Goal: Task Accomplishment & Management: Complete application form

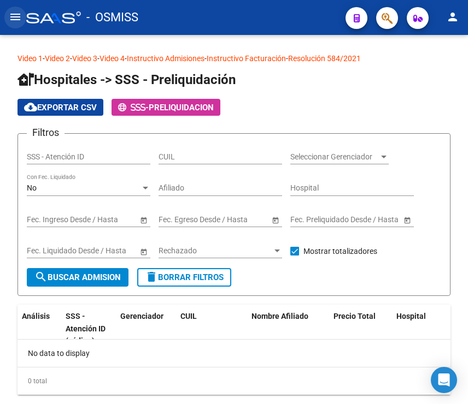
click at [15, 15] on mat-icon "menu" at bounding box center [15, 16] width 13 height 13
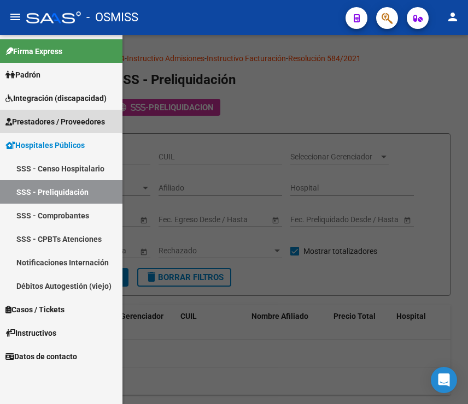
click at [59, 121] on span "Prestadores / Proveedores" at bounding box center [54, 122] width 99 height 12
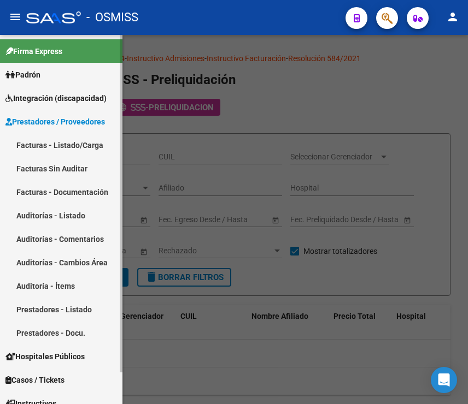
click at [53, 213] on link "Auditorías - Listado" at bounding box center [61, 215] width 122 height 23
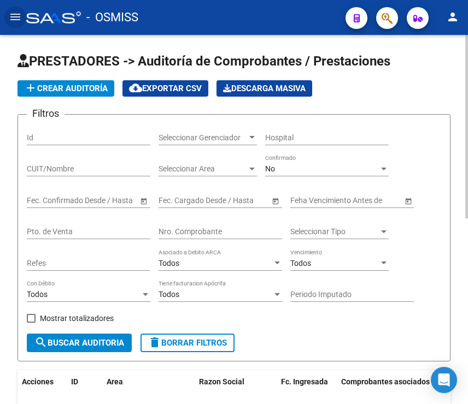
click at [88, 89] on span "add Crear Auditoría" at bounding box center [66, 89] width 84 height 10
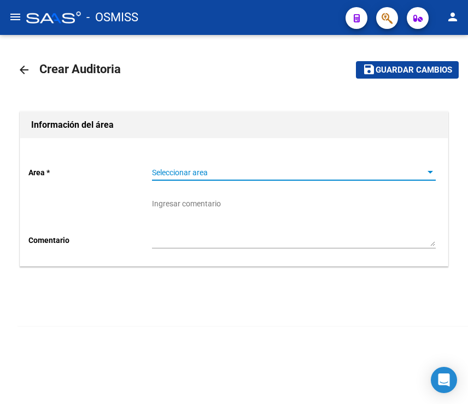
click at [161, 172] on span "Seleccionar area" at bounding box center [289, 172] width 274 height 9
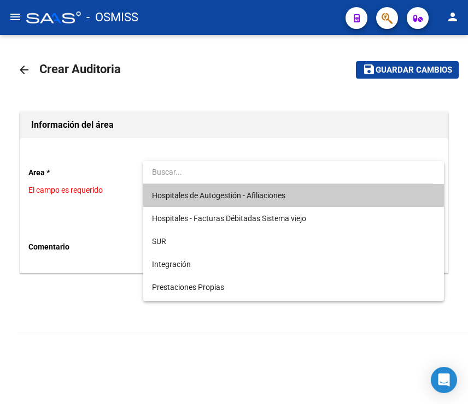
click at [186, 203] on span "Hospitales de Autogestión - Afiliaciones" at bounding box center [293, 195] width 283 height 23
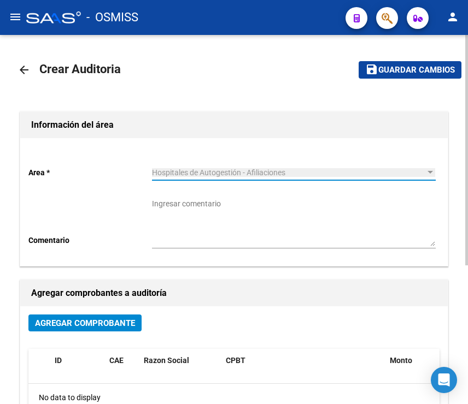
click at [114, 317] on button "Agregar Comprobante" at bounding box center [84, 323] width 113 height 17
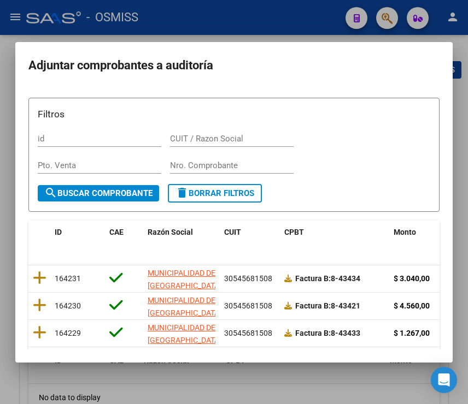
click at [217, 167] on input "Nro. Comprobante" at bounding box center [231, 166] width 123 height 10
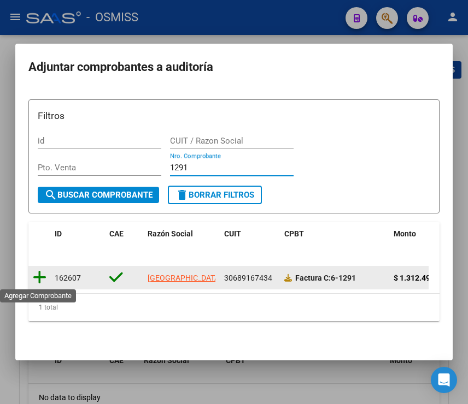
type input "1291"
click at [42, 280] on icon at bounding box center [40, 277] width 14 height 15
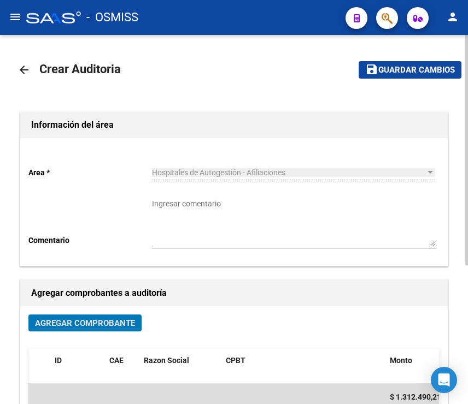
click at [377, 68] on mat-icon "save" at bounding box center [371, 69] width 13 height 13
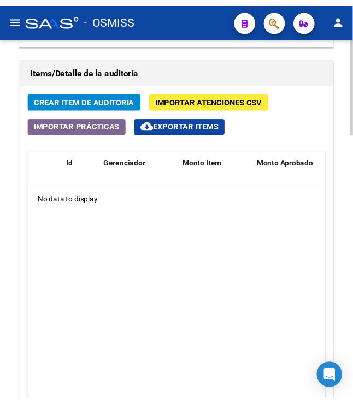
scroll to position [874, 0]
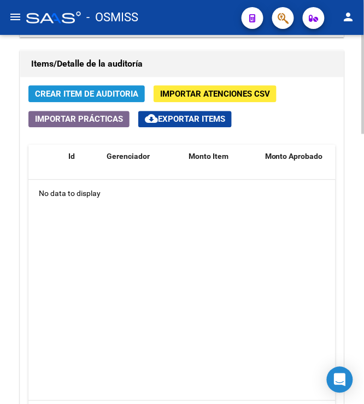
click at [88, 99] on span "Crear Item de Auditoria" at bounding box center [86, 94] width 103 height 10
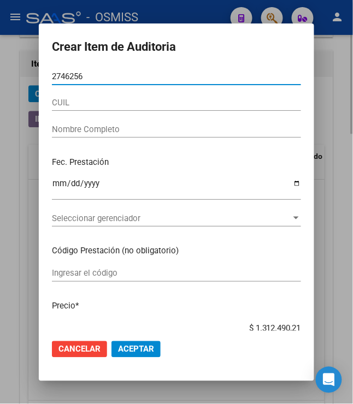
type input "27462565"
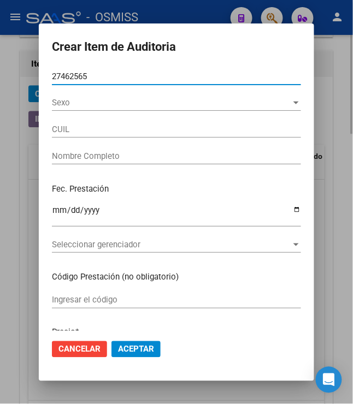
type input "27274625657"
type input "[PERSON_NAME]"
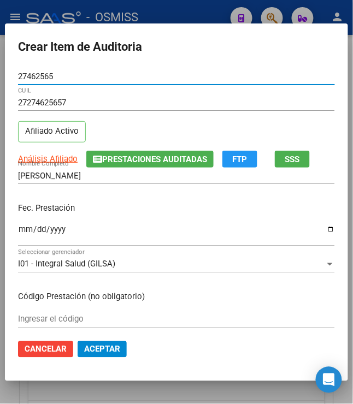
type input "27462565"
click at [18, 232] on input "Ingresar la fecha" at bounding box center [176, 233] width 317 height 17
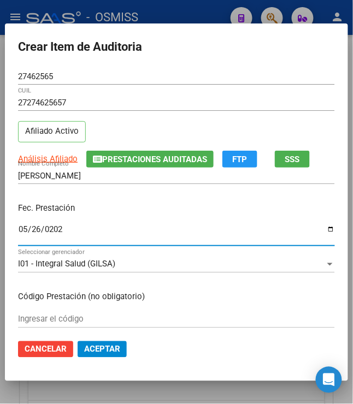
type input "[DATE]"
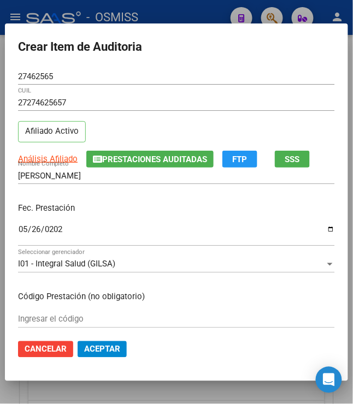
click at [223, 221] on div "Fec. Prestación [DATE] Ingresar la fecha" at bounding box center [176, 225] width 317 height 62
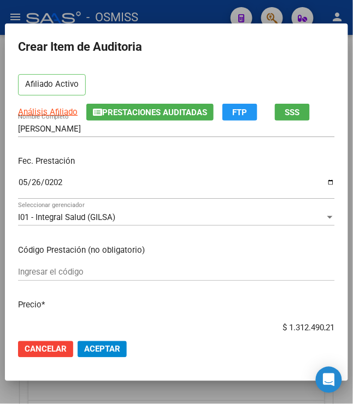
scroll to position [73, 0]
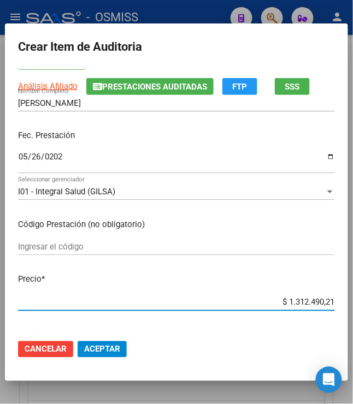
drag, startPoint x: 280, startPoint y: 303, endPoint x: 369, endPoint y: 300, distance: 89.1
click at [353, 300] on html "menu - OSMISS person Firma Express Padrón Padrón Ágil Análisis Afiliado Integra…" at bounding box center [176, 202] width 353 height 404
type input "$ 0,07"
type input "$ 0,76"
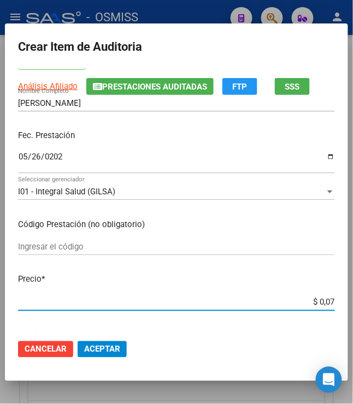
type input "$ 0,76"
type input "$ 7,67"
type input "$ 76,71"
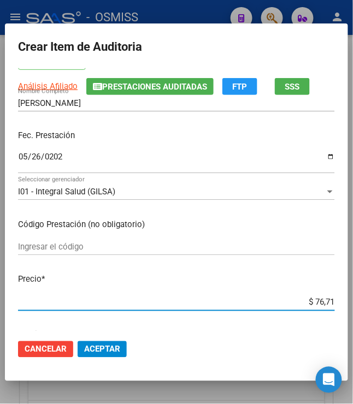
type input "$ 767,10"
type input "$ 7.671,00"
type input "$ 76.710,00"
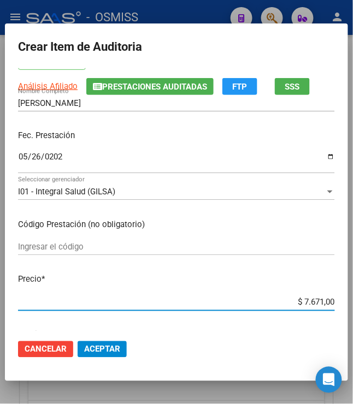
type input "$ 76.710,00"
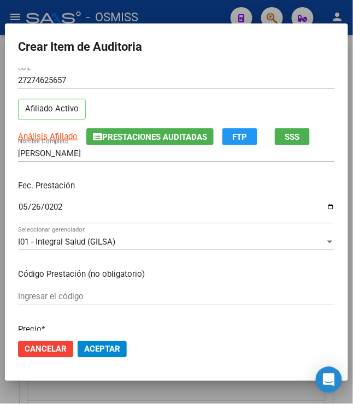
scroll to position [0, 0]
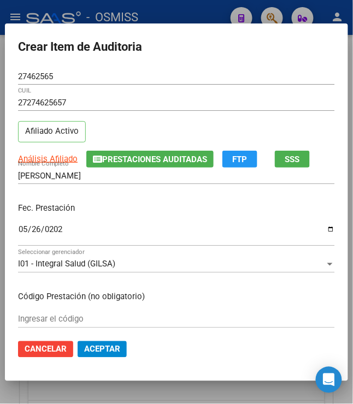
click at [221, 216] on div "Fec. Prestación [DATE] Ingresar la fecha" at bounding box center [176, 225] width 317 height 62
click at [103, 349] on span "Aceptar" at bounding box center [102, 350] width 36 height 10
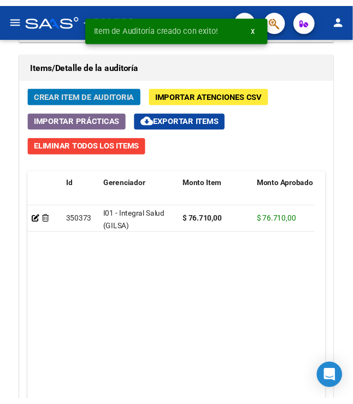
scroll to position [1023, 0]
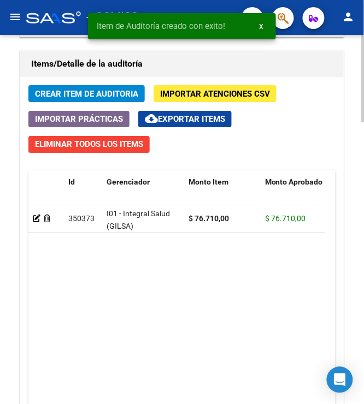
click at [90, 105] on div "Crear Item de Auditoria Importar Atenciones CSV Importar Prácticas cloud_downlo…" at bounding box center [181, 282] width 323 height 411
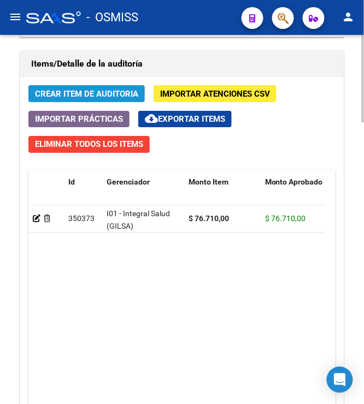
click at [90, 97] on span "Crear Item de Auditoria" at bounding box center [86, 94] width 103 height 10
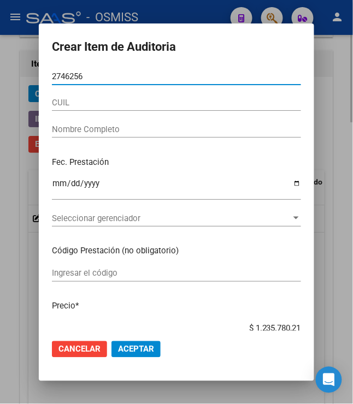
type input "27462565"
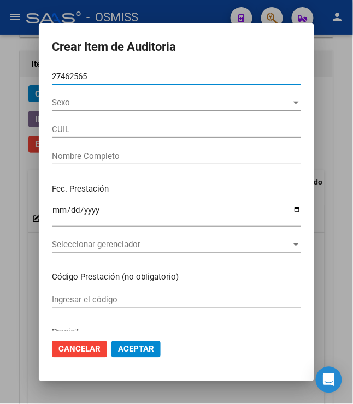
type input "27274625657"
type input "[PERSON_NAME]"
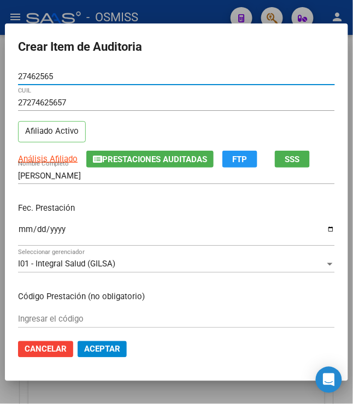
type input "27462565"
click at [20, 227] on input "Ingresar la fecha" at bounding box center [176, 233] width 317 height 17
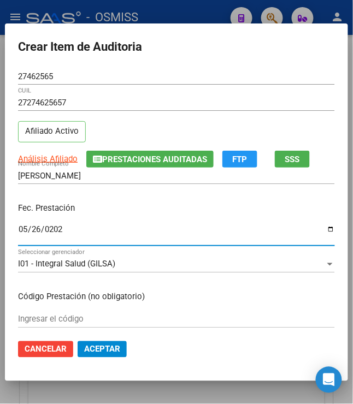
type input "[DATE]"
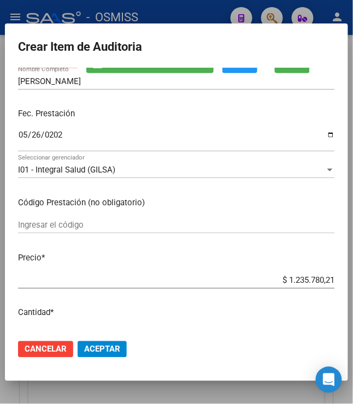
scroll to position [145, 0]
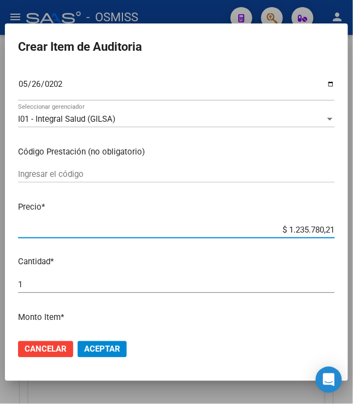
drag, startPoint x: 281, startPoint y: 227, endPoint x: 371, endPoint y: 214, distance: 91.6
click at [353, 214] on html "menu - OSMISS person Firma Express Padrón Padrón Ágil Análisis Afiliado Integra…" at bounding box center [176, 202] width 353 height 404
type input "$ 0,04"
type input "$ 0,48"
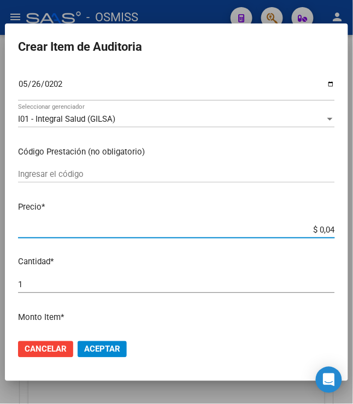
type input "$ 0,48"
type input "$ 4,88"
type input "$ 48,80"
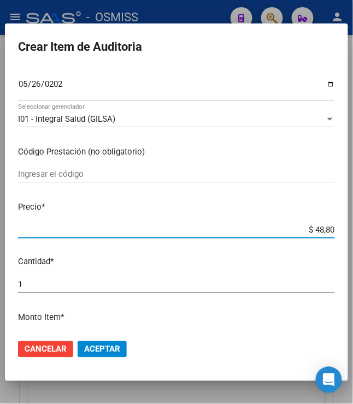
type input "$ 488,02"
type input "$ 4.880,27"
type input "$ 48.802,72"
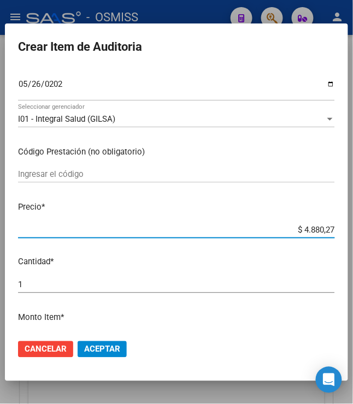
type input "$ 48.802,72"
type input "$ 488.027,21"
click at [274, 263] on p "Cantidad *" at bounding box center [176, 262] width 317 height 13
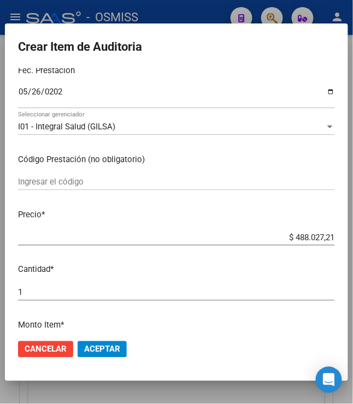
scroll to position [291, 0]
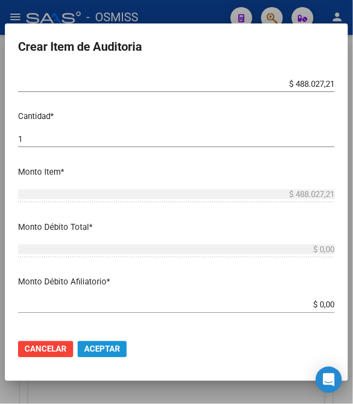
click at [109, 350] on span "Aceptar" at bounding box center [102, 350] width 36 height 10
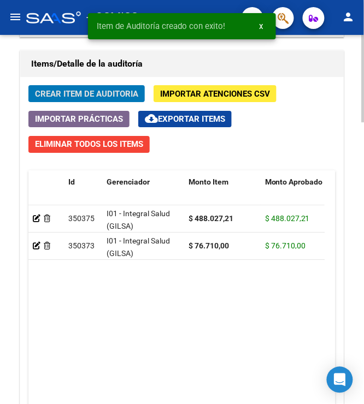
click at [69, 99] on span "Crear Item de Auditoria" at bounding box center [86, 94] width 103 height 10
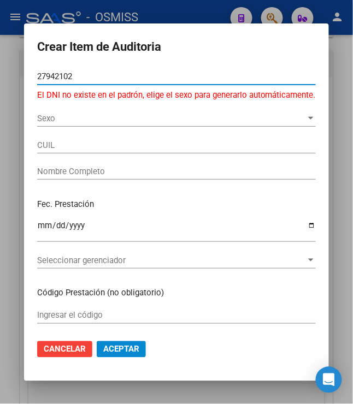
drag, startPoint x: 70, startPoint y: 80, endPoint x: 5, endPoint y: 84, distance: 65.2
click at [5, 84] on div "Crear Item de Auditoria 27942102 Nro Documento El DNI no existe en el padrón, e…" at bounding box center [176, 202] width 353 height 404
type input "27947210"
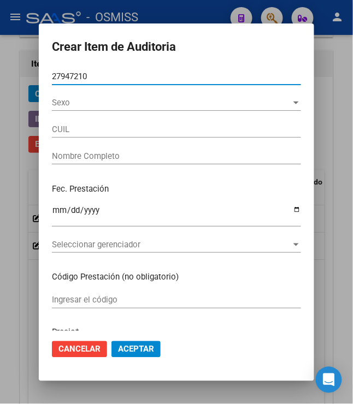
type input "20279472102"
type input "[PERSON_NAME] [PERSON_NAME]"
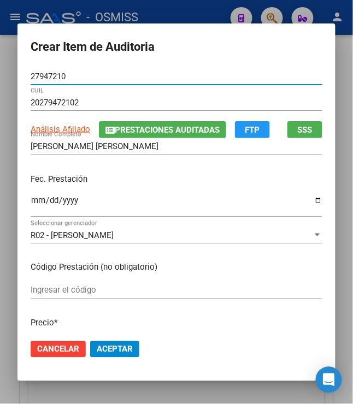
type input "27947210"
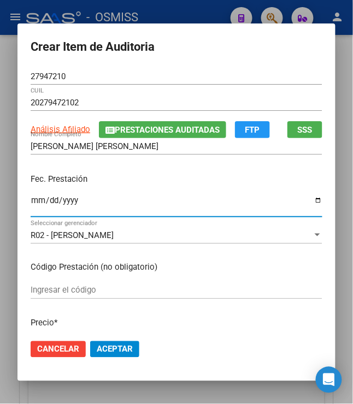
click at [33, 199] on input "Ingresar la fecha" at bounding box center [177, 204] width 292 height 17
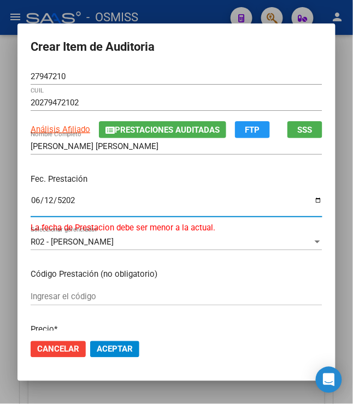
type input "[DATE]"
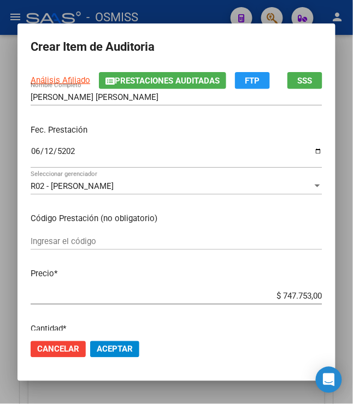
scroll to position [73, 0]
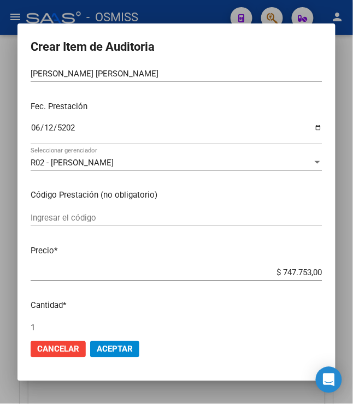
drag, startPoint x: 278, startPoint y: 274, endPoint x: 371, endPoint y: 298, distance: 97.1
click at [353, 298] on html "menu - OSMISS person Firma Express Padrón Padrón Ágil Análisis Afiliado Integra…" at bounding box center [176, 202] width 353 height 404
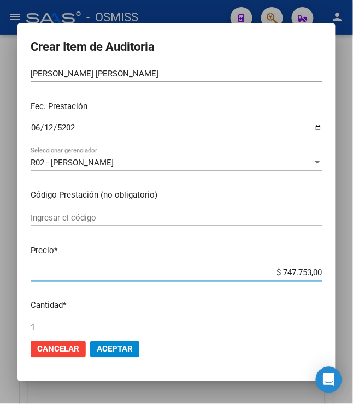
type input "$ 0,03"
type input "$ 0,35"
type input "$ 3,50"
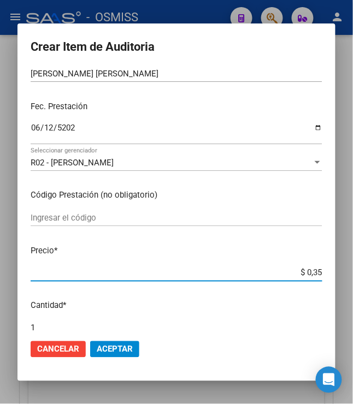
type input "$ 3,50"
type input "$ 35,04"
type input "$ 350,48"
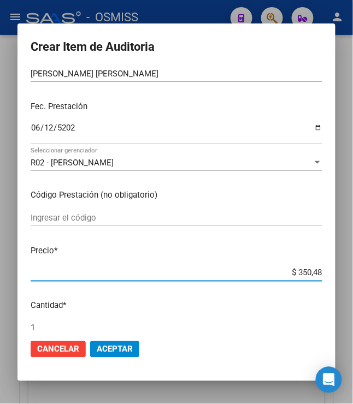
type input "$ 3.504,80"
type input "$ 35.048,00"
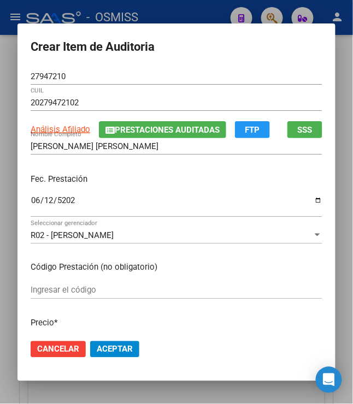
scroll to position [145, 0]
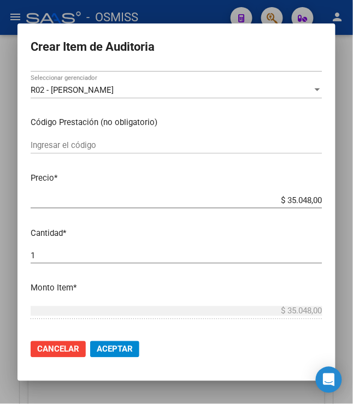
click at [114, 346] on span "Aceptar" at bounding box center [115, 350] width 36 height 10
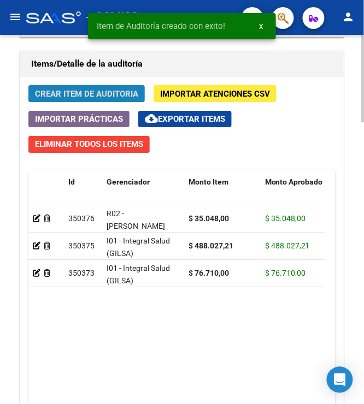
click at [77, 94] on span "Crear Item de Auditoria" at bounding box center [86, 94] width 103 height 10
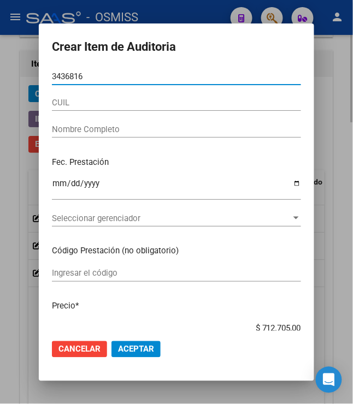
type input "34368160"
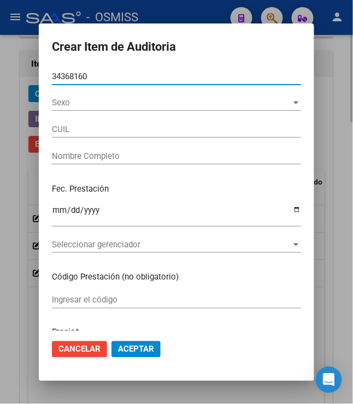
type input "27343681602"
type input "[PERSON_NAME]"
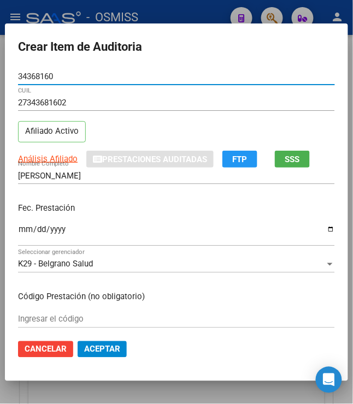
type input "34368160"
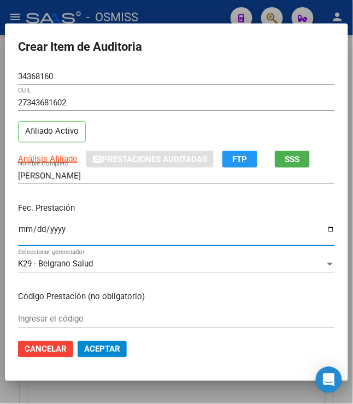
click at [20, 232] on input "Ingresar la fecha" at bounding box center [176, 233] width 317 height 17
type input "[DATE]"
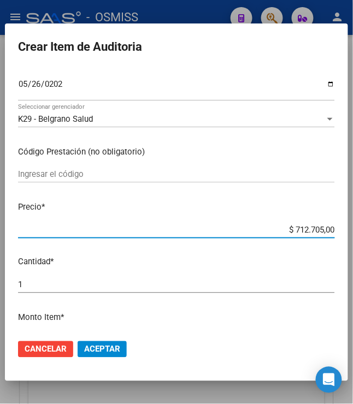
drag, startPoint x: 287, startPoint y: 231, endPoint x: 371, endPoint y: 223, distance: 85.0
click at [353, 223] on html "menu - OSMISS person Firma Express Padrón Padrón Ágil Análisis Afiliado Integra…" at bounding box center [176, 202] width 353 height 404
type input "$ 0,07"
type input "$ 0,70"
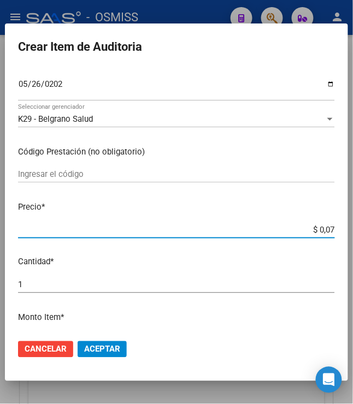
type input "$ 0,70"
type input "$ 7,00"
type input "$ 70,09"
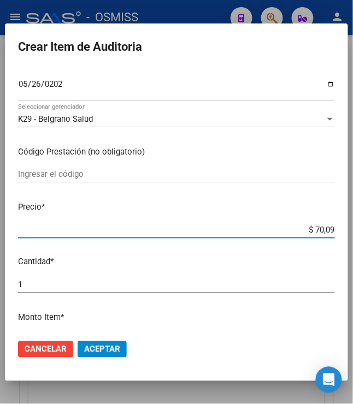
type input "$ 700,96"
type input "$ 7.009,60"
type input "$ 70.096,00"
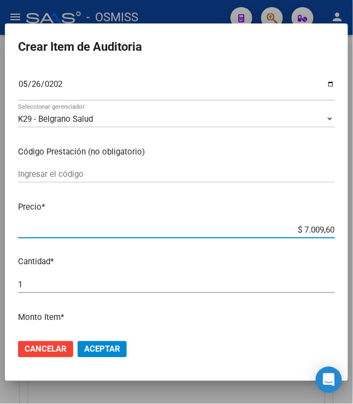
type input "$ 70.096,00"
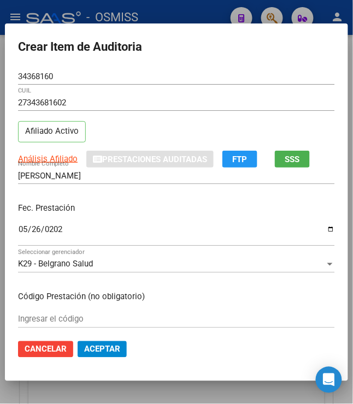
scroll to position [219, 0]
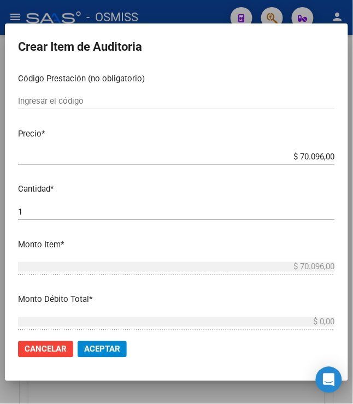
click at [101, 352] on span "Aceptar" at bounding box center [102, 350] width 36 height 10
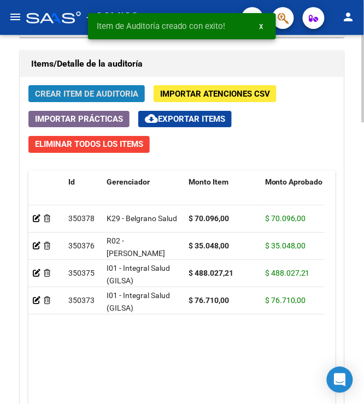
click at [86, 94] on span "Crear Item de Auditoria" at bounding box center [86, 94] width 103 height 10
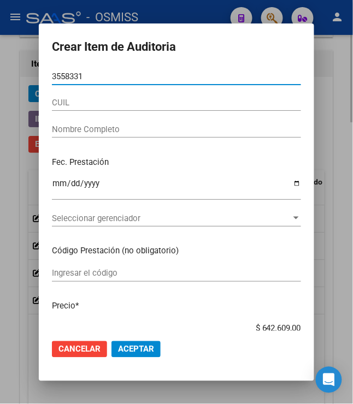
type input "35583315"
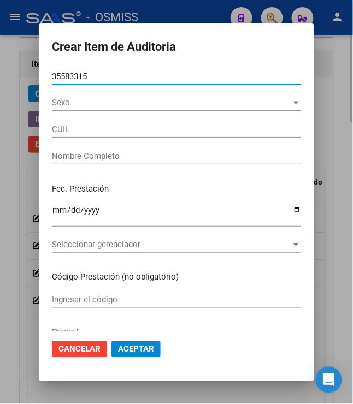
type input "20355833152"
type input "[PERSON_NAME]"
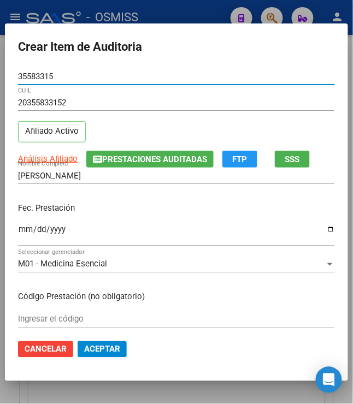
type input "35583315"
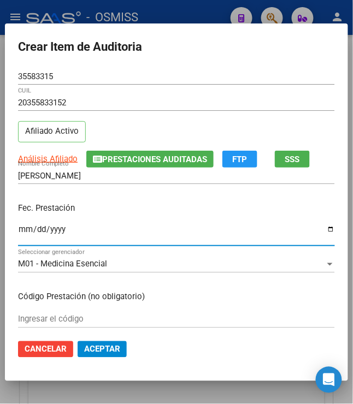
click at [18, 232] on input "Ingresar la fecha" at bounding box center [176, 233] width 317 height 17
type input "[DATE]"
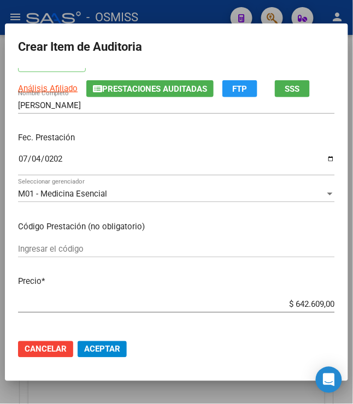
scroll to position [145, 0]
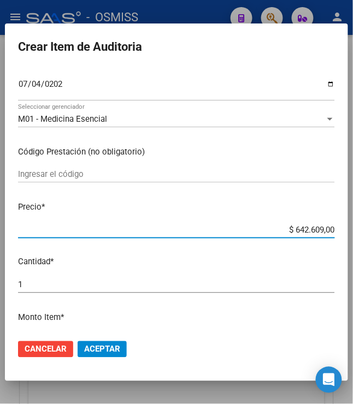
drag, startPoint x: 365, startPoint y: 230, endPoint x: 371, endPoint y: 231, distance: 6.0
click at [353, 231] on html "menu - OSMISS person Firma Express Padrón Padrón Ágil Análisis Afiliado Integra…" at bounding box center [176, 202] width 353 height 404
type input "$ 0,07"
type input "$ 0,70"
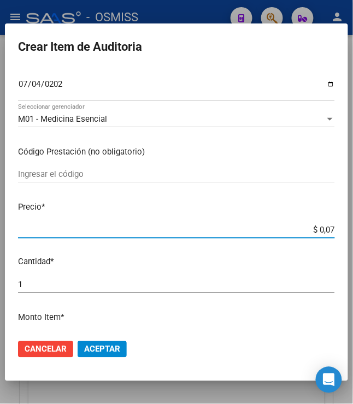
type input "$ 0,70"
type input "$ 7,00"
type input "$ 70,09"
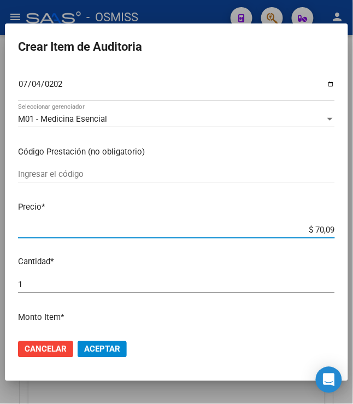
type input "$ 700,96"
type input "$ 7.009,60"
type input "$ 70.096,00"
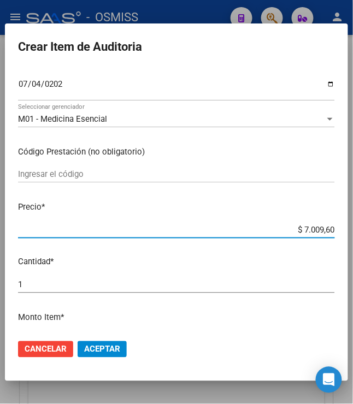
type input "$ 70.096,00"
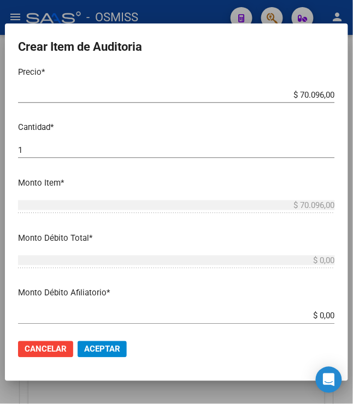
scroll to position [364, 0]
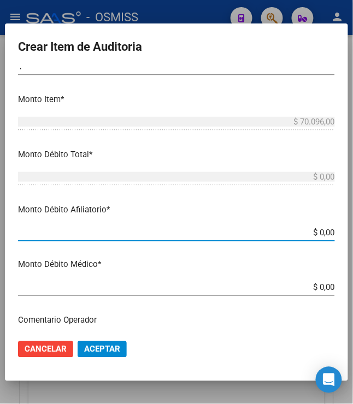
drag, startPoint x: 311, startPoint y: 235, endPoint x: 371, endPoint y: 234, distance: 60.6
click at [353, 234] on html "menu - OSMISS person Firma Express Padrón Padrón Ágil Análisis Afiliado Integra…" at bounding box center [176, 202] width 353 height 404
type input "$ 0,07"
type input "$ 0,70"
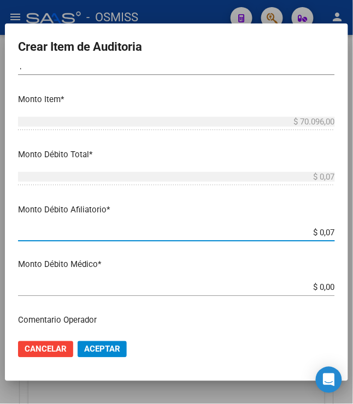
type input "$ 0,70"
type input "$ 7,00"
type input "$ 70,09"
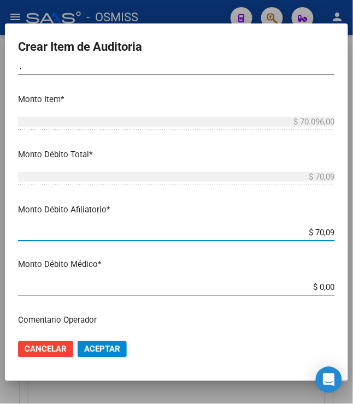
type input "$ 700,96"
type input "$ 7.009,60"
type input "$ 70.096,00"
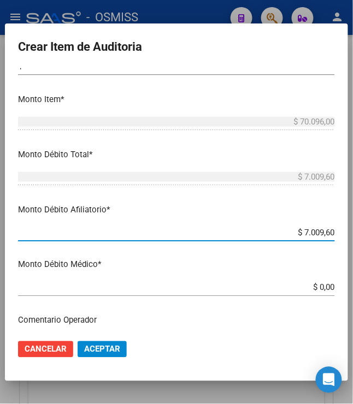
type input "$ 70.096,00"
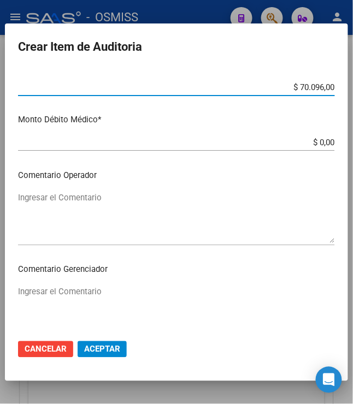
scroll to position [510, 0]
click at [173, 205] on textarea "Ingresar el Comentario" at bounding box center [176, 216] width 317 height 51
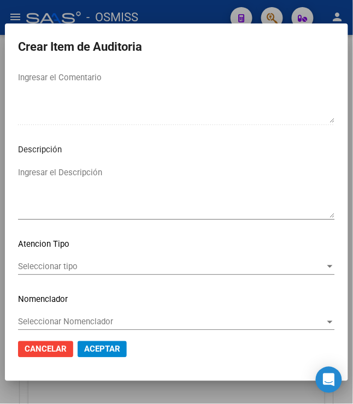
scroll to position [734, 0]
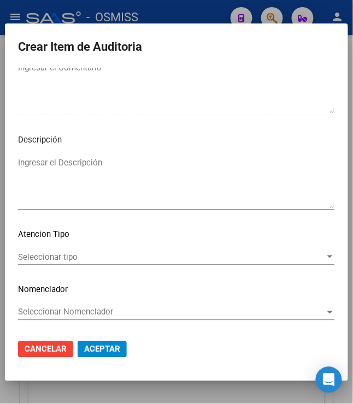
type textarea "RECHAZADO"
click at [143, 167] on textarea "Ingresar el Descripción" at bounding box center [176, 182] width 317 height 51
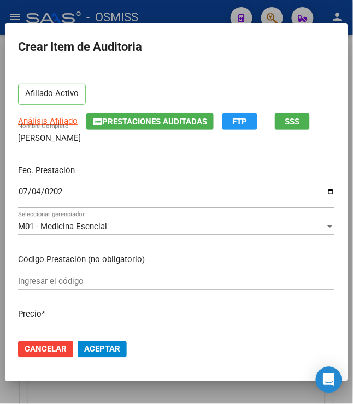
scroll to position [0, 0]
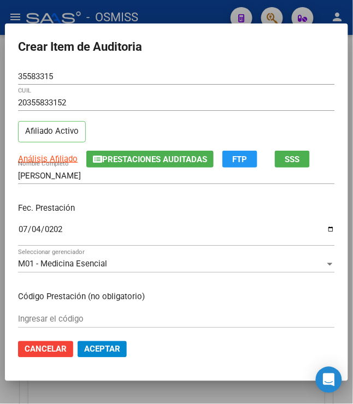
type textarea "BAJA AL [DATE] POR FINALIZAR EXT. DE COBERTURA LEGAL. SEGUN LEY 23660."
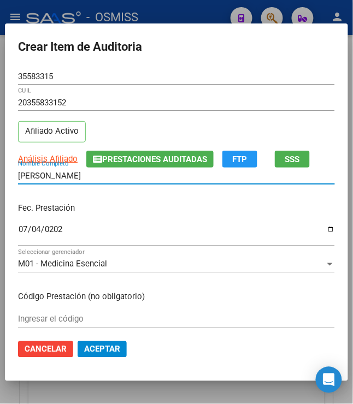
drag, startPoint x: 68, startPoint y: 180, endPoint x: -113, endPoint y: 156, distance: 182.3
click at [0, 156] on html "menu - OSMISS person Firma Express Padrón Padrón Ágil Análisis Afiliado Integra…" at bounding box center [176, 202] width 353 height 404
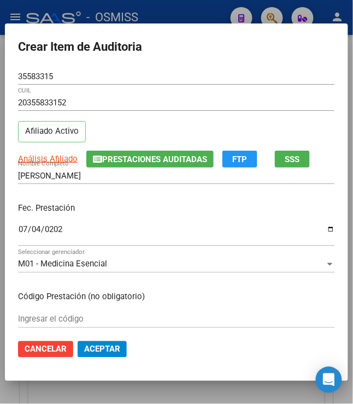
click at [168, 202] on div "Fec. Prestación [DATE] Ingresar la fecha" at bounding box center [176, 225] width 317 height 62
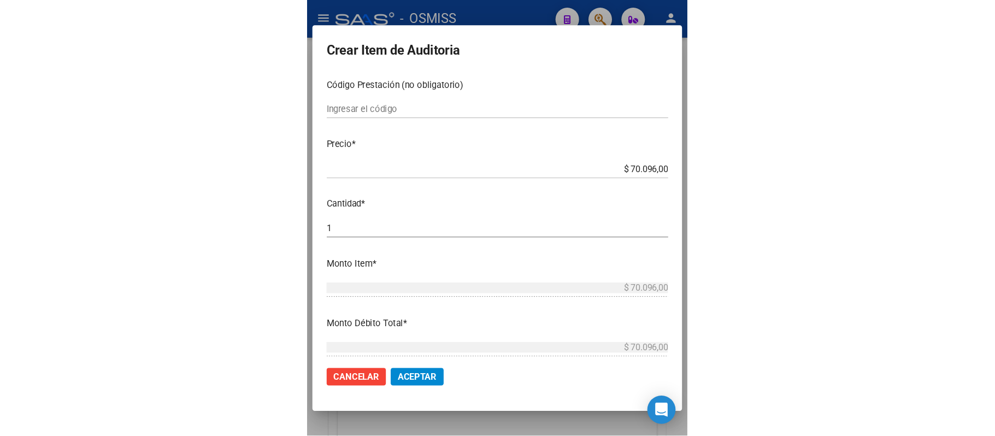
scroll to position [510, 0]
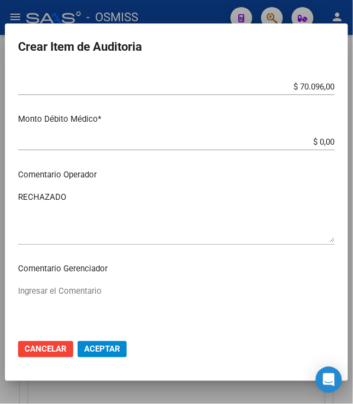
click at [105, 350] on span "Aceptar" at bounding box center [102, 350] width 36 height 10
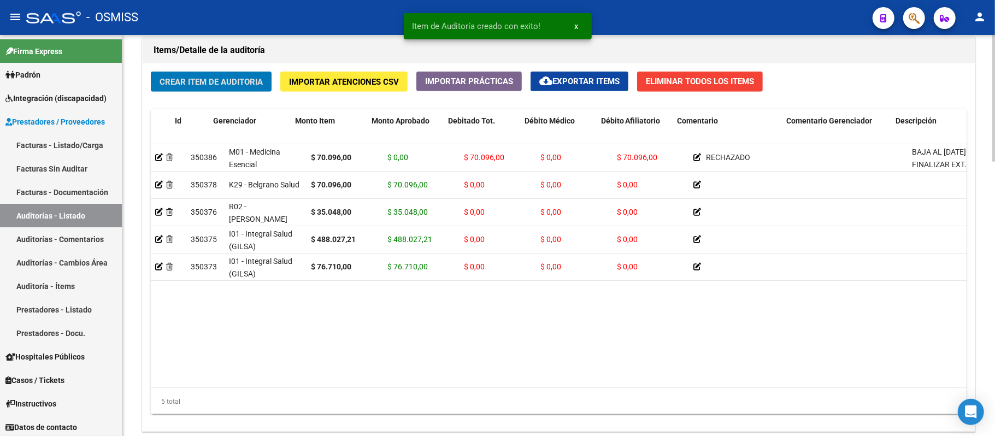
scroll to position [0, 225]
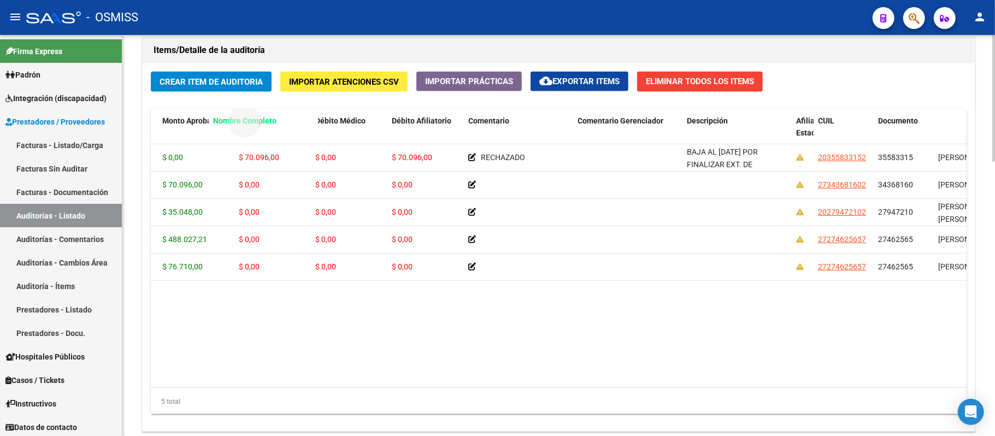
drag, startPoint x: 948, startPoint y: 125, endPoint x: 223, endPoint y: 105, distance: 725.2
click at [223, 105] on div "Crear Item de Auditoria Importar Atenciones CSV Importar Prácticas cloud_downlo…" at bounding box center [559, 247] width 832 height 368
click at [467, 346] on datatable-body "350386 M01 - Medicina Esencial $ 70.096,00 $ 0,00 $ 70.096,00 $ 0,00 $ 70.096,0…" at bounding box center [619, 265] width 937 height 243
drag, startPoint x: 947, startPoint y: 123, endPoint x: 236, endPoint y: 125, distance: 710.7
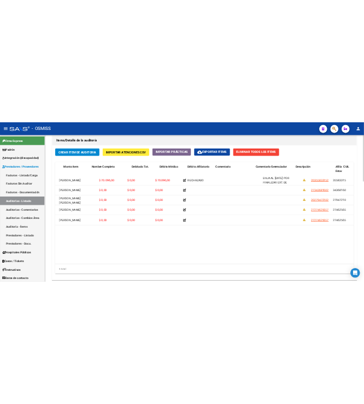
scroll to position [0, 0]
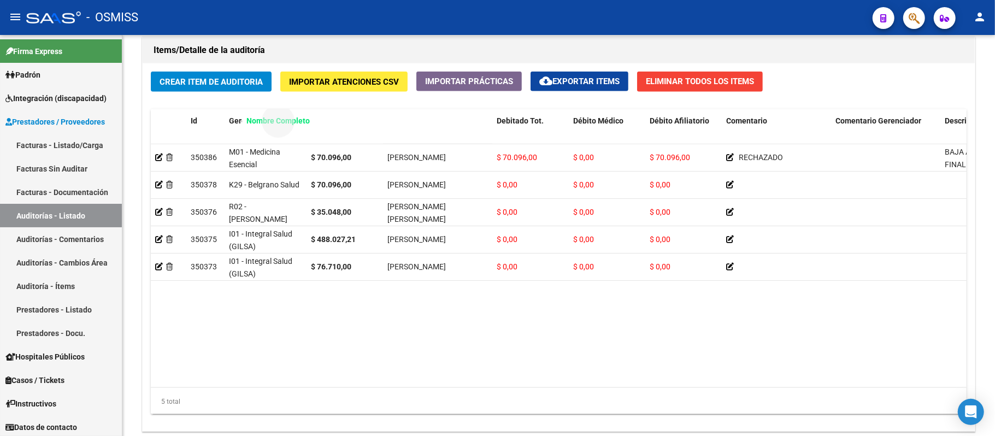
drag, startPoint x: 416, startPoint y: 121, endPoint x: 275, endPoint y: 122, distance: 141.0
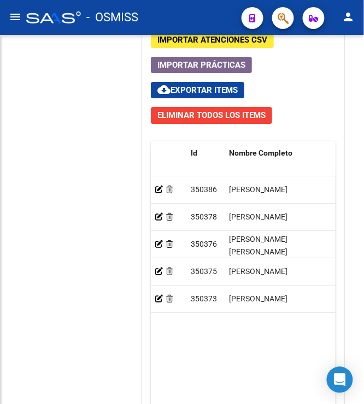
scroll to position [795, 0]
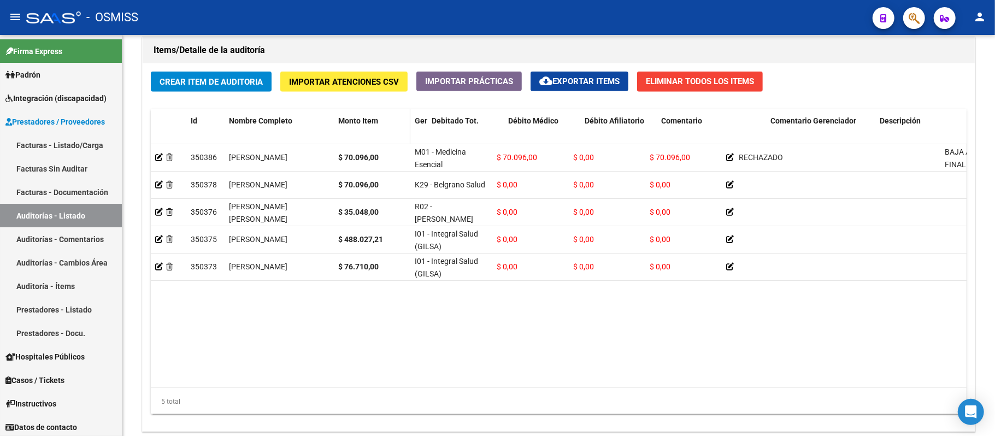
drag, startPoint x: 492, startPoint y: 120, endPoint x: 403, endPoint y: 126, distance: 89.2
click at [403, 126] on div "Id Nombre Completo Monto Item Gerenciador Debitado Tot. Débito Médico Débito Af…" at bounding box center [982, 133] width 1663 height 48
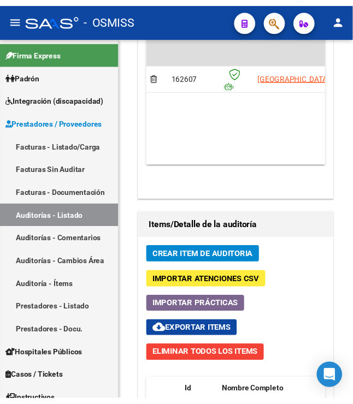
scroll to position [1037, 0]
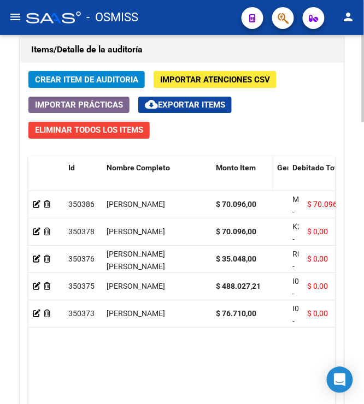
drag, startPoint x: 285, startPoint y: 168, endPoint x: 264, endPoint y: 169, distance: 20.2
click at [264, 169] on datatable-header-cell "Monto Item" at bounding box center [242, 180] width 62 height 48
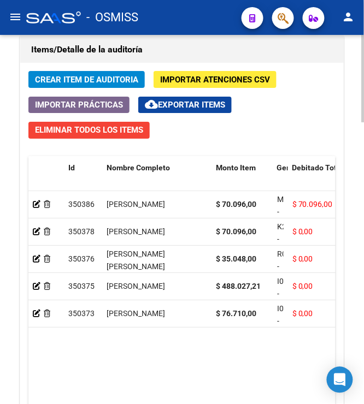
click at [44, 77] on span "Crear Item de Auditoria" at bounding box center [86, 80] width 103 height 10
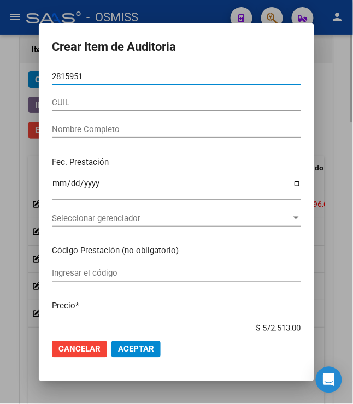
type input "28159519"
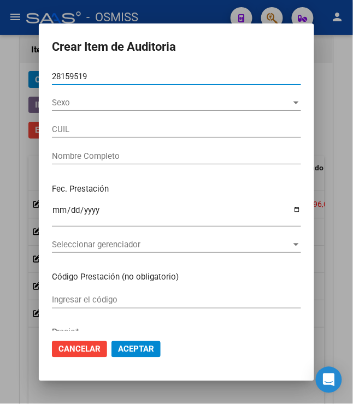
type input "27281595194"
type input "[PERSON_NAME] [PERSON_NAME]"
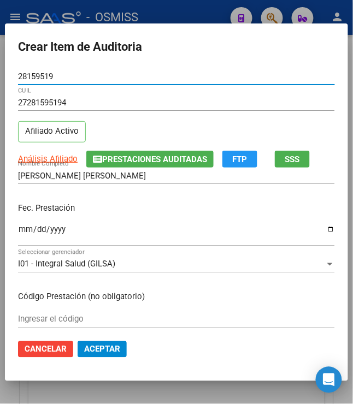
type input "28159519"
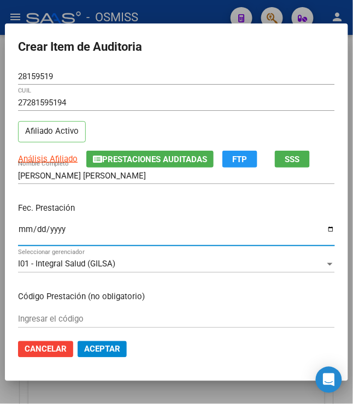
click at [18, 226] on input "Ingresar la fecha" at bounding box center [176, 233] width 317 height 17
type input "[DATE]"
click at [169, 222] on div "Fec. Prestación [DATE] Ingresar la fecha" at bounding box center [176, 225] width 317 height 62
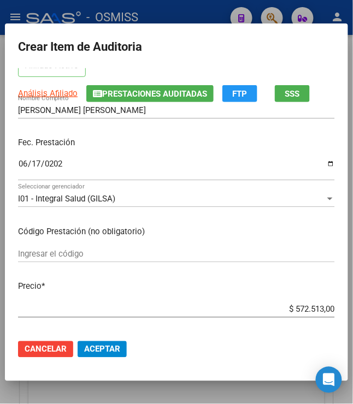
scroll to position [145, 0]
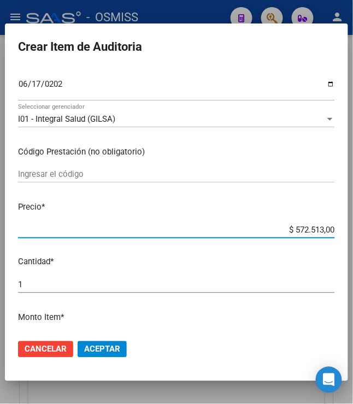
drag, startPoint x: 288, startPoint y: 231, endPoint x: 368, endPoint y: 232, distance: 79.2
click at [353, 232] on html "menu - OSMISS person Firma Express Padrón Padrón Ágil Análisis Afiliado Integra…" at bounding box center [176, 202] width 353 height 404
type input "$ 0,01"
type input "$ 0,15"
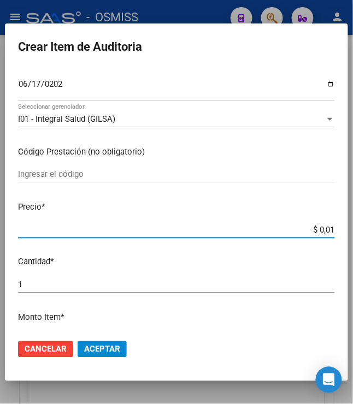
type input "$ 0,15"
type input "$ 1,55"
type input "$ 15,51"
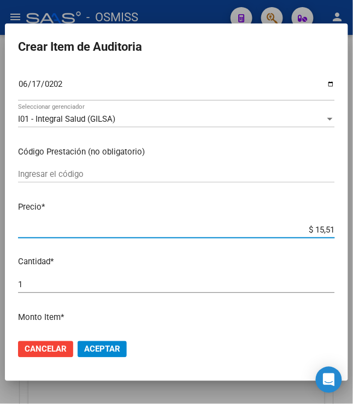
type input "$ 155,17"
type input "$ 1.551,70"
type input "$ 15.517,00"
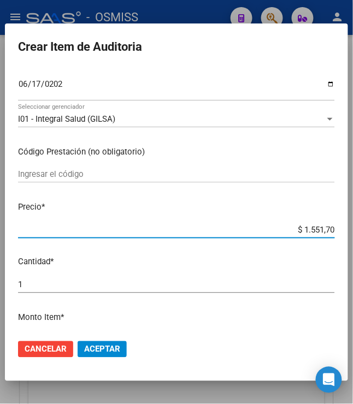
type input "$ 15.517,00"
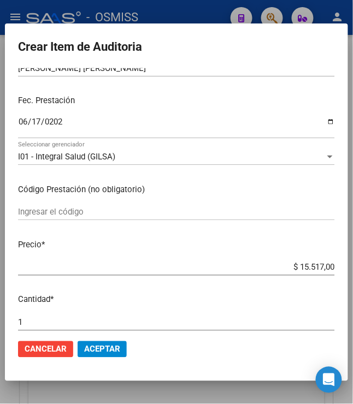
scroll to position [219, 0]
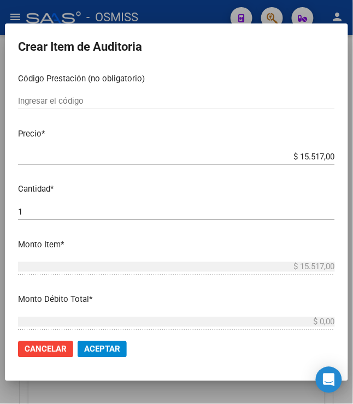
click at [93, 347] on span "Aceptar" at bounding box center [102, 350] width 36 height 10
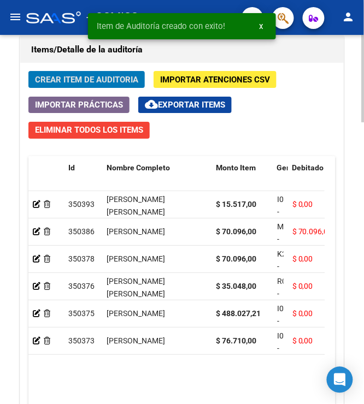
click at [49, 79] on span "Crear Item de Auditoria" at bounding box center [86, 80] width 103 height 10
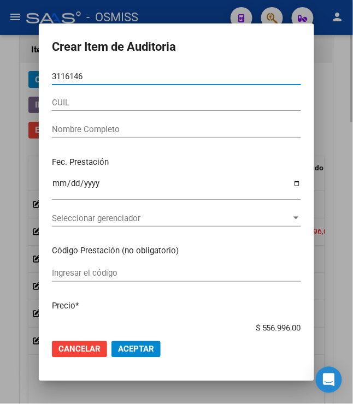
type input "31161461"
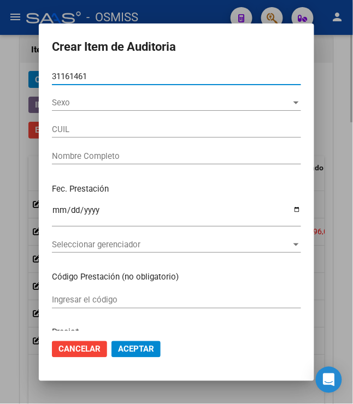
type input "23311614614"
type input "[PERSON_NAME]"
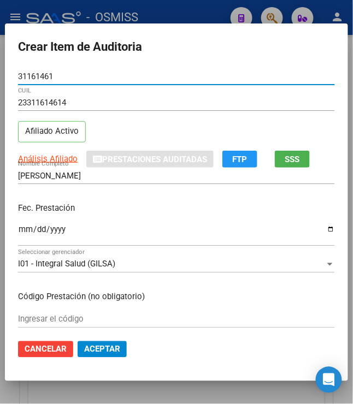
type input "31161461"
click at [21, 228] on input "Ingresar la fecha" at bounding box center [176, 233] width 317 height 17
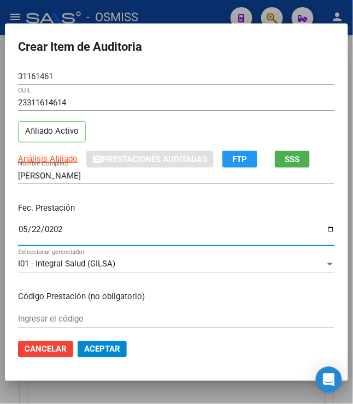
type input "[DATE]"
click at [202, 239] on input "[DATE]" at bounding box center [176, 233] width 317 height 17
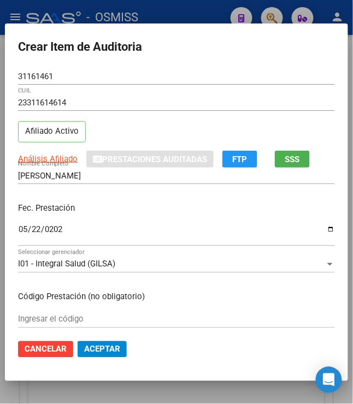
scroll to position [145, 0]
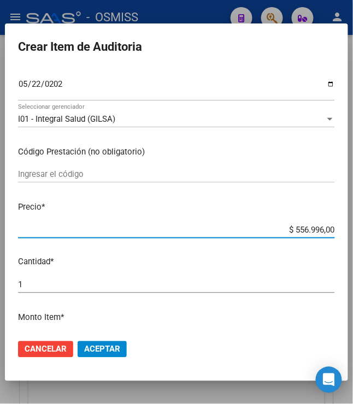
drag, startPoint x: 286, startPoint y: 229, endPoint x: 368, endPoint y: 244, distance: 82.6
click at [353, 244] on html "menu - OSMISS person Firma Express Padrón Padrón Ágil Análisis Afiliado Integra…" at bounding box center [176, 202] width 353 height 404
type input "$ 0,01"
type input "$ 0,12"
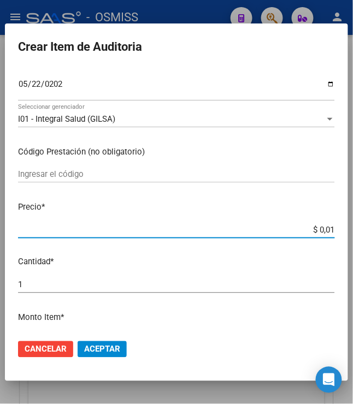
type input "$ 0,12"
type input "$ 1,22"
type input "$ 12,28"
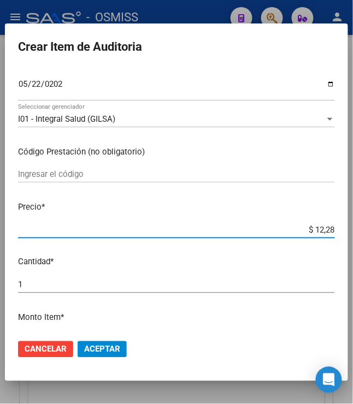
type input "$ 122,85"
type input "$ 1.228,50"
type input "$ 12.285,00"
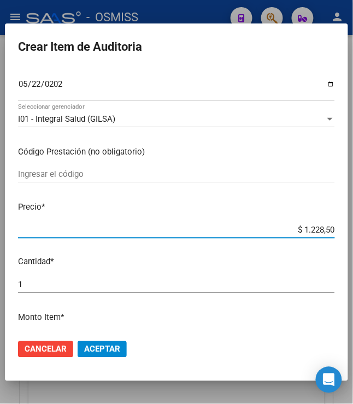
type input "$ 12.285,00"
click at [108, 350] on span "Aceptar" at bounding box center [102, 350] width 36 height 10
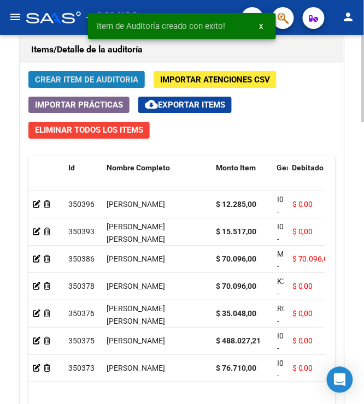
click at [86, 85] on span "Crear Item de Auditoria" at bounding box center [86, 80] width 103 height 10
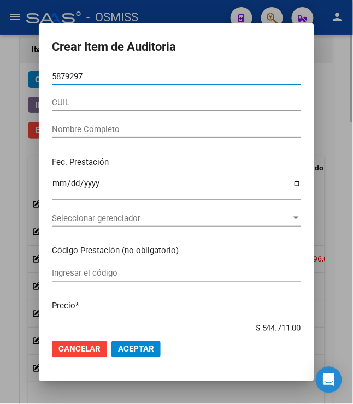
type input "58792979"
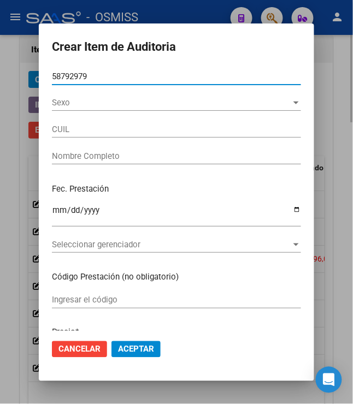
type input "20587929792"
type input "[PERSON_NAME]"
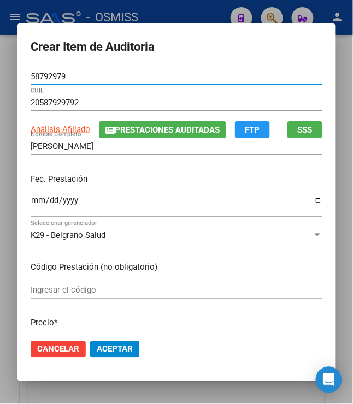
type input "58792979"
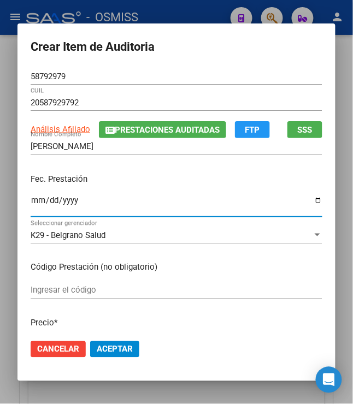
click at [33, 199] on input "Ingresar la fecha" at bounding box center [177, 204] width 292 height 17
type input "[DATE]"
click at [178, 179] on p "Fec. Prestación" at bounding box center [177, 179] width 292 height 13
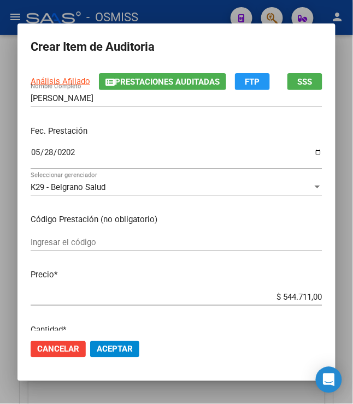
scroll to position [73, 0]
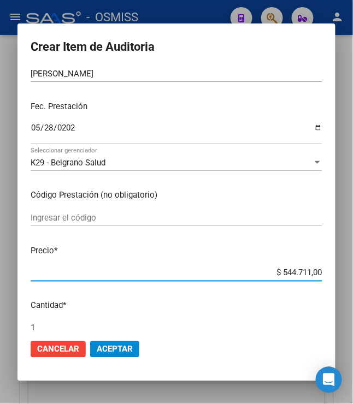
drag, startPoint x: 280, startPoint y: 272, endPoint x: 368, endPoint y: 273, distance: 88.0
click at [353, 273] on html "menu - OSMISS person Firma Express Padrón Padrón Ágil Análisis Afiliado Integra…" at bounding box center [176, 202] width 353 height 404
type input "$ 0,05"
type input "$ 0,07"
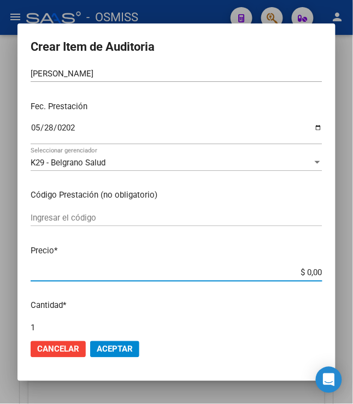
type input "$ 0,07"
type input "$ 0,70"
type input "$ 7,00"
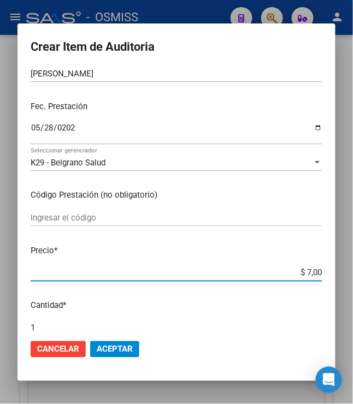
type input "$ 70,09"
type input "$ 700,96"
type input "$ 7.009,60"
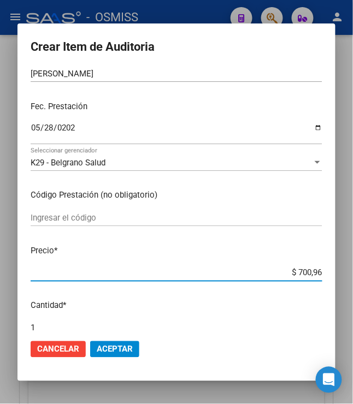
type input "$ 7.009,60"
type input "$ 70.096,00"
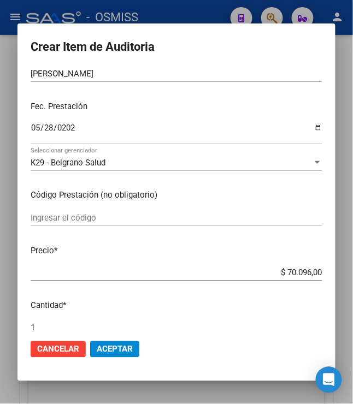
click at [119, 349] on span "Aceptar" at bounding box center [115, 350] width 36 height 10
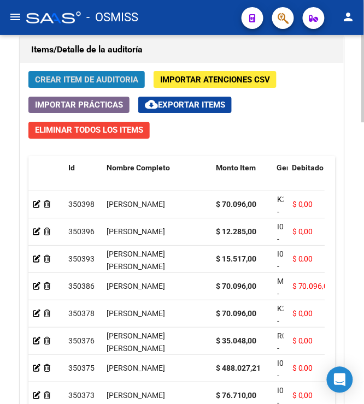
click at [97, 77] on span "Crear Item de Auditoria" at bounding box center [86, 80] width 103 height 10
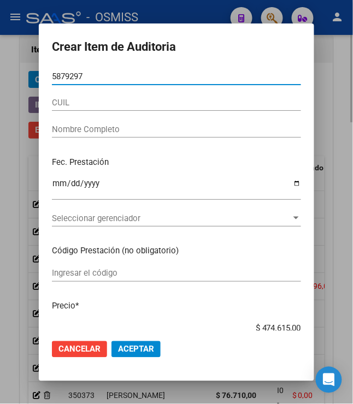
type input "58792979"
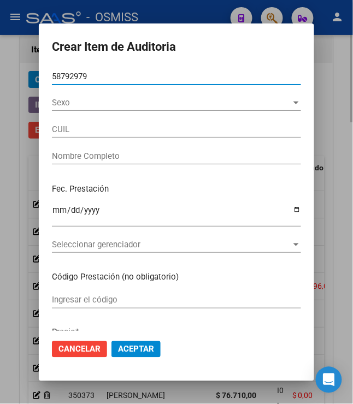
type input "20587929792"
type input "[PERSON_NAME]"
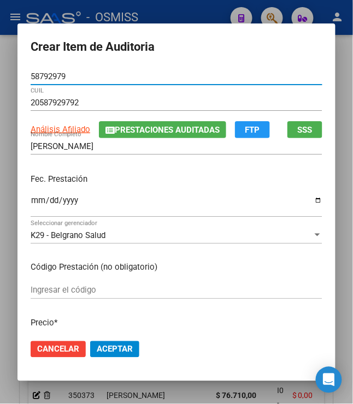
type input "58792979"
click at [31, 199] on input "Ingresar la fecha" at bounding box center [177, 204] width 292 height 17
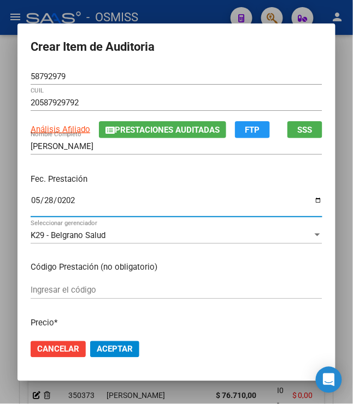
type input "[DATE]"
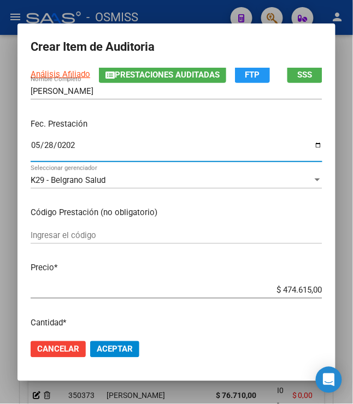
scroll to position [145, 0]
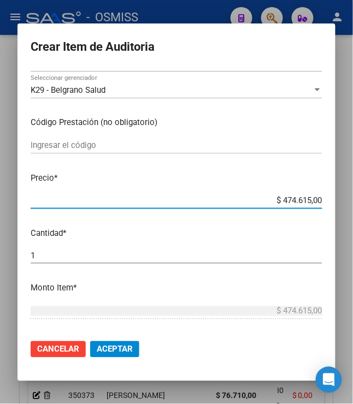
drag, startPoint x: 274, startPoint y: 202, endPoint x: 365, endPoint y: 210, distance: 91.0
click at [353, 210] on html "menu - OSMISS person Firma Express Padrón Padrón Ágil Análisis Afiliado Integra…" at bounding box center [176, 202] width 353 height 404
type input "$ 0,02"
type input "$ 0,23"
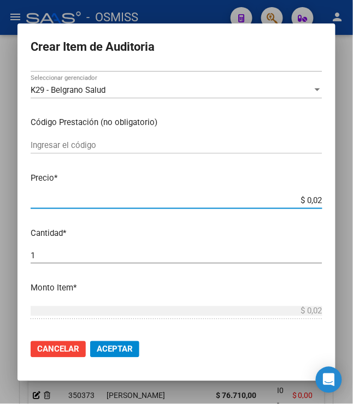
type input "$ 0,23"
type input "$ 2,35"
type input "$ 23,57"
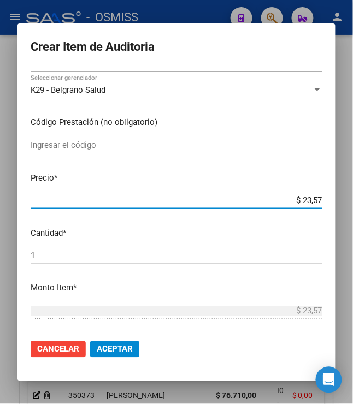
type input "$ 235,71"
type input "$ 2.357,10"
type input "$ 23.571,00"
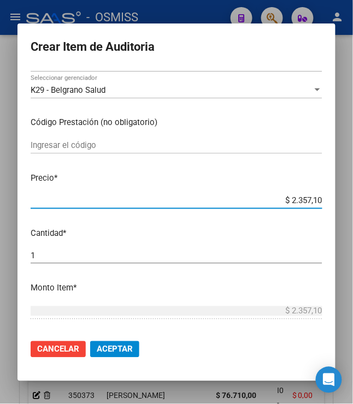
type input "$ 23.571,00"
click at [104, 345] on span "Aceptar" at bounding box center [115, 350] width 36 height 10
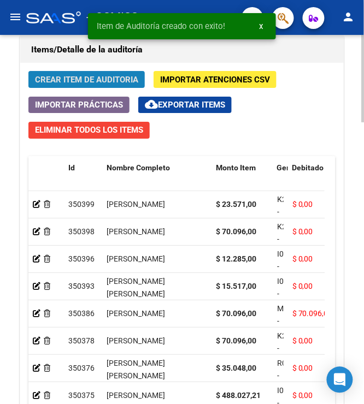
click at [68, 84] on span "Crear Item de Auditoria" at bounding box center [86, 80] width 103 height 10
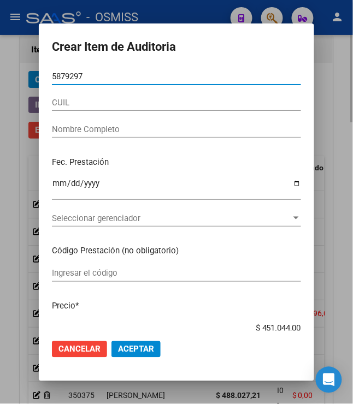
type input "58792979"
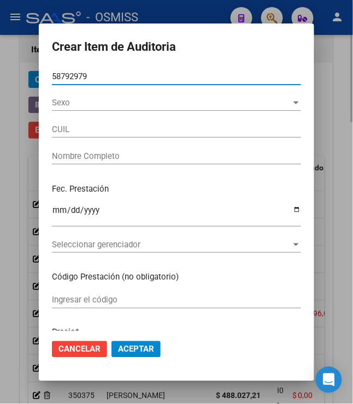
type input "20587929792"
type input "[PERSON_NAME]"
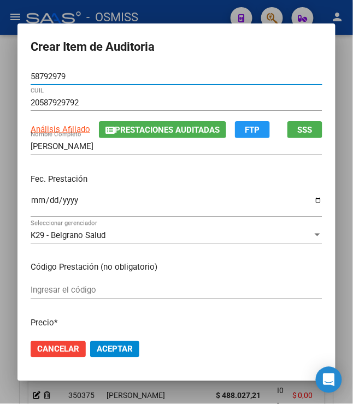
type input "58792979"
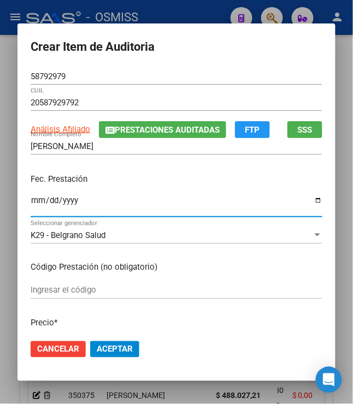
click at [31, 204] on input "Ingresar la fecha" at bounding box center [177, 204] width 292 height 17
type input "[DATE]"
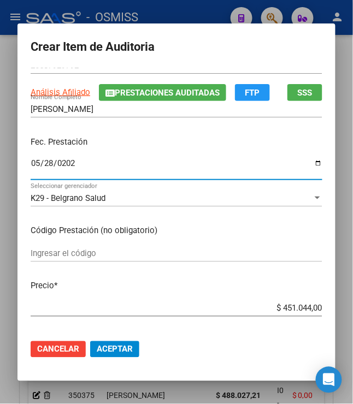
scroll to position [73, 0]
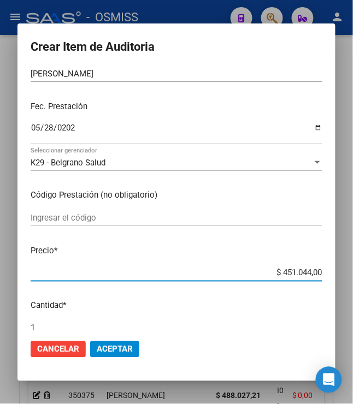
drag, startPoint x: 280, startPoint y: 273, endPoint x: 368, endPoint y: 266, distance: 88.3
click at [353, 266] on html "menu - OSMISS person Firma Express Padrón Padrón Ágil Análisis Afiliado Integra…" at bounding box center [176, 202] width 353 height 404
type input "$ 0,04"
type input "$ 0,02"
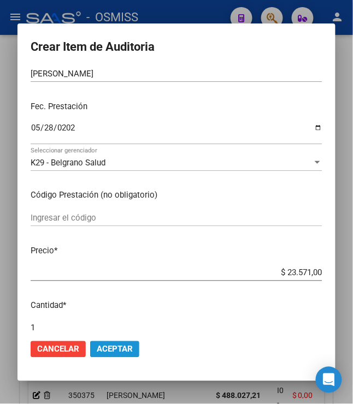
click at [115, 352] on span "Aceptar" at bounding box center [115, 350] width 36 height 10
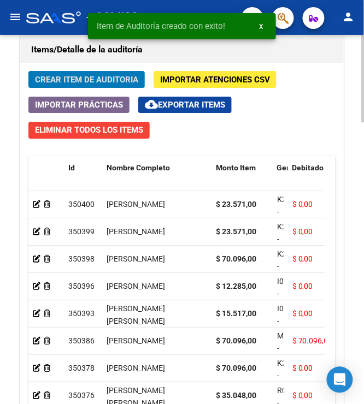
click at [61, 81] on span "Crear Item de Auditoria" at bounding box center [86, 80] width 103 height 10
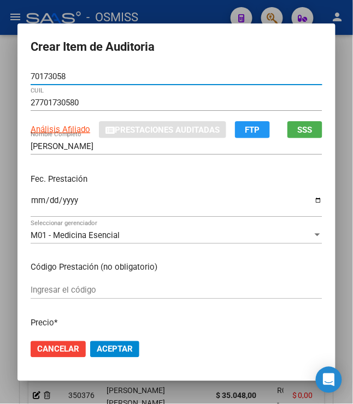
click at [31, 201] on input "Ingresar la fecha" at bounding box center [177, 204] width 292 height 17
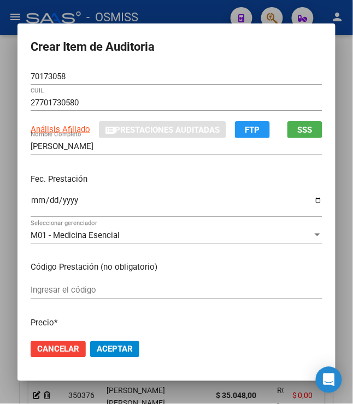
click at [120, 193] on div "[DATE] Ingresar la fecha" at bounding box center [177, 204] width 292 height 23
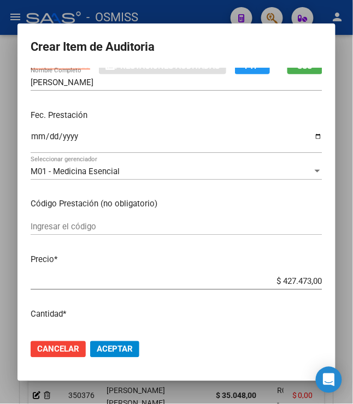
scroll to position [145, 0]
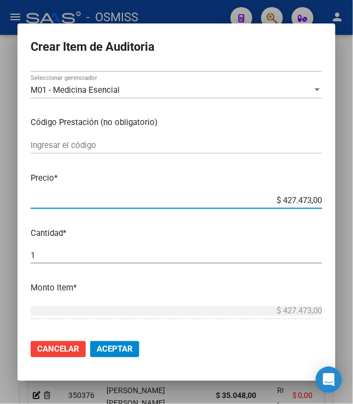
drag, startPoint x: 274, startPoint y: 202, endPoint x: 368, endPoint y: 193, distance: 93.8
click at [353, 193] on html "menu - OSMISS person Firma Express Padrón Padrón Ágil Análisis Afiliado Integra…" at bounding box center [176, 202] width 353 height 404
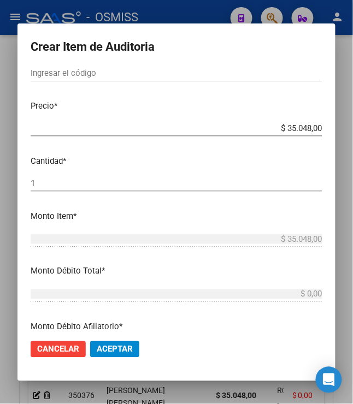
scroll to position [219, 0]
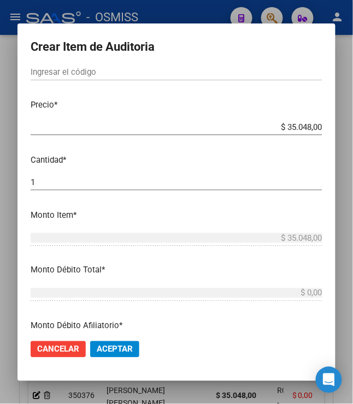
click at [114, 347] on span "Aceptar" at bounding box center [115, 350] width 36 height 10
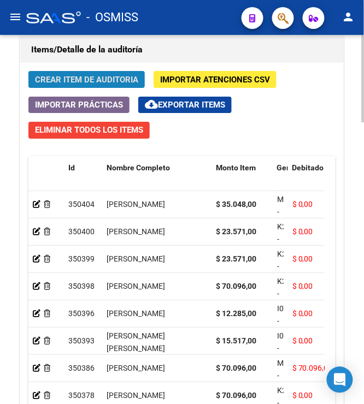
click at [97, 79] on span "Crear Item de Auditoria" at bounding box center [86, 80] width 103 height 10
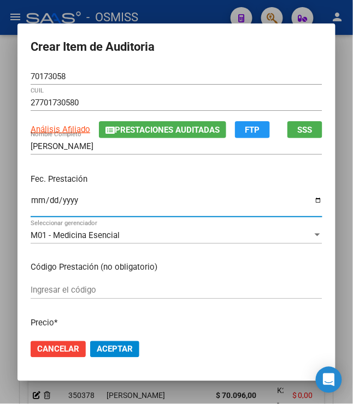
click at [31, 202] on input "Ingresar la fecha" at bounding box center [177, 204] width 292 height 17
click at [114, 184] on p "Fec. Prestación" at bounding box center [177, 179] width 292 height 13
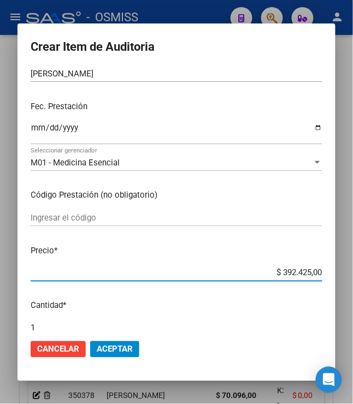
drag, startPoint x: 278, startPoint y: 276, endPoint x: 346, endPoint y: 278, distance: 67.7
click at [346, 278] on div "Crear Item de Auditoria 70173058 Nro Documento 27701730580 CUIL Análisis Afilia…" at bounding box center [176, 202] width 353 height 404
click at [114, 352] on span "Aceptar" at bounding box center [115, 350] width 36 height 10
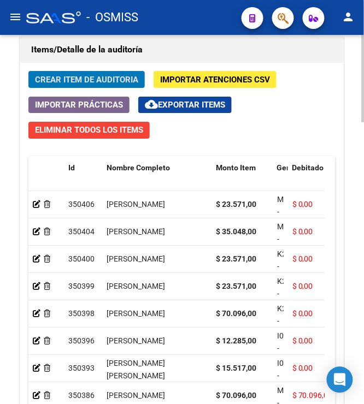
click at [90, 85] on span "Crear Item de Auditoria" at bounding box center [86, 80] width 103 height 10
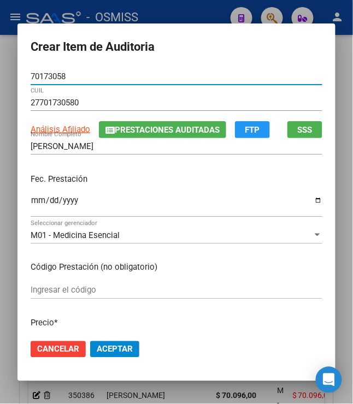
click at [31, 201] on input "Ingresar la fecha" at bounding box center [177, 204] width 292 height 17
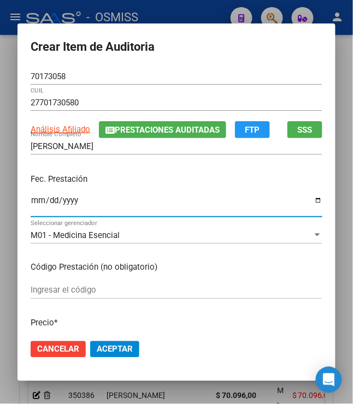
click at [116, 169] on div "Fec. Prestación [DATE] Ingresar la fecha" at bounding box center [177, 196] width 292 height 62
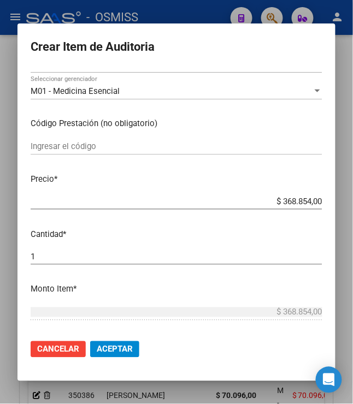
scroll to position [145, 0]
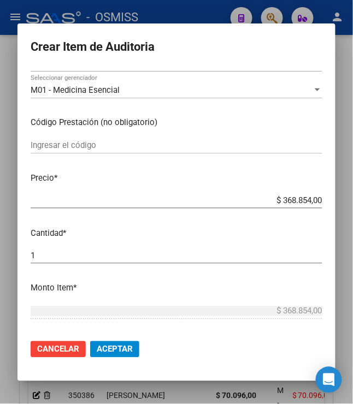
drag, startPoint x: 276, startPoint y: 203, endPoint x: 368, endPoint y: 204, distance: 91.8
click at [353, 204] on html "menu - OSMISS person Firma Express Padrón Padrón Ágil Análisis Afiliado Integra…" at bounding box center [176, 202] width 353 height 404
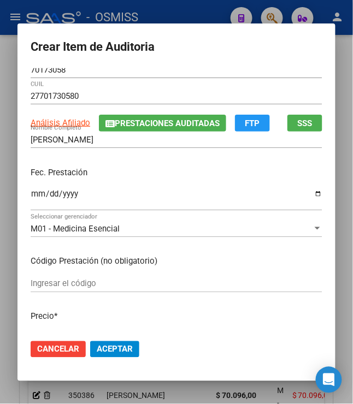
scroll to position [0, 0]
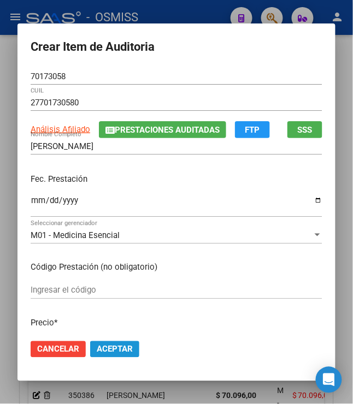
click at [114, 345] on span "Aceptar" at bounding box center [115, 350] width 36 height 10
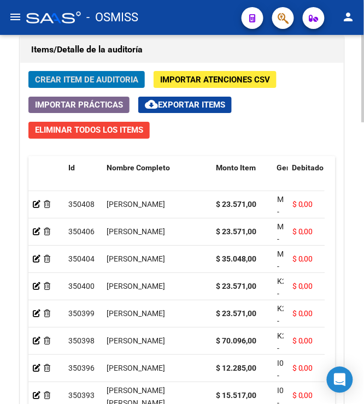
click at [99, 78] on span "Crear Item de Auditoria" at bounding box center [86, 80] width 103 height 10
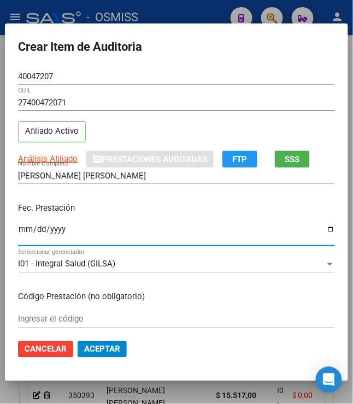
click at [22, 228] on input "Ingresar la fecha" at bounding box center [176, 233] width 317 height 17
click at [119, 202] on div "Fec. Prestación [DATE] Ingresar la fecha" at bounding box center [176, 225] width 317 height 62
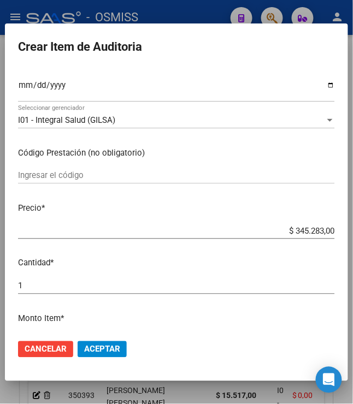
scroll to position [145, 0]
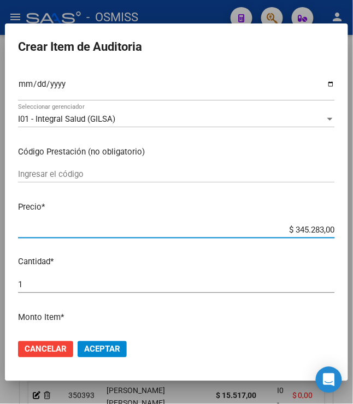
drag, startPoint x: 289, startPoint y: 230, endPoint x: 356, endPoint y: 233, distance: 67.2
click at [353, 233] on html "menu - OSMISS person Firma Express Padrón Padrón Ágil Análisis Afiliado Integra…" at bounding box center [176, 202] width 353 height 404
click at [93, 351] on span "Aceptar" at bounding box center [102, 350] width 36 height 10
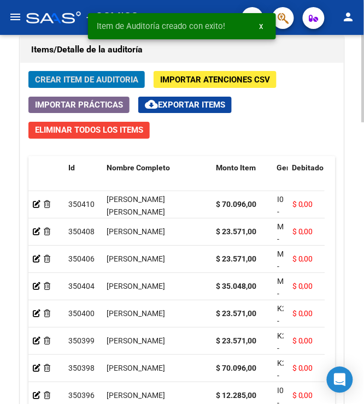
click at [93, 81] on span "Crear Item de Auditoria" at bounding box center [86, 80] width 103 height 10
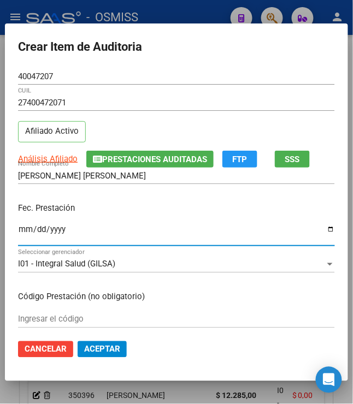
click at [18, 230] on input "Ingresar la fecha" at bounding box center [176, 233] width 317 height 17
click at [140, 211] on p "Fec. Prestación" at bounding box center [176, 208] width 317 height 13
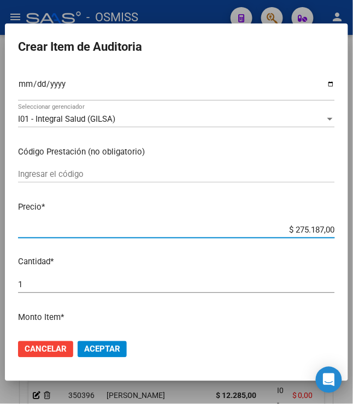
drag, startPoint x: 288, startPoint y: 230, endPoint x: 368, endPoint y: 226, distance: 79.3
click at [353, 226] on html "menu - OSMISS person Firma Express Padrón Padrón Ágil Análisis Afiliado Integra…" at bounding box center [176, 202] width 353 height 404
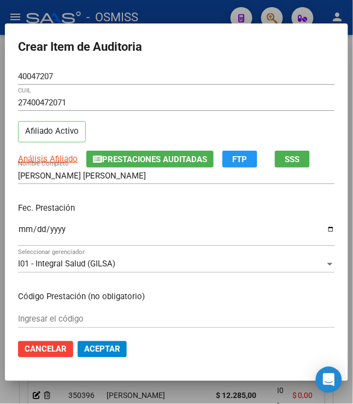
click at [238, 192] on div "[PERSON_NAME] [PERSON_NAME] Nombre Completo" at bounding box center [176, 181] width 317 height 27
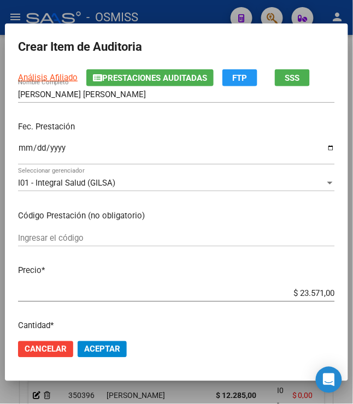
scroll to position [145, 0]
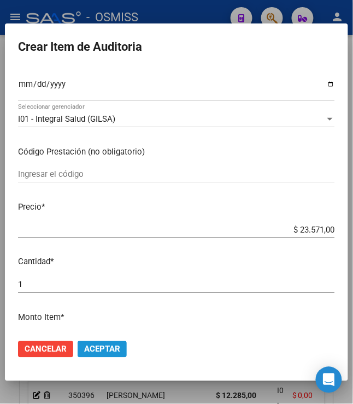
click at [99, 346] on span "Aceptar" at bounding box center [102, 350] width 36 height 10
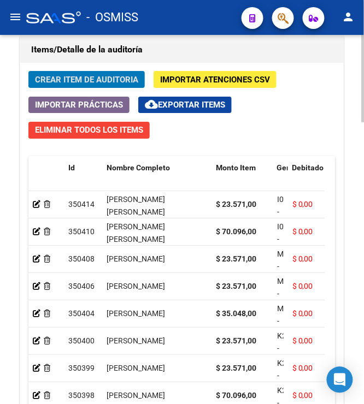
click at [97, 79] on span "Crear Item de Auditoria" at bounding box center [86, 80] width 103 height 10
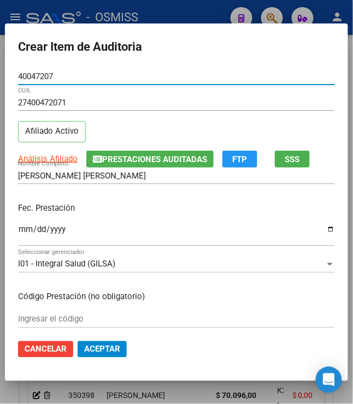
click at [18, 231] on input "Ingresar la fecha" at bounding box center [176, 233] width 317 height 17
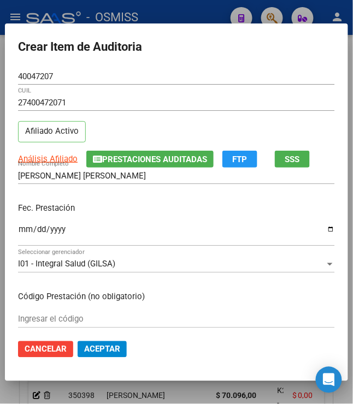
click at [95, 222] on div "Fec. Prestación [DATE] Ingresar la fecha" at bounding box center [176, 225] width 317 height 62
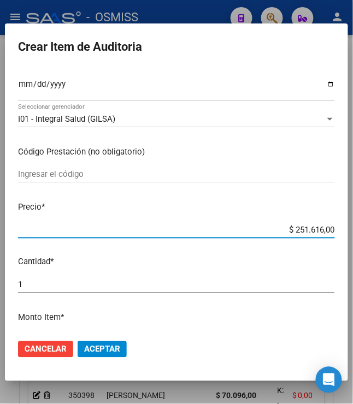
drag, startPoint x: 286, startPoint y: 234, endPoint x: 361, endPoint y: 224, distance: 74.9
click at [353, 224] on html "menu - OSMISS person Firma Express Padrón Padrón Ágil Análisis Afiliado Integra…" at bounding box center [176, 202] width 353 height 404
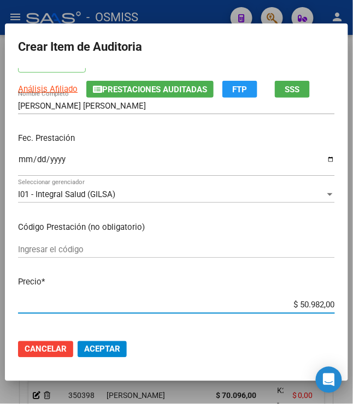
scroll to position [0, 0]
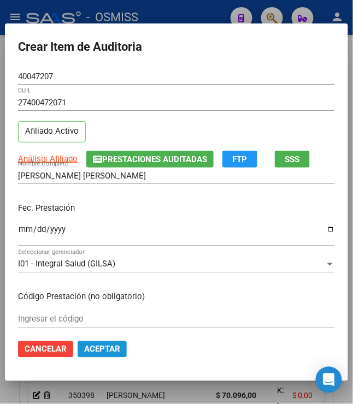
click at [86, 345] on span "Aceptar" at bounding box center [102, 350] width 36 height 10
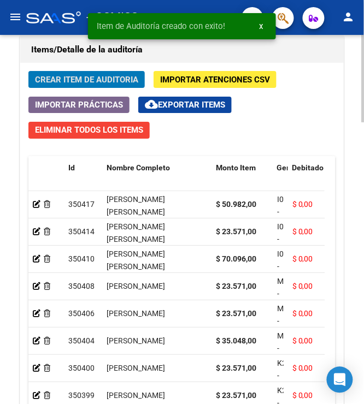
click at [89, 83] on span "Crear Item de Auditoria" at bounding box center [86, 80] width 103 height 10
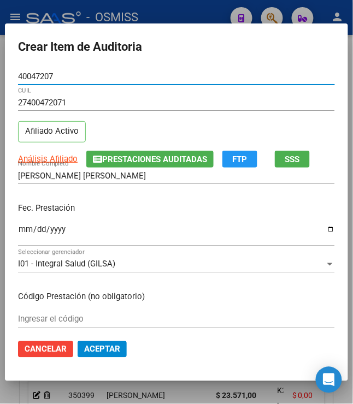
click at [18, 230] on input "Ingresar la fecha" at bounding box center [176, 233] width 317 height 17
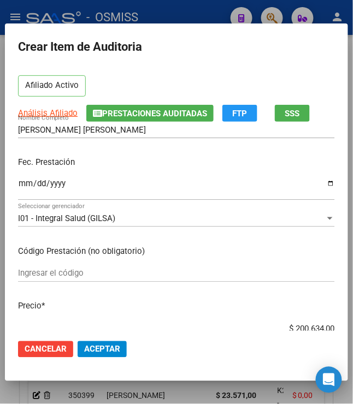
scroll to position [73, 0]
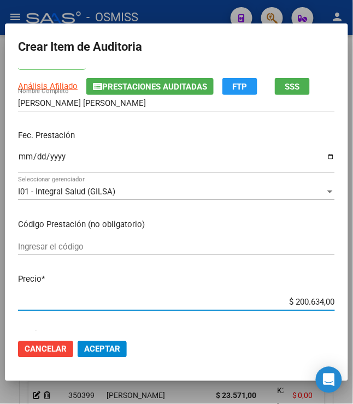
drag, startPoint x: 288, startPoint y: 305, endPoint x: 368, endPoint y: 310, distance: 79.4
click at [353, 310] on html "menu - OSMISS person Firma Express Padrón Padrón Ágil Análisis Afiliado Integra…" at bounding box center [176, 202] width 353 height 404
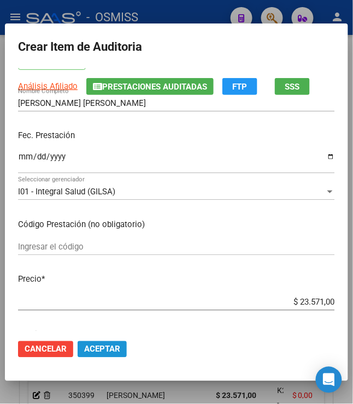
click at [105, 346] on span "Aceptar" at bounding box center [102, 350] width 36 height 10
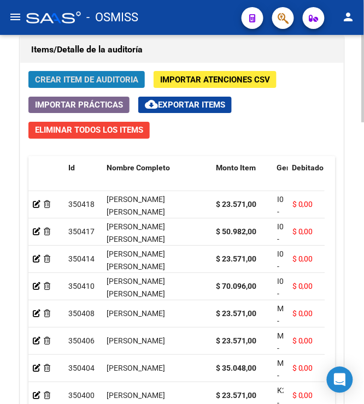
click at [116, 87] on button "Crear Item de Auditoria" at bounding box center [86, 79] width 116 height 17
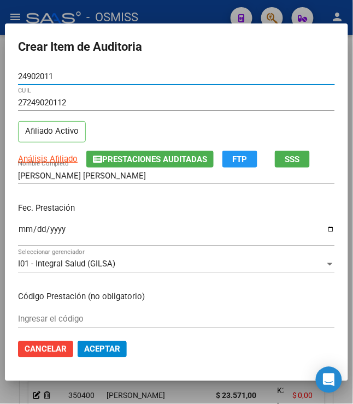
click at [140, 209] on p "Fec. Prestación" at bounding box center [176, 208] width 317 height 13
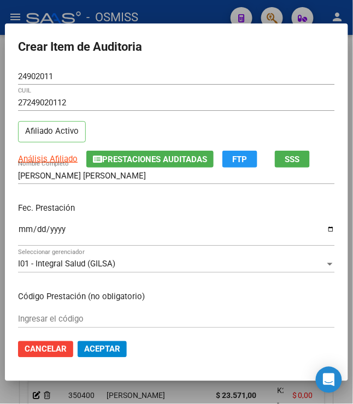
click at [142, 210] on p "Fec. Prestación" at bounding box center [176, 208] width 317 height 13
click at [18, 232] on input "Ingresar la fecha" at bounding box center [176, 233] width 317 height 17
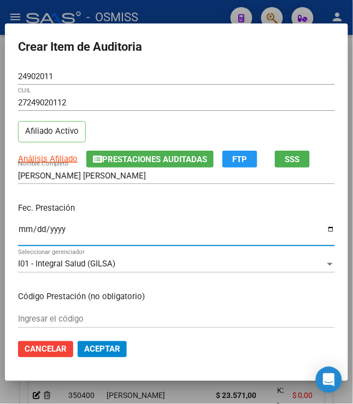
click at [166, 217] on div "Fec. Prestación [DATE] Ingresar la fecha" at bounding box center [176, 225] width 317 height 62
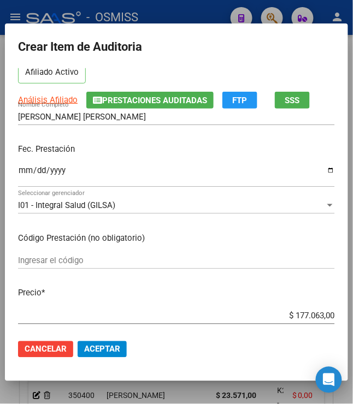
scroll to position [145, 0]
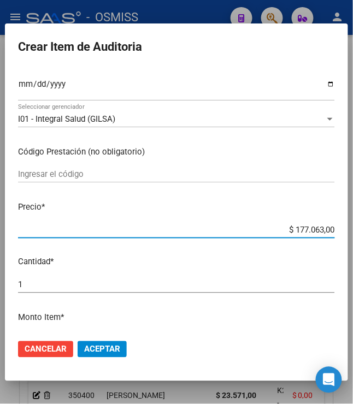
drag, startPoint x: 290, startPoint y: 232, endPoint x: 359, endPoint y: 234, distance: 70.0
click at [353, 235] on html "menu - OSMISS person Firma Express Padrón Padrón Ágil Análisis Afiliado Integra…" at bounding box center [176, 202] width 353 height 404
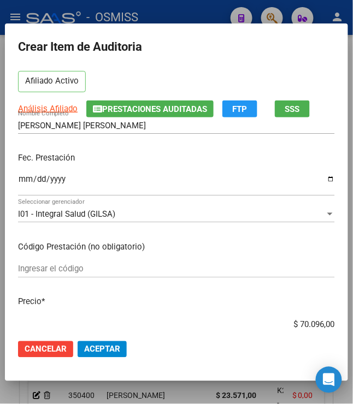
scroll to position [73, 0]
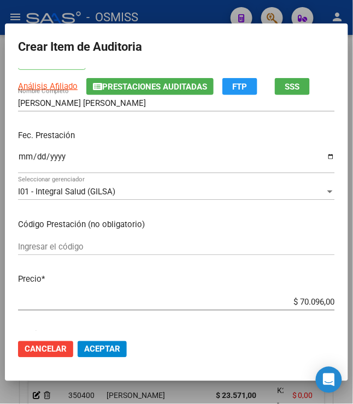
click at [109, 358] on mat-dialog-actions "Cancelar Aceptar" at bounding box center [176, 349] width 317 height 37
click at [113, 349] on span "Aceptar" at bounding box center [102, 350] width 36 height 10
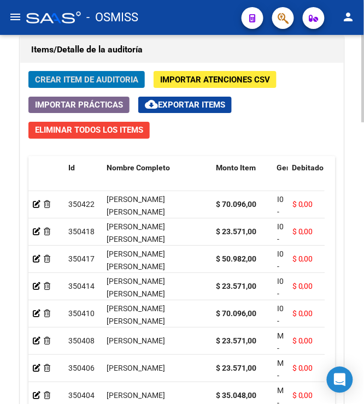
click at [91, 83] on span "Crear Item de Auditoria" at bounding box center [86, 80] width 103 height 10
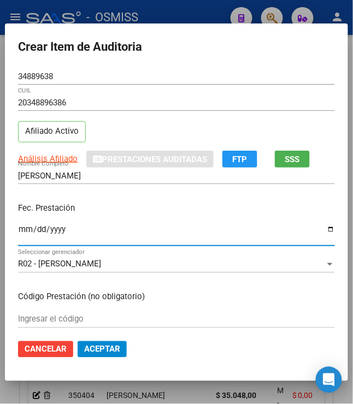
click at [18, 228] on input "Ingresar la fecha" at bounding box center [176, 233] width 317 height 17
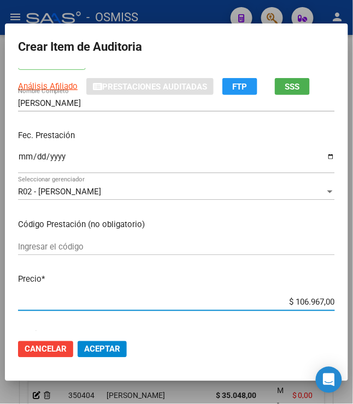
drag, startPoint x: 288, startPoint y: 304, endPoint x: 368, endPoint y: 294, distance: 79.8
click at [353, 294] on html "menu - OSMISS person Firma Express Padrón Padrón Ágil Análisis Afiliado Integra…" at bounding box center [176, 202] width 353 height 404
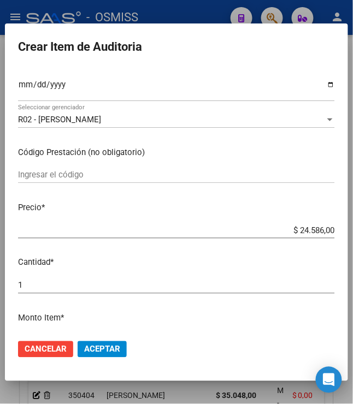
scroll to position [145, 0]
click at [105, 352] on span "Aceptar" at bounding box center [102, 350] width 36 height 10
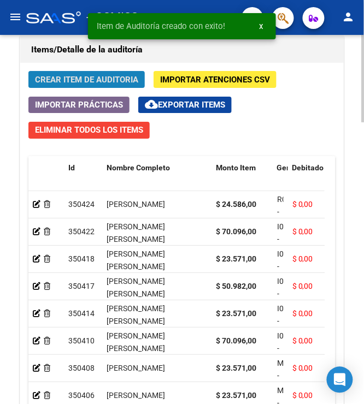
click at [77, 79] on span "Crear Item de Auditoria" at bounding box center [86, 80] width 103 height 10
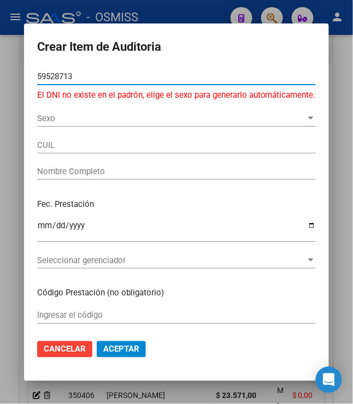
drag, startPoint x: 75, startPoint y: 79, endPoint x: 7, endPoint y: 79, distance: 68.3
click at [7, 79] on div "Crear Item de Auditoria 59528713 Nro Documento El DNI no existe en el padrón, e…" at bounding box center [176, 202] width 353 height 404
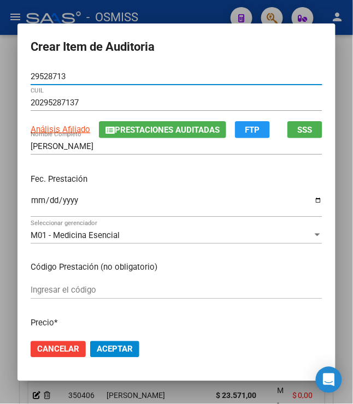
click at [36, 203] on input "Ingresar la fecha" at bounding box center [177, 204] width 292 height 17
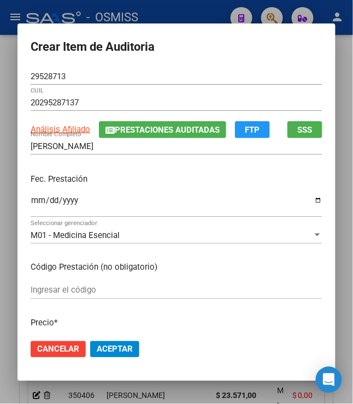
click at [209, 184] on p "Fec. Prestación" at bounding box center [177, 179] width 292 height 13
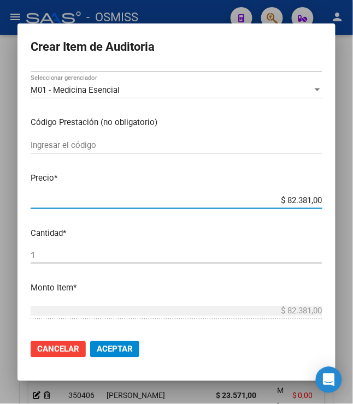
drag, startPoint x: 280, startPoint y: 201, endPoint x: 350, endPoint y: 210, distance: 70.5
click at [350, 210] on div "Crear Item de Auditoria 29528713 Nro Documento 20295287137 CUIL Análisis Afilia…" at bounding box center [176, 202] width 353 height 404
click at [118, 346] on span "Aceptar" at bounding box center [115, 350] width 36 height 10
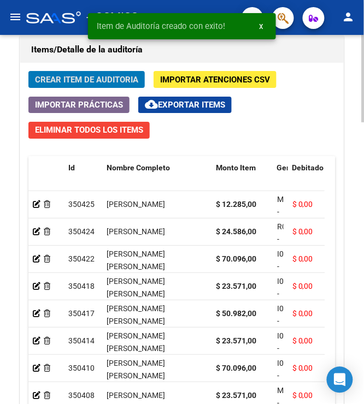
click at [59, 81] on span "Crear Item de Auditoria" at bounding box center [86, 80] width 103 height 10
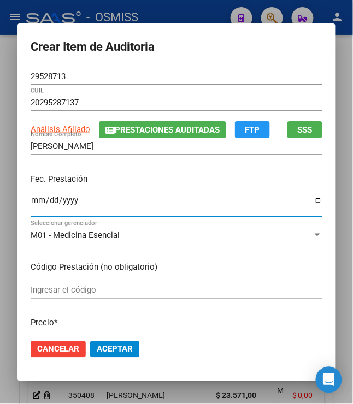
click at [31, 204] on input "Ingresar la fecha" at bounding box center [177, 204] width 292 height 17
click at [97, 182] on p "Fec. Prestación" at bounding box center [177, 179] width 292 height 13
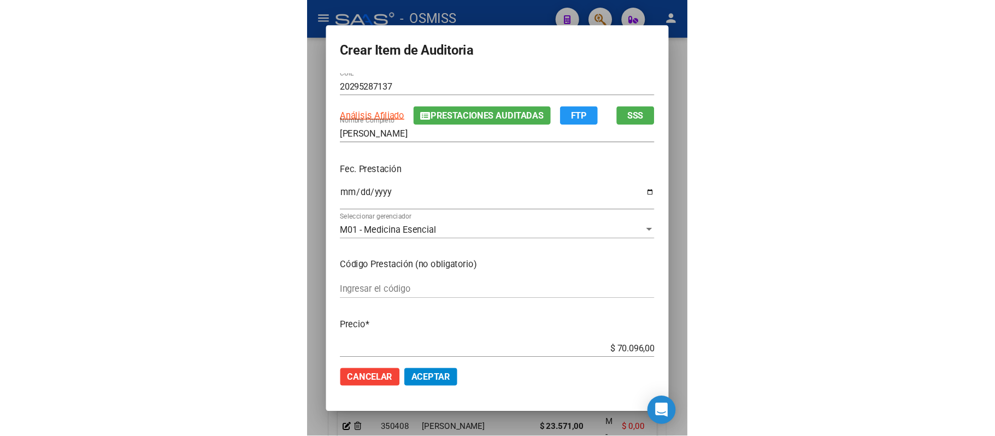
scroll to position [0, 0]
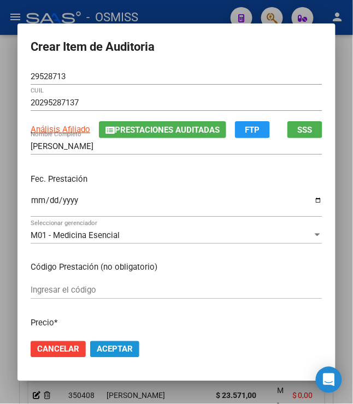
click at [106, 353] on span "Aceptar" at bounding box center [115, 350] width 36 height 10
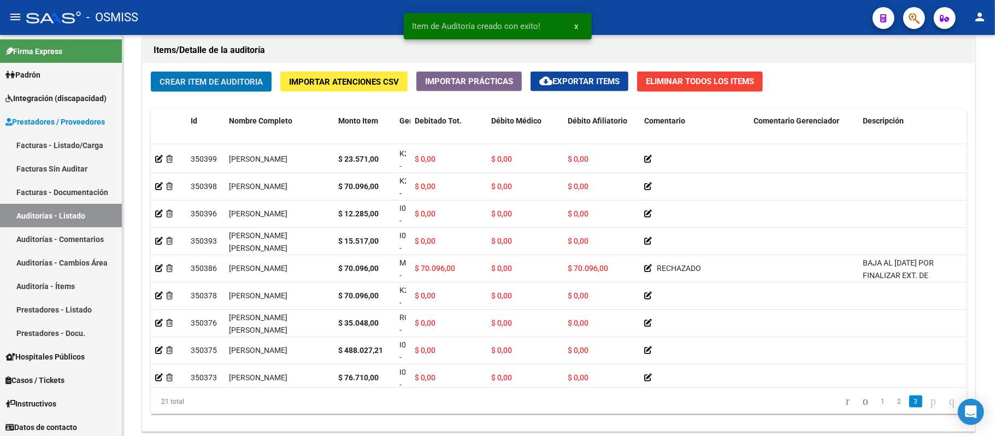
scroll to position [344, 0]
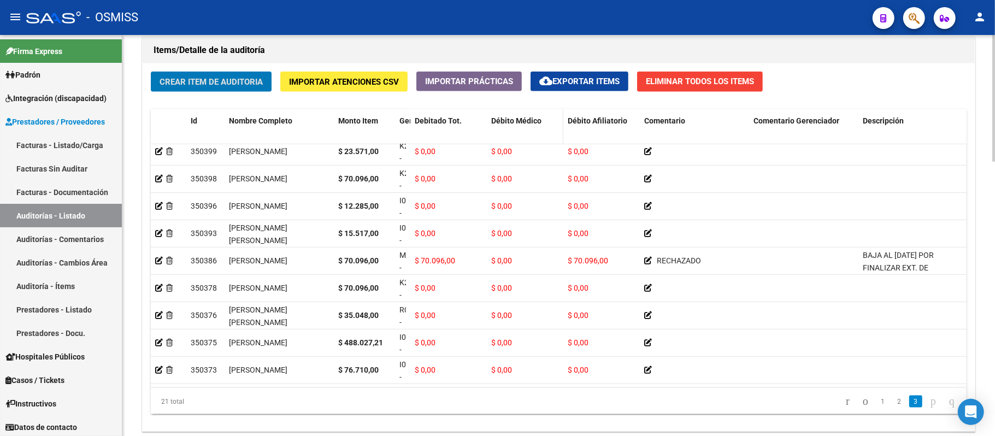
click at [467, 121] on span "Débito Médico" at bounding box center [516, 120] width 50 height 9
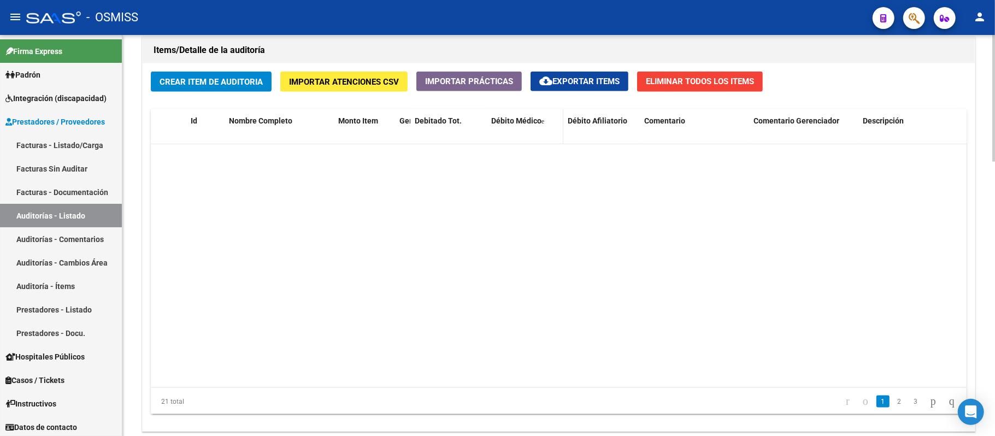
scroll to position [0, 0]
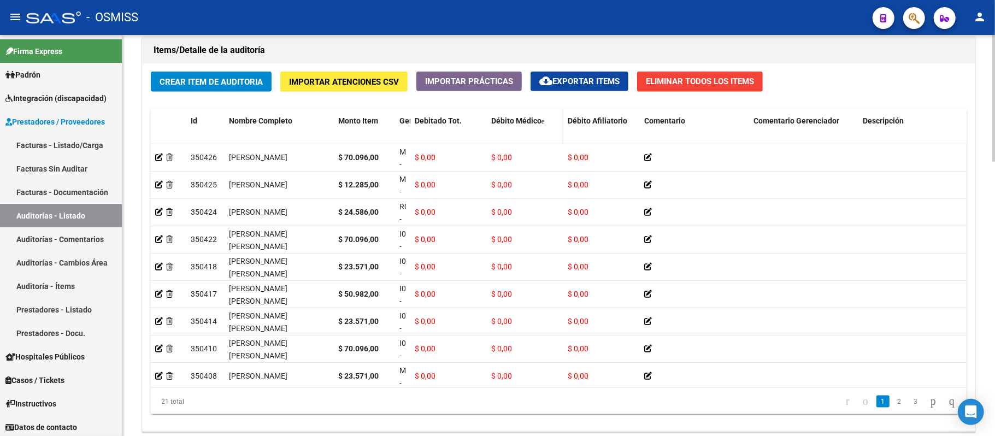
click at [467, 121] on span "Débito Médico" at bounding box center [516, 120] width 50 height 9
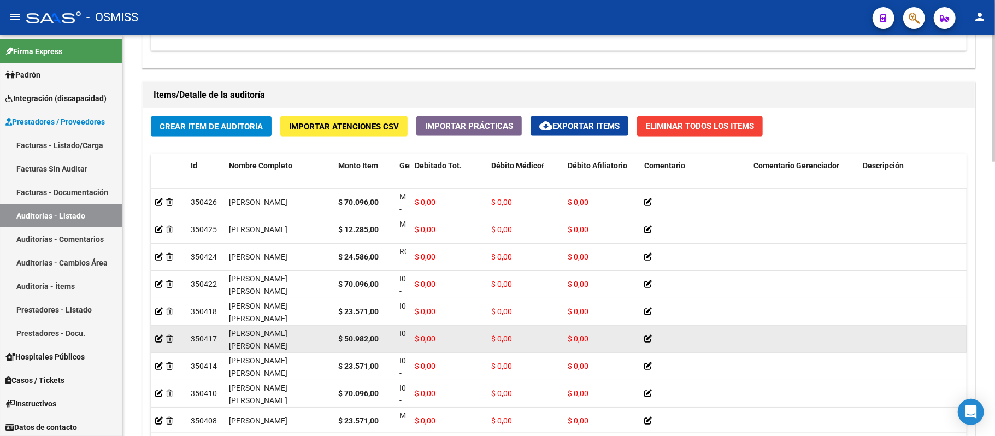
scroll to position [868, 0]
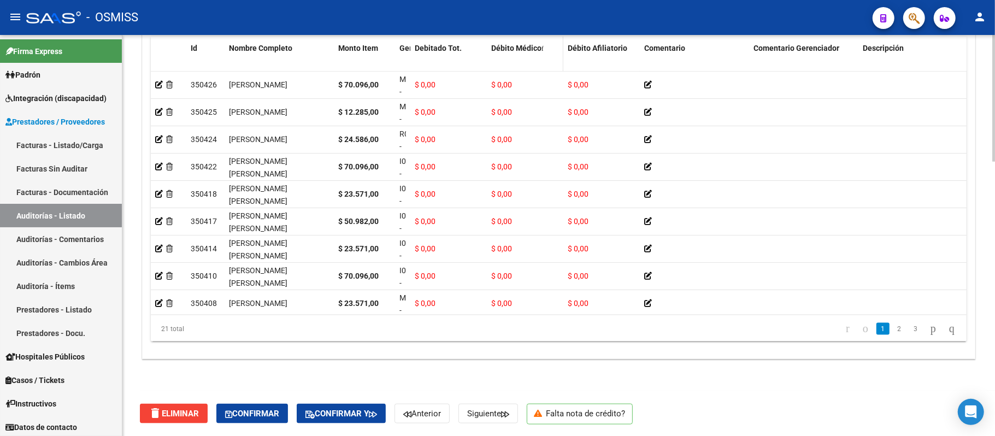
click at [467, 44] on div "Débito Médico" at bounding box center [525, 48] width 68 height 13
click at [467, 42] on datatable-header-cell "Débito Afiliatorio" at bounding box center [601, 61] width 76 height 48
click at [467, 46] on span "Débito Afiliatorio" at bounding box center [598, 48] width 60 height 9
click at [467, 48] on span "Débito Afiliatorio" at bounding box center [598, 48] width 60 height 9
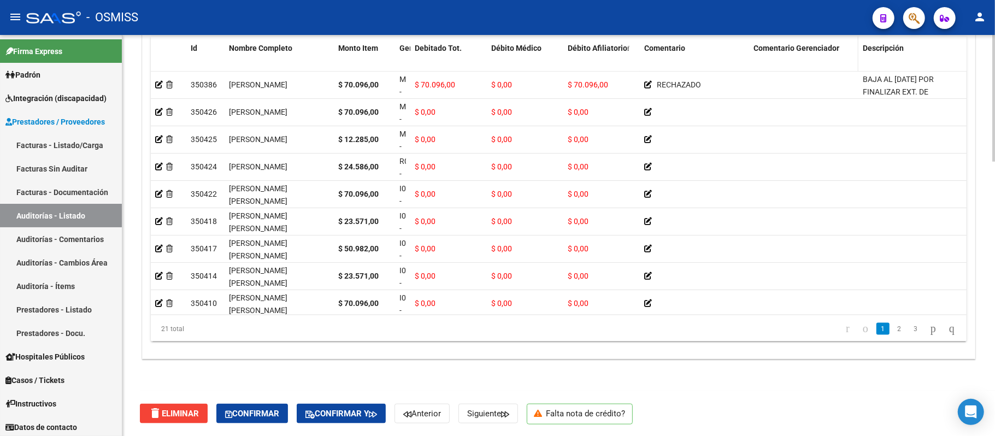
scroll to position [866, 0]
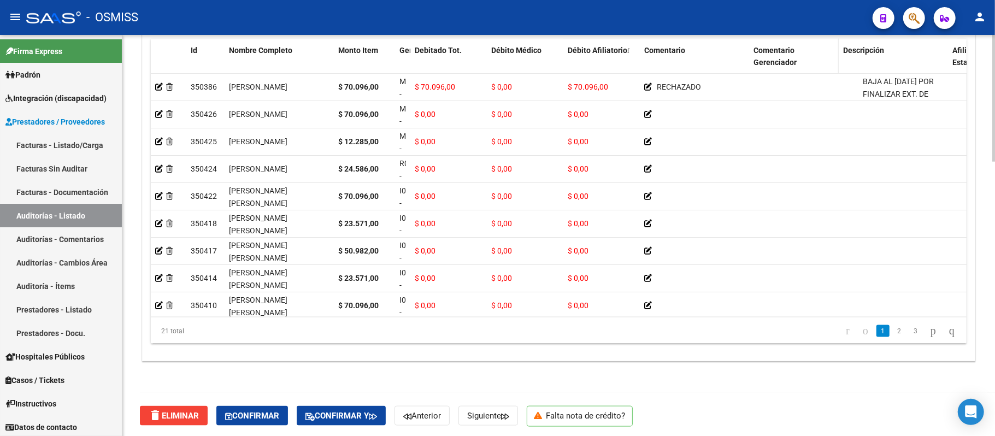
drag, startPoint x: 854, startPoint y: 49, endPoint x: 826, endPoint y: 51, distance: 28.5
click at [467, 51] on datatable-header-cell "Comentario Gerenciador" at bounding box center [794, 63] width 90 height 48
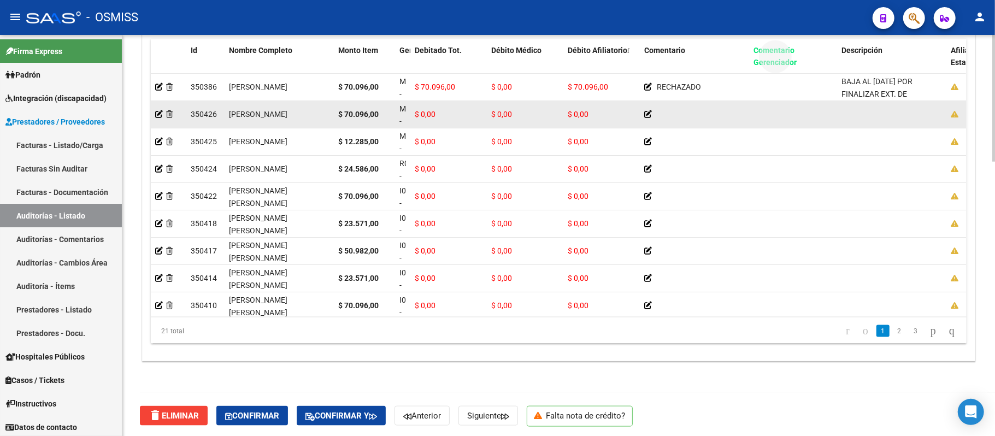
click at [467, 120] on div at bounding box center [792, 114] width 79 height 13
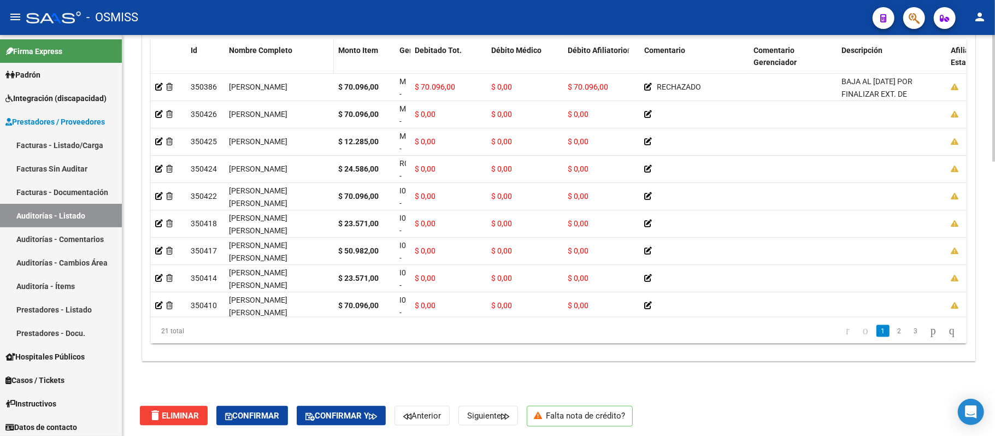
click at [278, 45] on datatable-header-cell "Nombre Completo" at bounding box center [279, 63] width 109 height 48
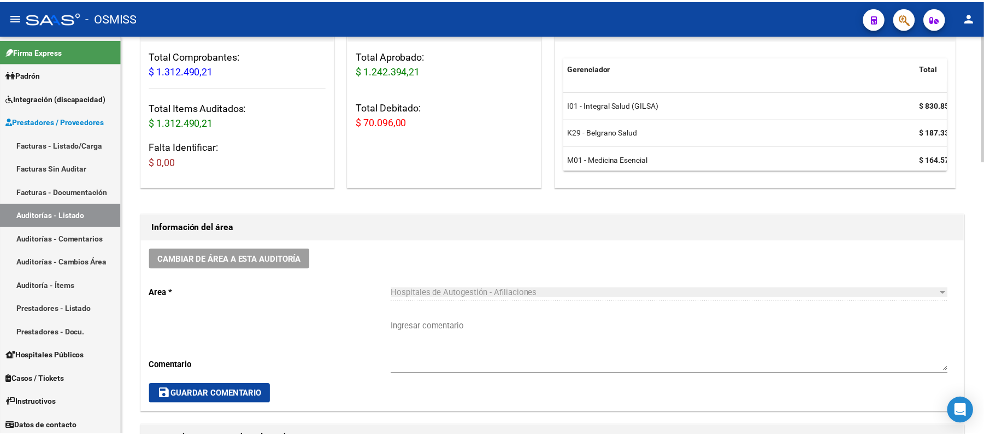
scroll to position [138, 0]
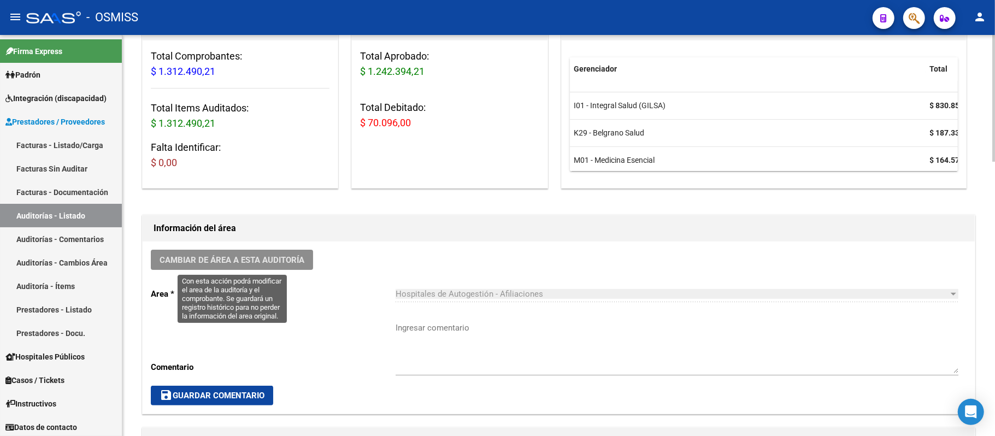
click at [282, 259] on span "Cambiar de área a esta auditoría" at bounding box center [232, 260] width 145 height 10
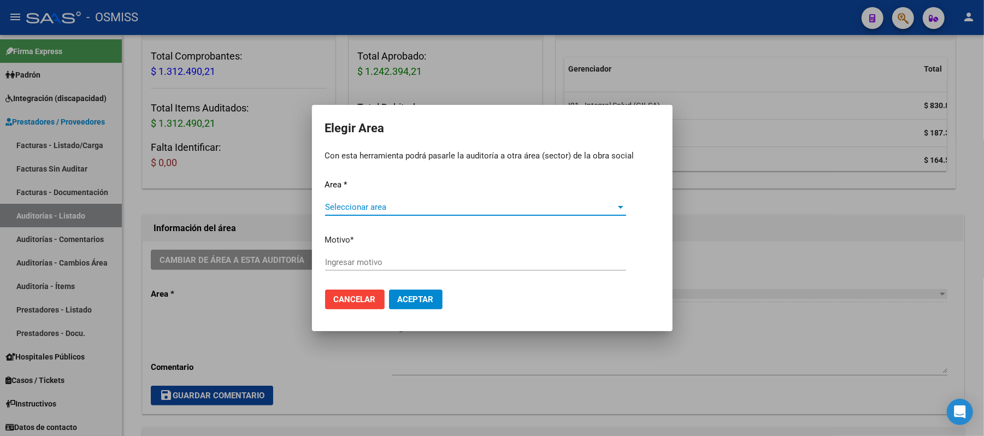
click at [397, 205] on span "Seleccionar area" at bounding box center [470, 207] width 291 height 10
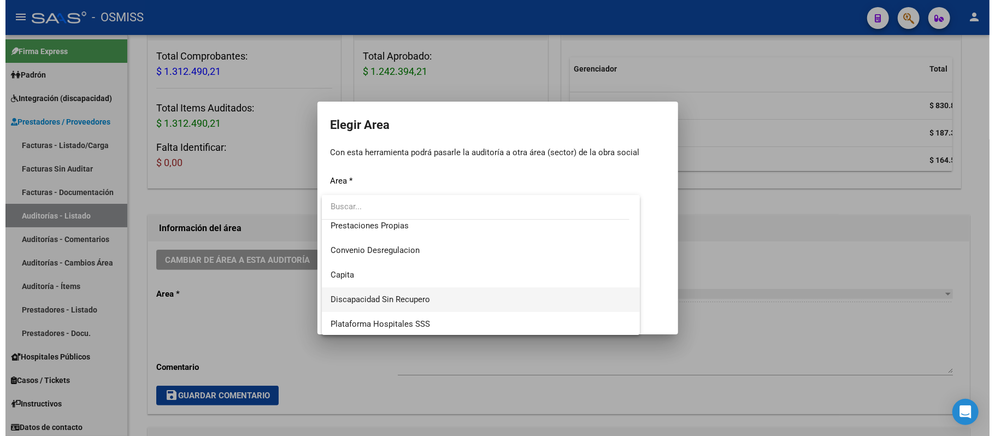
scroll to position [145, 0]
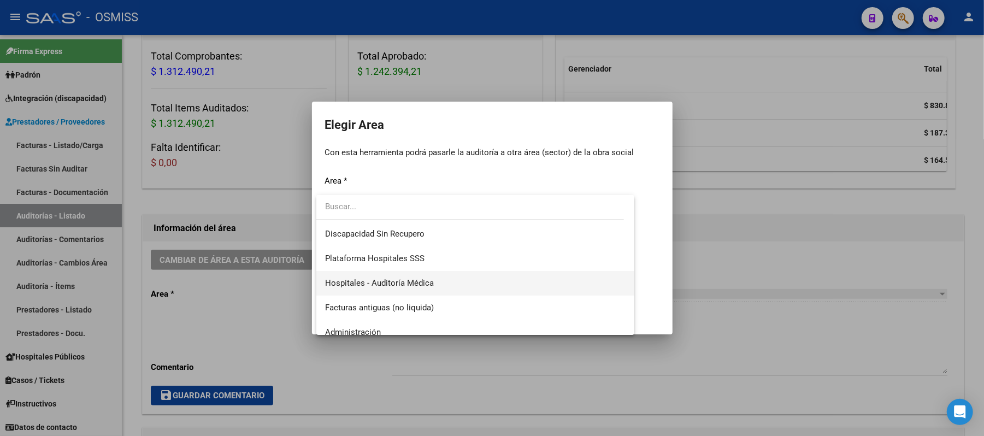
click at [467, 282] on span "Hospitales - Auditoría Médica" at bounding box center [475, 283] width 301 height 25
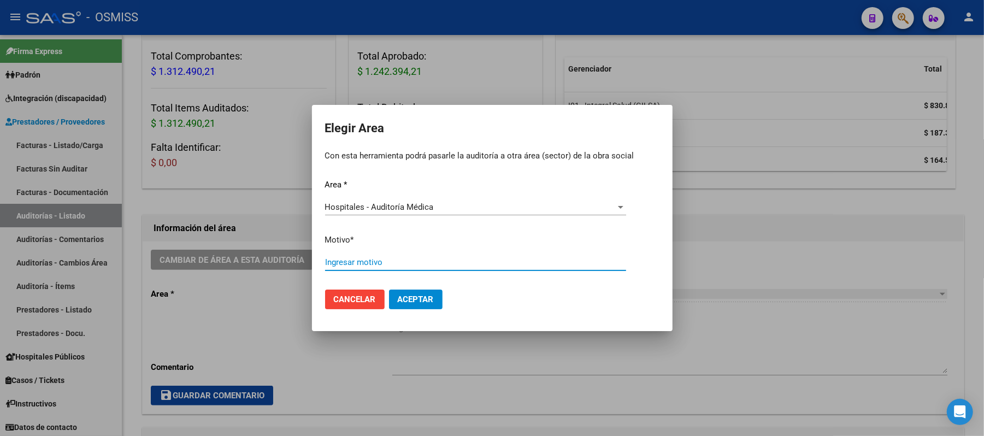
click at [467, 263] on input "Ingresar motivo" at bounding box center [475, 262] width 301 height 10
click at [432, 305] on button "Aceptar" at bounding box center [416, 300] width 54 height 20
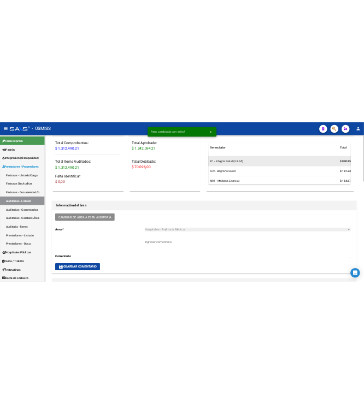
scroll to position [0, 0]
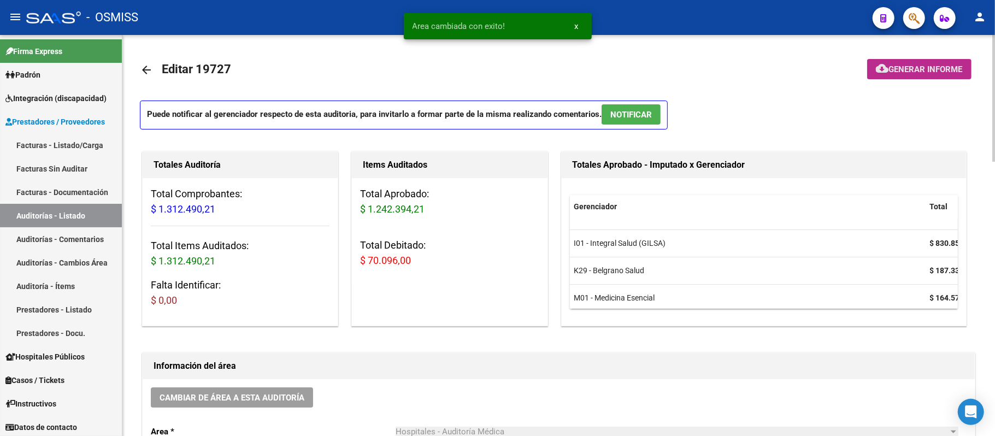
click at [467, 72] on span "Generar informe" at bounding box center [926, 69] width 74 height 10
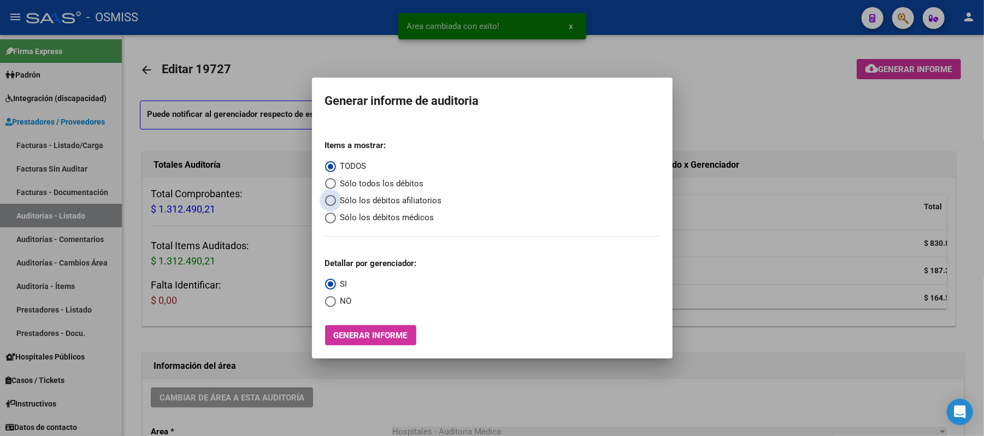
click at [373, 202] on span "Sólo los débitos afiliatorios" at bounding box center [389, 200] width 106 height 13
click at [336, 202] on input "Sólo los débitos afiliatorios" at bounding box center [330, 200] width 11 height 11
click at [340, 302] on span "NO" at bounding box center [344, 301] width 16 height 13
click at [336, 302] on input "NO" at bounding box center [330, 301] width 11 height 11
click at [363, 343] on button "Generar informe" at bounding box center [370, 335] width 91 height 20
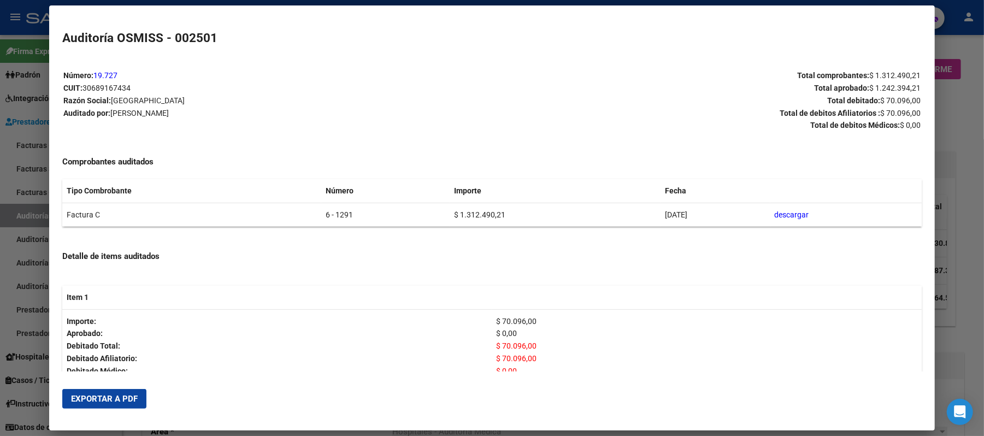
drag, startPoint x: 331, startPoint y: 212, endPoint x: 274, endPoint y: 210, distance: 56.9
click at [274, 210] on tr "Factura C 6 - 1291 $ 1.312.490,21 [DATE] descargar" at bounding box center [491, 215] width 859 height 24
copy tr "6 - 1291"
click at [116, 401] on span "Exportar a PDF" at bounding box center [104, 399] width 67 height 10
click at [467, 116] on div at bounding box center [492, 218] width 984 height 436
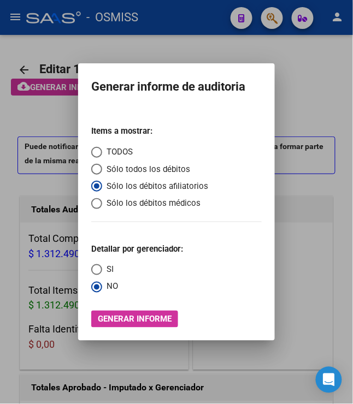
click at [307, 91] on div at bounding box center [176, 202] width 353 height 404
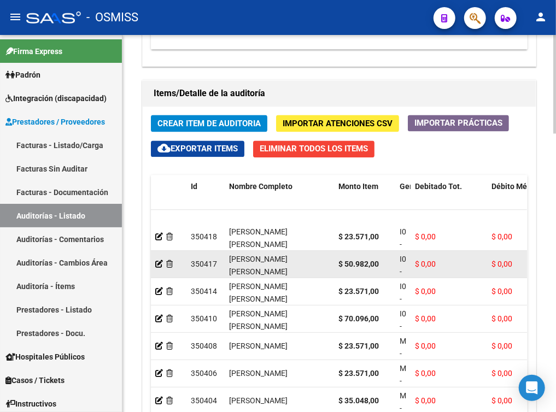
scroll to position [145, 0]
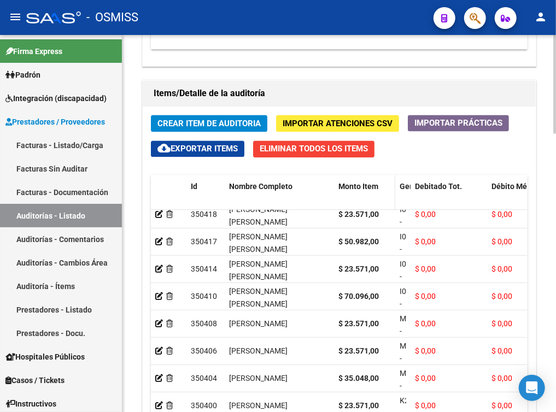
click at [359, 191] on span "Monto Item" at bounding box center [358, 186] width 40 height 9
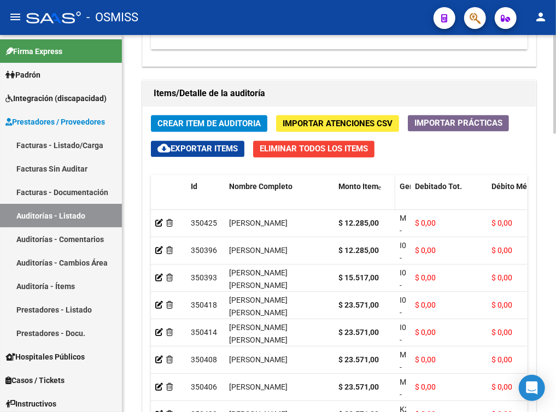
click at [359, 191] on span "Monto Item" at bounding box center [358, 186] width 40 height 9
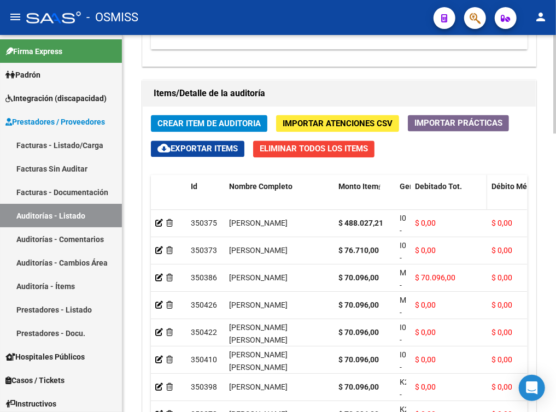
click at [438, 191] on span "Debitado Tot." at bounding box center [438, 186] width 47 height 9
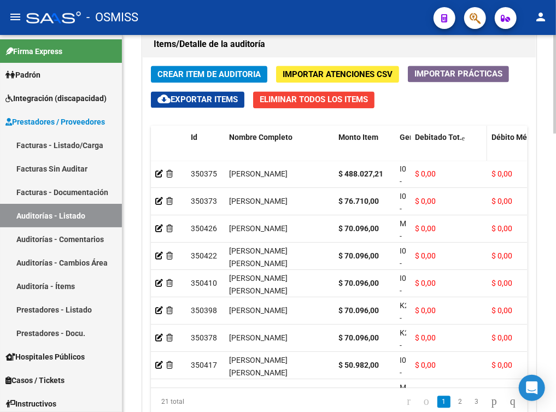
scroll to position [995, 0]
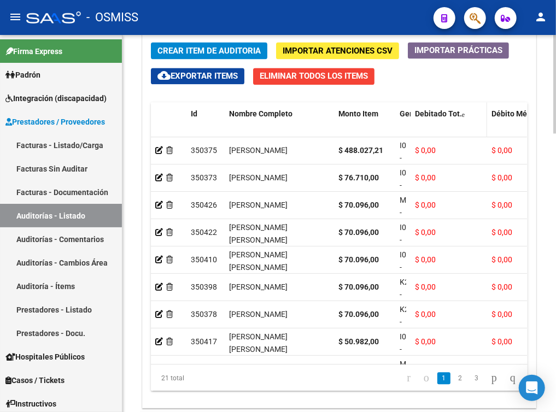
click at [440, 116] on span "Debitado Tot." at bounding box center [438, 113] width 47 height 9
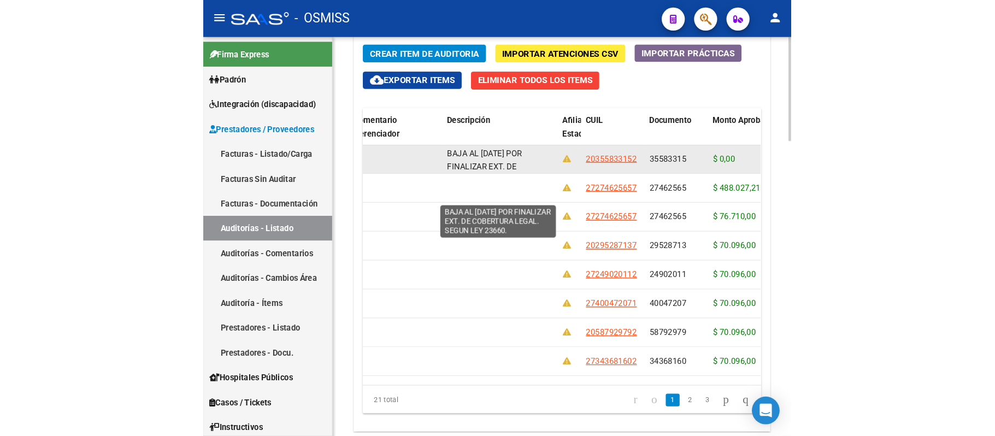
scroll to position [26, 0]
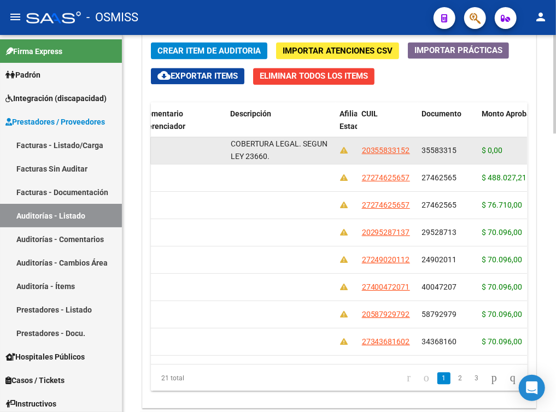
drag, startPoint x: 232, startPoint y: 143, endPoint x: 303, endPoint y: 160, distance: 73.0
click at [303, 160] on div "BAJA AL [DATE] POR FINALIZAR EXT. DE COBERTURA LEGAL. SEGUN LEY 23660." at bounding box center [281, 150] width 101 height 23
copy span "BAJA AL [DATE] POR FINALIZAR EXT. DE COBERTURA LEGAL. SEGUN LEY 23660."
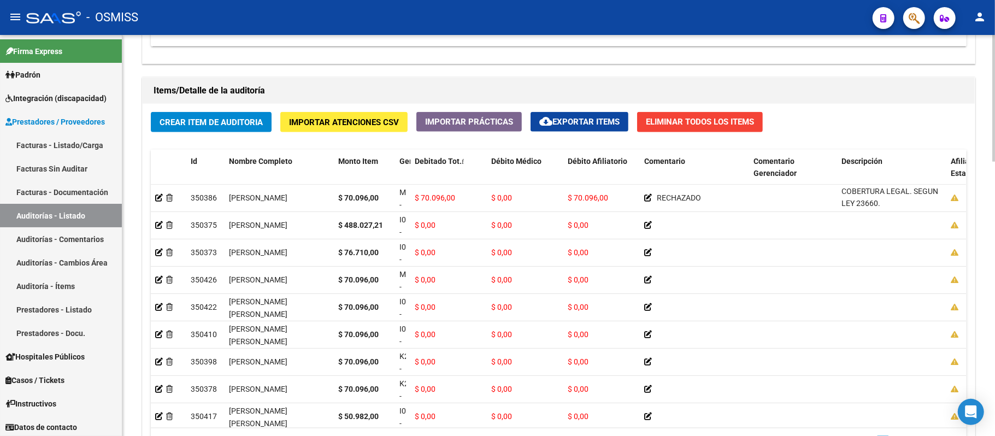
scroll to position [579, 0]
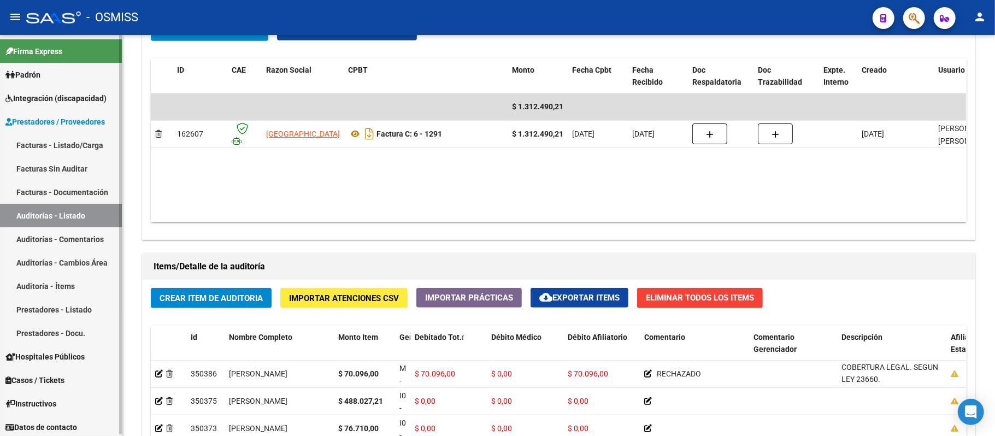
click at [15, 287] on link "Auditoría - Ítems" at bounding box center [61, 285] width 122 height 23
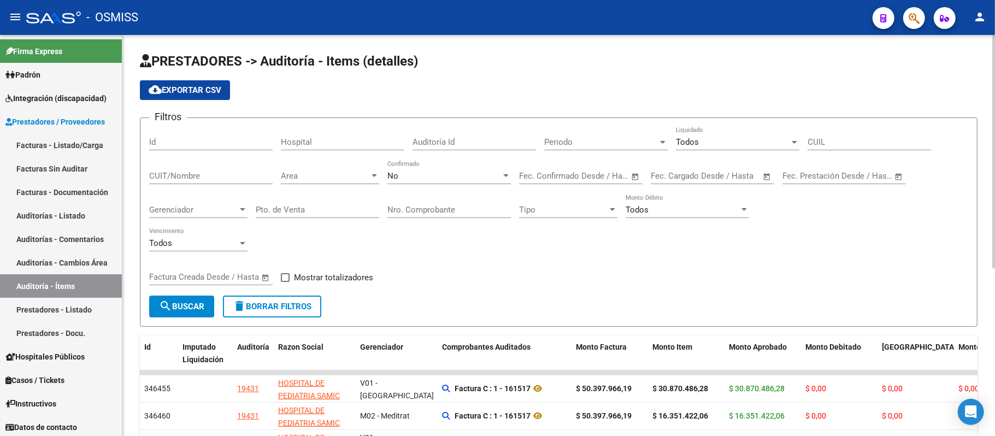
click at [467, 178] on input "text" at bounding box center [669, 176] width 36 height 10
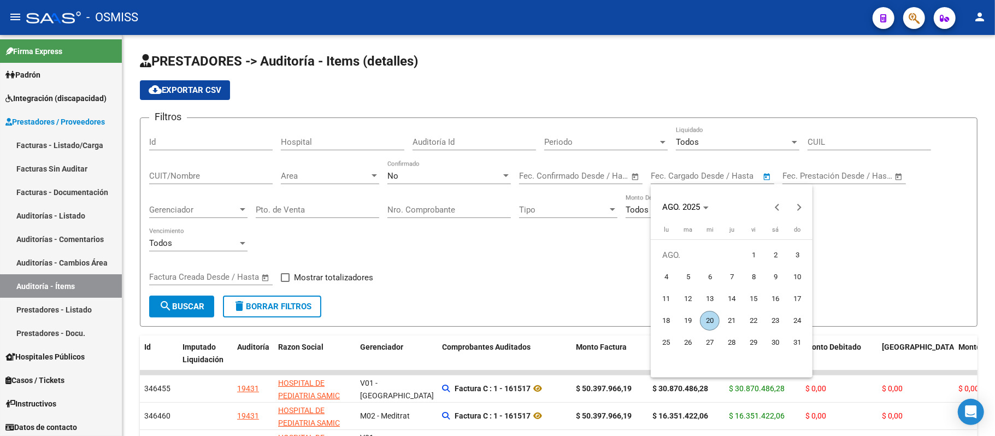
click at [467, 320] on span "20" at bounding box center [710, 321] width 20 height 20
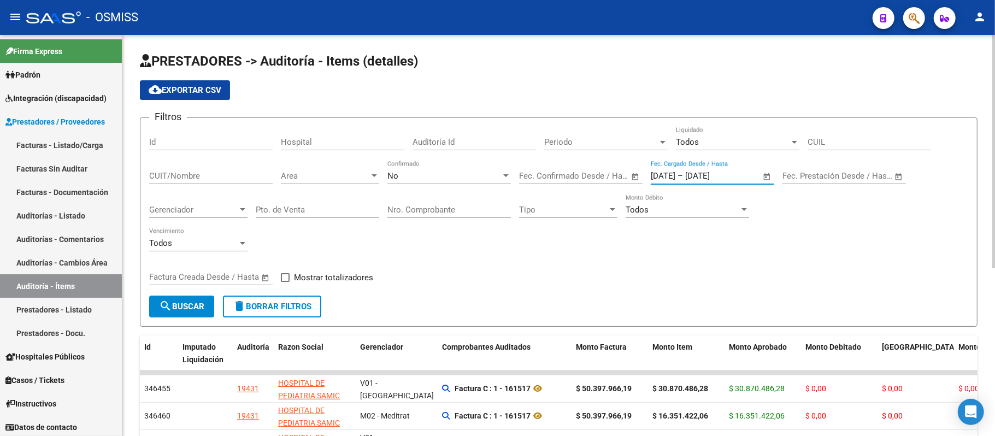
click at [407, 180] on div "No" at bounding box center [444, 176] width 114 height 10
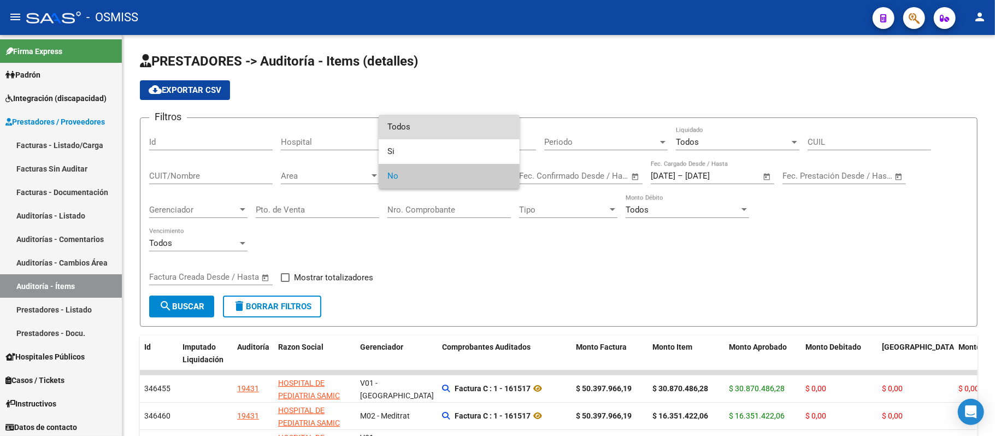
click at [410, 126] on span "Todos" at bounding box center [448, 127] width 123 height 25
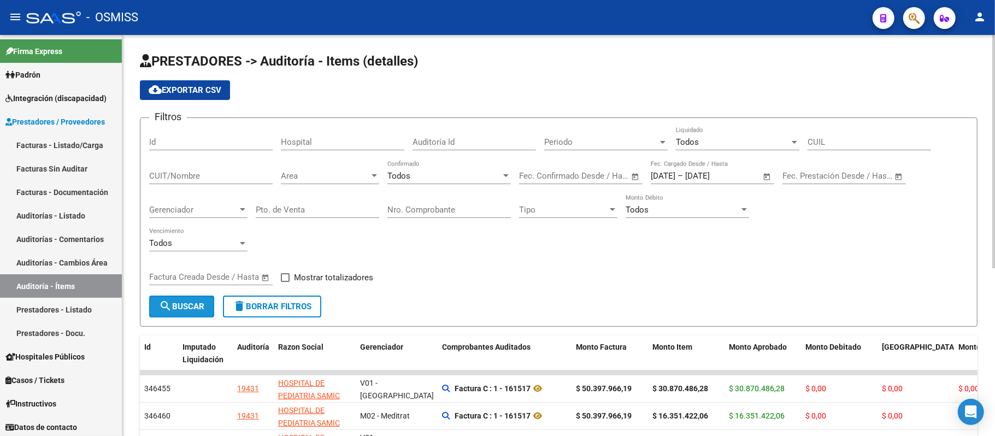
click at [184, 306] on span "search Buscar" at bounding box center [181, 307] width 45 height 10
click at [197, 95] on button "cloud_download Exportar CSV" at bounding box center [185, 90] width 90 height 20
click at [467, 177] on input "[DATE]" at bounding box center [711, 176] width 53 height 10
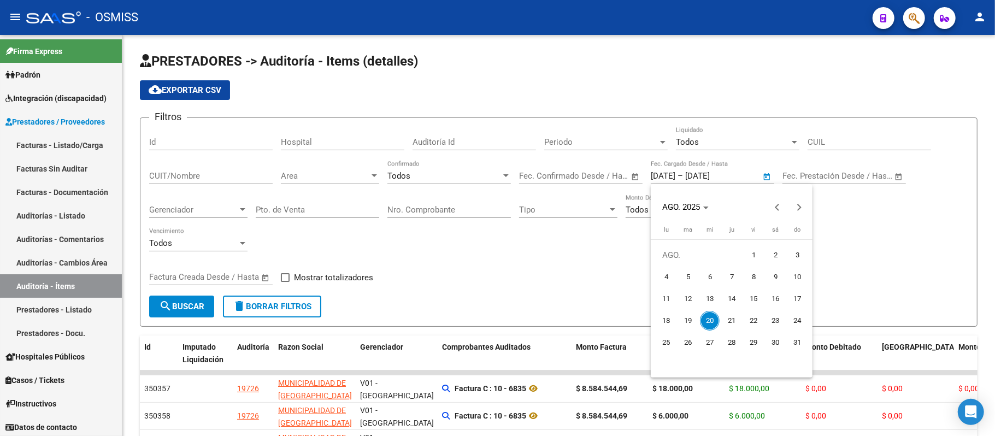
click at [467, 320] on span "19" at bounding box center [688, 321] width 20 height 20
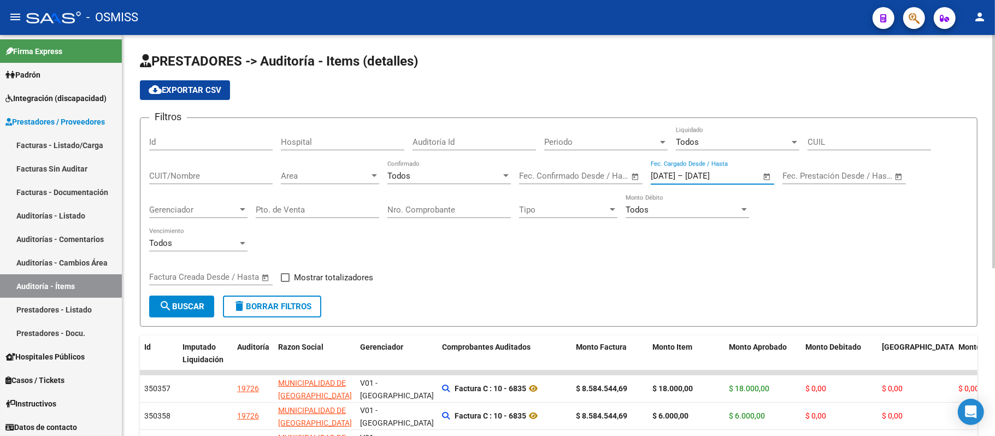
click at [184, 302] on span "search Buscar" at bounding box center [181, 307] width 45 height 10
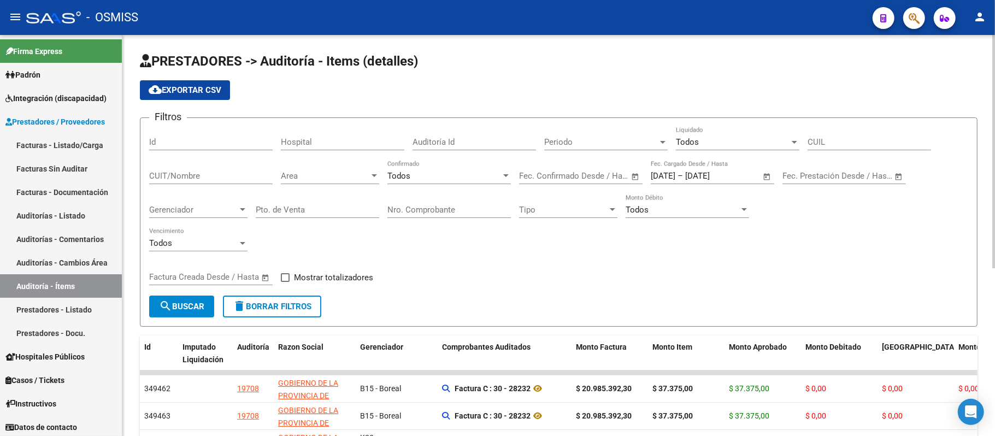
click at [181, 92] on span "cloud_download Exportar CSV" at bounding box center [185, 90] width 73 height 10
click at [467, 259] on div "Todos Vencimiento" at bounding box center [558, 245] width 819 height 34
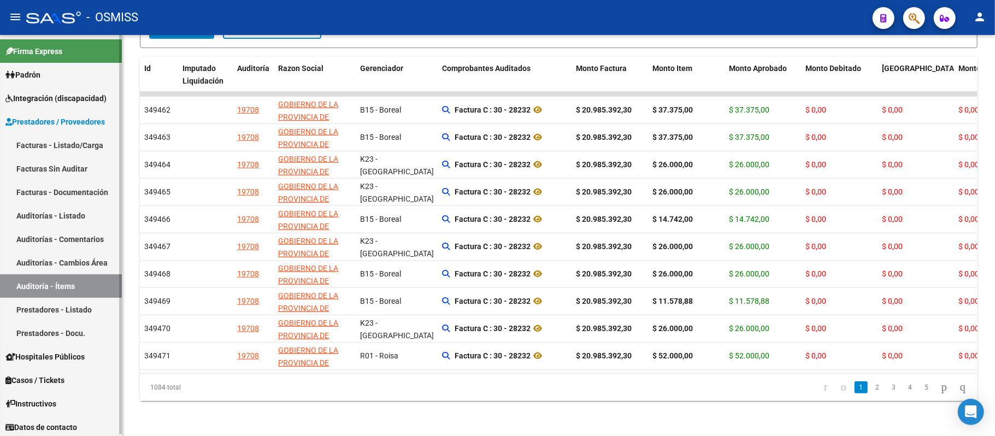
click at [101, 119] on span "Prestadores / Proveedores" at bounding box center [54, 122] width 99 height 12
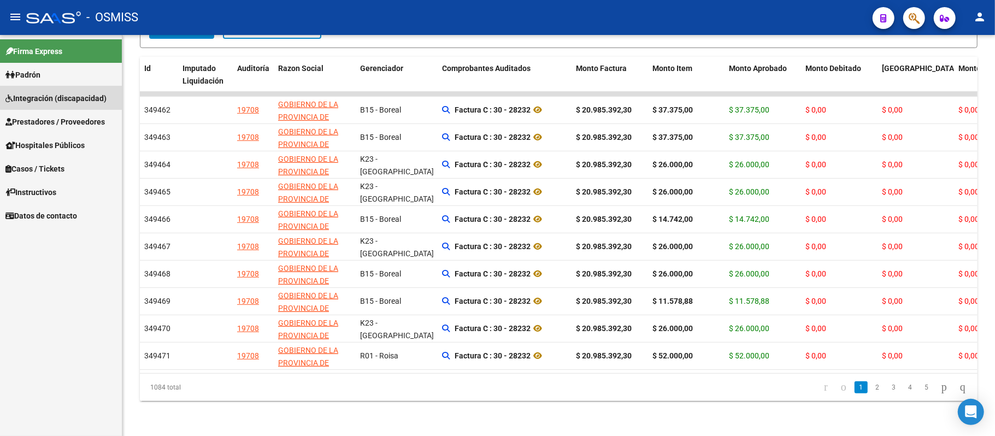
click at [91, 92] on span "Integración (discapacidad)" at bounding box center [55, 98] width 101 height 12
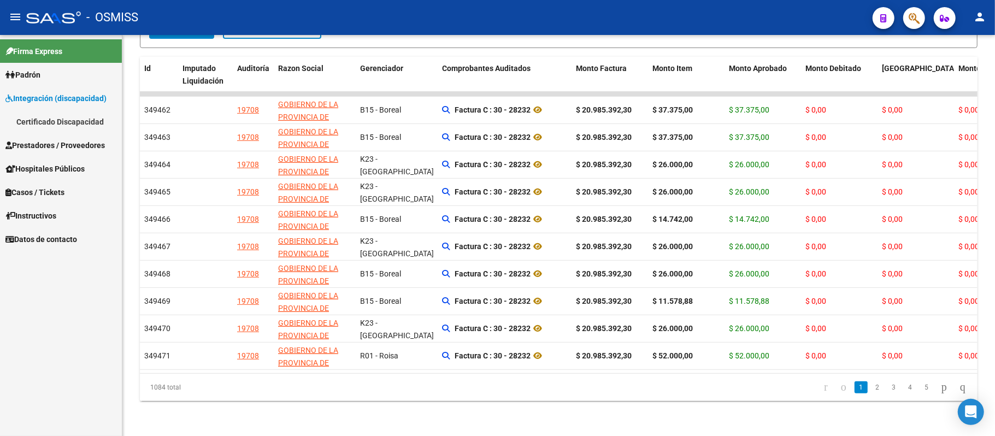
click at [88, 146] on span "Prestadores / Proveedores" at bounding box center [54, 145] width 99 height 12
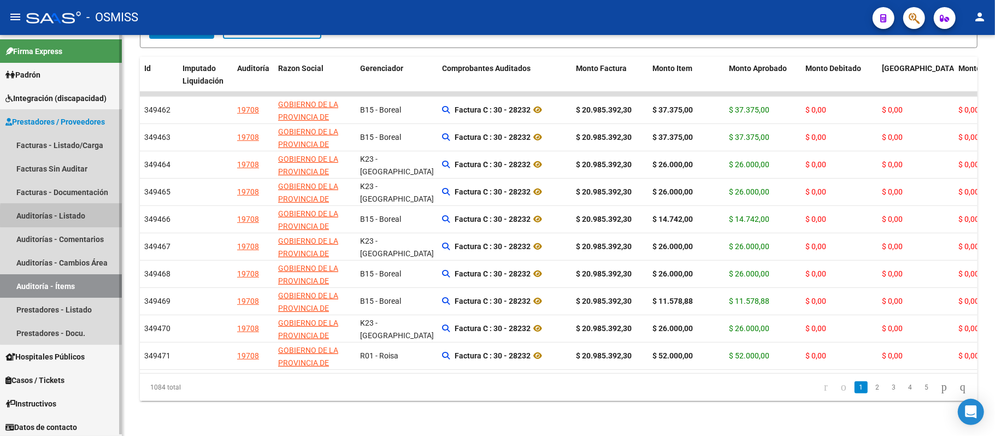
click at [70, 217] on link "Auditorías - Listado" at bounding box center [61, 215] width 122 height 23
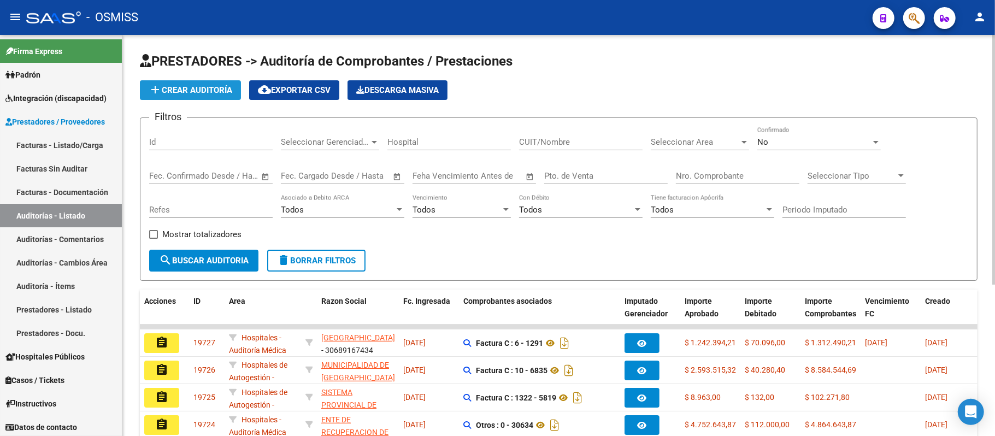
click at [201, 88] on span "add Crear Auditoría" at bounding box center [191, 90] width 84 height 10
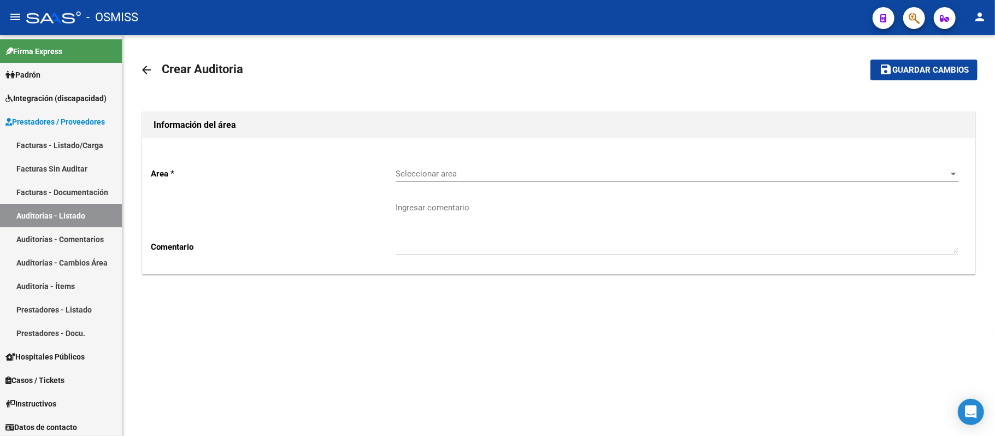
click at [455, 180] on div "Seleccionar area Seleccionar area" at bounding box center [677, 169] width 563 height 23
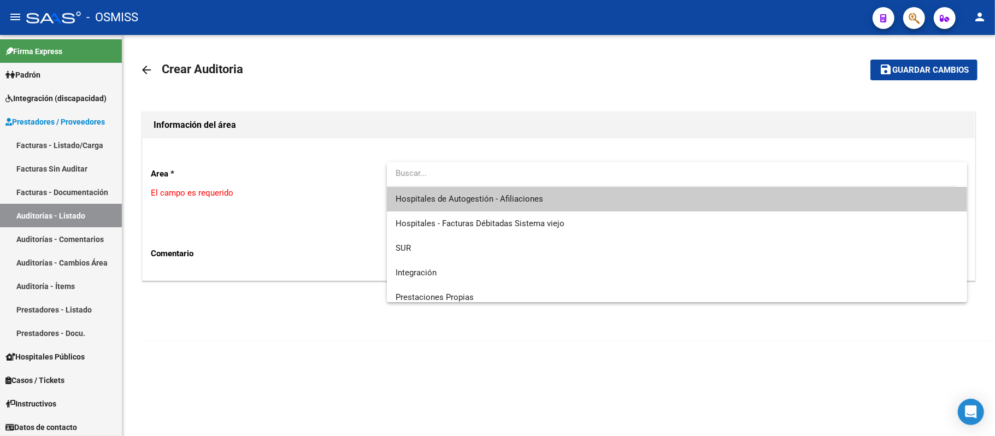
click at [458, 202] on span "Hospitales de Autogestión - Afiliaciones" at bounding box center [470, 199] width 148 height 10
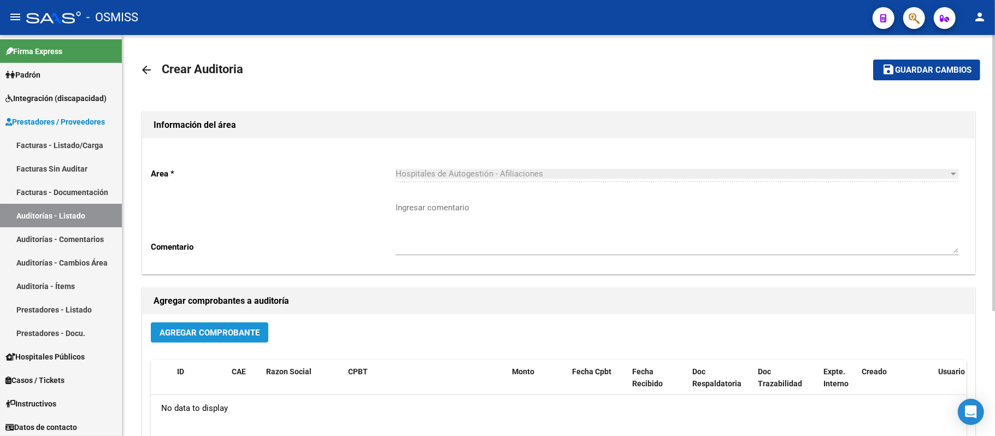
click at [237, 328] on span "Agregar Comprobante" at bounding box center [210, 332] width 100 height 10
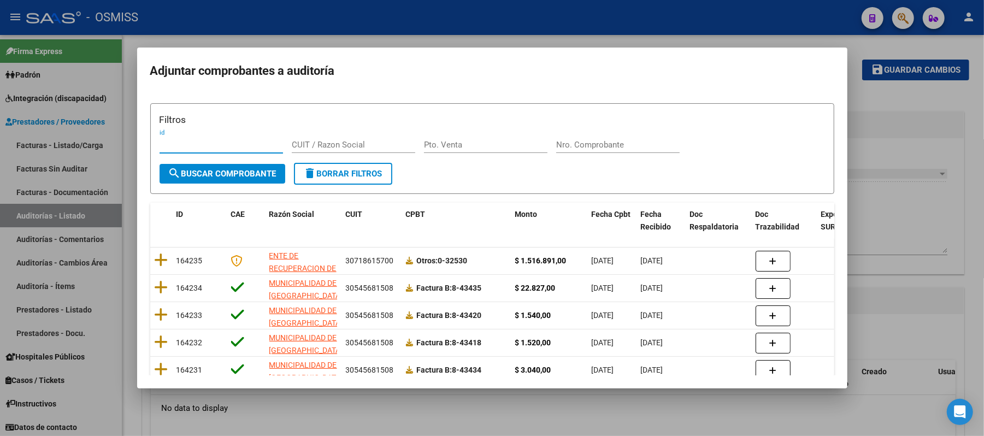
click at [467, 153] on div "Nro. Comprobante" at bounding box center [617, 145] width 123 height 16
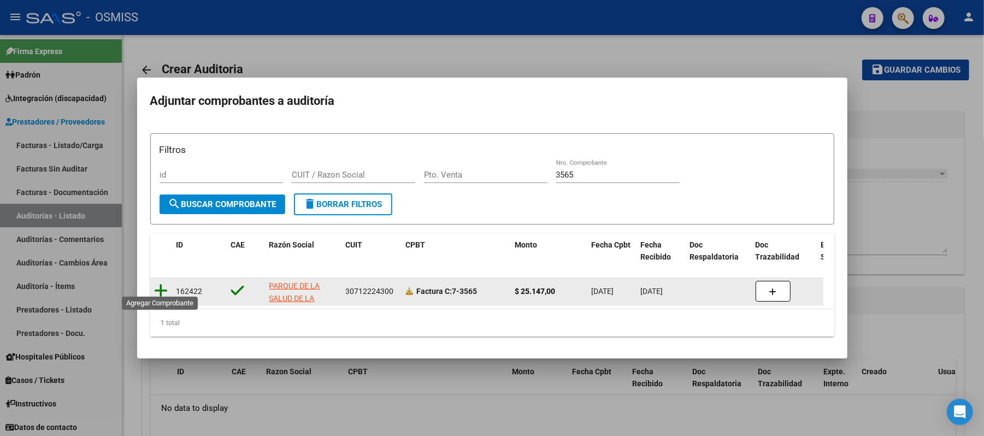
click at [165, 285] on icon at bounding box center [162, 290] width 14 height 15
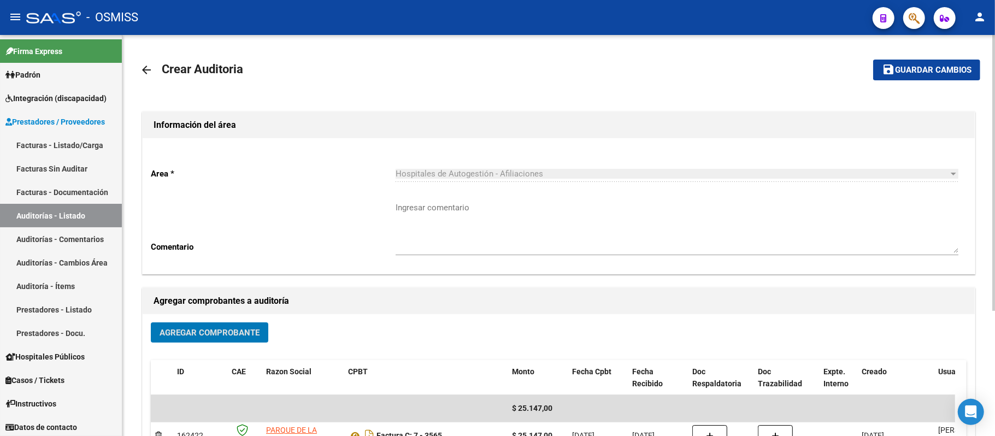
click at [467, 70] on mat-icon "save" at bounding box center [888, 69] width 13 height 13
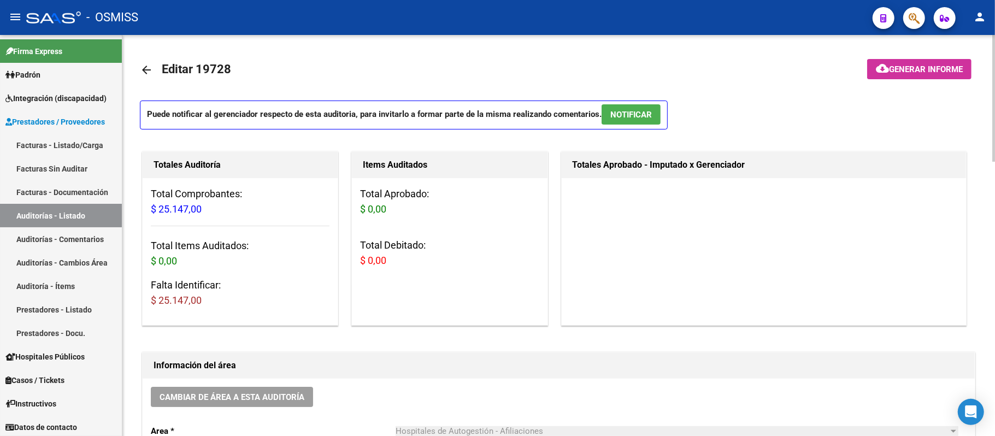
click at [467, 111] on div "Puede notificar al gerenciador respecto de esta auditoria, para invitarlo a for…" at bounding box center [558, 119] width 837 height 36
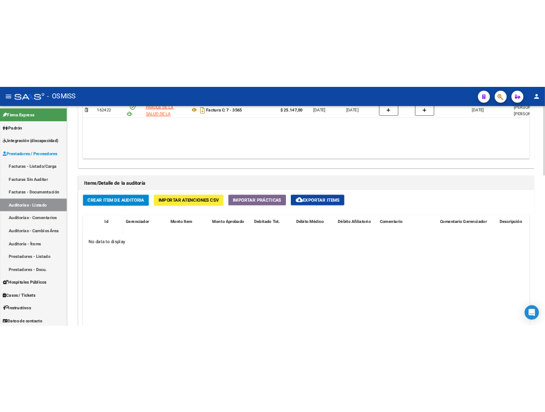
scroll to position [656, 0]
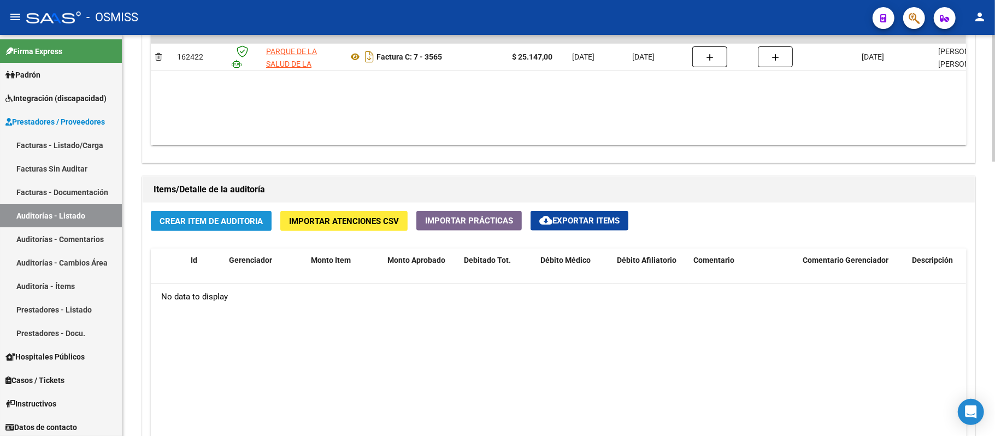
click at [227, 226] on span "Crear Item de Auditoria" at bounding box center [211, 221] width 103 height 10
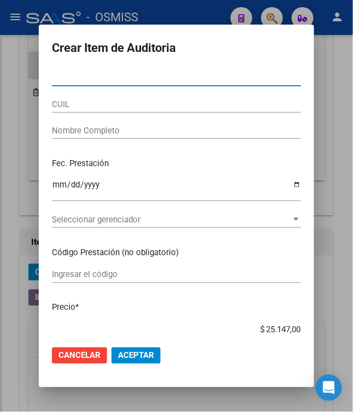
scroll to position [732, 0]
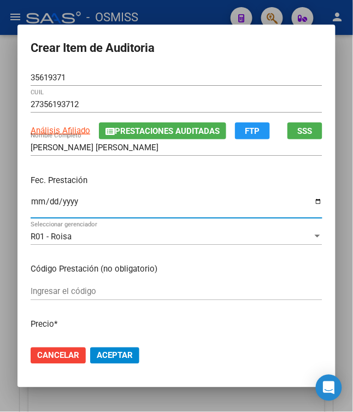
click at [31, 208] on input "Ingresar la fecha" at bounding box center [177, 205] width 292 height 17
click at [140, 188] on div "Fec. Prestación [DATE] Ingresar la fecha" at bounding box center [177, 197] width 292 height 62
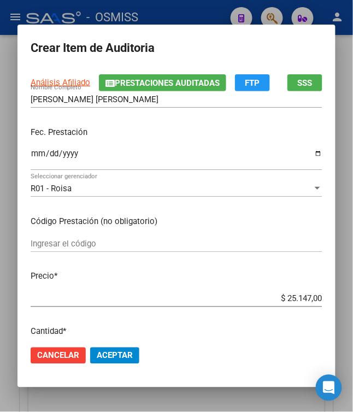
scroll to position [73, 0]
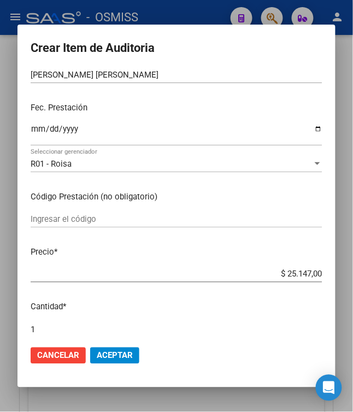
drag, startPoint x: 279, startPoint y: 278, endPoint x: 361, endPoint y: 272, distance: 82.2
click at [353, 272] on html "menu - OSMISS person Firma Express Padrón Padrón Ágil Análisis Afiliado Integra…" at bounding box center [176, 206] width 353 height 412
click at [97, 358] on span "Aceptar" at bounding box center [115, 356] width 36 height 10
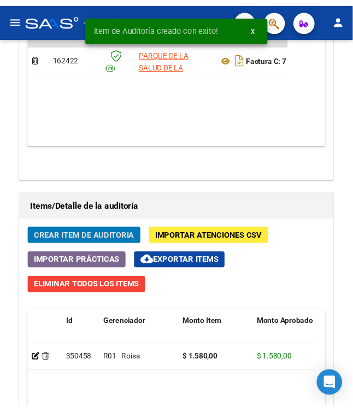
scroll to position [881, 0]
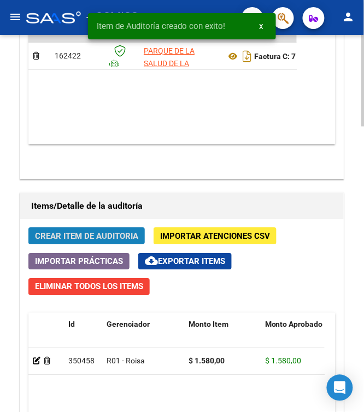
click at [82, 239] on span "Crear Item de Auditoria" at bounding box center [86, 236] width 103 height 10
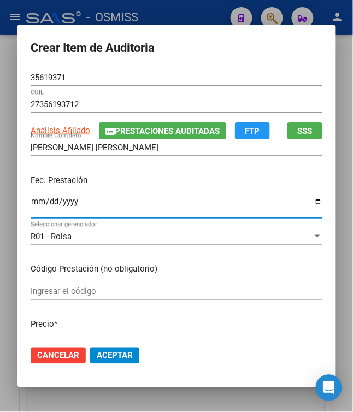
click at [31, 206] on input "Ingresar la fecha" at bounding box center [177, 205] width 292 height 17
click at [194, 182] on p "Fec. Prestación" at bounding box center [177, 180] width 292 height 13
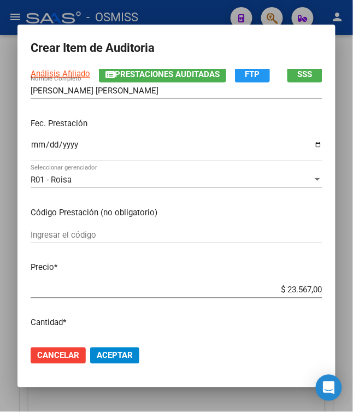
scroll to position [145, 0]
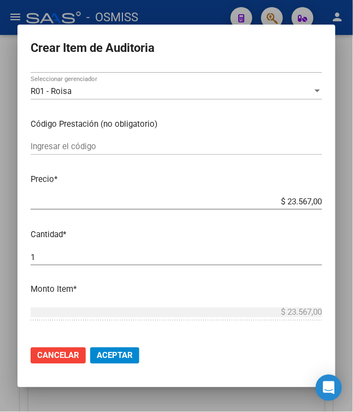
drag, startPoint x: 280, startPoint y: 202, endPoint x: 361, endPoint y: 222, distance: 82.7
click at [353, 220] on html "menu - OSMISS person Firma Express Padrón Padrón Ágil Análisis Afiliado Integra…" at bounding box center [176, 206] width 353 height 412
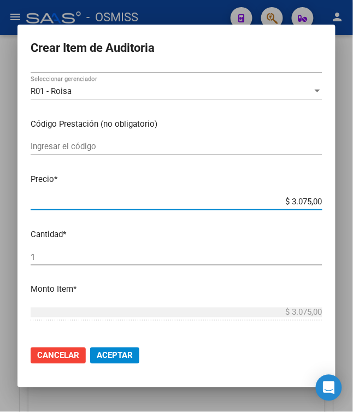
scroll to position [0, 0]
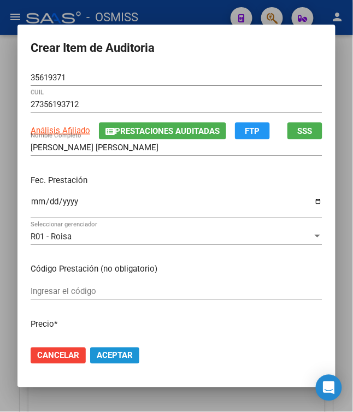
click at [119, 357] on span "Aceptar" at bounding box center [115, 356] width 36 height 10
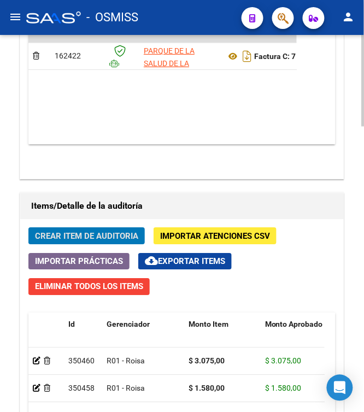
click at [92, 241] on span "Crear Item de Auditoria" at bounding box center [86, 236] width 103 height 10
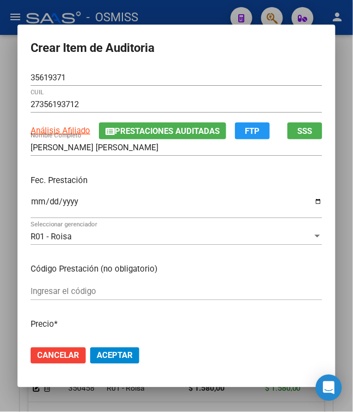
click at [31, 197] on div "Ingresar la fecha" at bounding box center [177, 206] width 292 height 23
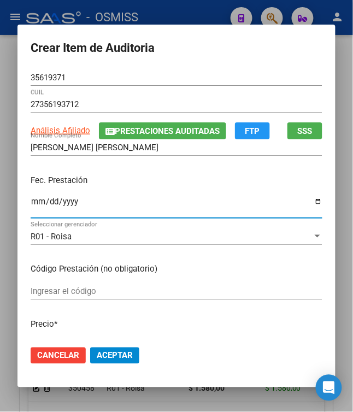
click at [148, 198] on input "[DATE]" at bounding box center [177, 205] width 292 height 17
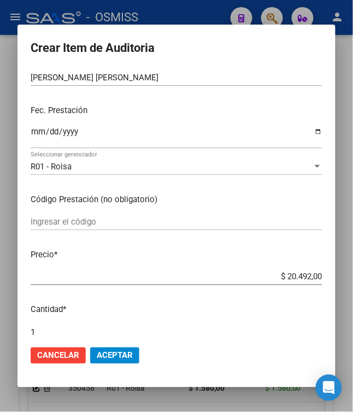
scroll to position [145, 0]
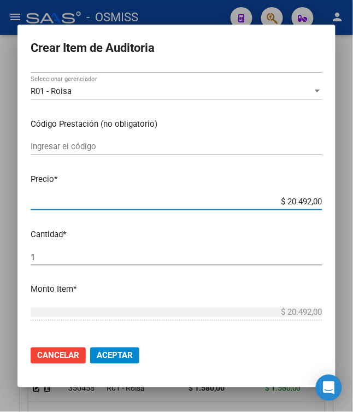
drag, startPoint x: 285, startPoint y: 202, endPoint x: 345, endPoint y: 207, distance: 60.8
click at [345, 207] on div "Crear Item de Auditoria 35619371 Nro Documento 27356193712 CUIL Análisis Afilia…" at bounding box center [176, 206] width 353 height 412
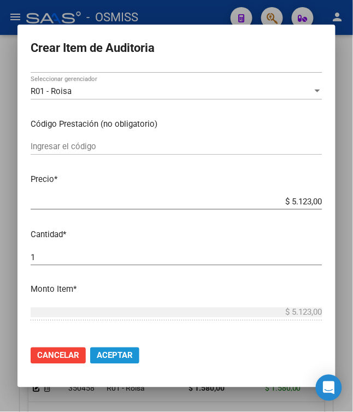
click at [118, 354] on span "Aceptar" at bounding box center [115, 356] width 36 height 10
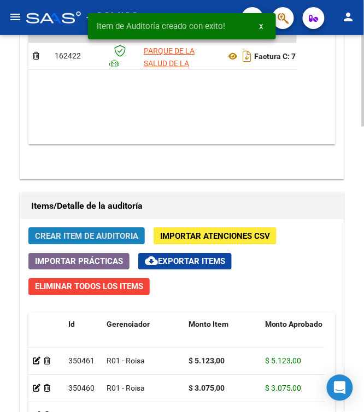
click at [85, 231] on button "Crear Item de Auditoria" at bounding box center [86, 235] width 116 height 17
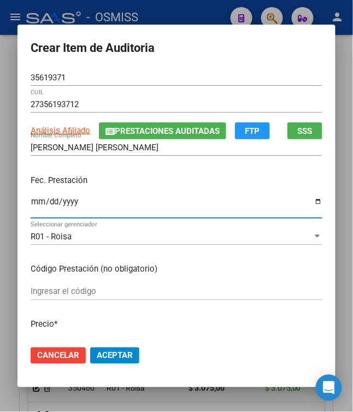
click at [31, 202] on input "Ingresar la fecha" at bounding box center [177, 205] width 292 height 17
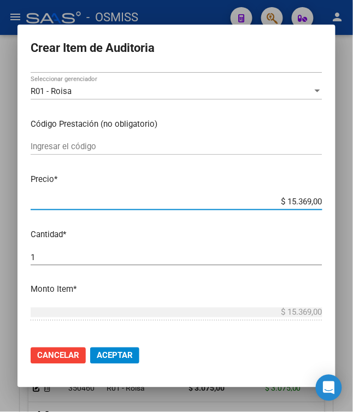
drag, startPoint x: 280, startPoint y: 204, endPoint x: 361, endPoint y: 210, distance: 81.1
click at [353, 210] on html "menu - OSMISS person Firma Express Padrón Padrón Ágil Análisis Afiliado Integra…" at bounding box center [176, 206] width 353 height 412
click at [103, 355] on span "Aceptar" at bounding box center [115, 356] width 36 height 10
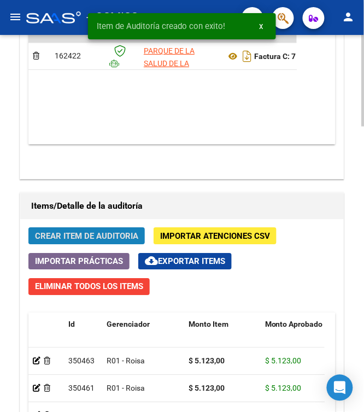
click at [61, 237] on span "Crear Item de Auditoria" at bounding box center [86, 236] width 103 height 10
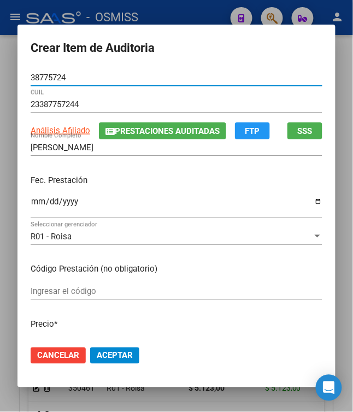
click at [31, 203] on input "Ingresar la fecha" at bounding box center [177, 205] width 292 height 17
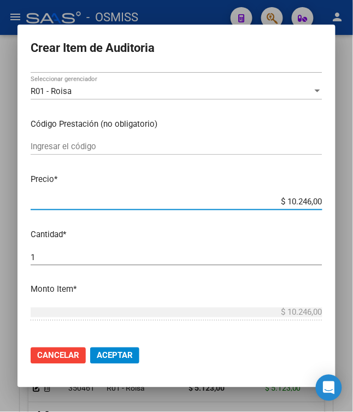
drag, startPoint x: 282, startPoint y: 200, endPoint x: 343, endPoint y: 200, distance: 60.6
click at [342, 200] on div "Crear Item de Auditoria 38775724 Nro Documento 23387757244 CUIL Análisis Afilia…" at bounding box center [176, 206] width 353 height 412
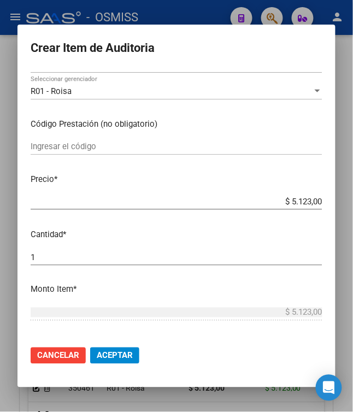
click at [97, 352] on span "Aceptar" at bounding box center [115, 356] width 36 height 10
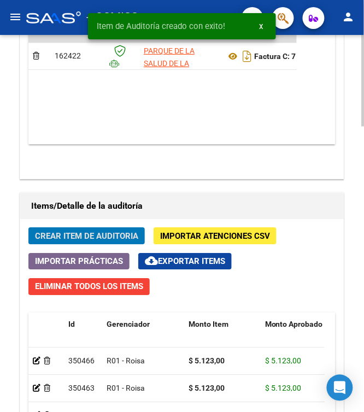
click at [86, 239] on span "Crear Item de Auditoria" at bounding box center [86, 236] width 103 height 10
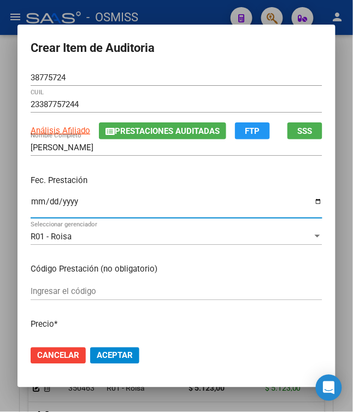
click at [31, 207] on input "Ingresar la fecha" at bounding box center [177, 205] width 292 height 17
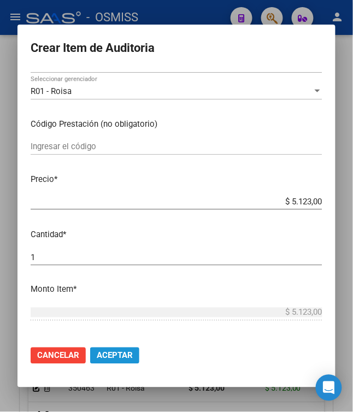
click at [123, 353] on span "Aceptar" at bounding box center [115, 356] width 36 height 10
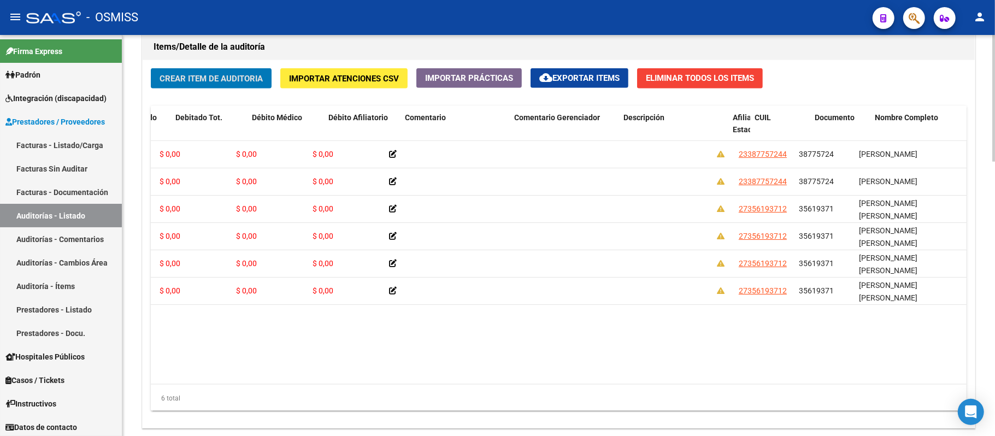
scroll to position [0, 389]
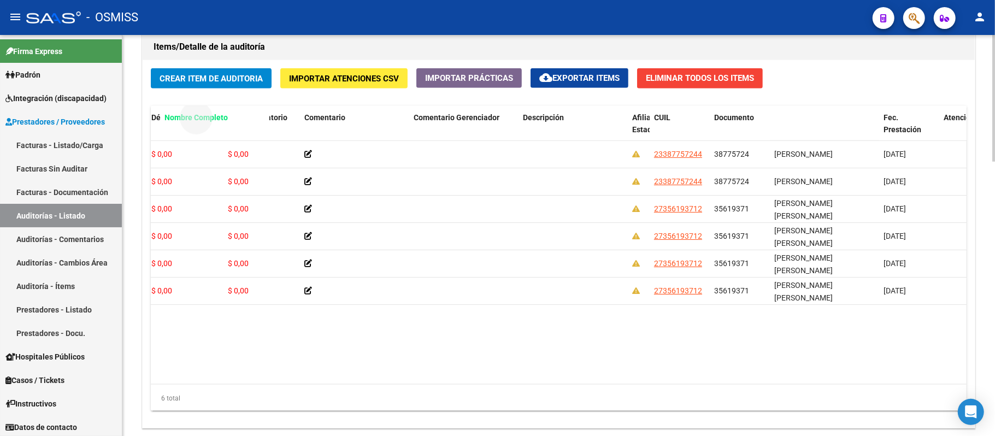
drag, startPoint x: 811, startPoint y: 118, endPoint x: 177, endPoint y: 110, distance: 634.3
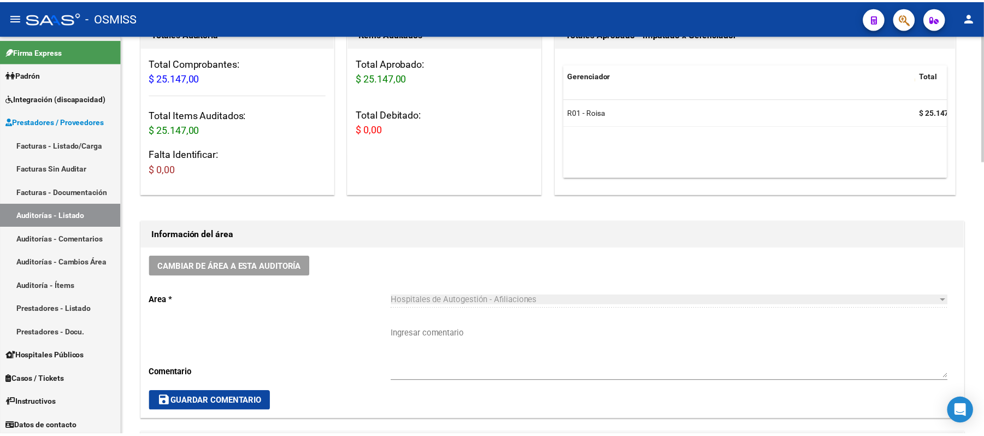
scroll to position [219, 0]
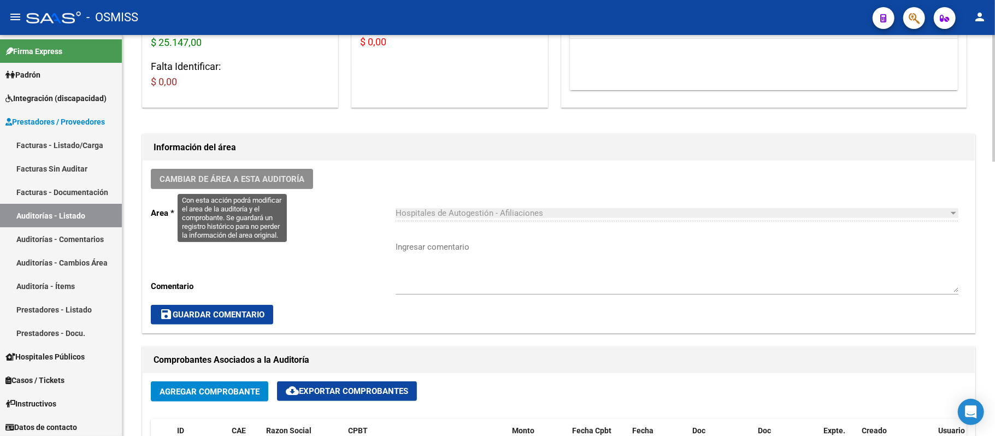
click at [283, 185] on button "Cambiar de área a esta auditoría" at bounding box center [232, 179] width 162 height 20
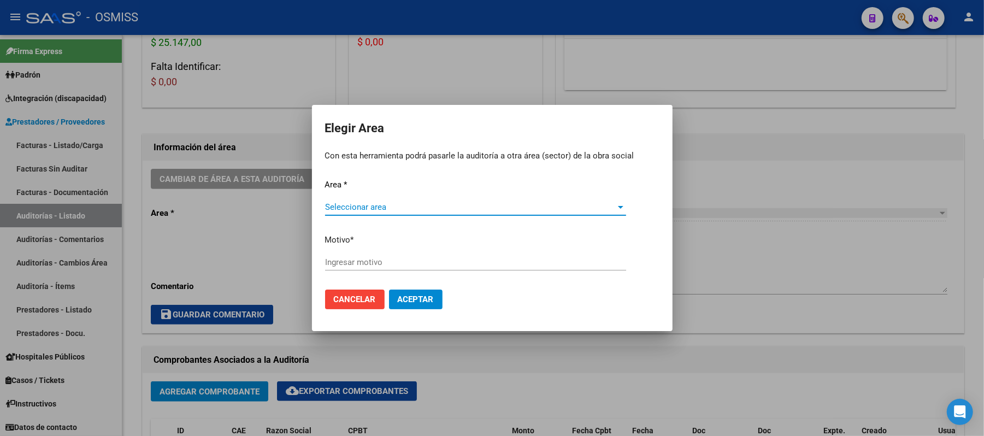
click at [392, 209] on span "Seleccionar area" at bounding box center [470, 207] width 291 height 10
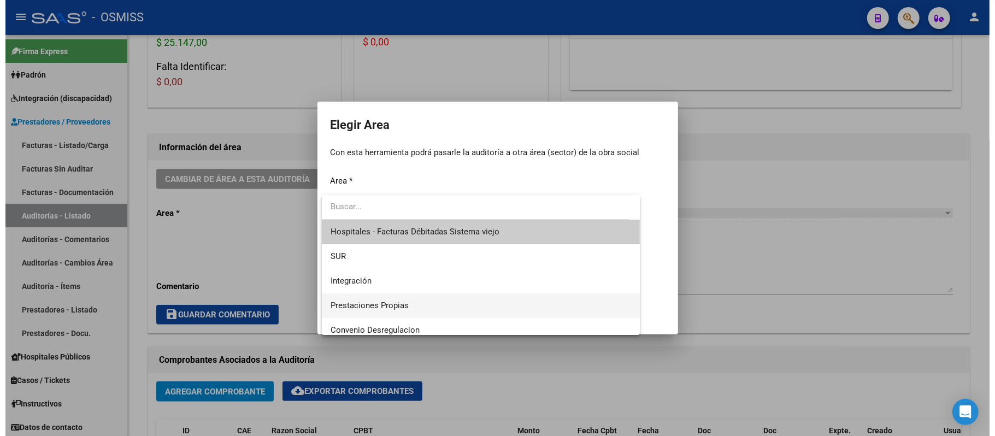
scroll to position [145, 0]
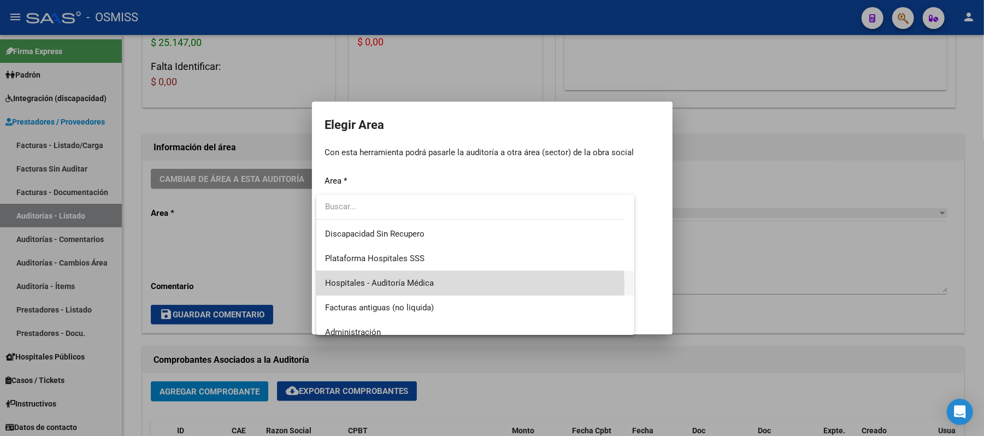
click at [404, 287] on span "Hospitales - Auditoría Médica" at bounding box center [475, 283] width 301 height 25
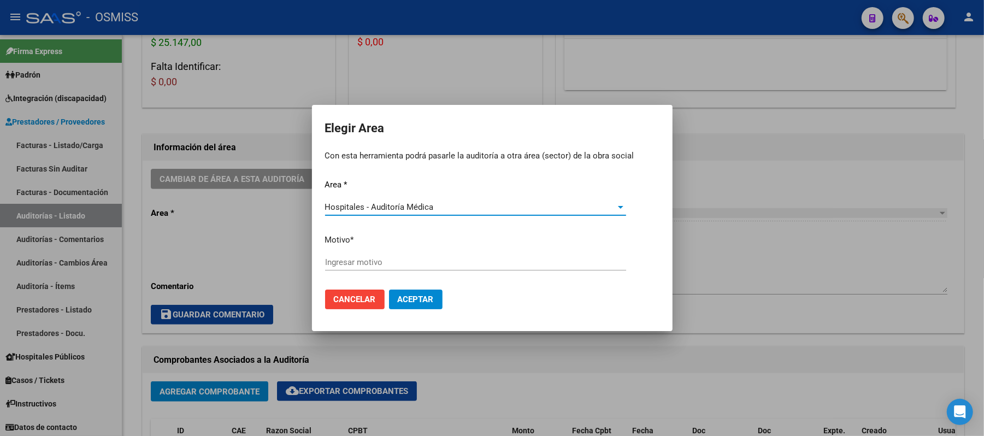
click at [414, 258] on input "Ingresar motivo" at bounding box center [475, 262] width 301 height 10
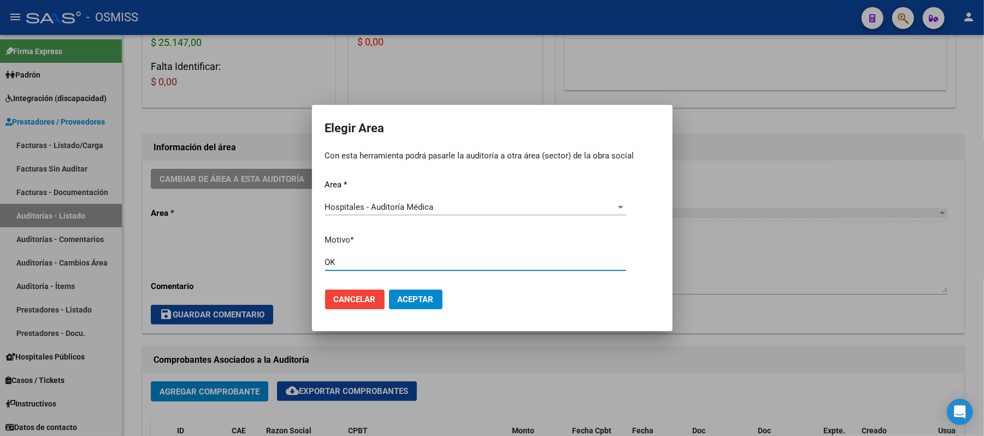
click at [409, 292] on button "Aceptar" at bounding box center [416, 300] width 54 height 20
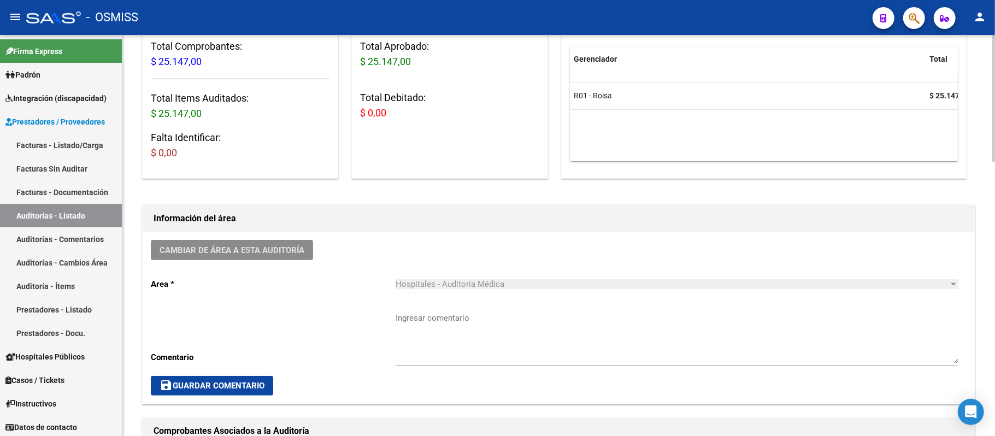
scroll to position [142, 0]
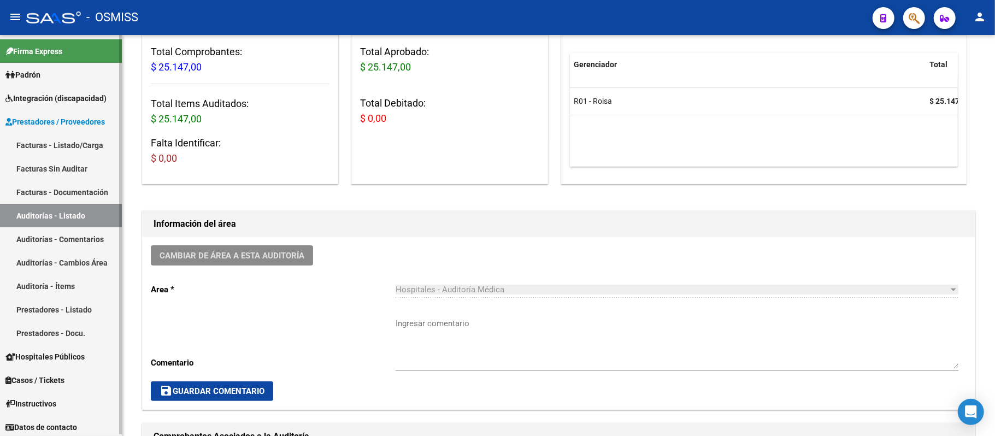
click at [32, 215] on link "Auditorías - Listado" at bounding box center [61, 215] width 122 height 23
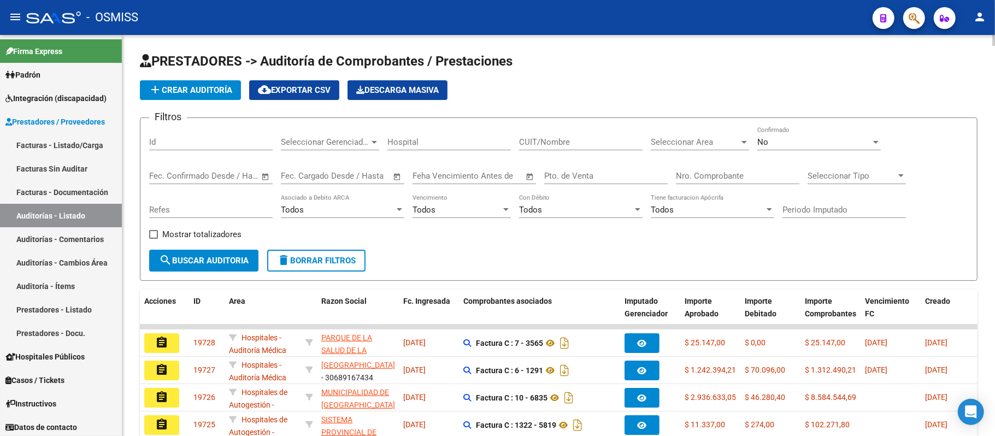
click at [191, 92] on span "add Crear Auditoría" at bounding box center [191, 90] width 84 height 10
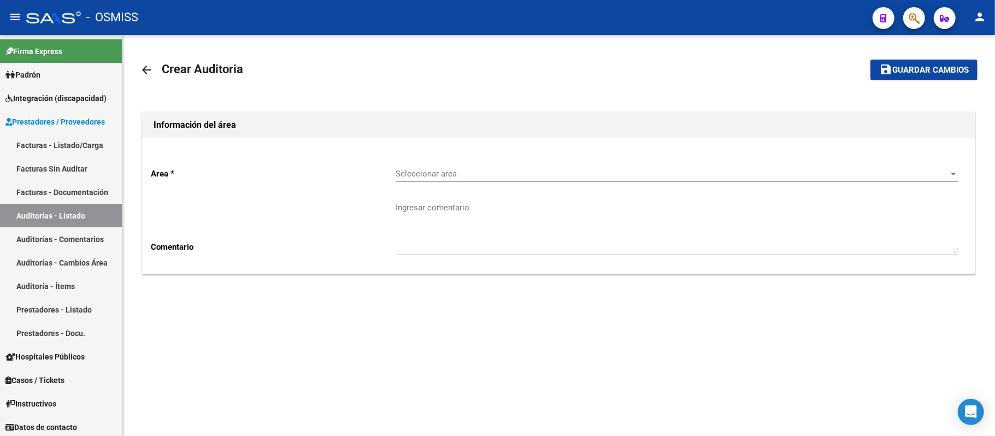
click at [418, 174] on span "Seleccionar area" at bounding box center [672, 174] width 553 height 10
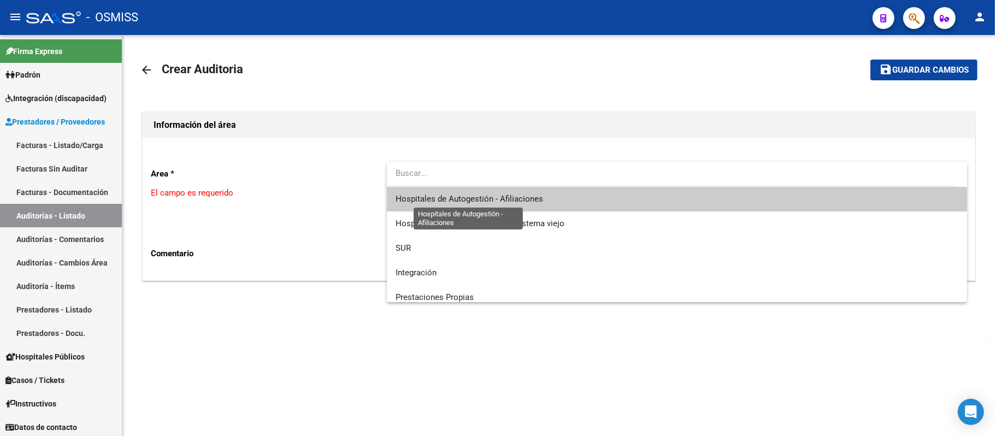
click at [427, 195] on span "Hospitales de Autogestión - Afiliaciones" at bounding box center [470, 199] width 148 height 10
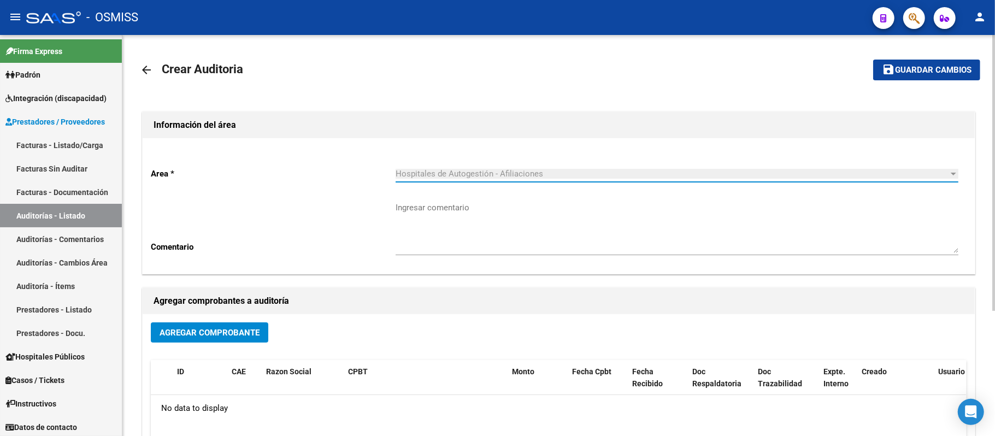
click at [237, 327] on span "Agregar Comprobante" at bounding box center [210, 332] width 100 height 10
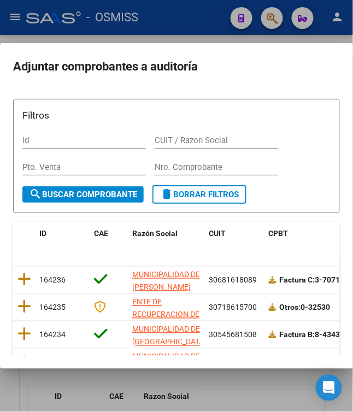
click at [228, 156] on div "CUIT / Razon Social" at bounding box center [216, 145] width 123 height 27
click at [223, 164] on input "Nro. Comprobante" at bounding box center [216, 167] width 123 height 10
click at [226, 165] on input "Nro. Comprobante" at bounding box center [216, 167] width 123 height 10
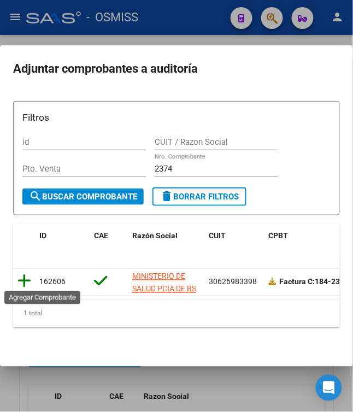
click at [22, 275] on icon at bounding box center [24, 281] width 14 height 15
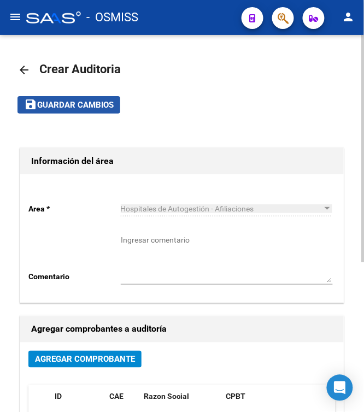
click at [68, 103] on span "Guardar cambios" at bounding box center [75, 106] width 76 height 10
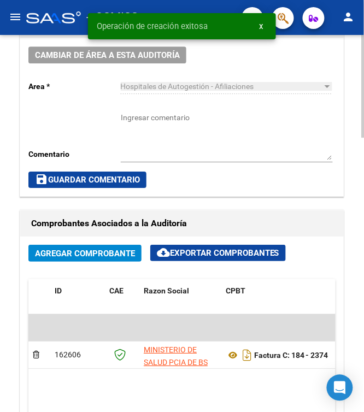
scroll to position [437, 0]
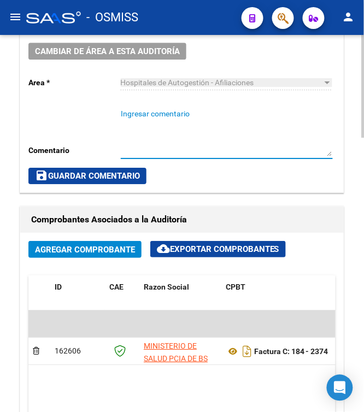
click at [263, 126] on textarea "Ingresar comentario" at bounding box center [227, 132] width 212 height 48
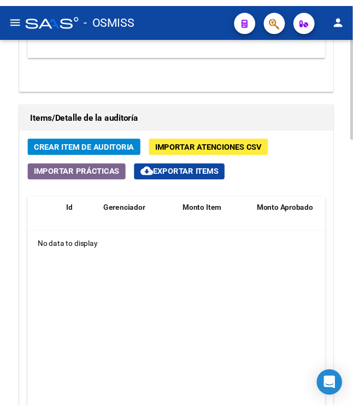
scroll to position [792, 0]
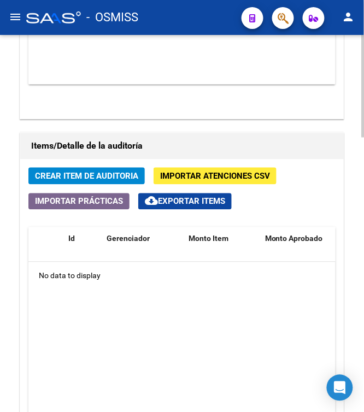
click at [103, 180] on span "Crear Item de Auditoria" at bounding box center [86, 177] width 103 height 10
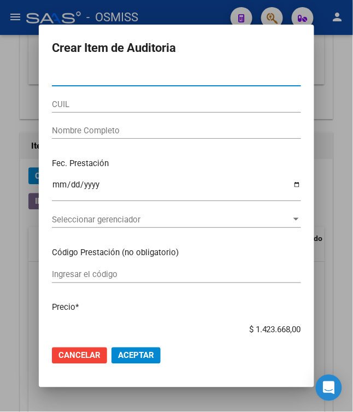
click at [114, 79] on input "Nro Documento" at bounding box center [176, 78] width 249 height 10
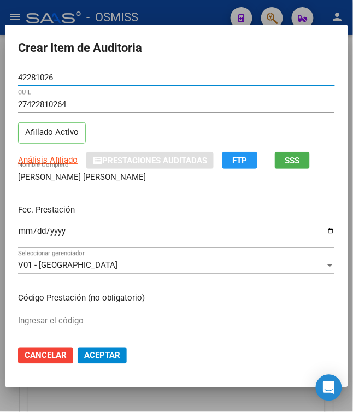
click at [18, 227] on input "Ingresar la fecha" at bounding box center [176, 235] width 317 height 17
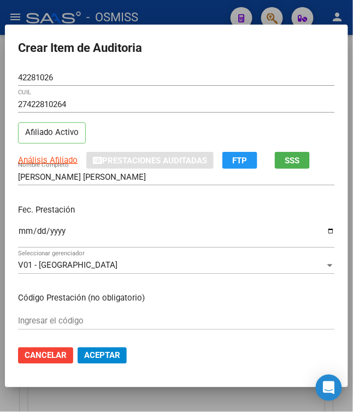
click at [171, 216] on p "Fec. Prestación" at bounding box center [176, 210] width 317 height 13
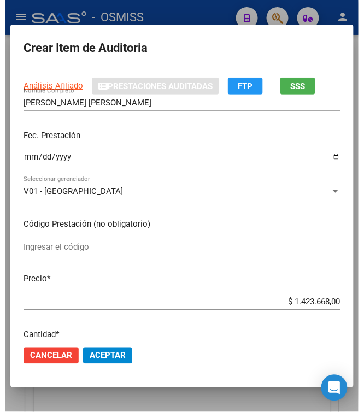
scroll to position [291, 0]
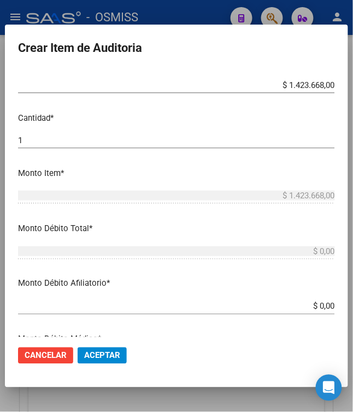
click at [94, 361] on span "Aceptar" at bounding box center [102, 356] width 36 height 10
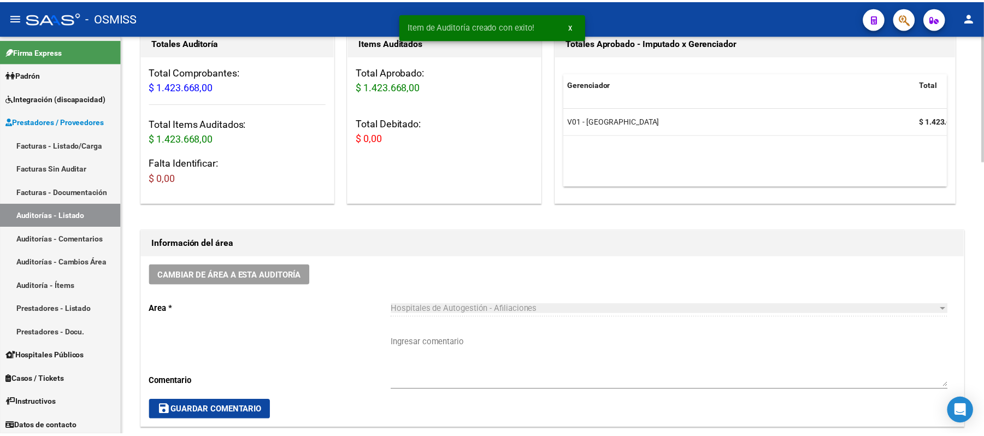
scroll to position [145, 0]
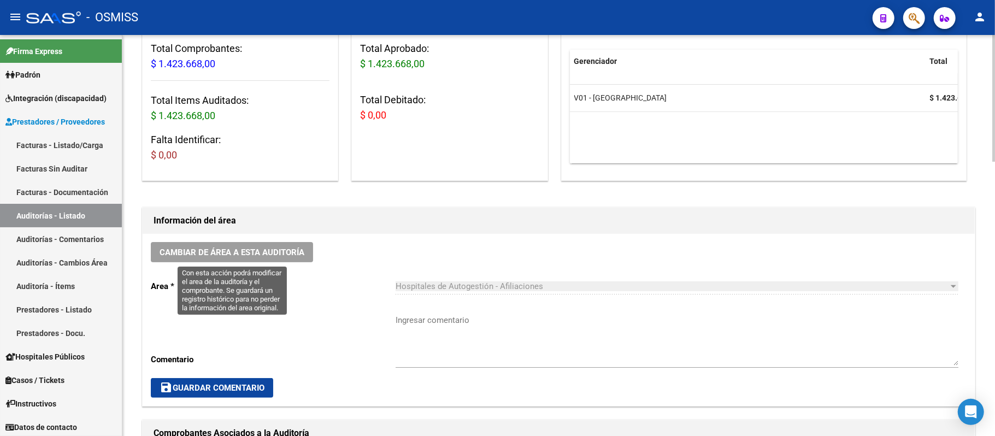
click at [261, 253] on span "Cambiar de área a esta auditoría" at bounding box center [232, 252] width 145 height 10
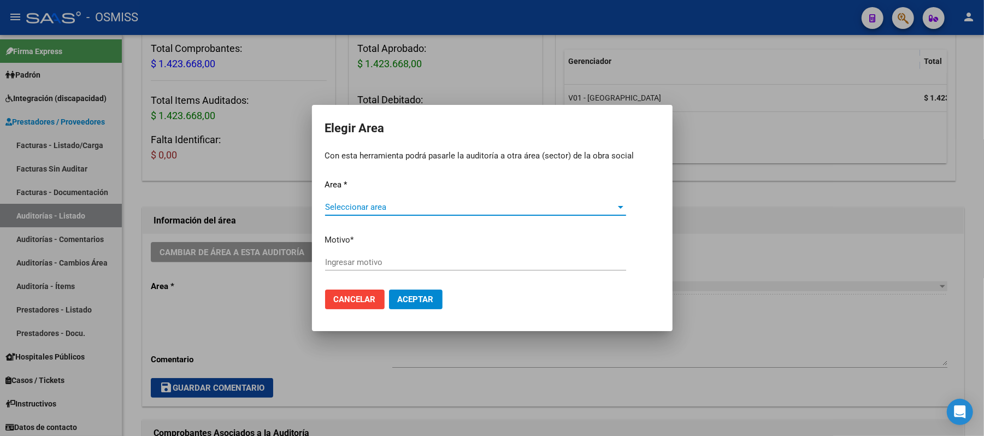
click at [347, 208] on span "Seleccionar area" at bounding box center [470, 207] width 291 height 10
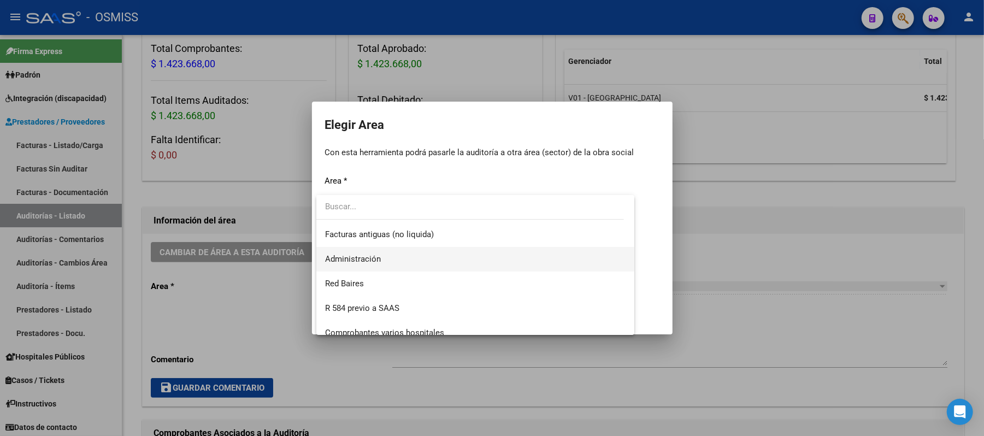
scroll to position [253, 0]
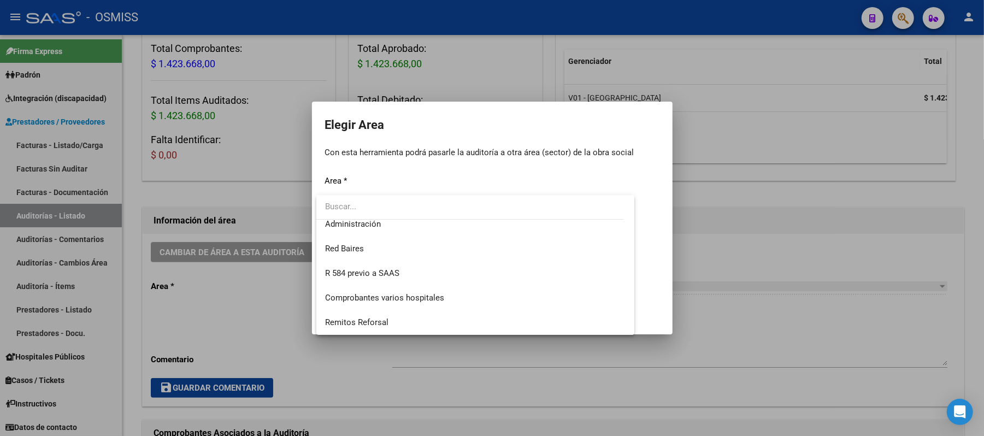
click at [233, 148] on div at bounding box center [492, 218] width 984 height 436
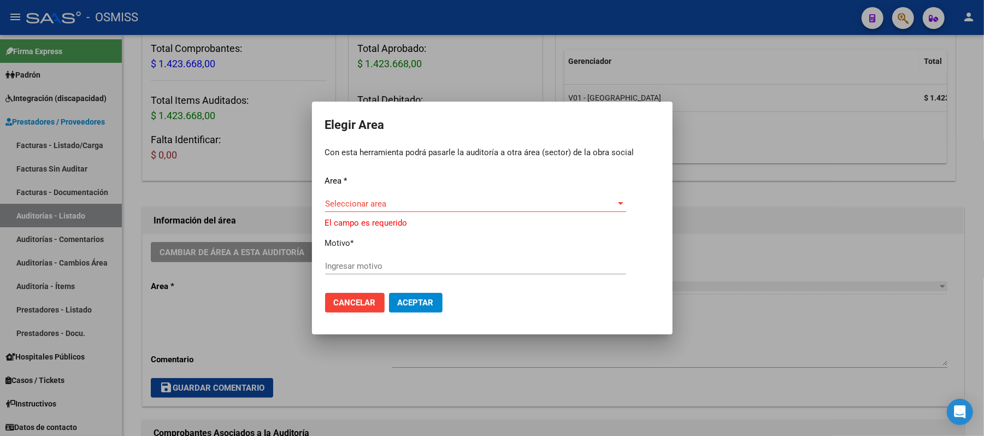
click at [392, 203] on span "Seleccionar area" at bounding box center [470, 204] width 291 height 10
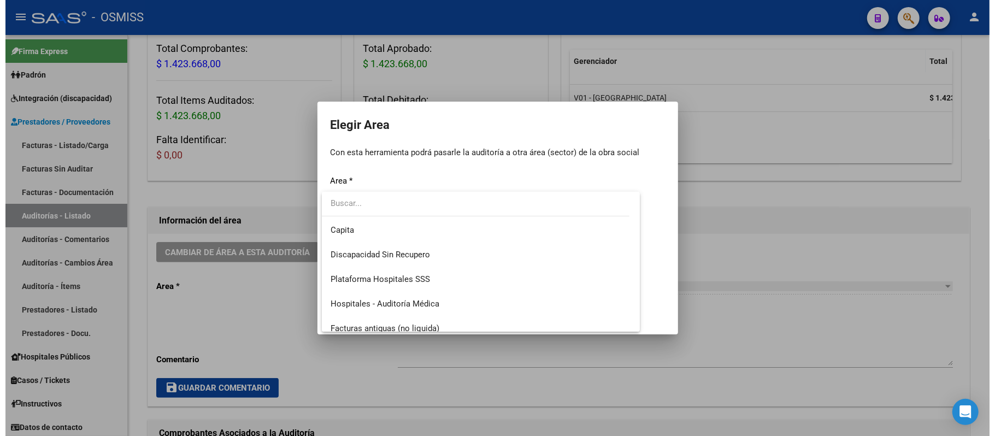
scroll to position [145, 0]
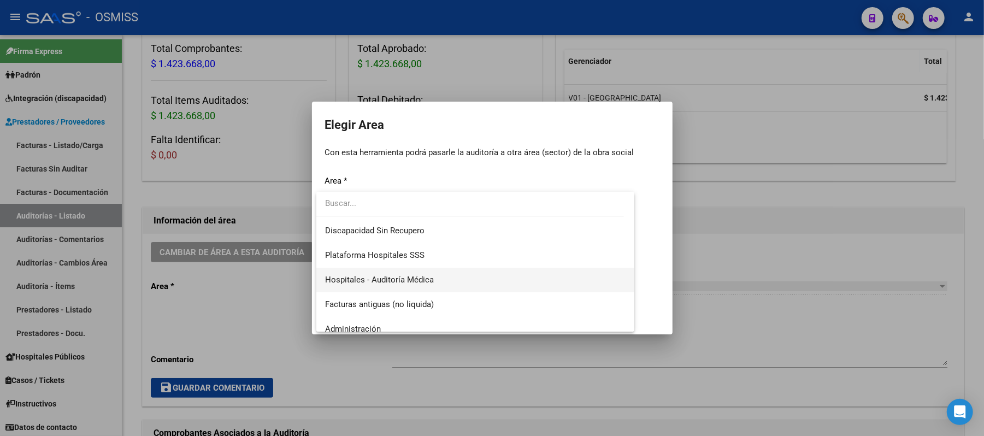
click at [439, 276] on span "Hospitales - Auditoría Médica" at bounding box center [475, 280] width 301 height 25
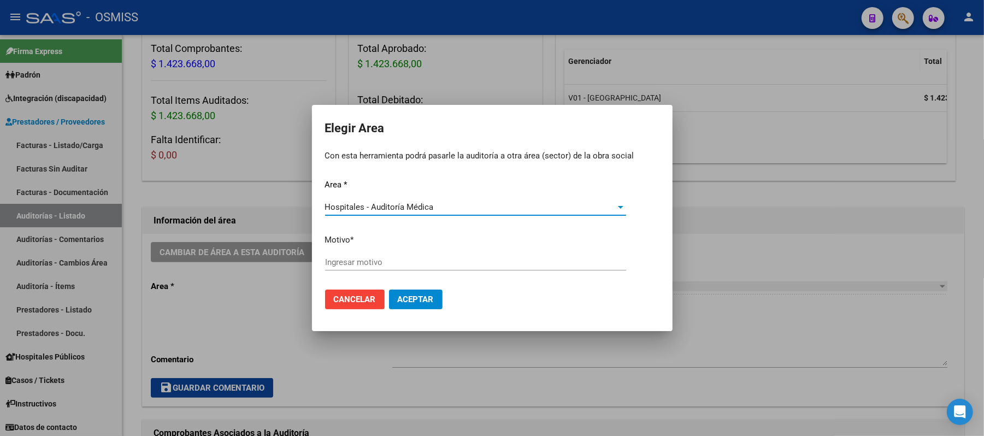
click at [433, 259] on input "Ingresar motivo" at bounding box center [475, 262] width 301 height 10
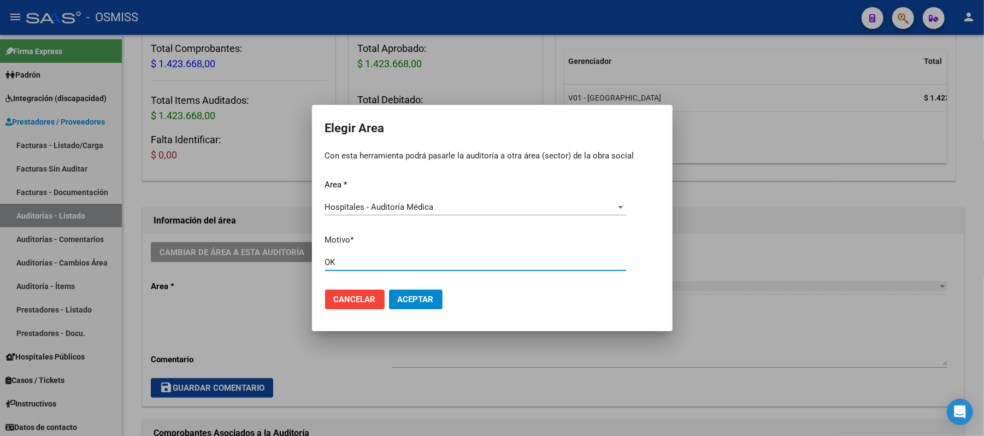
click at [403, 304] on button "Aceptar" at bounding box center [416, 300] width 54 height 20
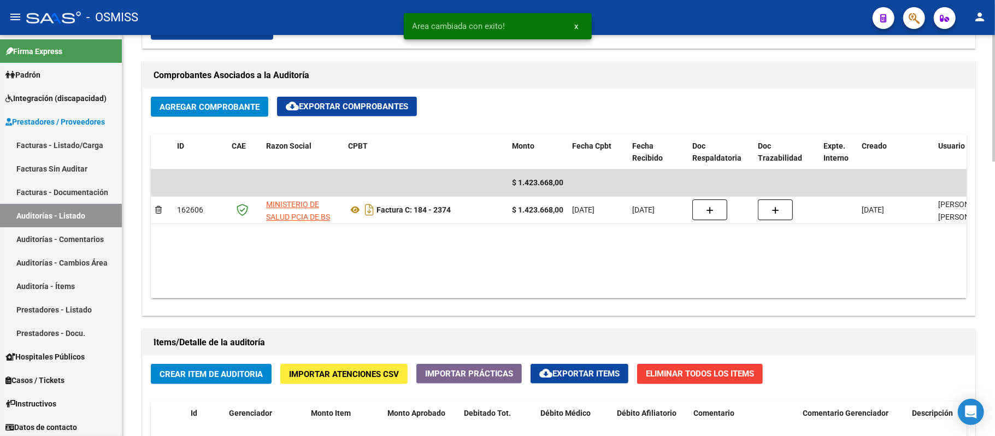
scroll to position [510, 0]
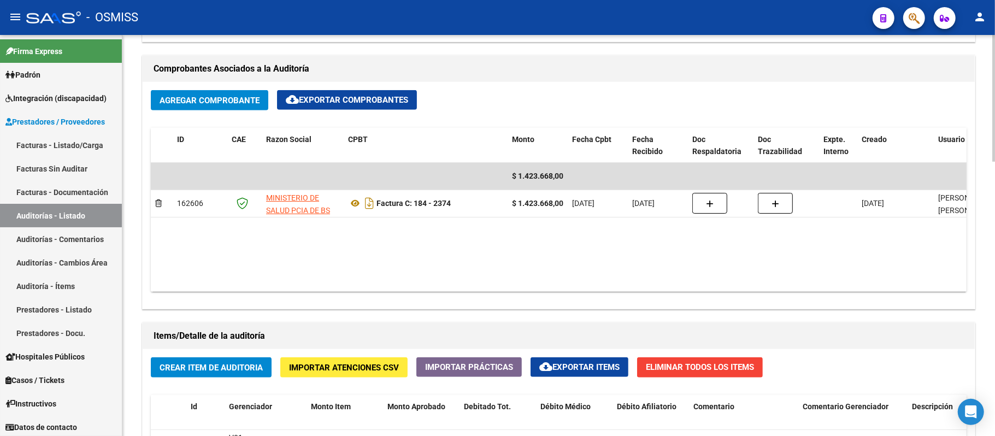
click at [467, 82] on div "Agregar Comprobante cloud_download Exportar Comprobantes ID CAE Razon Social CP…" at bounding box center [559, 195] width 832 height 227
click at [92, 215] on link "Auditorías - Listado" at bounding box center [61, 215] width 122 height 23
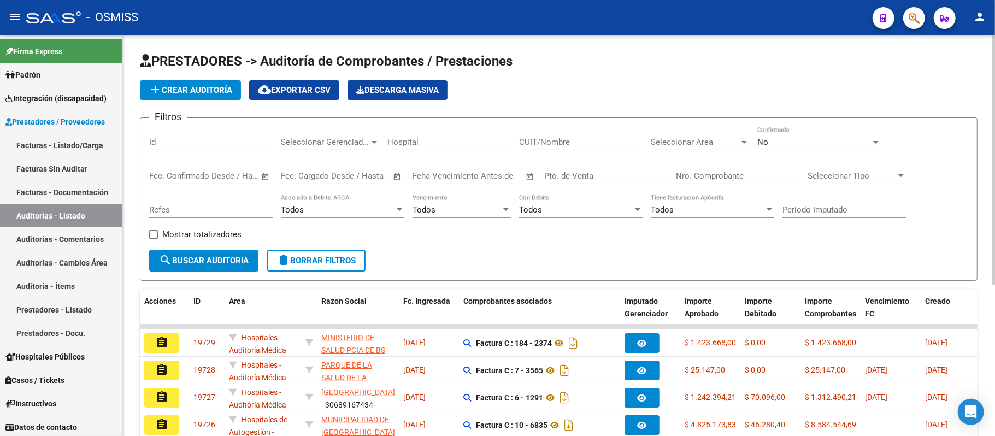
click at [195, 91] on span "add Crear Auditoría" at bounding box center [191, 90] width 84 height 10
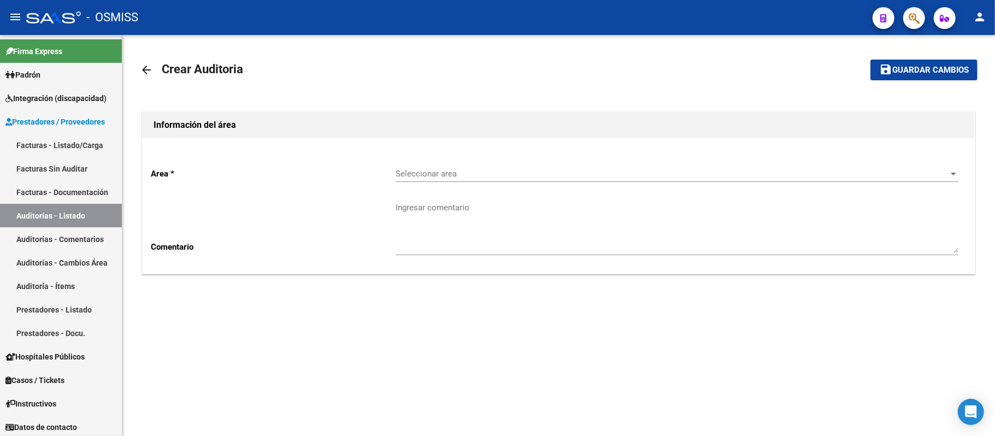
click at [444, 167] on div "Seleccionar area Seleccionar area" at bounding box center [677, 169] width 563 height 23
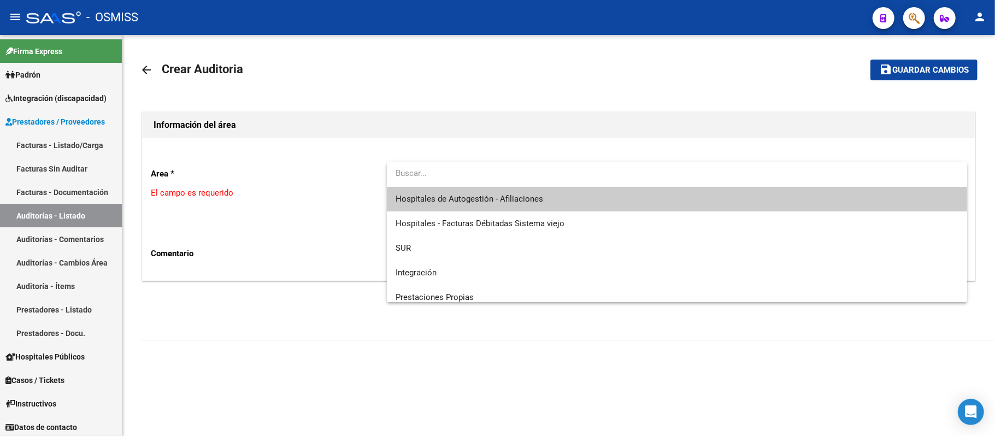
click at [457, 196] on span "Hospitales de Autogestión - Afiliaciones" at bounding box center [470, 199] width 148 height 10
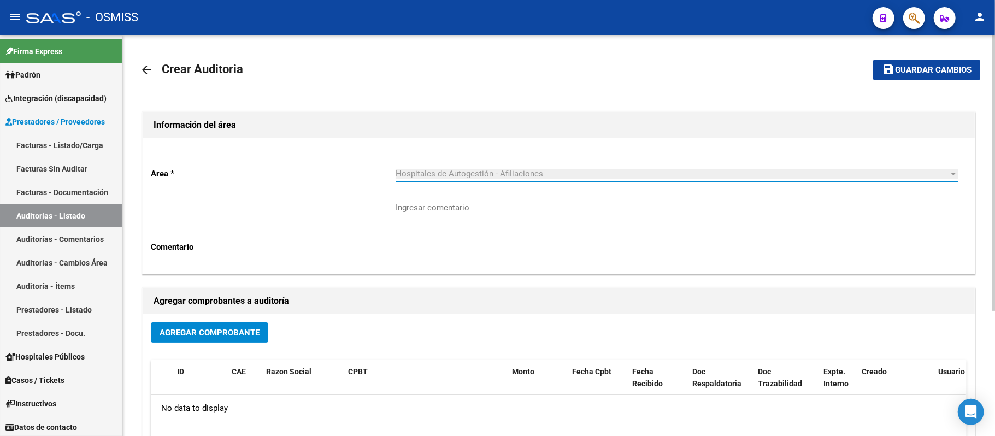
click at [210, 333] on span "Agregar Comprobante" at bounding box center [210, 333] width 100 height 10
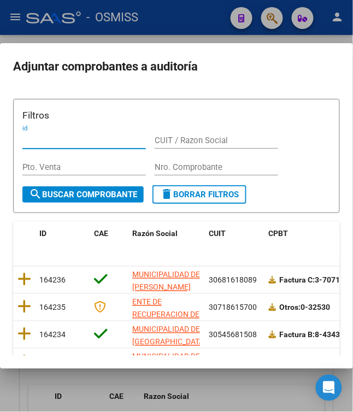
click at [181, 163] on input "Nro. Comprobante" at bounding box center [216, 167] width 123 height 10
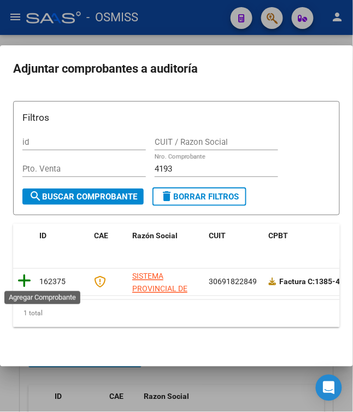
click at [22, 278] on icon at bounding box center [24, 281] width 14 height 15
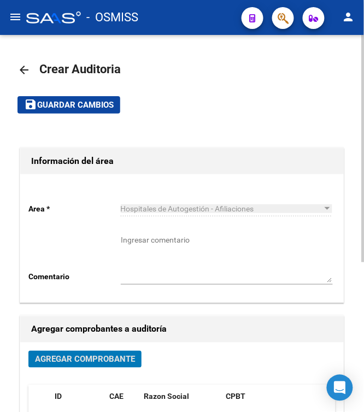
click at [62, 106] on span "Guardar cambios" at bounding box center [75, 106] width 76 height 10
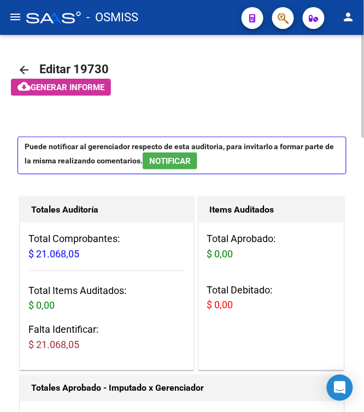
click at [206, 84] on app-informe-auditoria "cloud_download Generar informe" at bounding box center [194, 87] width 367 height 17
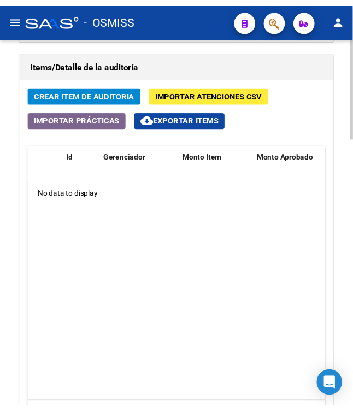
scroll to position [874, 0]
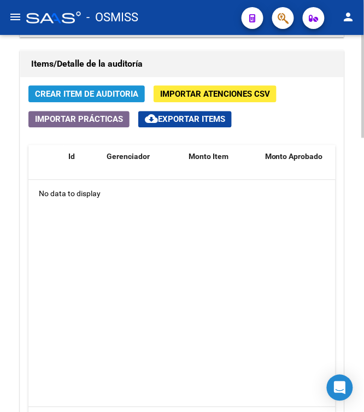
click at [89, 94] on span "Crear Item de Auditoria" at bounding box center [86, 94] width 103 height 10
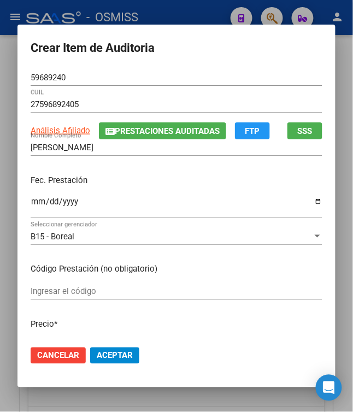
click at [31, 201] on input "Ingresar la fecha" at bounding box center [177, 205] width 292 height 17
click at [138, 182] on p "Fec. Prestación" at bounding box center [177, 180] width 292 height 13
click at [61, 204] on input "0205-06-26" at bounding box center [177, 205] width 292 height 17
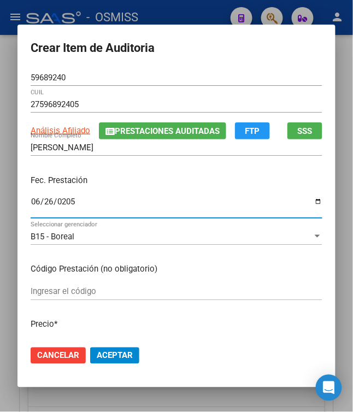
click at [110, 181] on p "Fec. Prestación" at bounding box center [177, 180] width 292 height 13
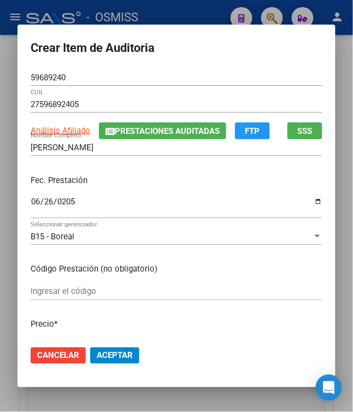
click at [162, 188] on div "Fec. Prestación [DATE] Ingresar la fecha" at bounding box center [177, 197] width 292 height 62
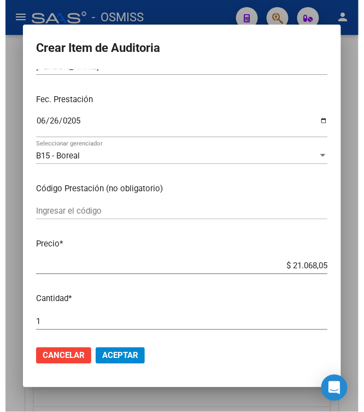
scroll to position [145, 0]
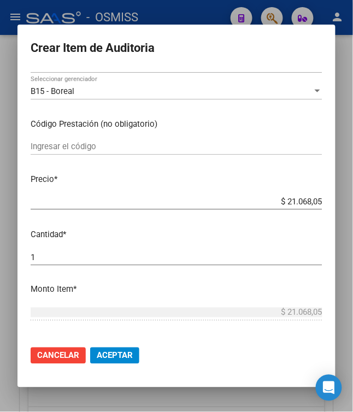
click at [108, 356] on span "Aceptar" at bounding box center [115, 356] width 36 height 10
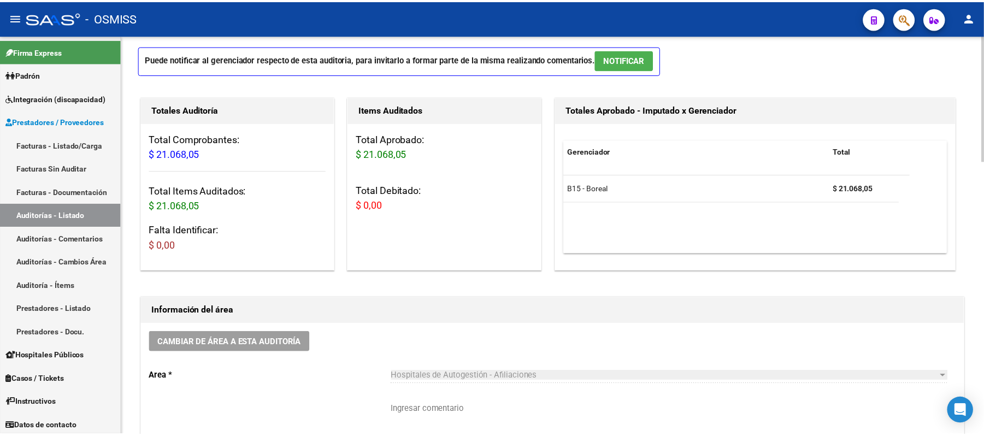
scroll to position [149, 0]
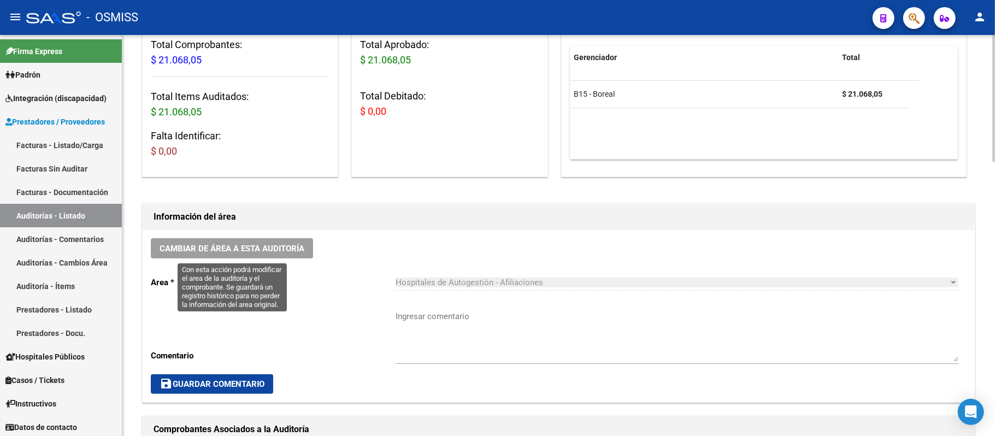
click at [298, 252] on span "Cambiar de área a esta auditoría" at bounding box center [232, 249] width 145 height 10
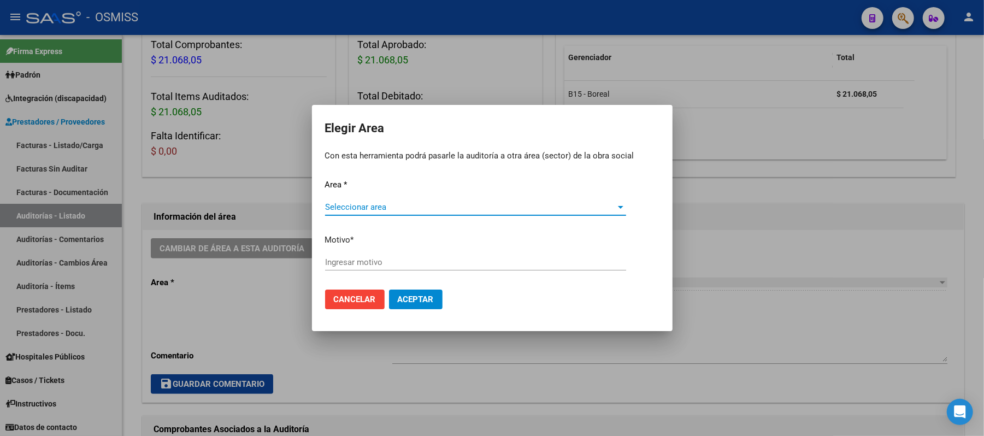
click at [375, 207] on span "Seleccionar area" at bounding box center [470, 207] width 291 height 10
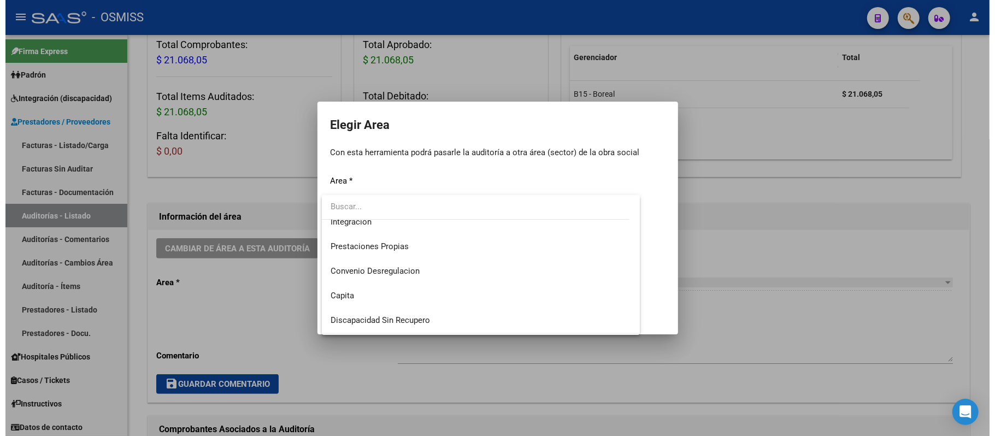
scroll to position [145, 0]
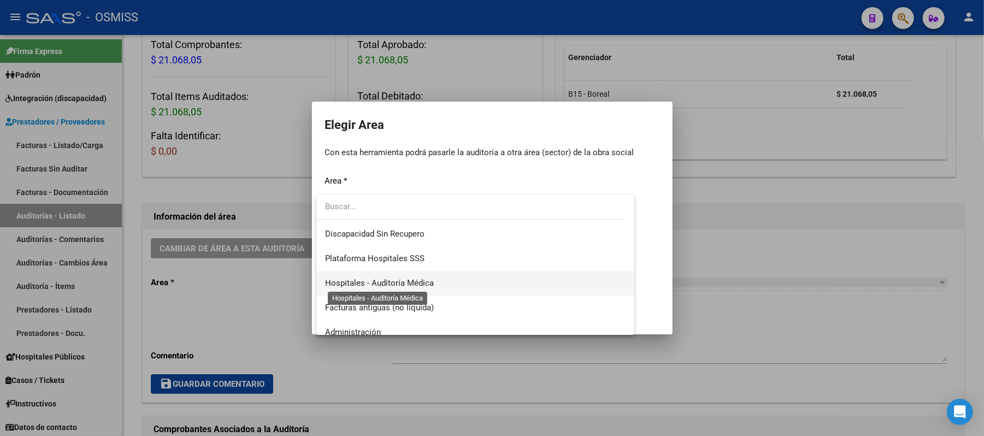
click at [427, 282] on span "Hospitales - Auditoría Médica" at bounding box center [379, 283] width 109 height 10
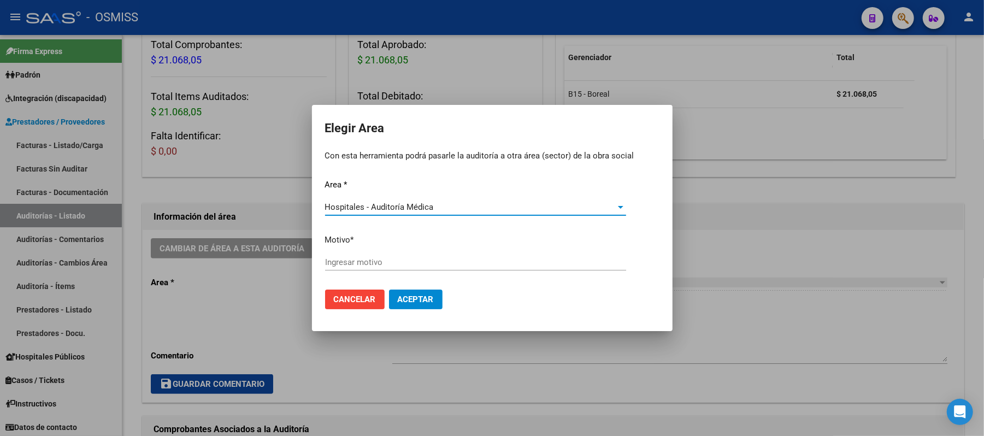
click at [435, 267] on input "Ingresar motivo" at bounding box center [475, 262] width 301 height 10
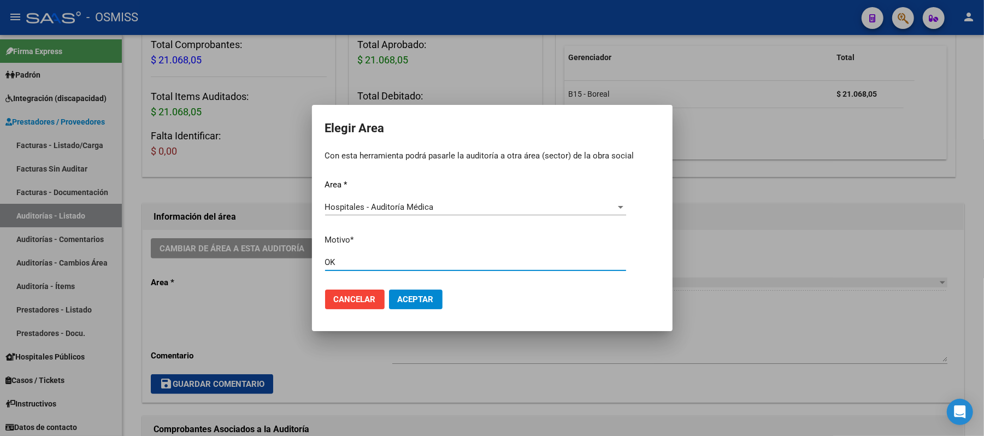
click at [410, 307] on button "Aceptar" at bounding box center [416, 300] width 54 height 20
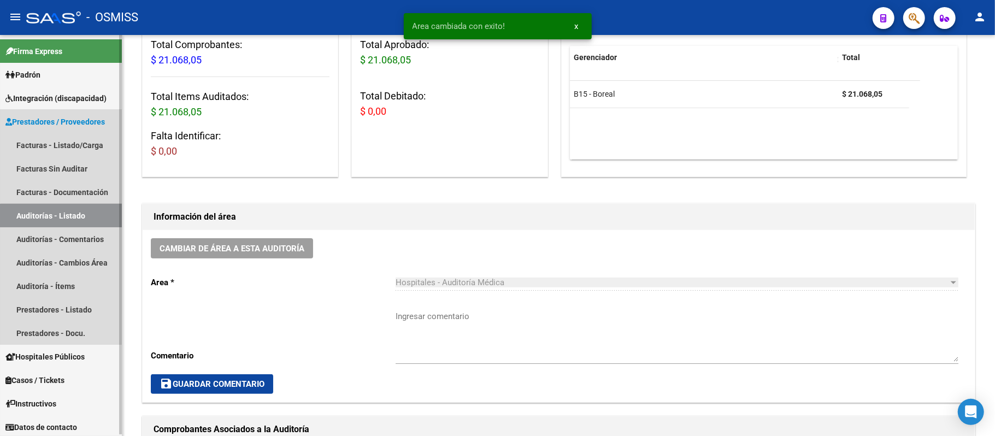
click at [84, 219] on link "Auditorías - Listado" at bounding box center [61, 215] width 122 height 23
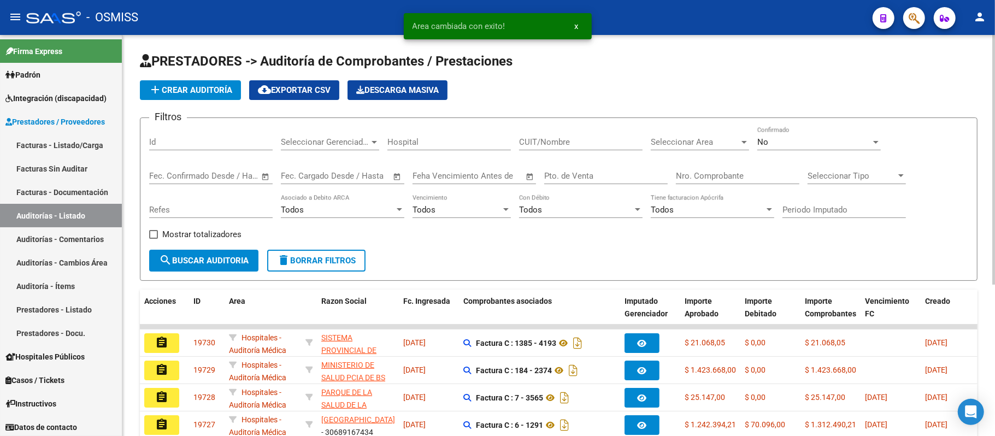
click at [203, 85] on span "add Crear Auditoría" at bounding box center [191, 90] width 84 height 10
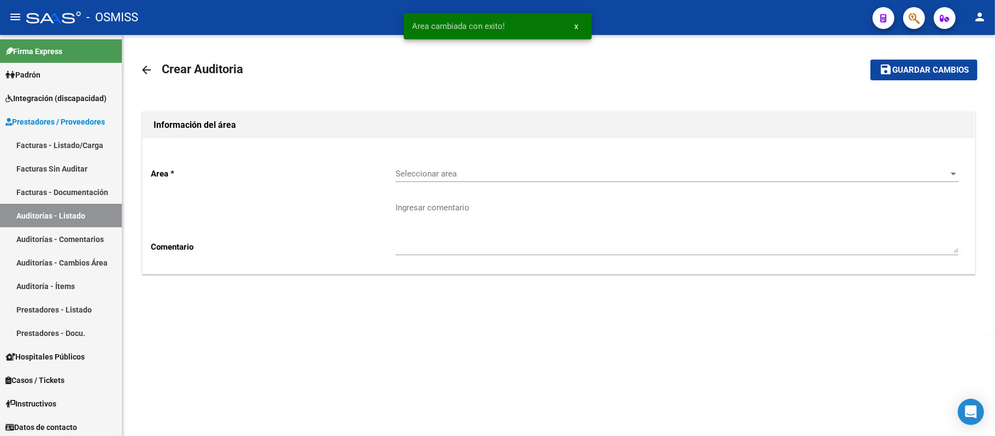
click at [460, 173] on span "Seleccionar area" at bounding box center [672, 174] width 553 height 10
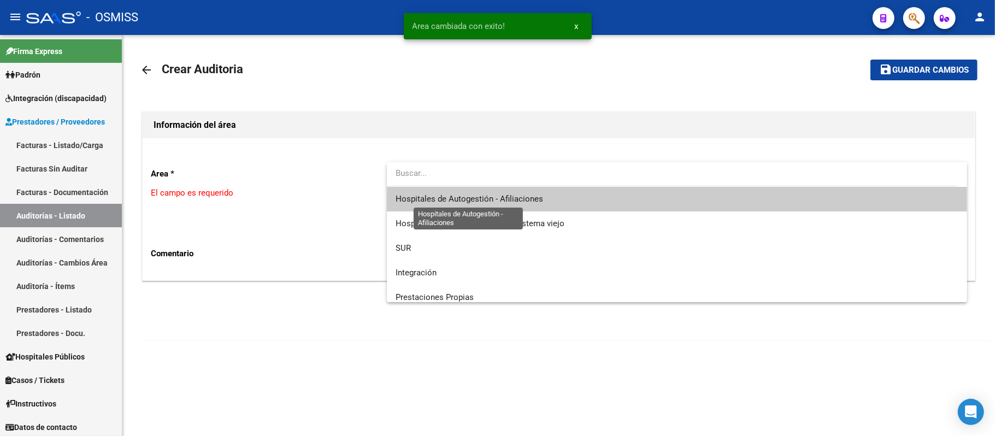
click at [467, 194] on span "Hospitales de Autogestión - Afiliaciones" at bounding box center [470, 199] width 148 height 10
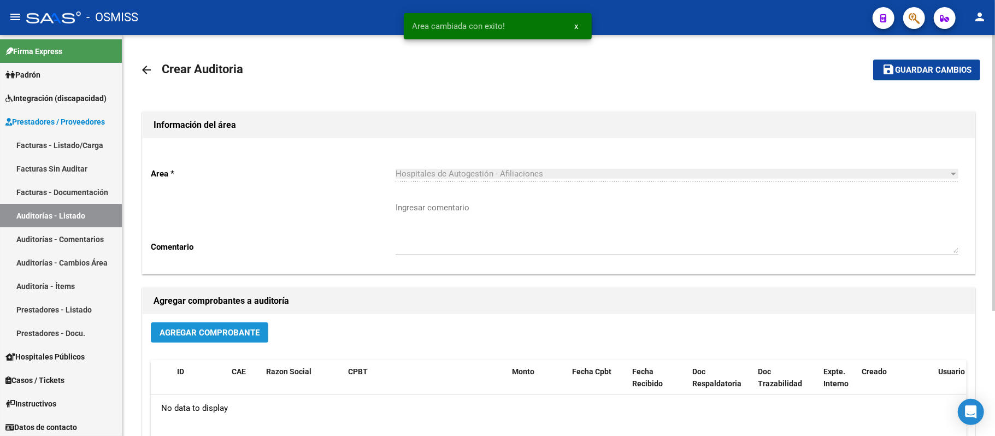
click at [241, 333] on span "Agregar Comprobante" at bounding box center [210, 333] width 100 height 10
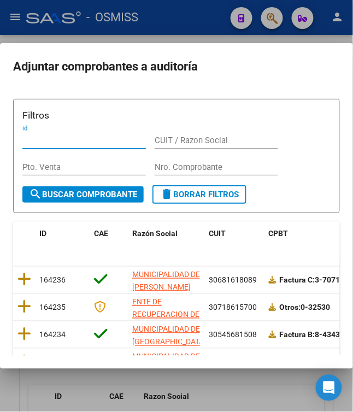
click at [232, 169] on input "Nro. Comprobante" at bounding box center [216, 167] width 123 height 10
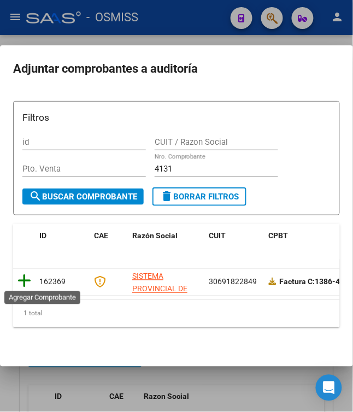
click at [20, 280] on icon at bounding box center [24, 281] width 14 height 15
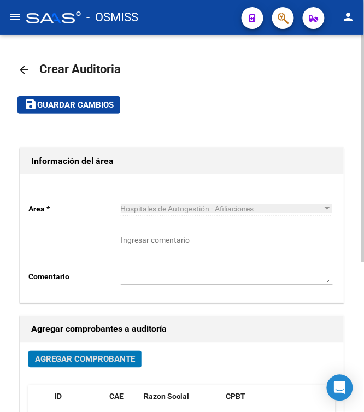
click at [70, 110] on span "Guardar cambios" at bounding box center [75, 106] width 76 height 10
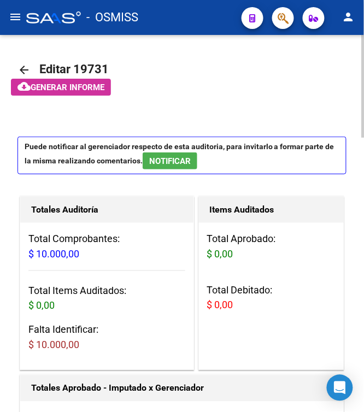
click at [212, 84] on app-informe-auditoria "cloud_download Generar informe" at bounding box center [194, 87] width 367 height 17
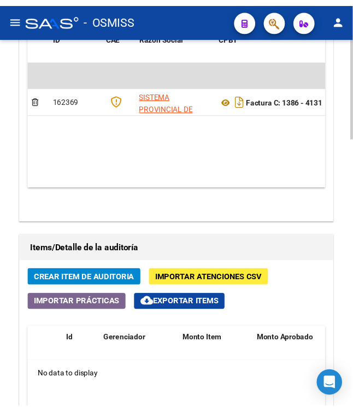
scroll to position [874, 0]
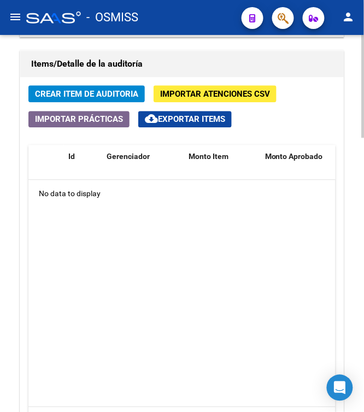
click at [92, 102] on button "Crear Item de Auditoria" at bounding box center [86, 93] width 116 height 17
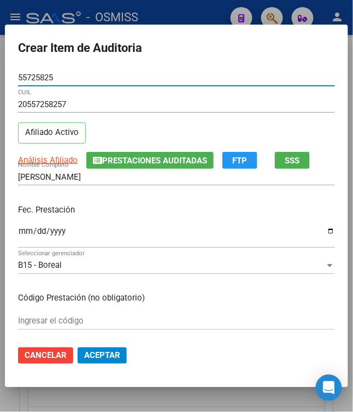
click at [18, 232] on input "Ingresar la fecha" at bounding box center [176, 235] width 317 height 17
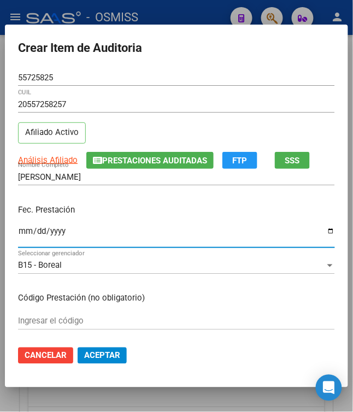
click at [146, 215] on p "Fec. Prestación" at bounding box center [176, 210] width 317 height 13
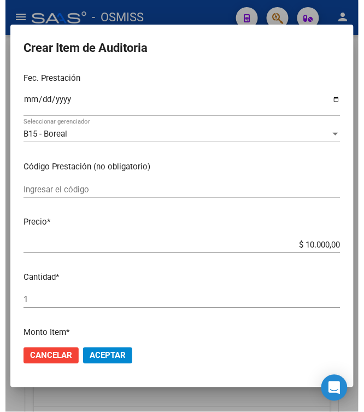
scroll to position [145, 0]
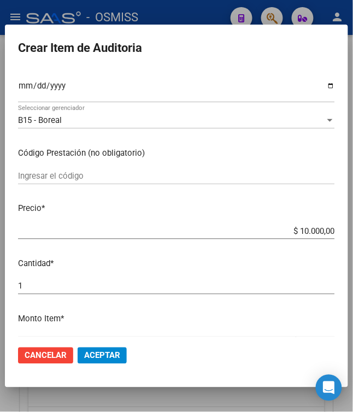
click at [98, 357] on span "Aceptar" at bounding box center [102, 356] width 36 height 10
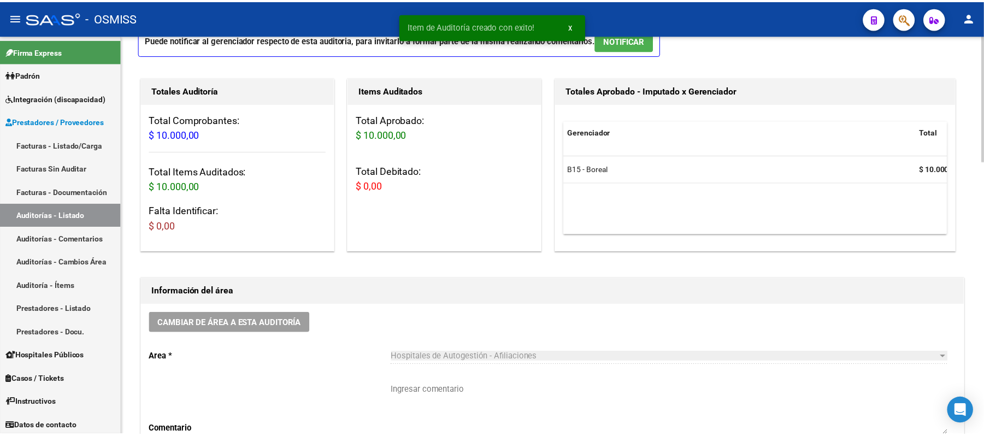
scroll to position [67, 0]
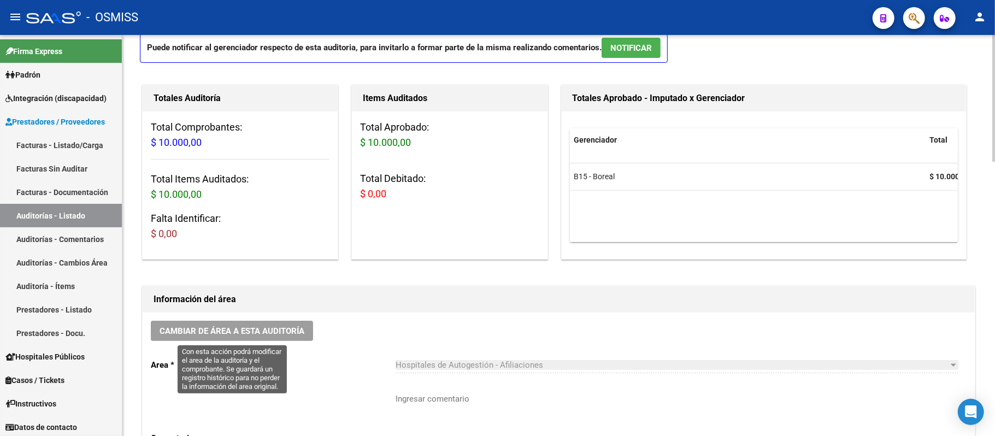
click at [271, 331] on span "Cambiar de área a esta auditoría" at bounding box center [232, 331] width 145 height 10
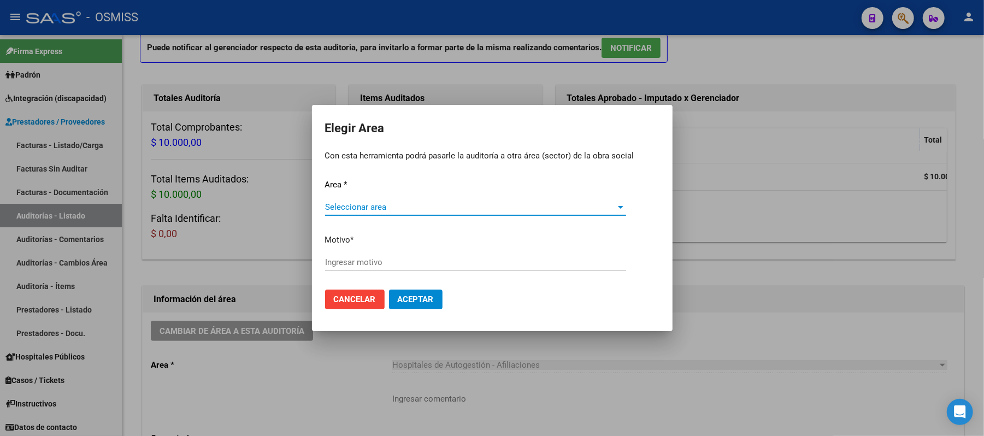
click at [392, 208] on span "Seleccionar area" at bounding box center [470, 207] width 291 height 10
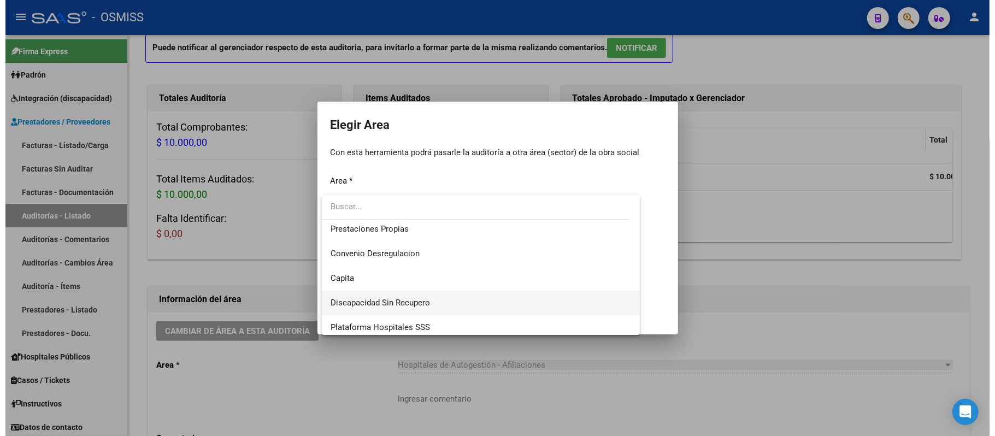
scroll to position [145, 0]
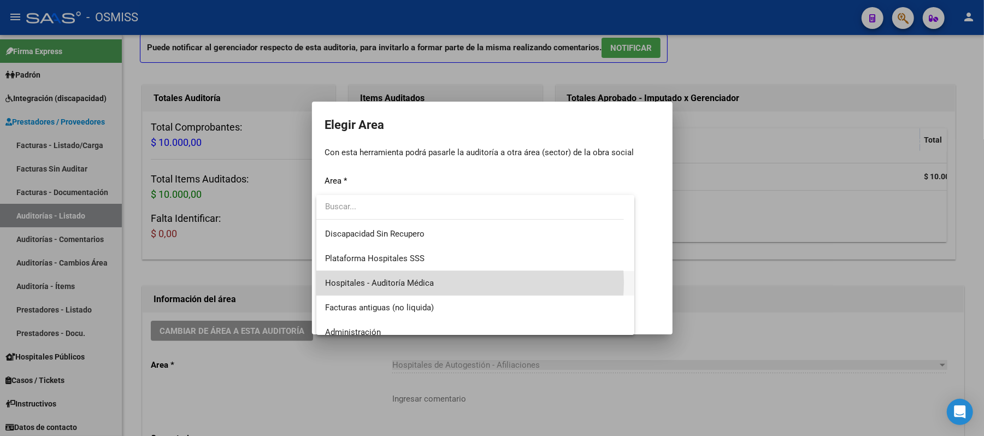
click at [463, 282] on span "Hospitales - Auditoría Médica" at bounding box center [475, 283] width 301 height 25
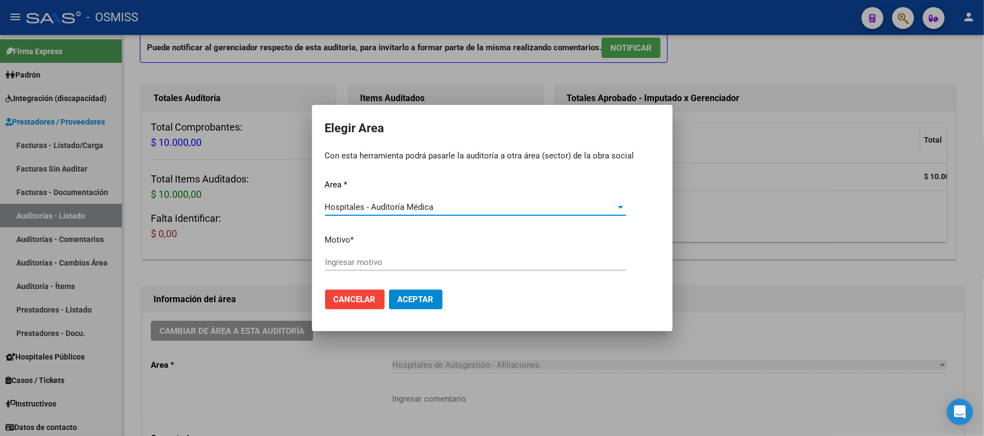
click at [457, 267] on input "Ingresar motivo" at bounding box center [475, 262] width 301 height 10
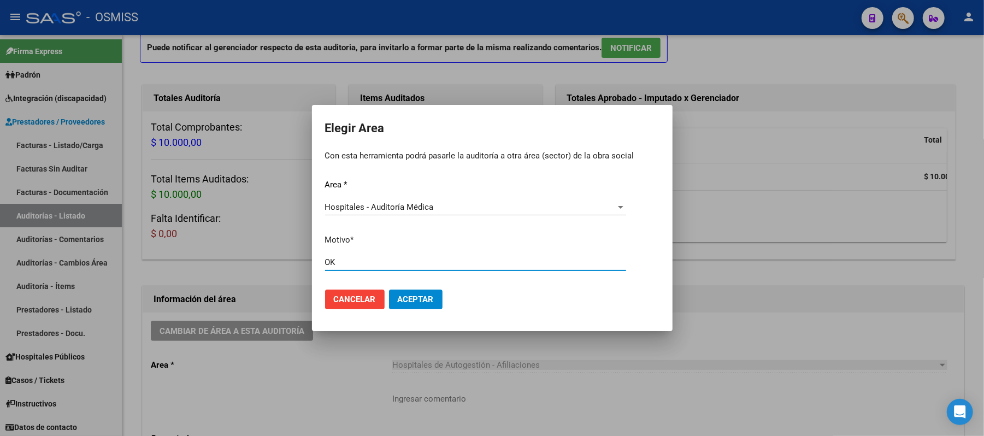
click at [410, 293] on button "Aceptar" at bounding box center [416, 300] width 54 height 20
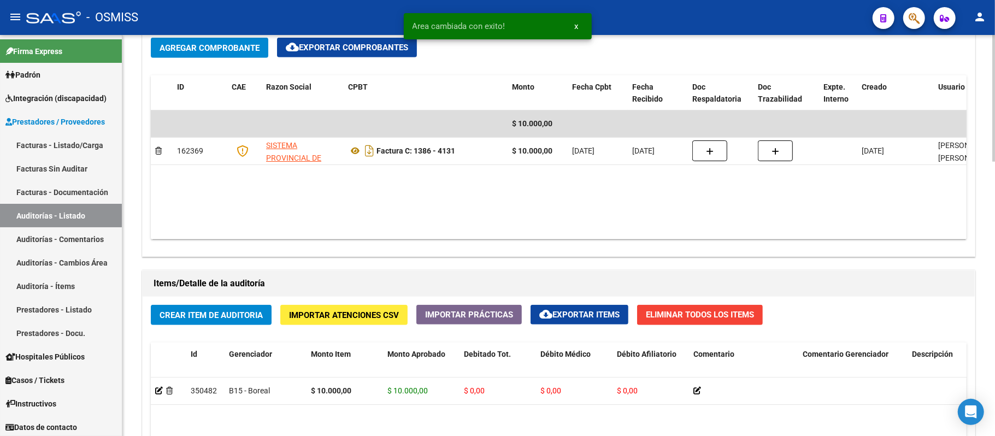
scroll to position [577, 0]
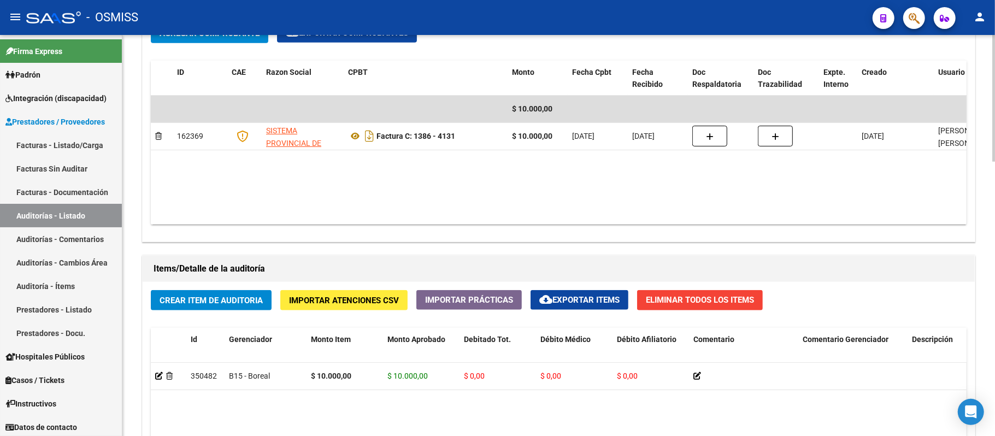
click at [467, 202] on datatable-body "$ 10.000,00 162369 SISTEMA PROVINCIAL DE SALUD Factura C: 1386 - 4131 $ 10.000,…" at bounding box center [619, 160] width 937 height 129
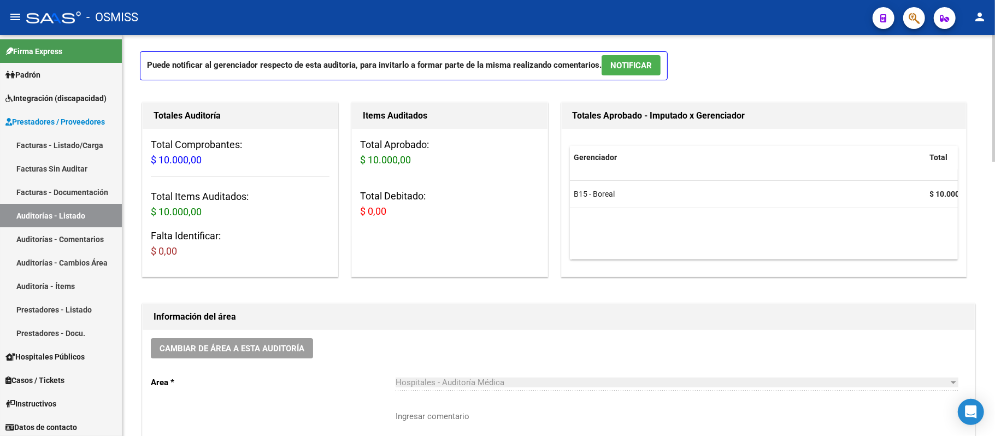
scroll to position [145, 0]
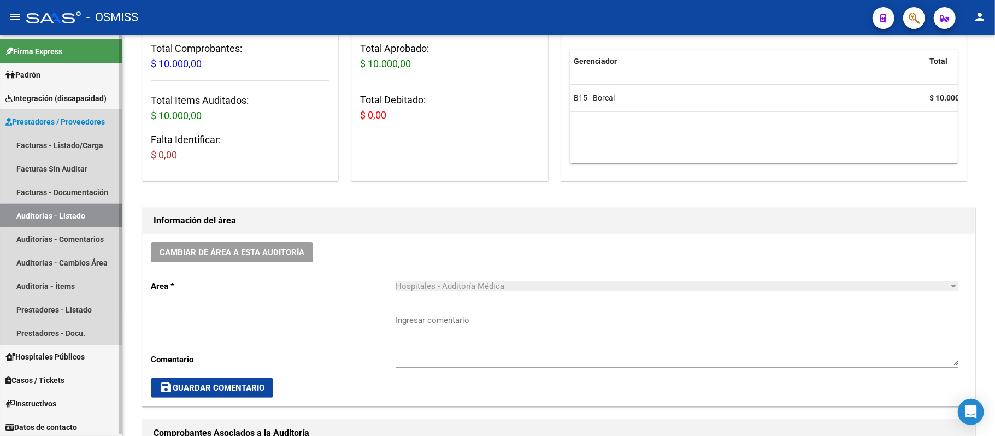
click at [71, 217] on link "Auditorías - Listado" at bounding box center [61, 215] width 122 height 23
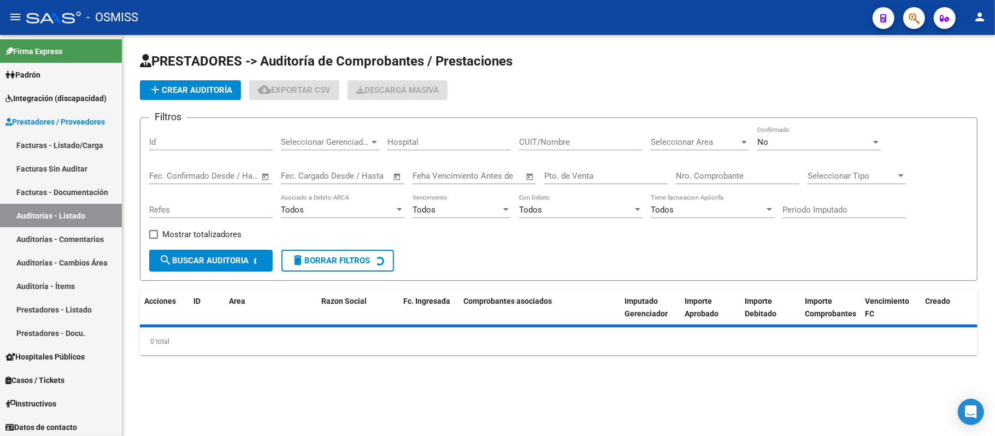
click at [200, 90] on span "add Crear Auditoría" at bounding box center [191, 90] width 84 height 10
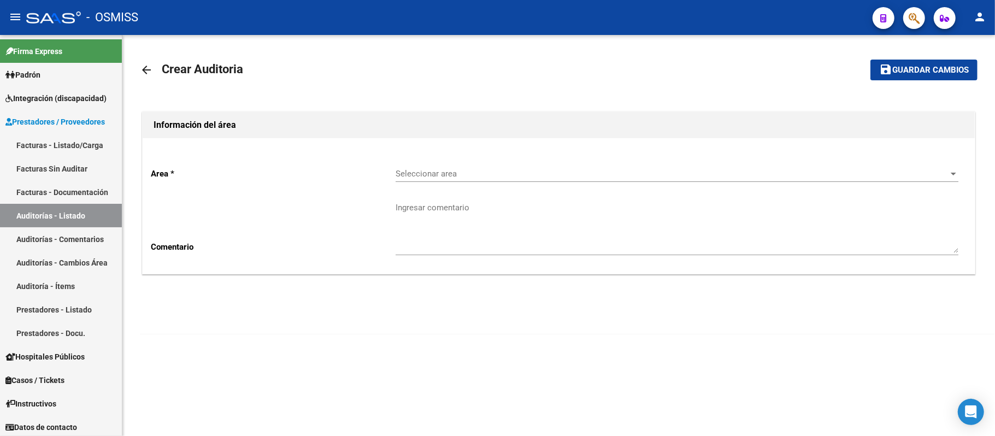
click at [432, 172] on span "Seleccionar area" at bounding box center [672, 174] width 553 height 10
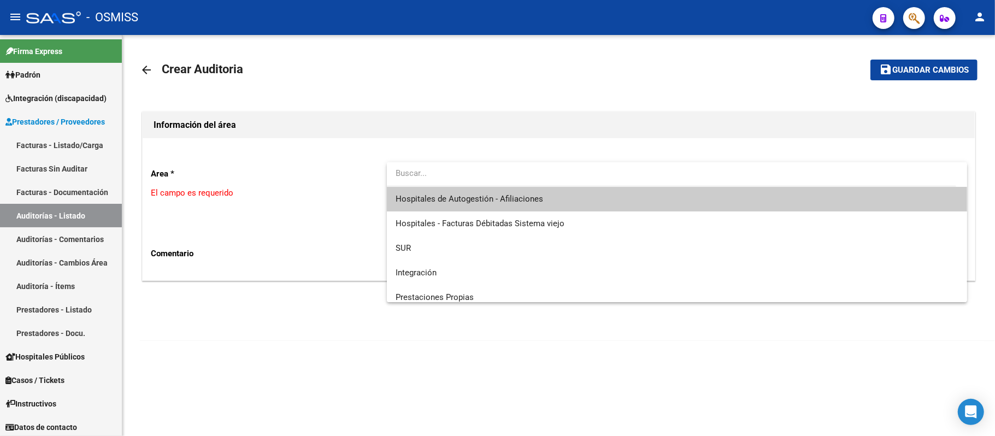
click at [448, 198] on span "Hospitales de Autogestión - Afiliaciones" at bounding box center [470, 199] width 148 height 10
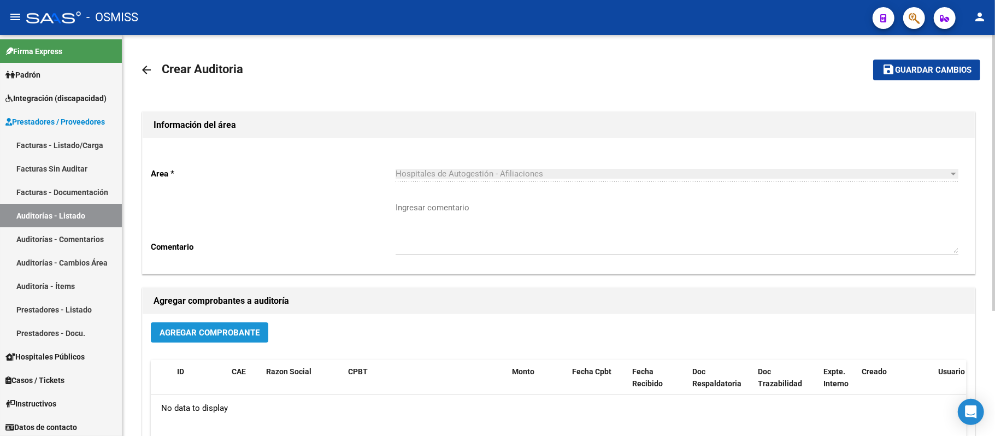
click at [243, 325] on button "Agregar Comprobante" at bounding box center [209, 332] width 117 height 20
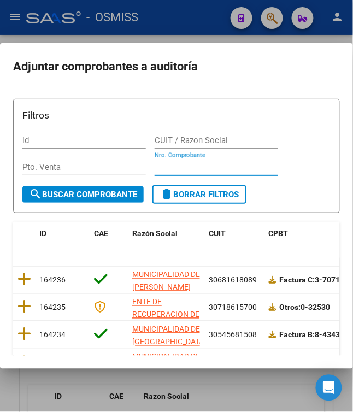
click at [234, 165] on input "Nro. Comprobante" at bounding box center [216, 167] width 123 height 10
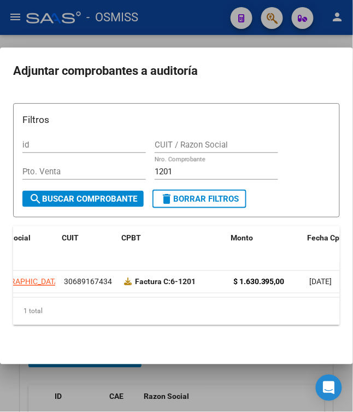
scroll to position [0, 147]
click at [125, 293] on div "[GEOGRAPHIC_DATA] 30689167434 Factura C: 6-1201 $ 1.630.395,00 [DATE] [DATE]" at bounding box center [259, 282] width 787 height 22
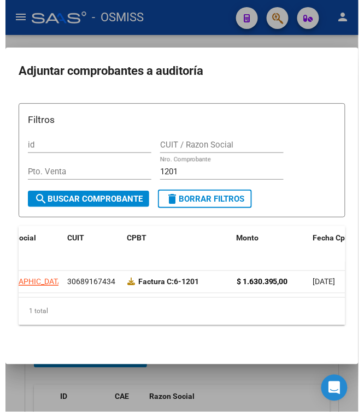
scroll to position [0, 0]
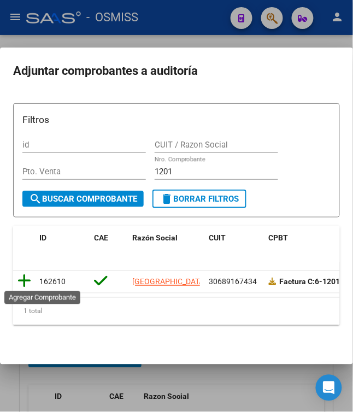
click at [21, 279] on icon at bounding box center [24, 281] width 14 height 15
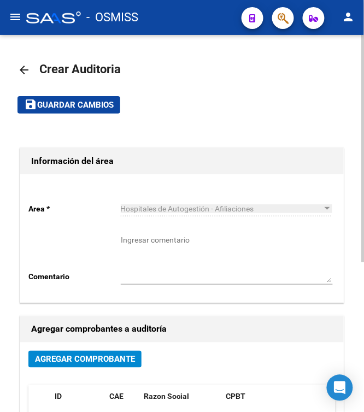
click at [75, 101] on span "Guardar cambios" at bounding box center [75, 106] width 76 height 10
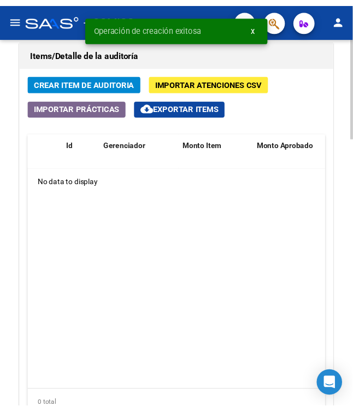
scroll to position [792, 0]
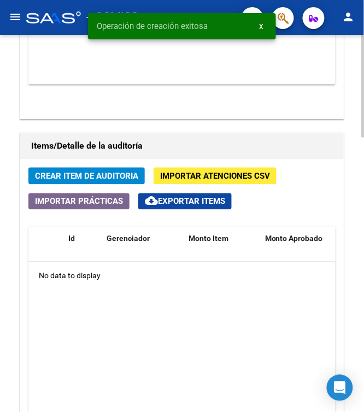
click at [77, 178] on span "Crear Item de Auditoria" at bounding box center [86, 177] width 103 height 10
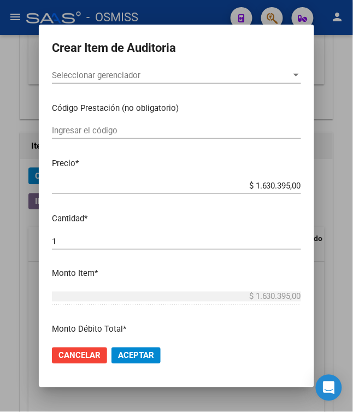
scroll to position [145, 0]
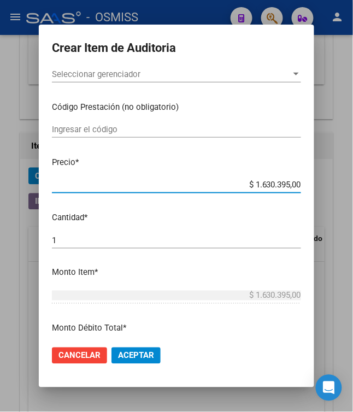
drag, startPoint x: 247, startPoint y: 186, endPoint x: 326, endPoint y: 188, distance: 78.7
click at [326, 188] on div "Crear Item de Auditoria Nro Documento CUIL Nombre Completo Fec. Prestación Ingr…" at bounding box center [176, 206] width 353 height 412
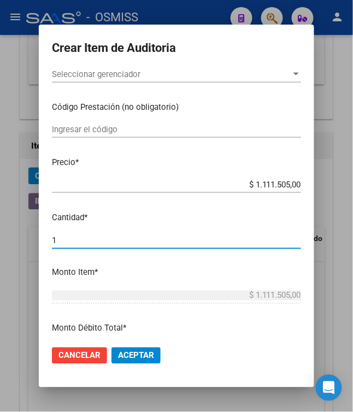
click at [197, 238] on input "1" at bounding box center [176, 240] width 249 height 10
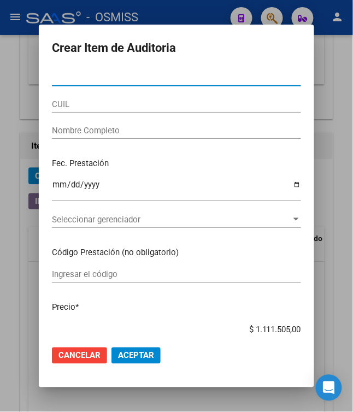
click at [103, 77] on input "Nro Documento" at bounding box center [176, 78] width 249 height 10
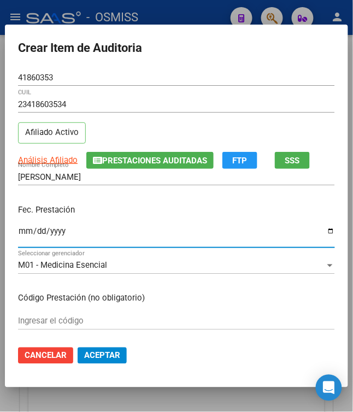
click at [20, 233] on input "Ingresar la fecha" at bounding box center [176, 235] width 317 height 17
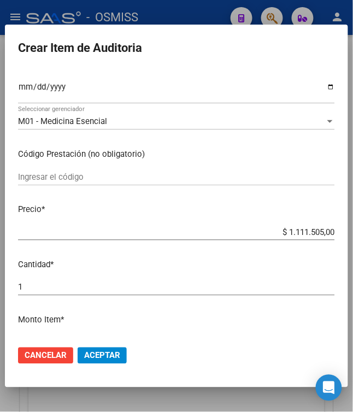
scroll to position [145, 0]
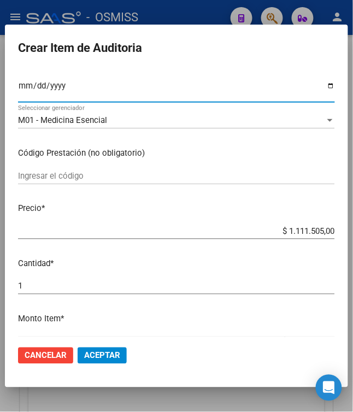
click at [232, 271] on mat-dialog-content "41860353 Nro Documento 23418603534 CUIL Afiliado Activo Análisis Afiliado Prest…" at bounding box center [176, 203] width 343 height 268
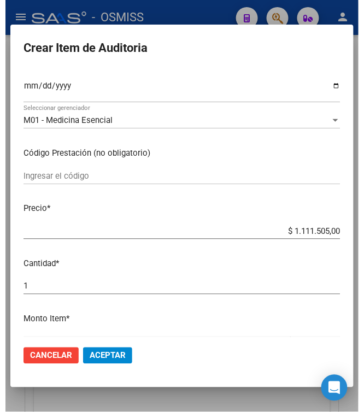
scroll to position [437, 0]
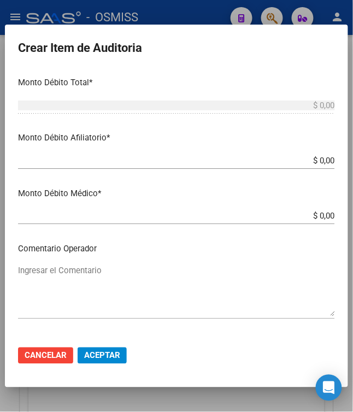
click at [95, 355] on span "Aceptar" at bounding box center [102, 356] width 36 height 10
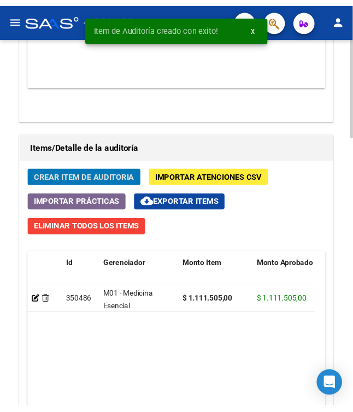
scroll to position [940, 0]
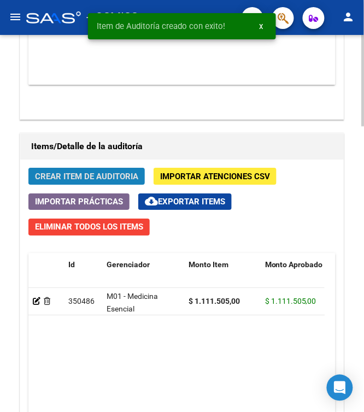
click at [90, 177] on span "Crear Item de Auditoria" at bounding box center [86, 177] width 103 height 10
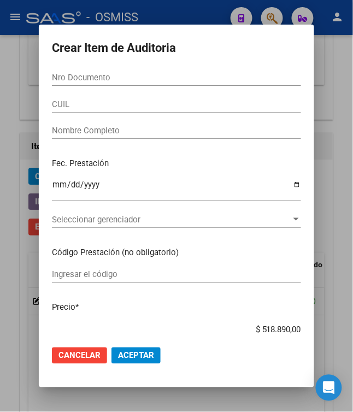
click at [64, 81] on input "Nro Documento" at bounding box center [176, 78] width 249 height 10
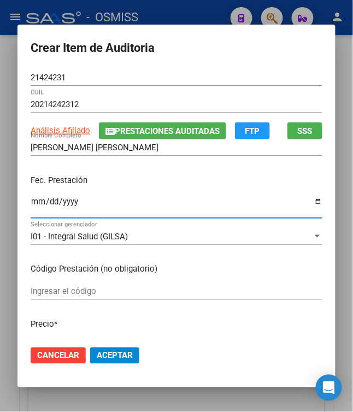
click at [31, 203] on input "Ingresar la fecha" at bounding box center [177, 205] width 292 height 17
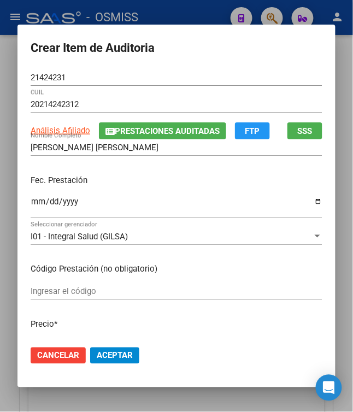
click at [112, 180] on p "Fec. Prestación" at bounding box center [177, 180] width 292 height 13
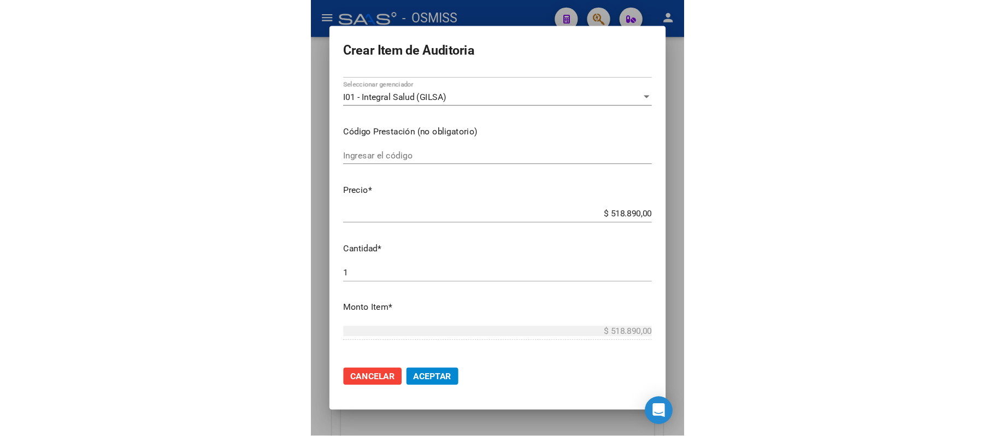
scroll to position [145, 0]
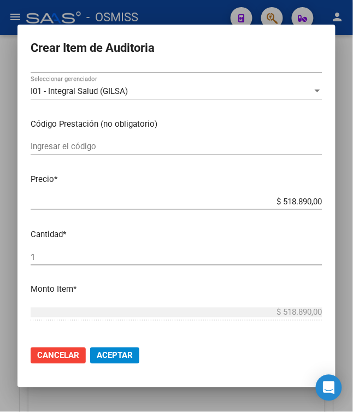
click at [99, 354] on span "Aceptar" at bounding box center [115, 356] width 36 height 10
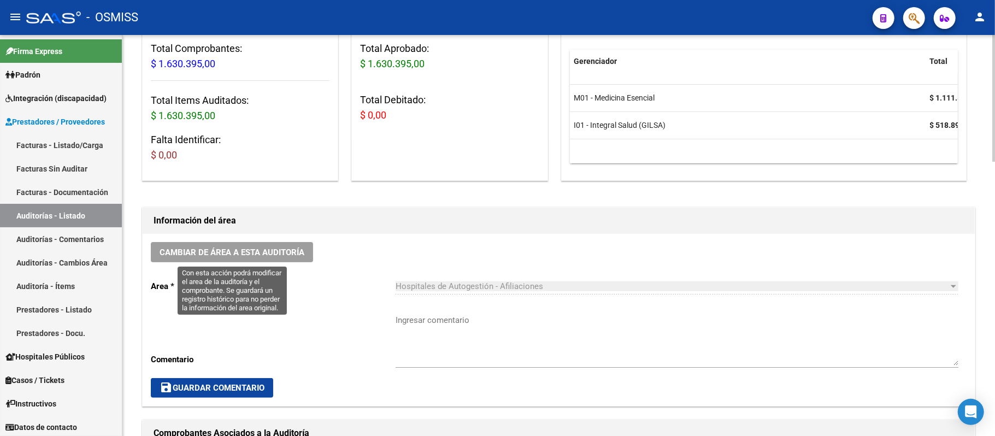
click at [285, 253] on span "Cambiar de área a esta auditoría" at bounding box center [232, 252] width 145 height 10
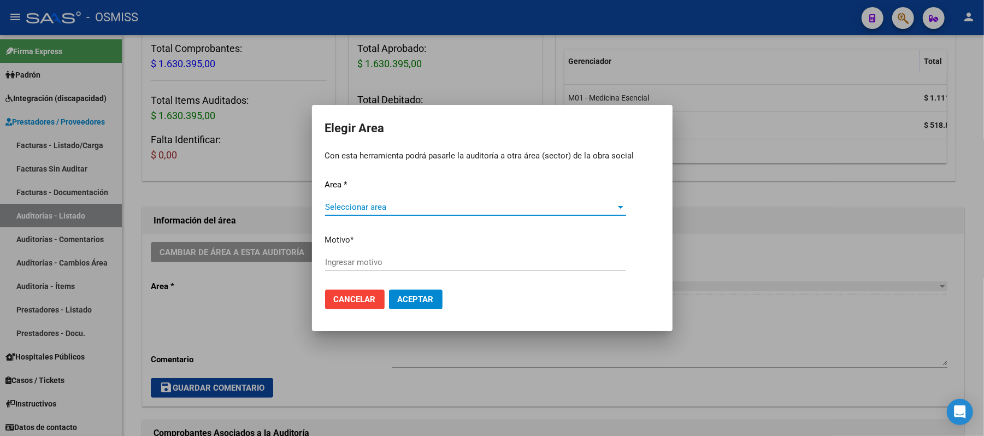
click at [385, 209] on span "Seleccionar area" at bounding box center [470, 207] width 291 height 10
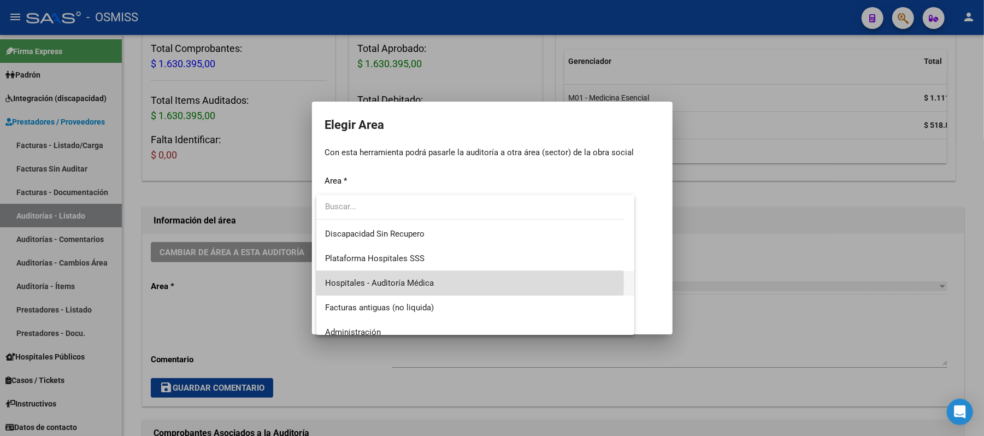
click at [439, 283] on span "Hospitales - Auditoría Médica" at bounding box center [475, 283] width 301 height 25
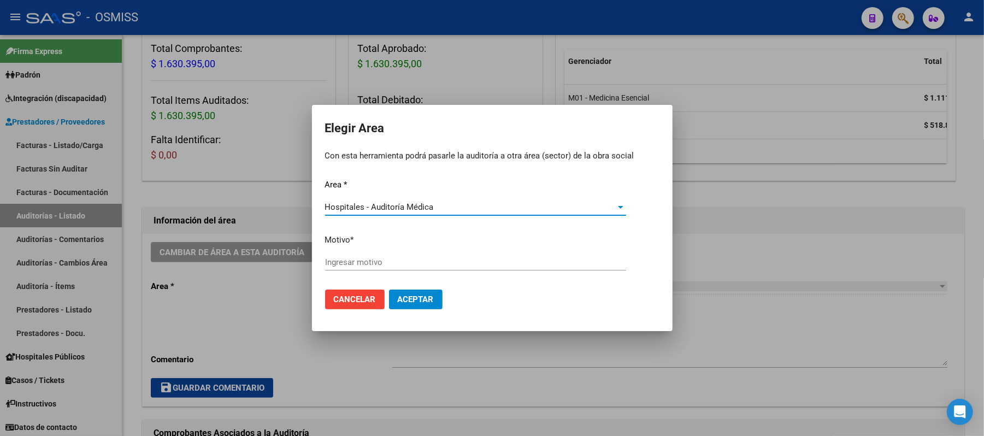
click at [450, 257] on input "Ingresar motivo" at bounding box center [475, 262] width 301 height 10
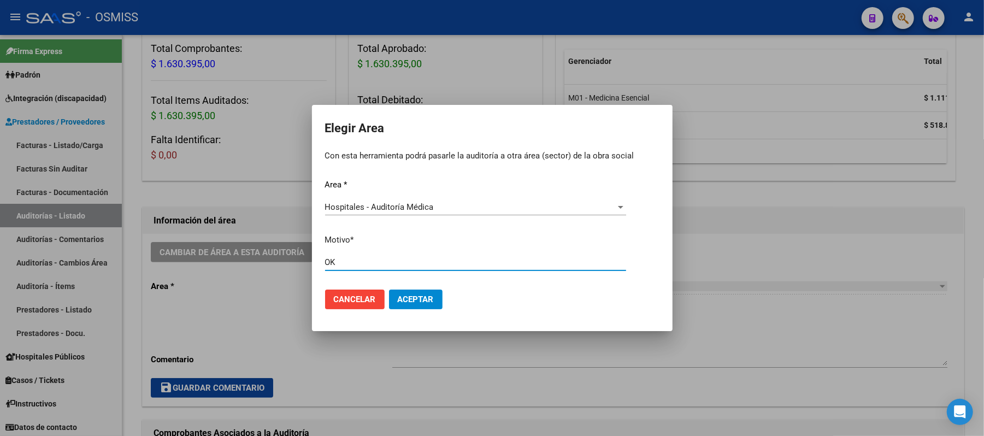
click at [416, 299] on span "Aceptar" at bounding box center [416, 299] width 36 height 10
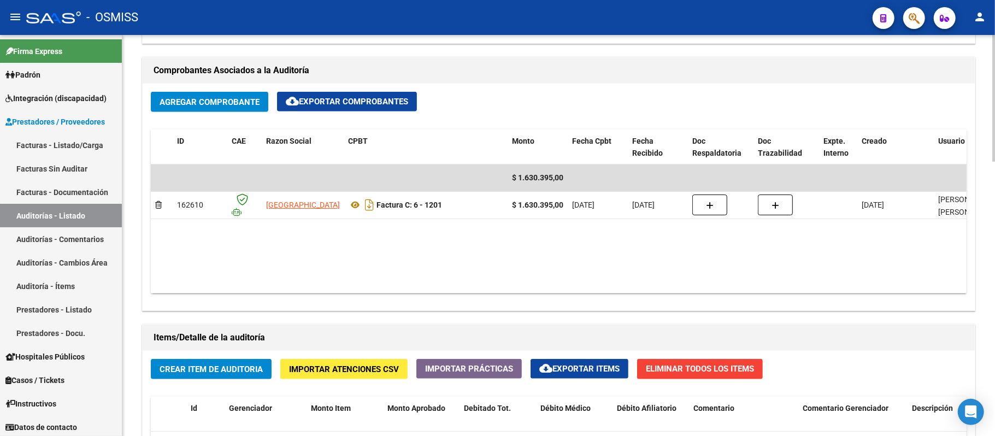
scroll to position [510, 0]
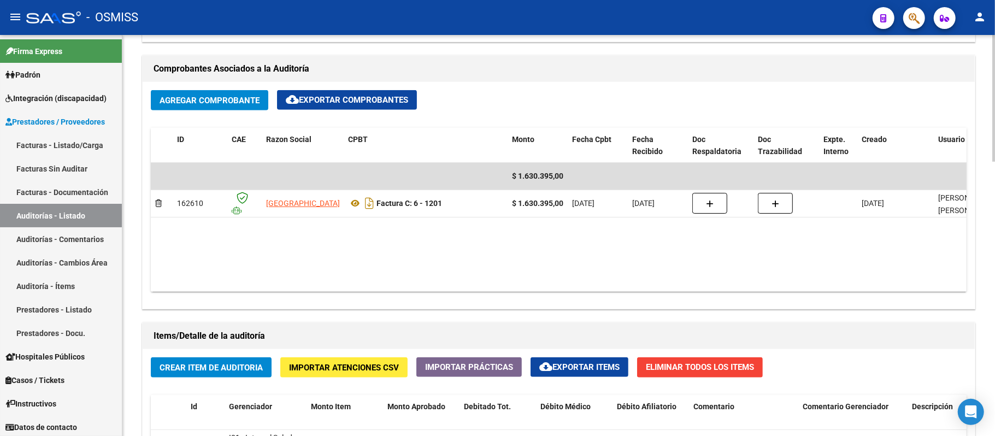
click at [467, 84] on div "Agregar Comprobante cloud_download Exportar Comprobantes ID CAE Razon Social CP…" at bounding box center [559, 195] width 832 height 227
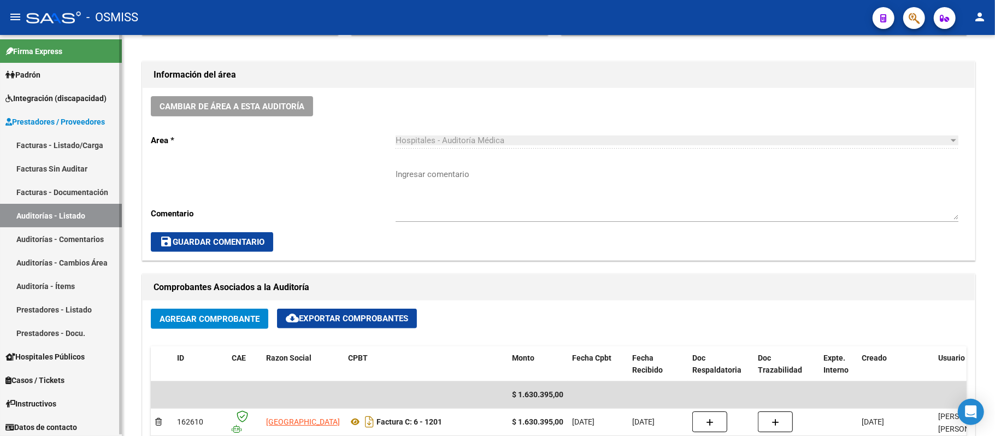
click at [77, 216] on link "Auditorías - Listado" at bounding box center [61, 215] width 122 height 23
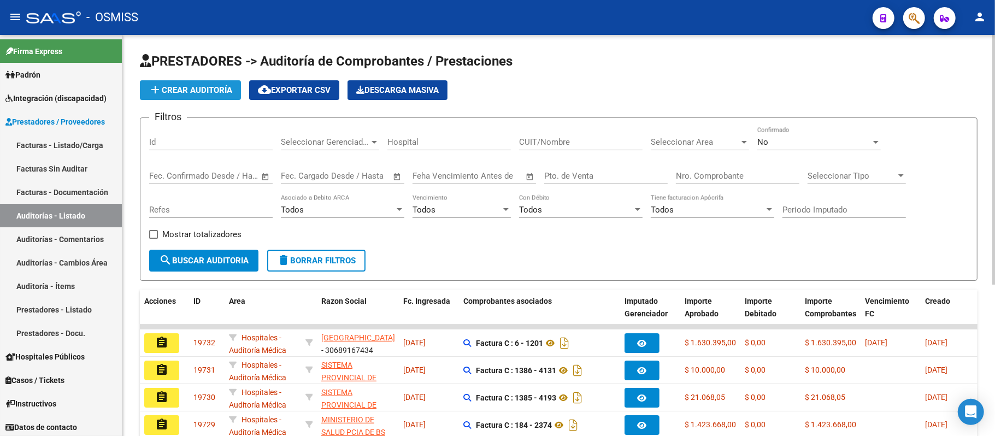
click at [193, 90] on span "add Crear Auditoría" at bounding box center [191, 90] width 84 height 10
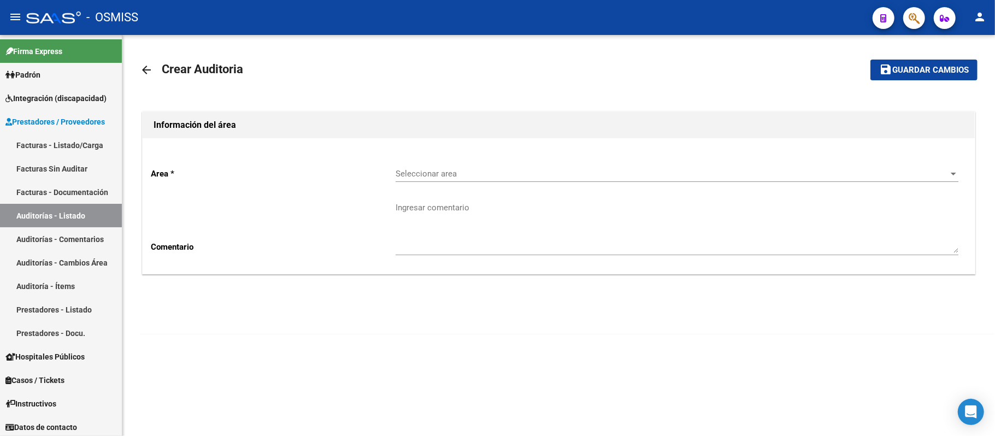
click at [433, 175] on span "Seleccionar area" at bounding box center [672, 174] width 553 height 10
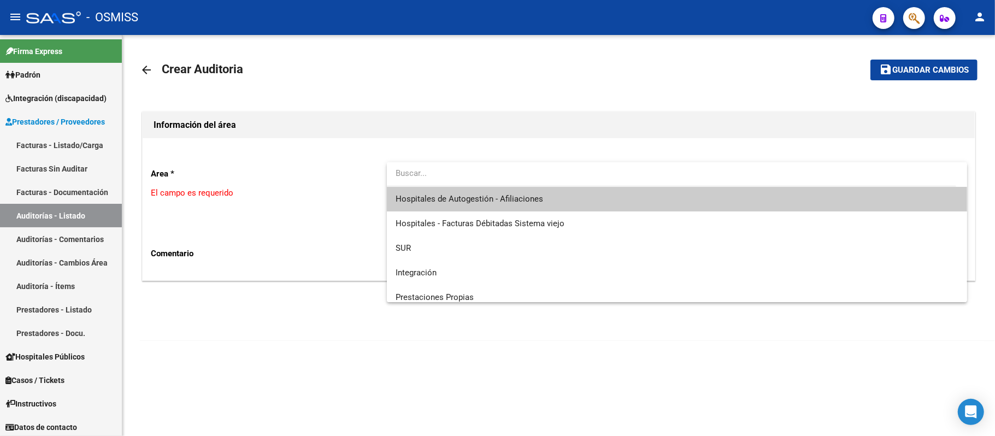
click at [451, 199] on span "Hospitales de Autogestión - Afiliaciones" at bounding box center [470, 199] width 148 height 10
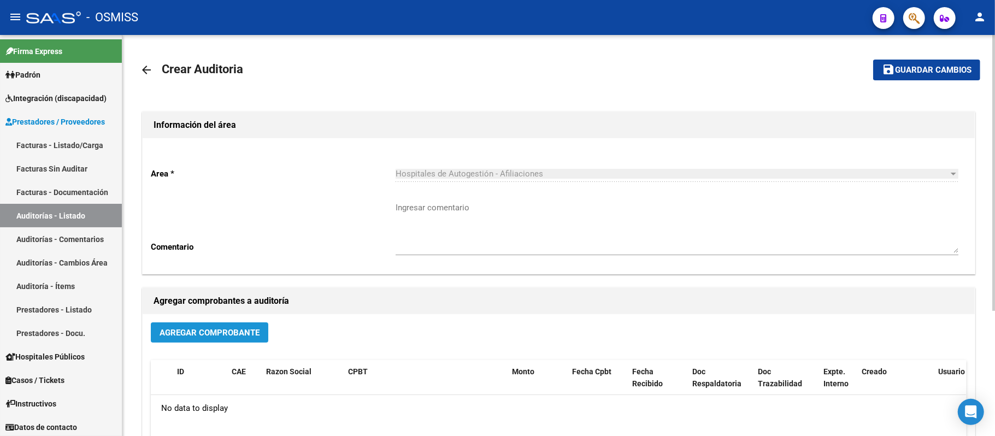
click at [226, 331] on span "Agregar Comprobante" at bounding box center [210, 333] width 100 height 10
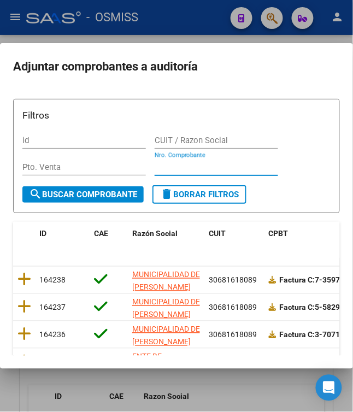
click at [190, 168] on input "Nro. Comprobante" at bounding box center [216, 167] width 123 height 10
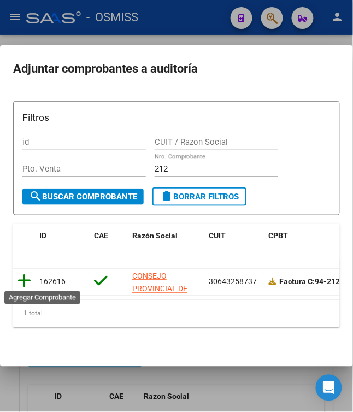
click at [20, 281] on icon at bounding box center [24, 281] width 14 height 15
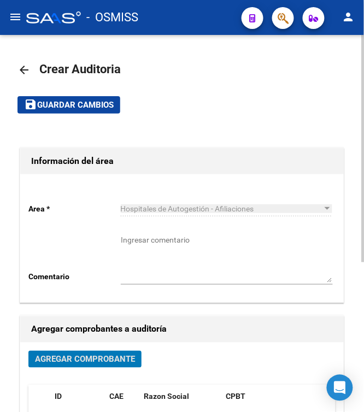
click at [56, 99] on span "save Guardar cambios" at bounding box center [69, 104] width 90 height 10
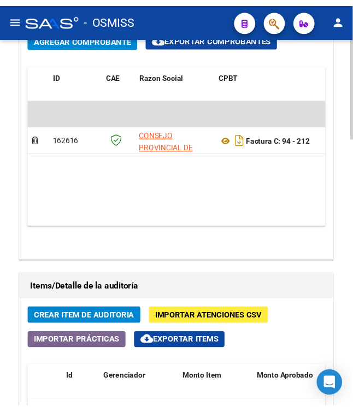
scroll to position [656, 0]
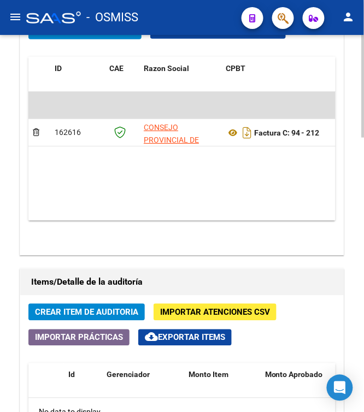
click at [116, 315] on span "Crear Item de Auditoria" at bounding box center [86, 313] width 103 height 10
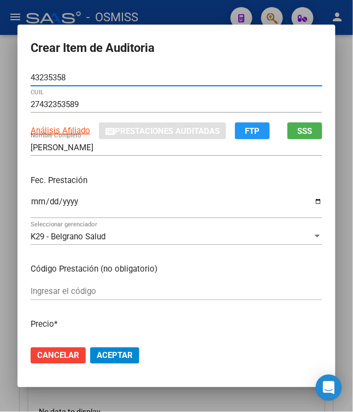
click at [31, 202] on input "Ingresar la fecha" at bounding box center [177, 205] width 292 height 17
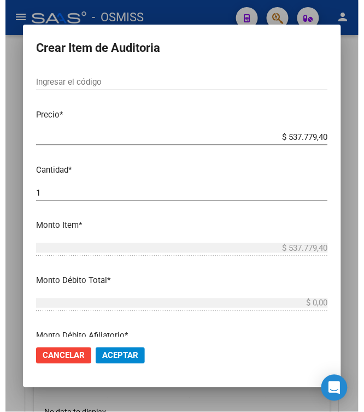
scroll to position [219, 0]
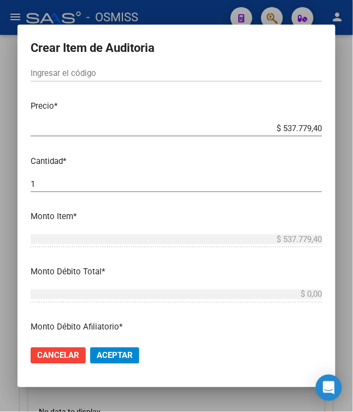
drag, startPoint x: 278, startPoint y: 129, endPoint x: 361, endPoint y: 129, distance: 83.0
click at [353, 129] on html "menu - OSMISS person Firma Express Padrón Padrón Ágil Análisis Afiliado Integra…" at bounding box center [176, 206] width 353 height 412
click at [126, 169] on mat-dialog-content "43235358 Nro Documento 27432353589 CUIL Análisis Afiliado Prestaciones Auditada…" at bounding box center [176, 203] width 318 height 268
click at [110, 359] on span "Aceptar" at bounding box center [115, 356] width 36 height 10
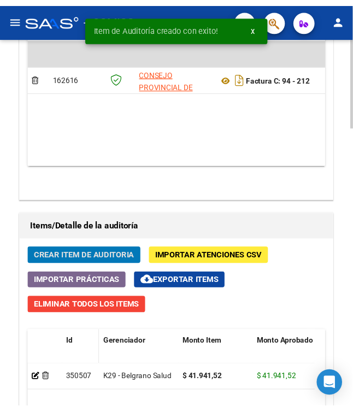
scroll to position [949, 0]
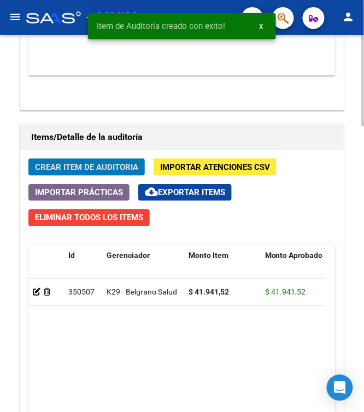
click at [84, 167] on span "Crear Item de Auditoria" at bounding box center [86, 167] width 103 height 10
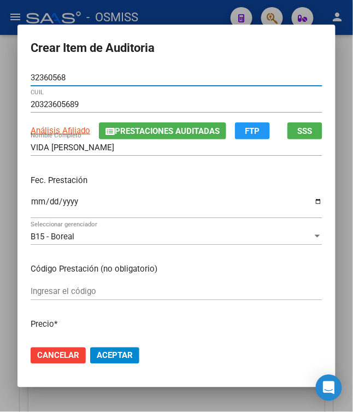
click at [31, 204] on input "Ingresar la fecha" at bounding box center [177, 205] width 292 height 17
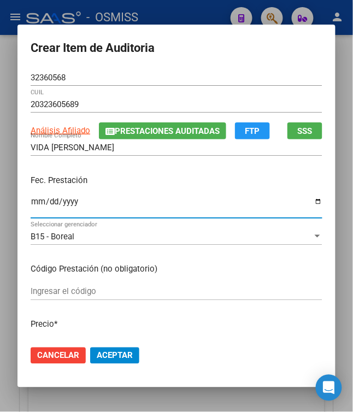
click at [129, 187] on div "Fec. Prestación [DATE] Ingresar la fecha" at bounding box center [177, 197] width 292 height 62
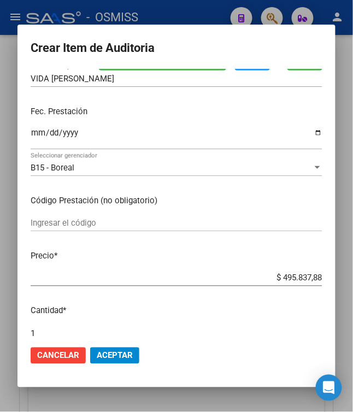
scroll to position [145, 0]
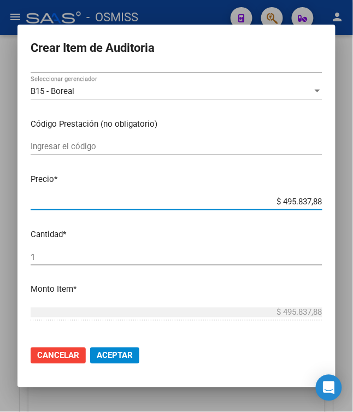
drag, startPoint x: 290, startPoint y: 204, endPoint x: 357, endPoint y: 203, distance: 67.2
click at [353, 203] on html "menu - OSMISS person Firma Express Padrón Padrón Ágil Análisis Afiliado Integra…" at bounding box center [176, 206] width 353 height 412
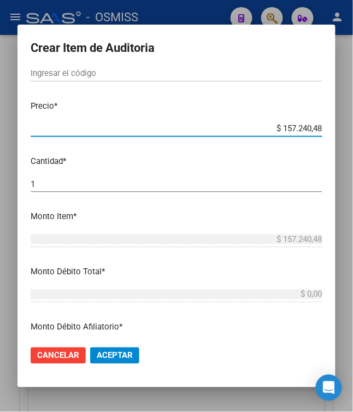
scroll to position [291, 0]
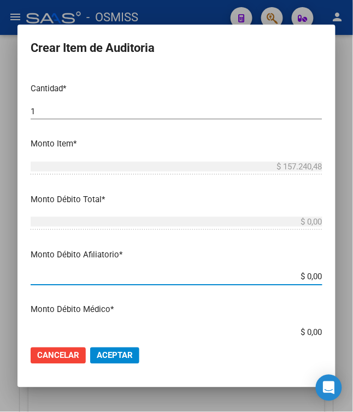
drag, startPoint x: 303, startPoint y: 280, endPoint x: 361, endPoint y: 278, distance: 57.9
click at [353, 278] on html "menu - OSMISS person Firma Express Padrón Padrón Ágil Análisis Afiliado Integra…" at bounding box center [176, 206] width 353 height 412
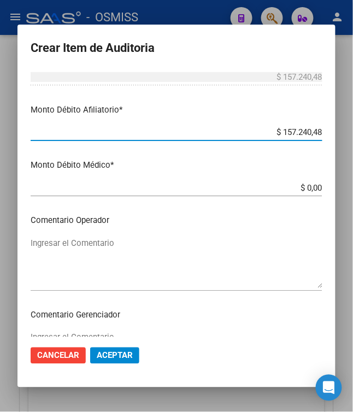
scroll to position [437, 0]
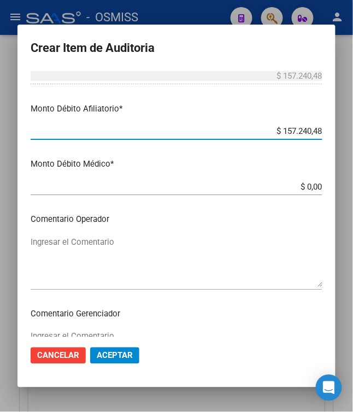
click at [201, 257] on textarea "Ingresar el Comentario" at bounding box center [177, 261] width 292 height 51
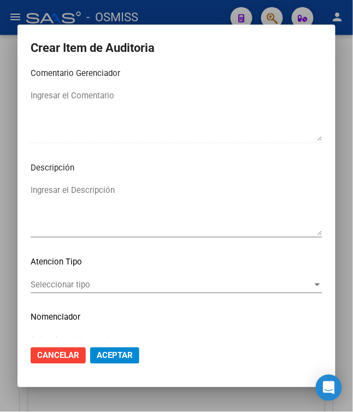
scroll to position [699, 0]
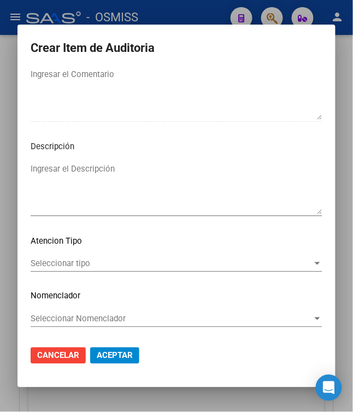
click at [191, 167] on textarea "Ingresar el Descripción" at bounding box center [177, 188] width 292 height 51
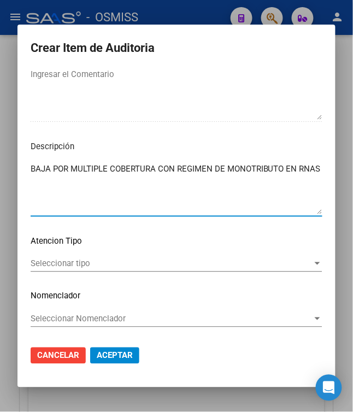
click at [317, 172] on textarea "BAJA POR MULTIPLE COBERTURA CON REGIMEN DE MONOTRIBUTO EN RNAS" at bounding box center [177, 188] width 292 height 51
drag, startPoint x: 48, startPoint y: 182, endPoint x: 32, endPoint y: 186, distance: 16.8
click at [32, 186] on textarea "BAJA POR MULTIPLE COBERTURA CON REGIMEN DE MONOTRIBUTO EN RNAS 115300" at bounding box center [177, 188] width 292 height 51
click at [95, 185] on textarea "BAJA POR MULTIPLE COBERTURA CON REGIMEN DE MONOTRIBUTO EN RNAS 1-1530-0" at bounding box center [177, 188] width 292 height 51
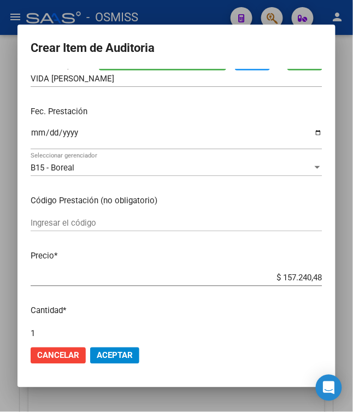
scroll to position [44, 0]
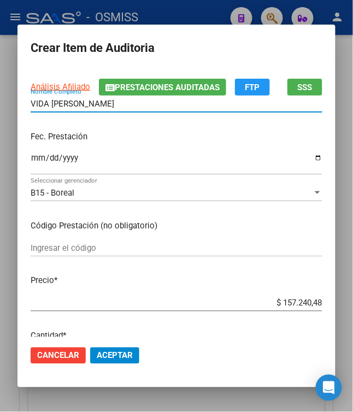
drag, startPoint x: 112, startPoint y: 107, endPoint x: -58, endPoint y: 113, distance: 170.5
click at [0, 113] on html "menu - OSMISS person Firma Express Padrón Padrón Ágil Análisis Afiliado Integra…" at bounding box center [176, 206] width 353 height 412
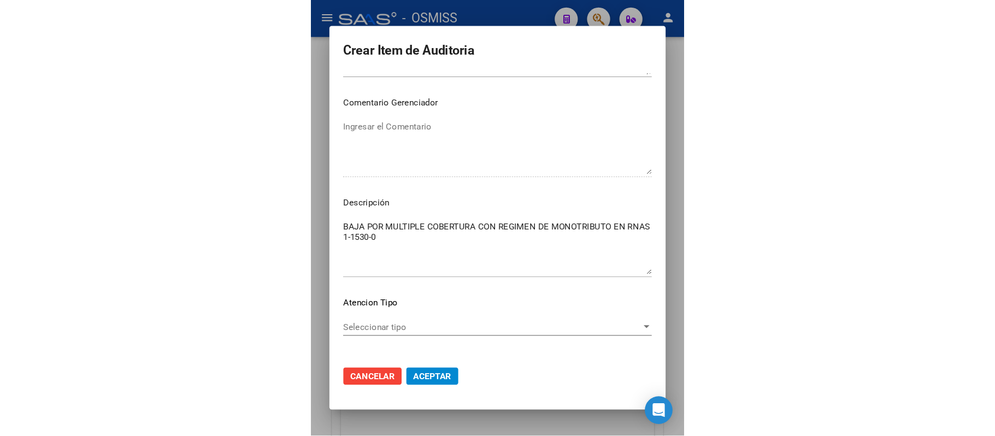
scroll to position [656, 0]
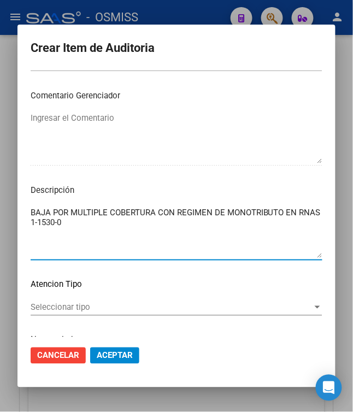
click at [48, 208] on textarea "BAJA POR MULTIPLE COBERTURA CON REGIMEN DE MONOTRIBUTO EN RNAS 1-1530-0" at bounding box center [177, 232] width 292 height 51
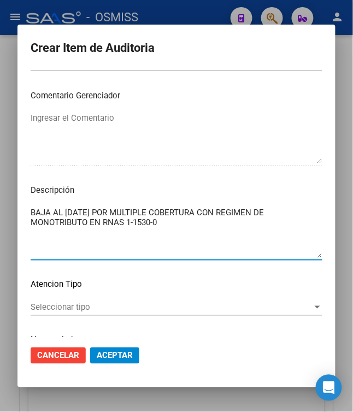
click at [182, 224] on textarea "BAJA AL [DATE] POR MULTIPLE COBERTURA CON REGIMEN DE MONOTRIBUTO EN RNAS 1-1530…" at bounding box center [177, 232] width 292 height 51
click at [112, 352] on span "Aceptar" at bounding box center [115, 356] width 36 height 10
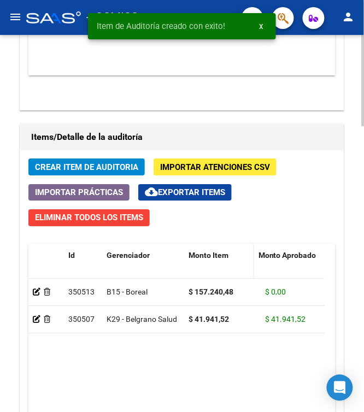
drag, startPoint x: 260, startPoint y: 258, endPoint x: 251, endPoint y: 258, distance: 8.7
click at [251, 258] on span at bounding box center [251, 268] width 5 height 48
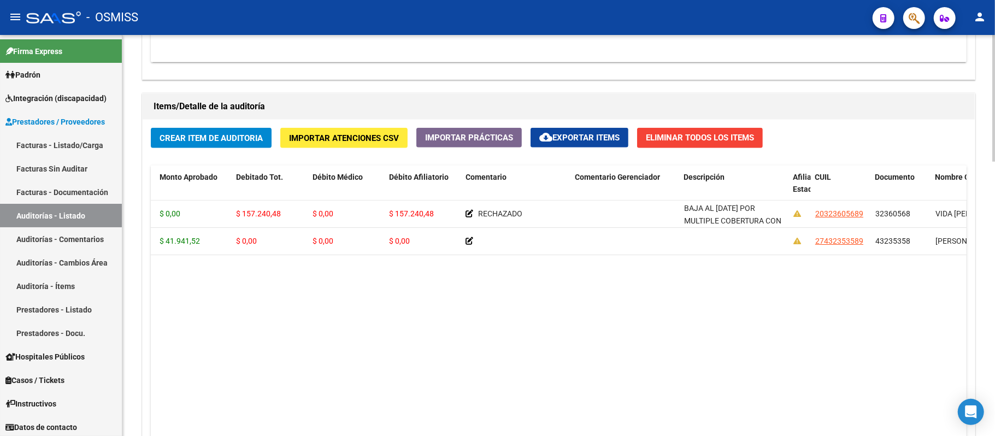
scroll to position [671, 0]
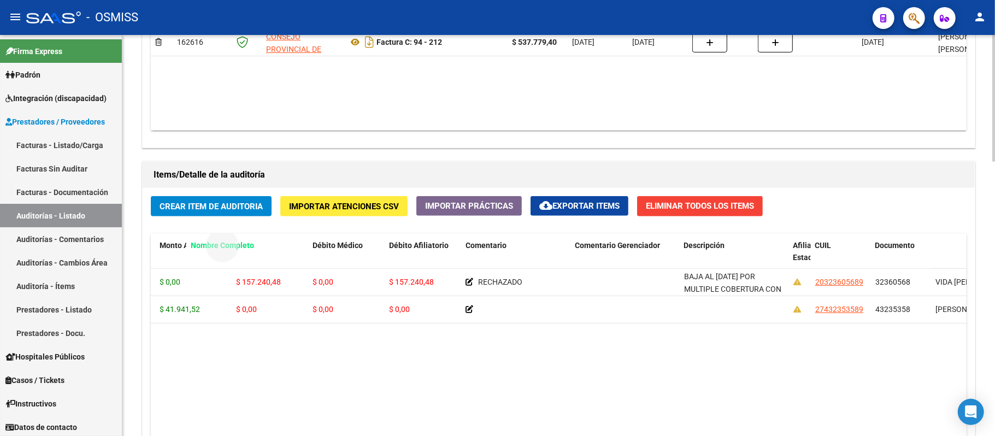
drag, startPoint x: 944, startPoint y: 47, endPoint x: 199, endPoint y: 231, distance: 767.4
click at [199, 231] on div "Crear Item de Auditoria Importar Atenciones CSV Importar Prácticas cloud_downlo…" at bounding box center [559, 372] width 832 height 368
click at [467, 358] on datatable-body "350513 B15 - Boreal $ 157.240,48 $ 0,00 $ 157.240,48 $ 0,00 $ 157.240,48 RECHAZ…" at bounding box center [619, 390] width 937 height 243
drag, startPoint x: 945, startPoint y: 247, endPoint x: 173, endPoint y: 250, distance: 771.9
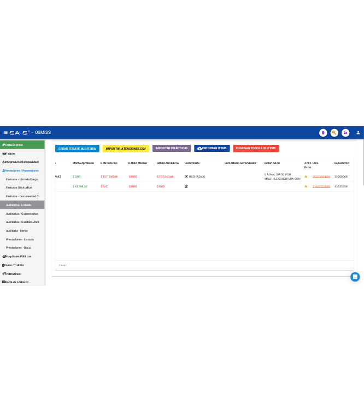
scroll to position [0, 0]
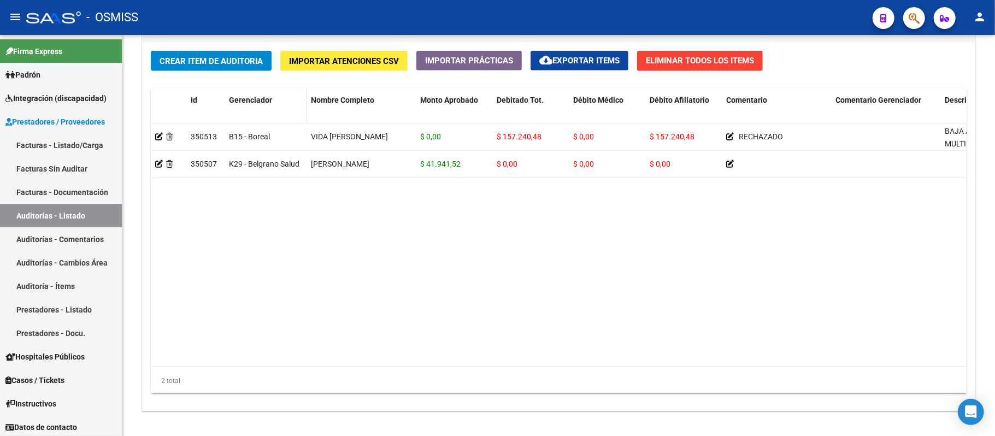
drag, startPoint x: 341, startPoint y: 99, endPoint x: 248, endPoint y: 95, distance: 93.0
click at [365, 258] on datatable-body "350513 VIDA [PERSON_NAME] B15 - Boreal $ 0,00 $ 157.240,48 $ 0,00 $ 157.240,48 …" at bounding box center [619, 244] width 937 height 243
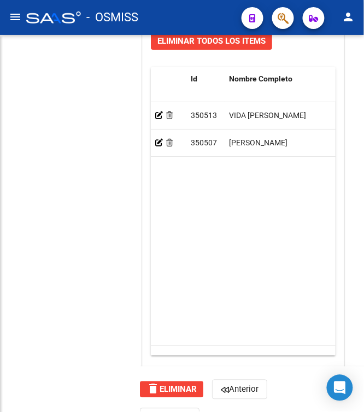
scroll to position [870, 0]
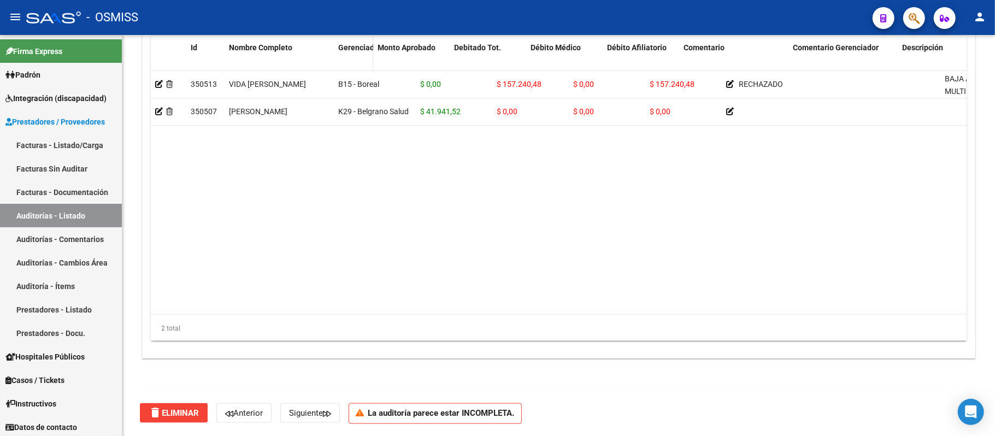
drag, startPoint x: 414, startPoint y: 52, endPoint x: 357, endPoint y: 62, distance: 57.6
click at [357, 62] on datatable-header-cell "Gerenciador" at bounding box center [353, 60] width 39 height 48
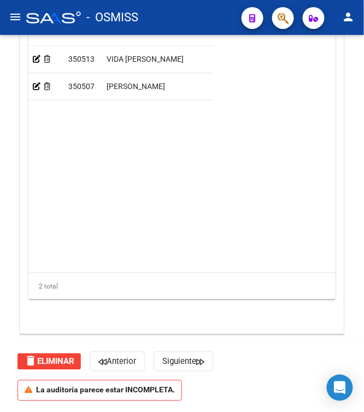
scroll to position [806, 0]
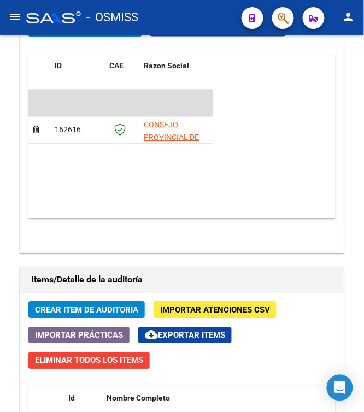
click at [364, 149] on html "menu - OSMISS person Firma Express Padrón Padrón Ágil Análisis Afiliado Integra…" at bounding box center [182, 206] width 364 height 412
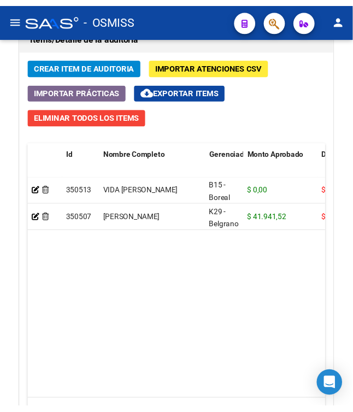
scroll to position [1039, 0]
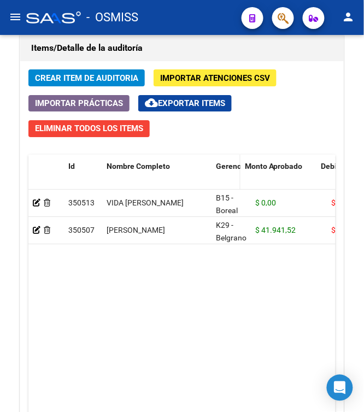
drag, startPoint x: 246, startPoint y: 169, endPoint x: 229, endPoint y: 173, distance: 16.7
click at [229, 173] on datatable-header-cell "Gerenciador" at bounding box center [225, 179] width 29 height 48
drag, startPoint x: 313, startPoint y: 171, endPoint x: 299, endPoint y: 174, distance: 13.9
click at [299, 174] on span at bounding box center [301, 179] width 5 height 48
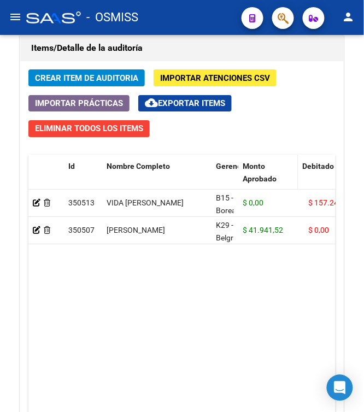
drag, startPoint x: 299, startPoint y: 174, endPoint x: 291, endPoint y: 173, distance: 8.2
click at [291, 173] on datatable-header-cell "Monto Aprobado" at bounding box center [268, 179] width 60 height 48
drag, startPoint x: 236, startPoint y: 178, endPoint x: 230, endPoint y: 178, distance: 6.0
click at [230, 178] on span at bounding box center [231, 179] width 5 height 48
click at [248, 282] on datatable-body "350513 VIDA [PERSON_NAME] B15 - Boreal $ 0,00 $ 157.240,48 $ 0,00 $ 157.240,48 …" at bounding box center [181, 303] width 307 height 226
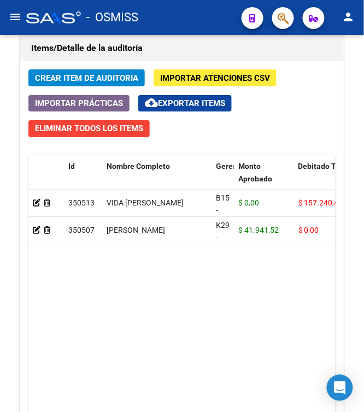
click at [72, 86] on button "Crear Item de Auditoria" at bounding box center [86, 77] width 116 height 17
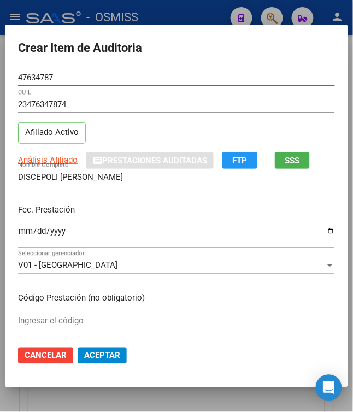
click at [20, 237] on input "Ingresar la fecha" at bounding box center [176, 235] width 317 height 17
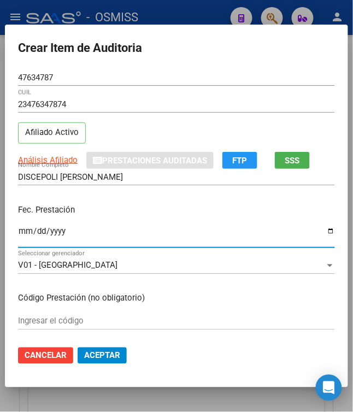
click at [127, 208] on p "Fec. Prestación" at bounding box center [176, 210] width 317 height 13
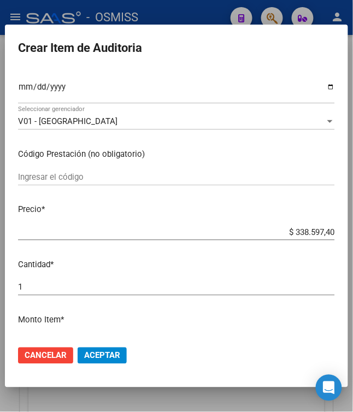
scroll to position [145, 0]
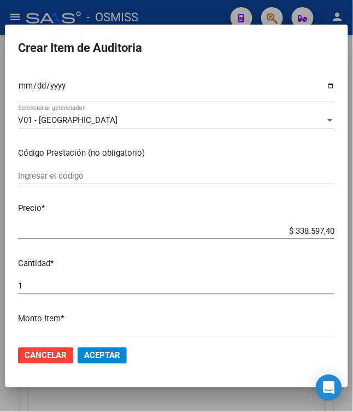
drag, startPoint x: 288, startPoint y: 234, endPoint x: 364, endPoint y: 232, distance: 75.4
click at [353, 232] on html "menu - OSMISS person Firma Express Padrón Padrón Ágil Análisis Afiliado Integra…" at bounding box center [176, 206] width 353 height 412
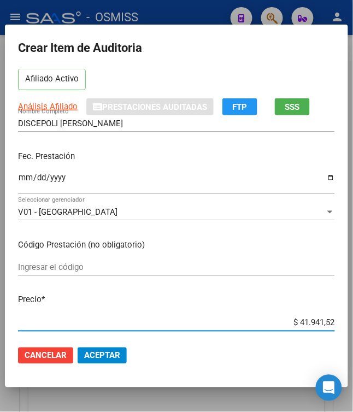
scroll to position [0, 0]
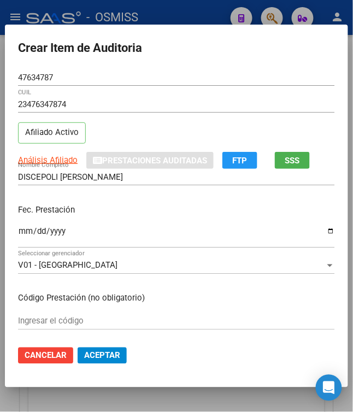
click at [125, 202] on div "Fec. Prestación [DATE] Ingresar la fecha" at bounding box center [176, 227] width 317 height 62
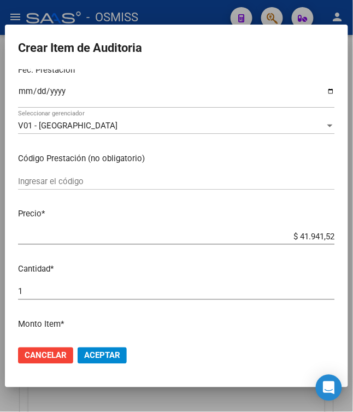
scroll to position [145, 0]
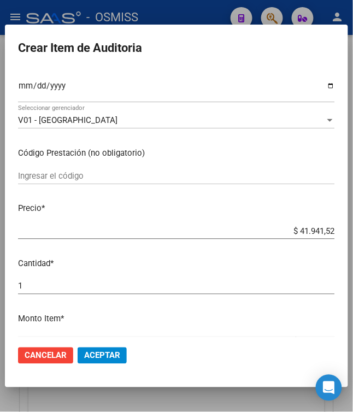
click at [106, 354] on span "Aceptar" at bounding box center [102, 356] width 36 height 10
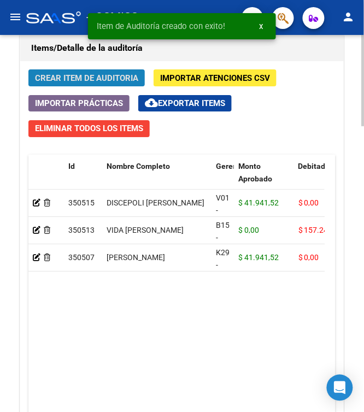
click at [64, 81] on span "Crear Item de Auditoria" at bounding box center [86, 78] width 103 height 10
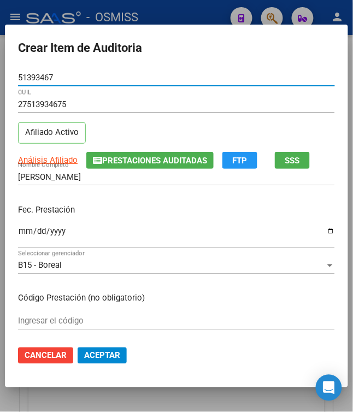
click at [18, 230] on input "Ingresar la fecha" at bounding box center [176, 235] width 317 height 17
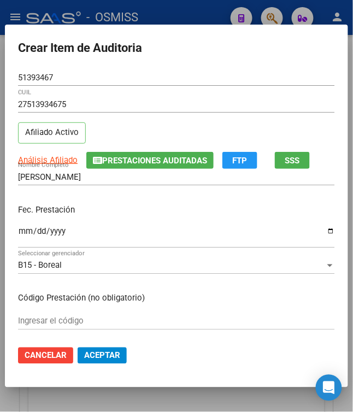
click at [94, 219] on div "Fec. Prestación [DATE] Ingresar la fecha" at bounding box center [176, 227] width 317 height 62
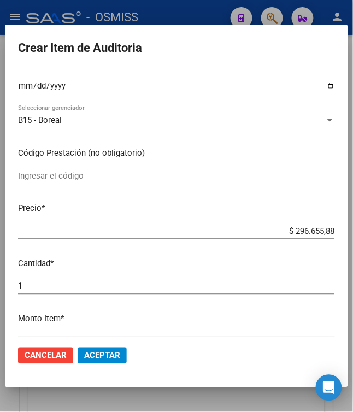
drag, startPoint x: 287, startPoint y: 236, endPoint x: 368, endPoint y: 232, distance: 80.4
click at [353, 232] on html "menu - OSMISS person Firma Express Padrón Padrón Ágil Análisis Afiliado Integra…" at bounding box center [176, 206] width 353 height 412
click at [98, 355] on span "Aceptar" at bounding box center [102, 356] width 36 height 10
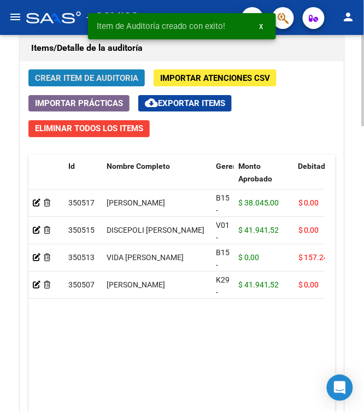
click at [69, 81] on span "Crear Item de Auditoria" at bounding box center [86, 78] width 103 height 10
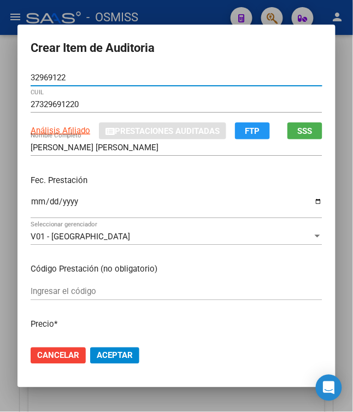
click at [31, 202] on input "Ingresar la fecha" at bounding box center [177, 205] width 292 height 17
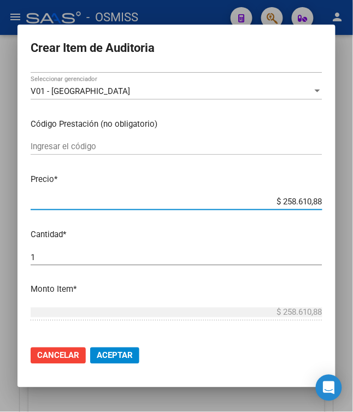
drag, startPoint x: 278, startPoint y: 201, endPoint x: 361, endPoint y: 204, distance: 83.1
click at [353, 206] on html "menu - OSMISS person Firma Express Padrón Padrón Ágil Análisis Afiliado Integra…" at bounding box center [176, 206] width 353 height 412
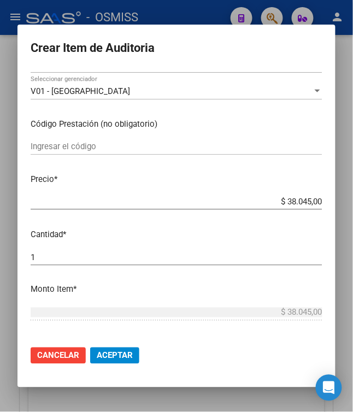
click at [98, 354] on span "Aceptar" at bounding box center [115, 356] width 36 height 10
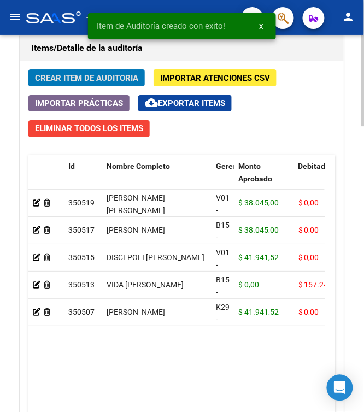
click at [46, 82] on span "Crear Item de Auditoria" at bounding box center [86, 78] width 103 height 10
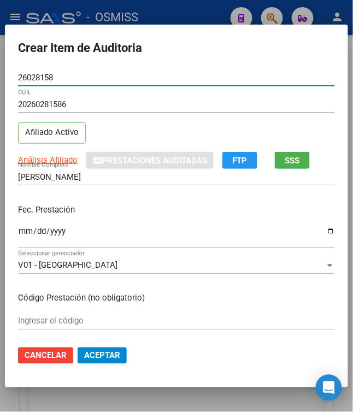
click at [18, 232] on input "Ingresar la fecha" at bounding box center [176, 235] width 317 height 17
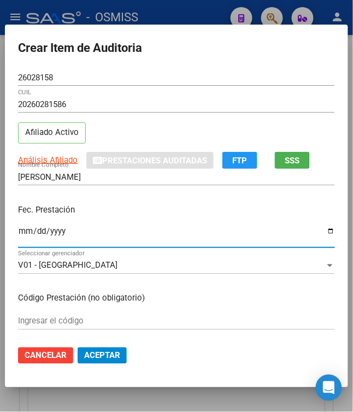
click at [92, 213] on p "Fec. Prestación" at bounding box center [176, 210] width 317 height 13
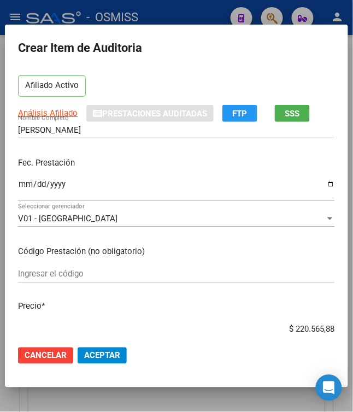
scroll to position [73, 0]
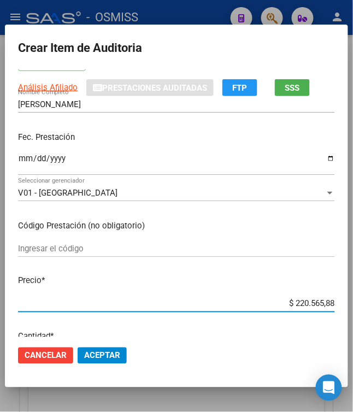
drag, startPoint x: 286, startPoint y: 305, endPoint x: 368, endPoint y: 305, distance: 81.4
click at [353, 305] on html "menu - OSMISS person Firma Express Padrón Padrón Ágil Análisis Afiliado Integra…" at bounding box center [176, 206] width 353 height 412
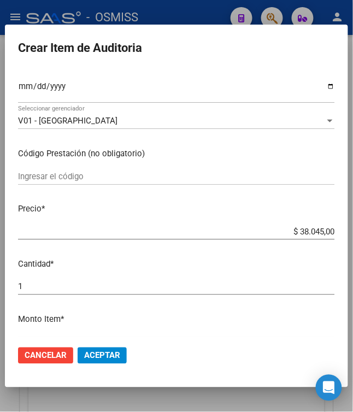
scroll to position [145, 0]
click at [108, 356] on span "Aceptar" at bounding box center [102, 356] width 36 height 10
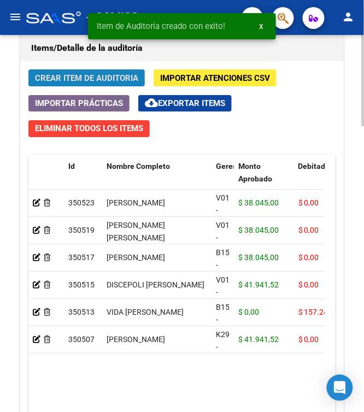
click at [69, 78] on span "Crear Item de Auditoria" at bounding box center [86, 78] width 103 height 10
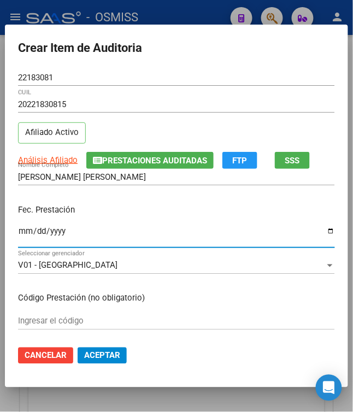
click at [20, 232] on input "Ingresar la fecha" at bounding box center [176, 235] width 317 height 17
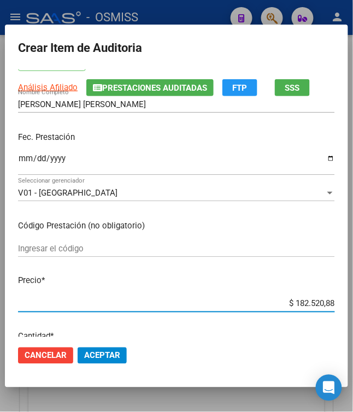
drag, startPoint x: 288, startPoint y: 307, endPoint x: 368, endPoint y: 305, distance: 79.2
click at [353, 305] on html "menu - OSMISS person Firma Express Padrón Padrón Ágil Análisis Afiliado Integra…" at bounding box center [176, 206] width 353 height 412
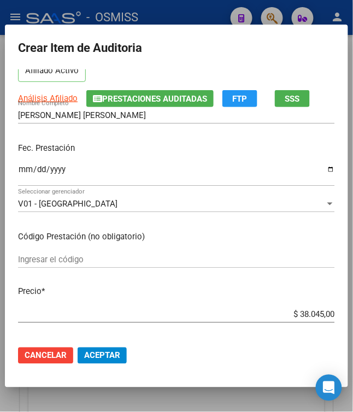
scroll to position [145, 0]
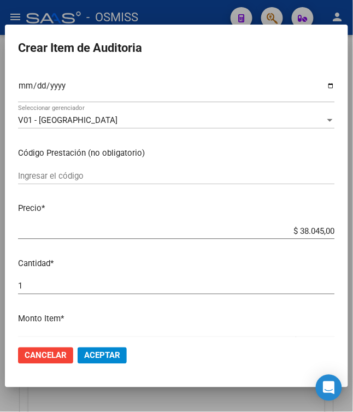
click at [104, 362] on button "Aceptar" at bounding box center [102, 355] width 49 height 16
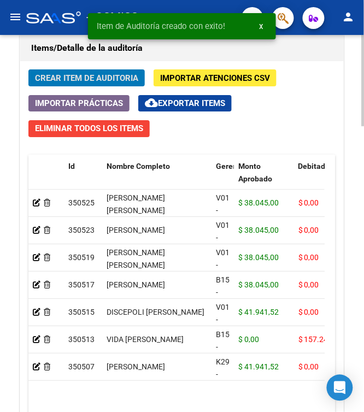
click at [95, 68] on div "Crear Item de Auditoria Importar Atenciones CSV Importar Prácticas cloud_downlo…" at bounding box center [181, 269] width 323 height 416
click at [99, 73] on button "Crear Item de Auditoria" at bounding box center [86, 77] width 116 height 17
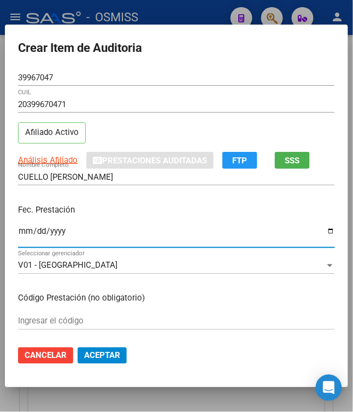
click at [18, 234] on input "Ingresar la fecha" at bounding box center [176, 235] width 317 height 17
click at [125, 209] on p "Fec. Prestación" at bounding box center [176, 210] width 317 height 13
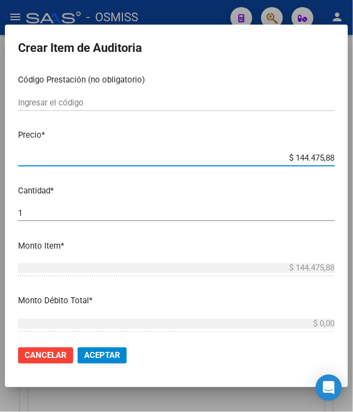
drag, startPoint x: 288, startPoint y: 157, endPoint x: 368, endPoint y: 162, distance: 79.4
click at [353, 162] on html "menu - OSMISS person Firma Express Padrón Padrón Ágil Análisis Afiliado Integra…" at bounding box center [176, 206] width 353 height 412
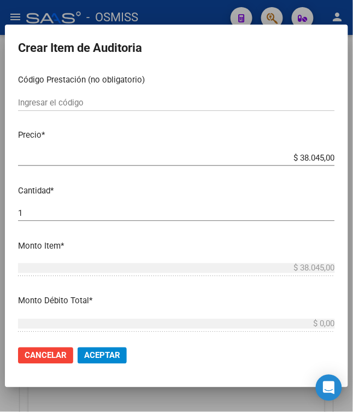
click at [108, 356] on span "Aceptar" at bounding box center [102, 356] width 36 height 10
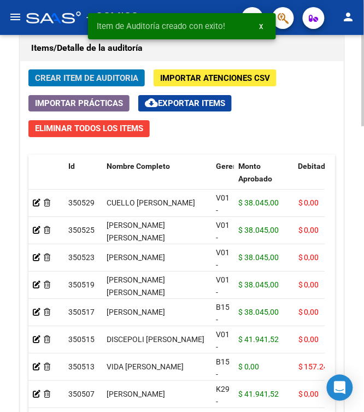
click at [54, 78] on span "Crear Item de Auditoria" at bounding box center [86, 78] width 103 height 10
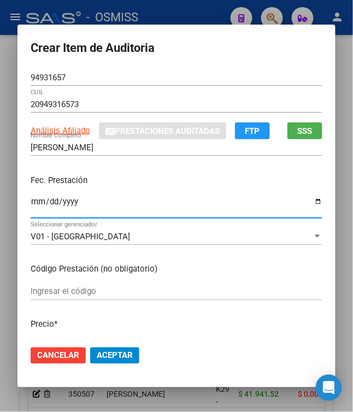
click at [31, 210] on input "Ingresar la fecha" at bounding box center [177, 205] width 292 height 17
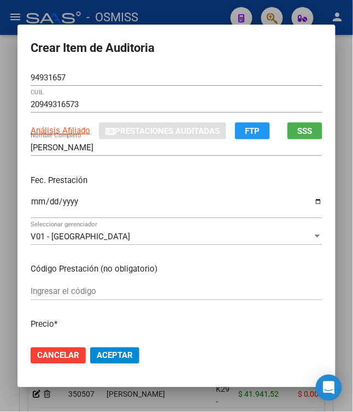
click at [119, 184] on p "Fec. Prestación" at bounding box center [177, 180] width 292 height 13
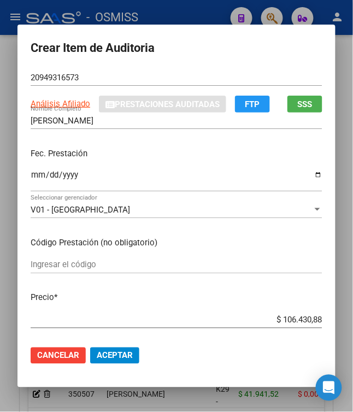
scroll to position [73, 0]
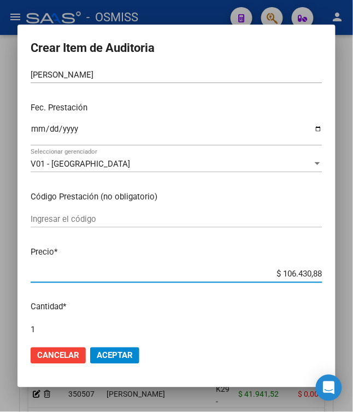
drag, startPoint x: 278, startPoint y: 278, endPoint x: 368, endPoint y: 270, distance: 90.5
click at [353, 270] on html "menu - OSMISS person Firma Express Padrón Padrón Ágil Análisis Afiliado Integra…" at bounding box center [176, 206] width 353 height 412
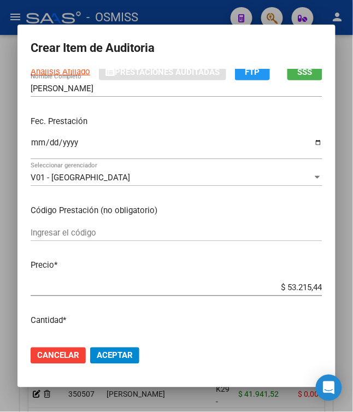
scroll to position [145, 0]
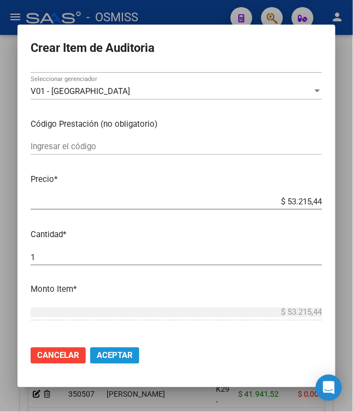
click at [115, 355] on span "Aceptar" at bounding box center [115, 356] width 36 height 10
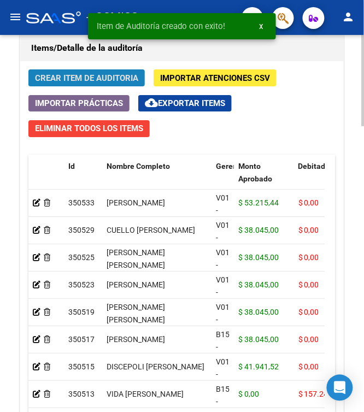
click at [107, 78] on span "Crear Item de Auditoria" at bounding box center [86, 78] width 103 height 10
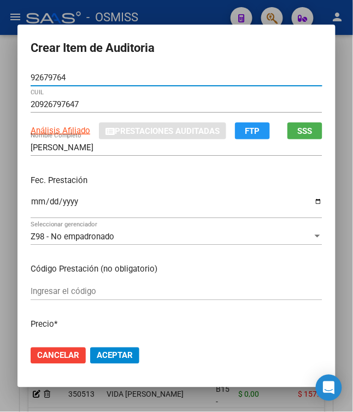
click at [31, 202] on input "Ingresar la fecha" at bounding box center [177, 205] width 292 height 17
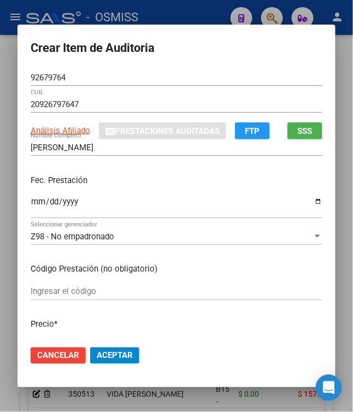
click at [162, 184] on p "Fec. Prestación" at bounding box center [177, 180] width 292 height 13
click at [31, 199] on input "Ingresar la fecha" at bounding box center [177, 205] width 292 height 17
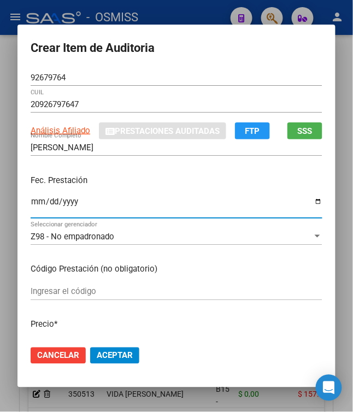
click at [114, 189] on div "Fec. Prestación [DATE] Ingresar la fecha" at bounding box center [177, 197] width 292 height 62
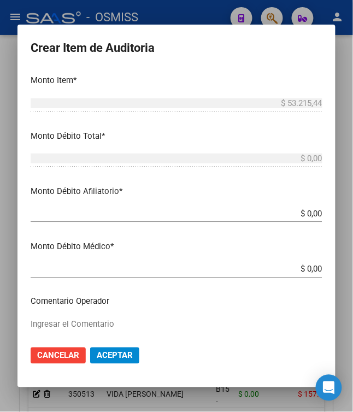
scroll to position [364, 0]
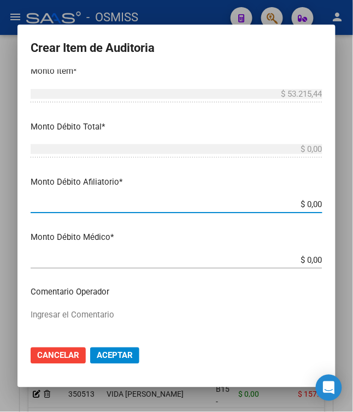
drag, startPoint x: 300, startPoint y: 208, endPoint x: 363, endPoint y: 199, distance: 64.0
click at [353, 205] on html "menu - OSMISS person Firma Express Padrón Padrón Ágil Análisis Afiliado Integra…" at bounding box center [176, 206] width 353 height 412
click at [237, 309] on textarea "Ingresar el Comentario" at bounding box center [177, 334] width 292 height 51
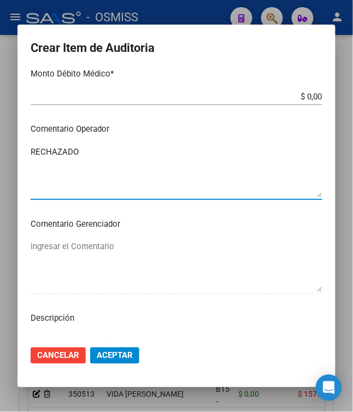
scroll to position [656, 0]
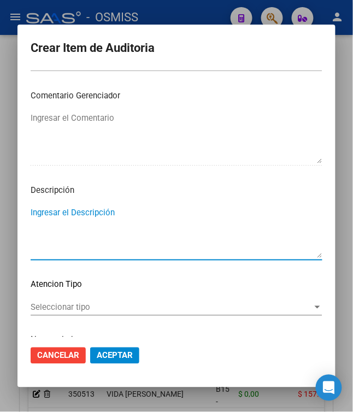
click at [182, 244] on textarea "Ingresar el Descripción" at bounding box center [177, 232] width 292 height 51
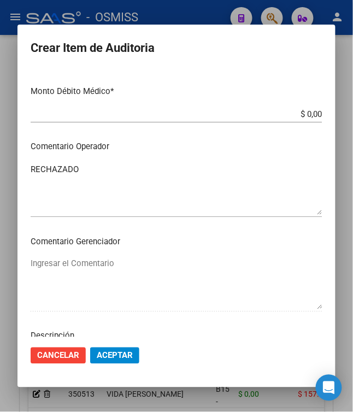
scroll to position [437, 0]
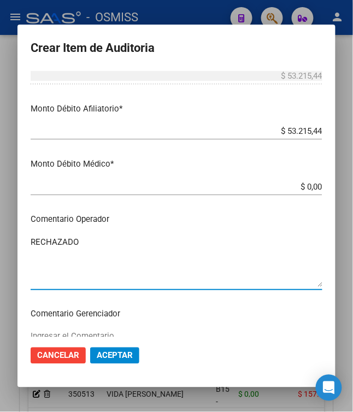
click at [247, 236] on textarea "RECHAZADO" at bounding box center [177, 261] width 292 height 51
click at [157, 256] on textarea "RECHAZADO" at bounding box center [177, 261] width 292 height 51
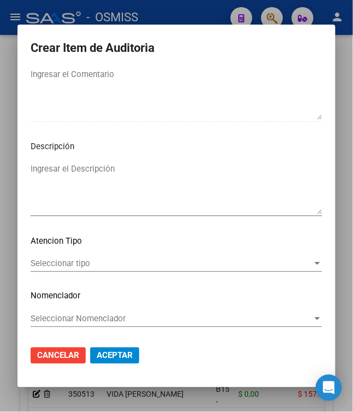
scroll to position [408, 0]
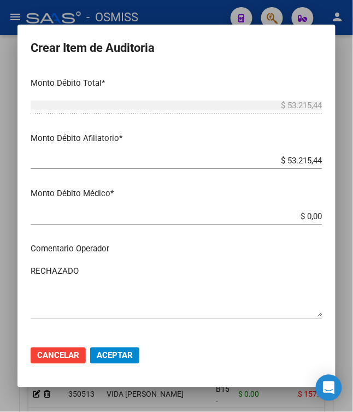
click at [228, 276] on textarea "RECHAZADO" at bounding box center [177, 291] width 292 height 51
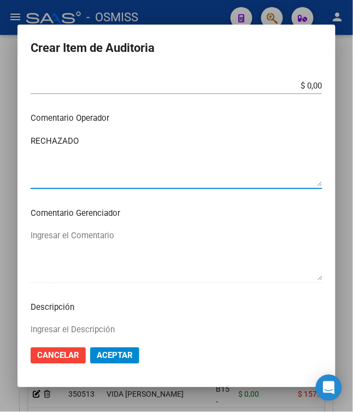
scroll to position [699, 0]
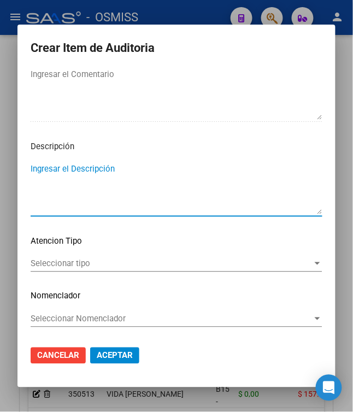
paste textarea "BAJA AL [DATE] CATEGORIA DE MONOTRIBUTO A - NO CORRESPONDE COBERTURA, SEGUN RES…"
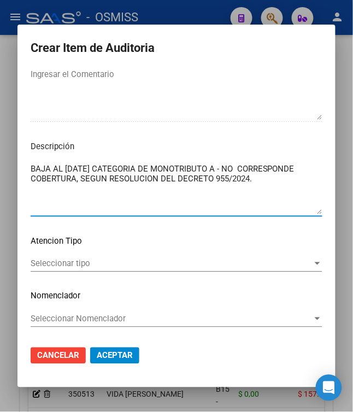
click at [274, 188] on textarea "BAJA AL [DATE] CATEGORIA DE MONOTRIBUTO A - NO CORRESPONDE COBERTURA, SEGUN RES…" at bounding box center [177, 188] width 292 height 51
click at [286, 192] on textarea "BAJA AL [DATE] CATEGORIA DE MONOTRIBUTO A - NO CORRESPONDE COBERTURA, SEGUN RES…" at bounding box center [177, 188] width 292 height 51
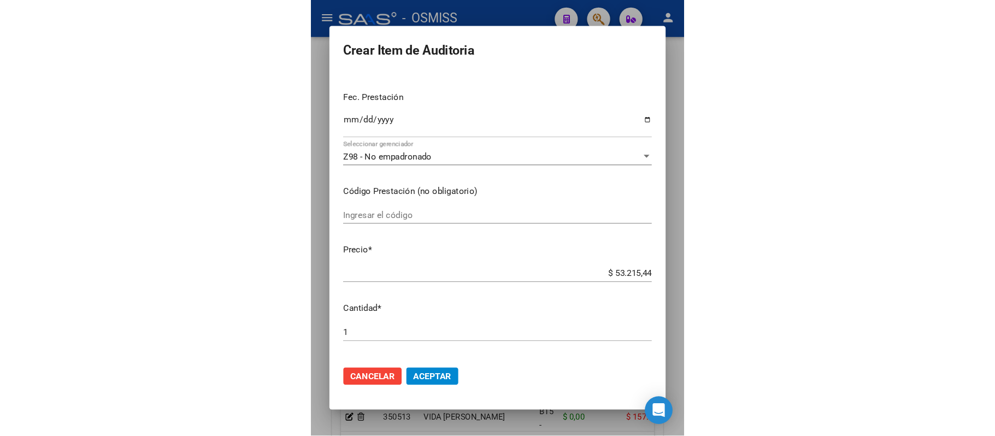
scroll to position [0, 0]
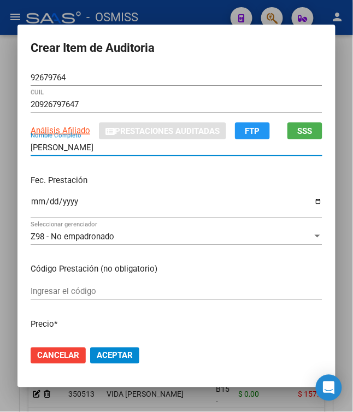
drag, startPoint x: 103, startPoint y: 148, endPoint x: -4, endPoint y: 150, distance: 107.6
click at [0, 150] on html "menu - OSMISS person Firma Express Padrón Padrón Ágil Análisis Afiliado Integra…" at bounding box center [176, 206] width 353 height 412
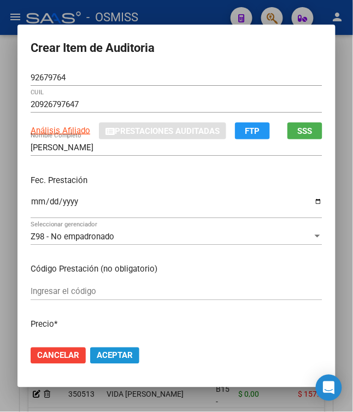
click at [108, 353] on span "Aceptar" at bounding box center [115, 356] width 36 height 10
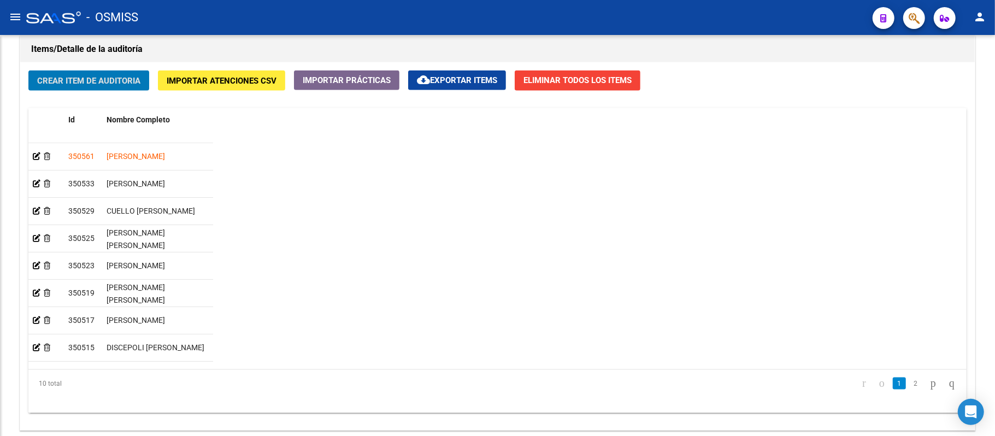
scroll to position [1039, 0]
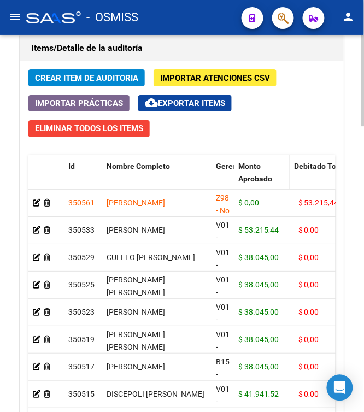
drag, startPoint x: 291, startPoint y: 180, endPoint x: 286, endPoint y: 177, distance: 5.6
click at [286, 177] on span at bounding box center [287, 179] width 5 height 48
drag, startPoint x: 184, startPoint y: 207, endPoint x: 108, endPoint y: 204, distance: 75.4
click at [108, 204] on div "[PERSON_NAME]" at bounding box center [157, 203] width 101 height 13
copy span "[PERSON_NAME]"
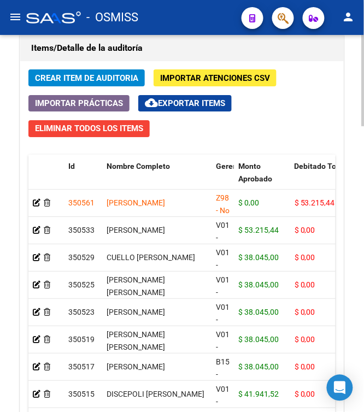
copy span "[PERSON_NAME]"
click at [296, 108] on div "Crear Item de Auditoria Importar Atenciones CSV Importar Prácticas cloud_downlo…" at bounding box center [181, 269] width 323 height 416
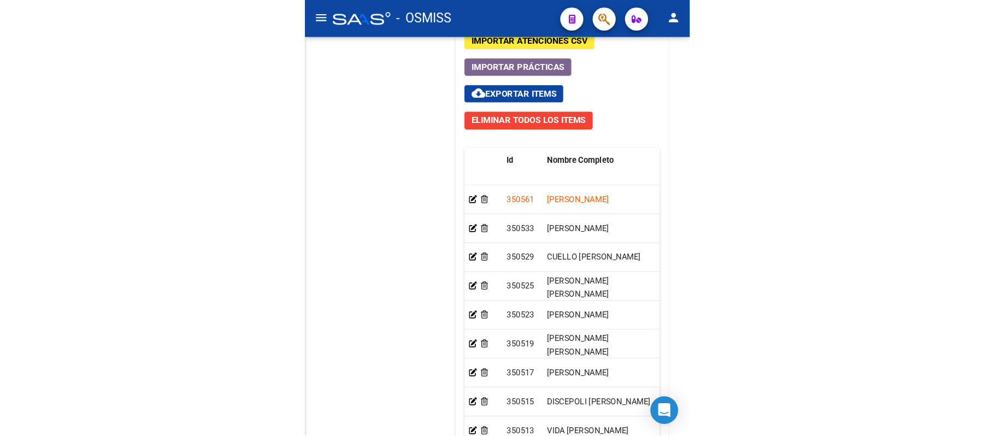
scroll to position [797, 0]
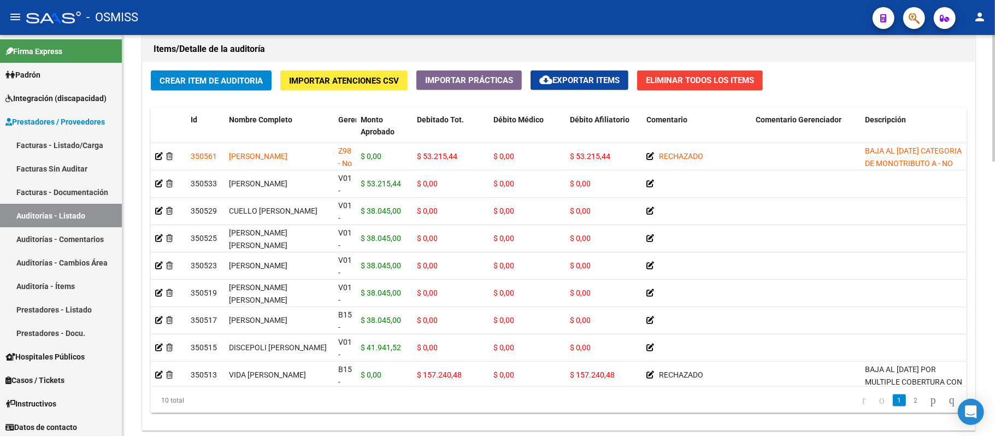
click at [467, 122] on span "Descripción" at bounding box center [885, 119] width 41 height 9
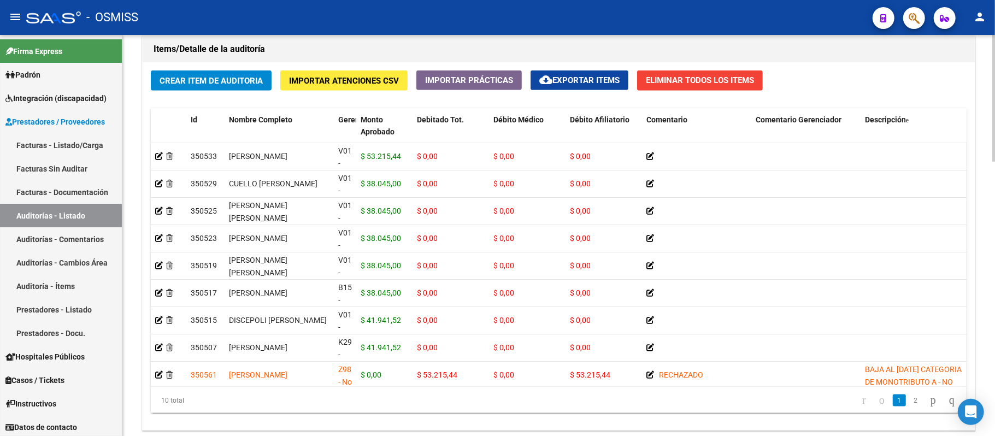
click at [467, 122] on span "Descripción" at bounding box center [885, 119] width 41 height 9
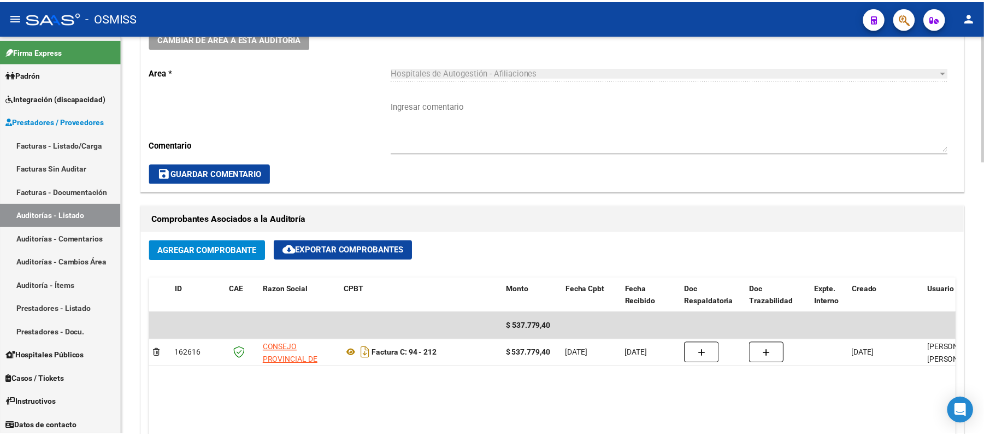
scroll to position [68, 0]
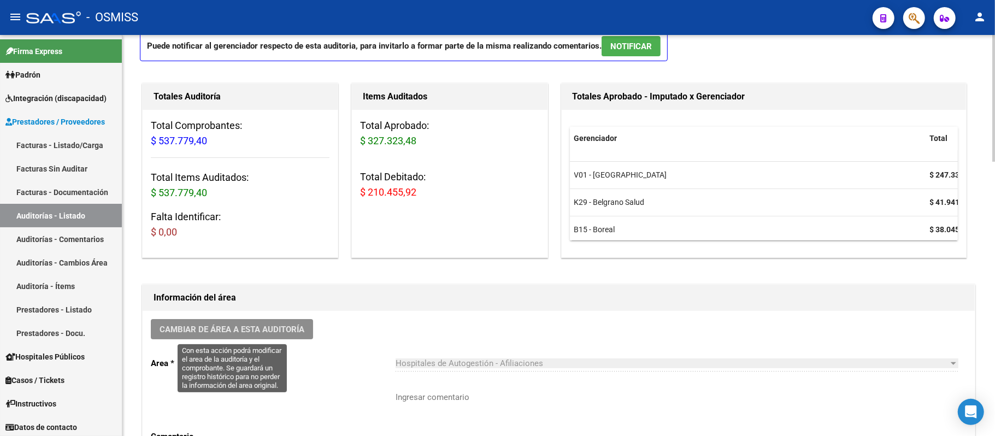
click at [267, 334] on span "Cambiar de área a esta auditoría" at bounding box center [232, 330] width 145 height 10
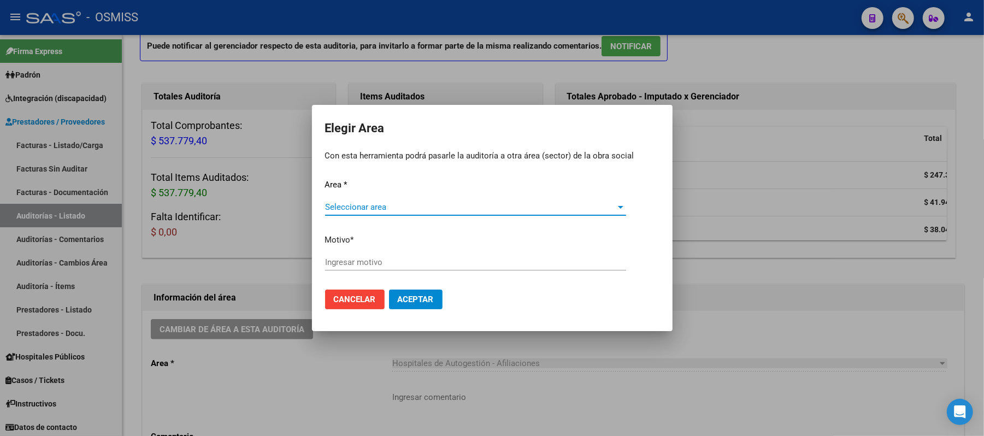
click at [372, 210] on span "Seleccionar area" at bounding box center [470, 207] width 291 height 10
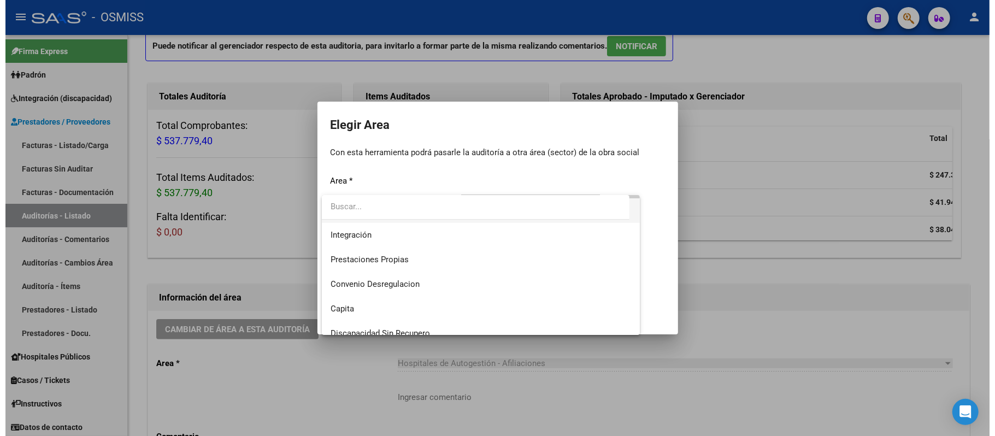
scroll to position [145, 0]
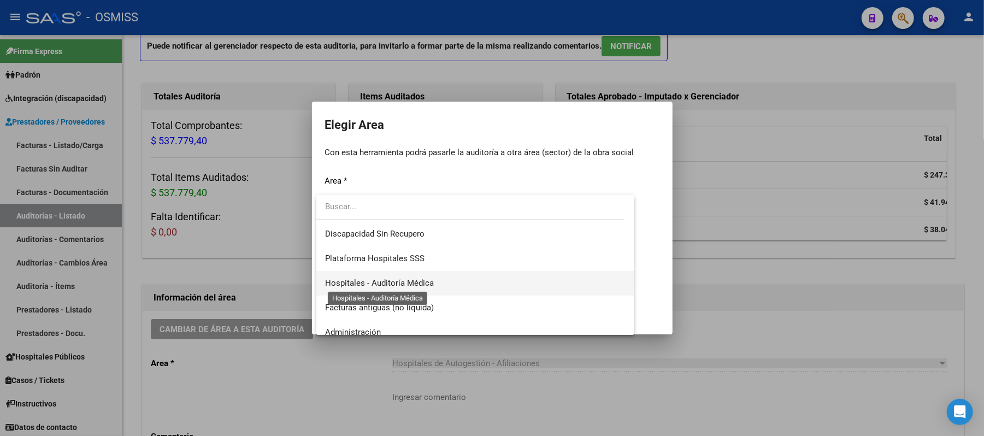
click at [423, 278] on span "Hospitales - Auditoría Médica" at bounding box center [379, 283] width 109 height 10
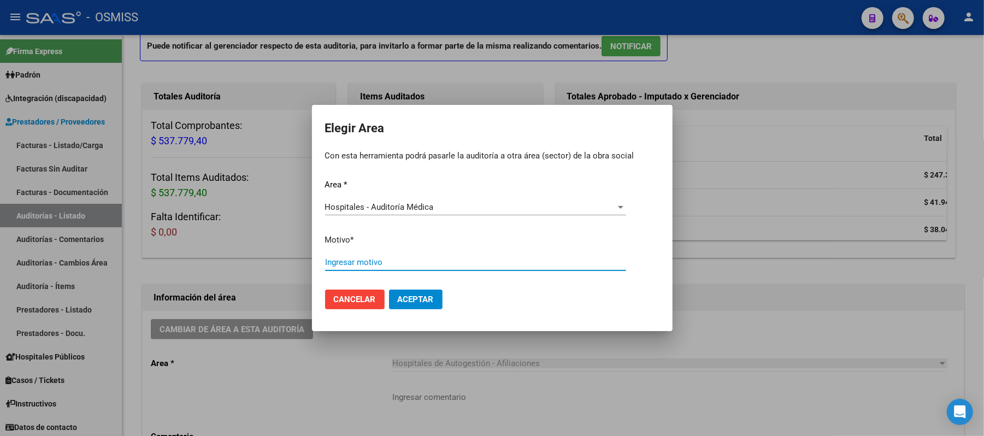
click at [434, 264] on input "Ingresar motivo" at bounding box center [475, 262] width 301 height 10
click at [432, 294] on span "Aceptar" at bounding box center [416, 299] width 36 height 10
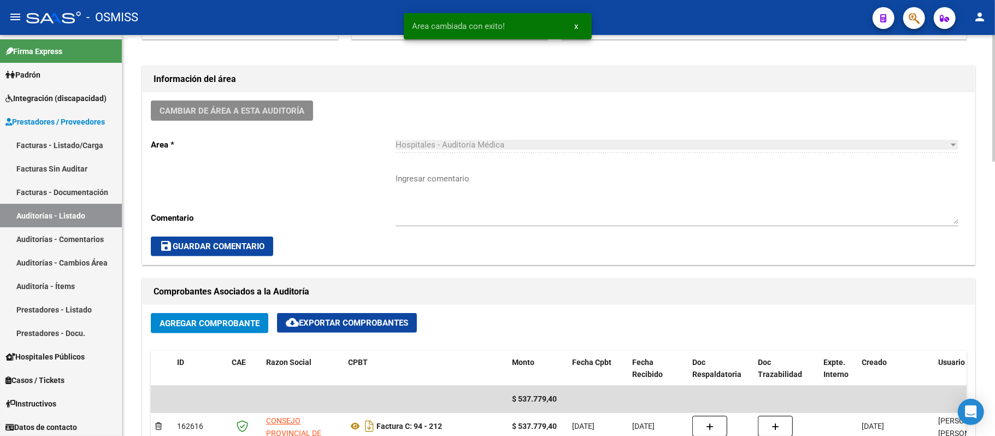
scroll to position [724, 0]
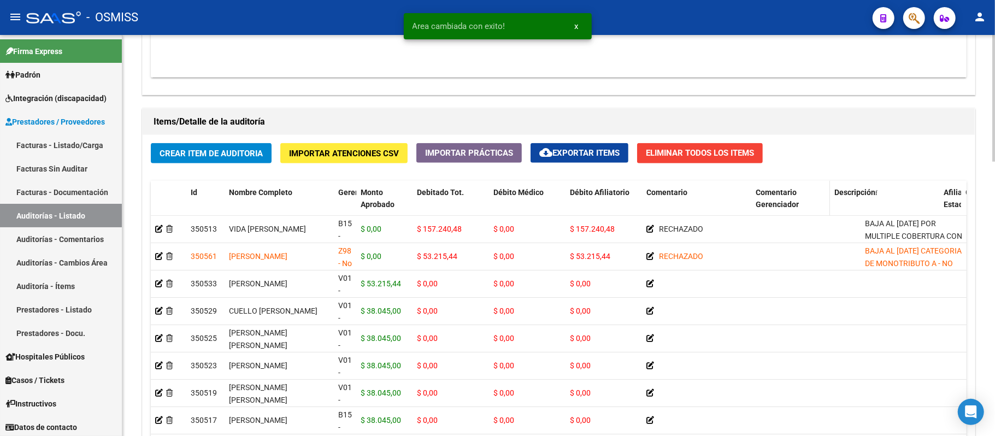
drag, startPoint x: 858, startPoint y: 204, endPoint x: 815, endPoint y: 204, distance: 42.6
click at [467, 204] on datatable-header-cell "Comentario Gerenciador" at bounding box center [790, 205] width 79 height 48
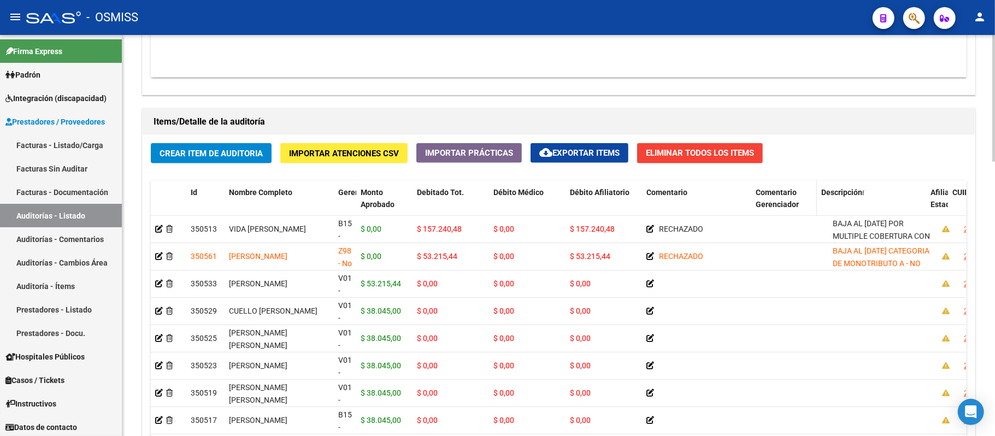
drag, startPoint x: 824, startPoint y: 204, endPoint x: 807, endPoint y: 202, distance: 17.1
click at [467, 202] on datatable-header-cell "Comentario Gerenciador" at bounding box center [784, 205] width 66 height 48
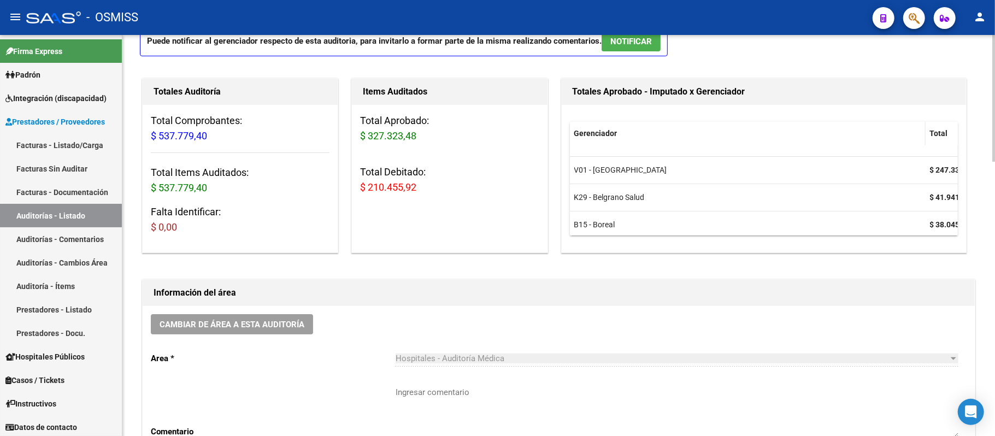
scroll to position [0, 0]
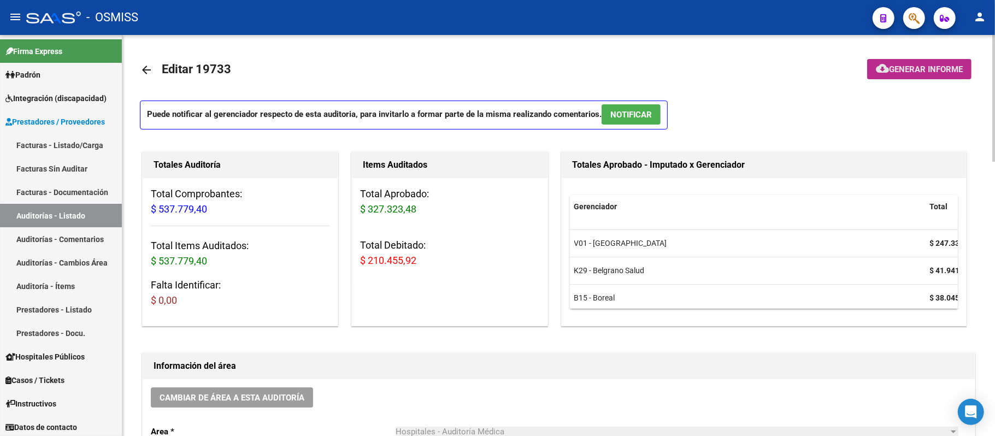
click at [467, 66] on span "Generar informe" at bounding box center [926, 69] width 74 height 10
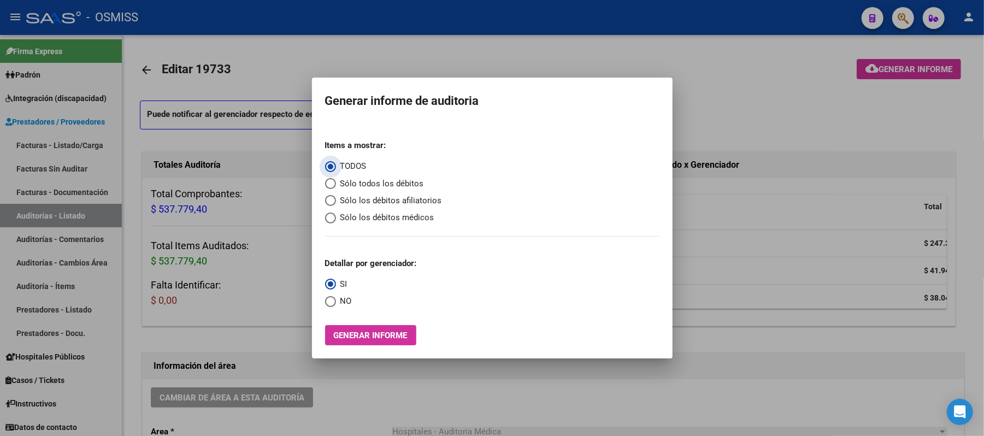
click at [392, 199] on span "Sólo los débitos afiliatorios" at bounding box center [389, 200] width 106 height 13
click at [336, 199] on input "Sólo los débitos afiliatorios" at bounding box center [330, 200] width 11 height 11
click at [337, 303] on span "NO" at bounding box center [344, 301] width 16 height 13
click at [336, 303] on input "NO" at bounding box center [330, 301] width 11 height 11
click at [340, 335] on span "Generar informe" at bounding box center [371, 336] width 74 height 10
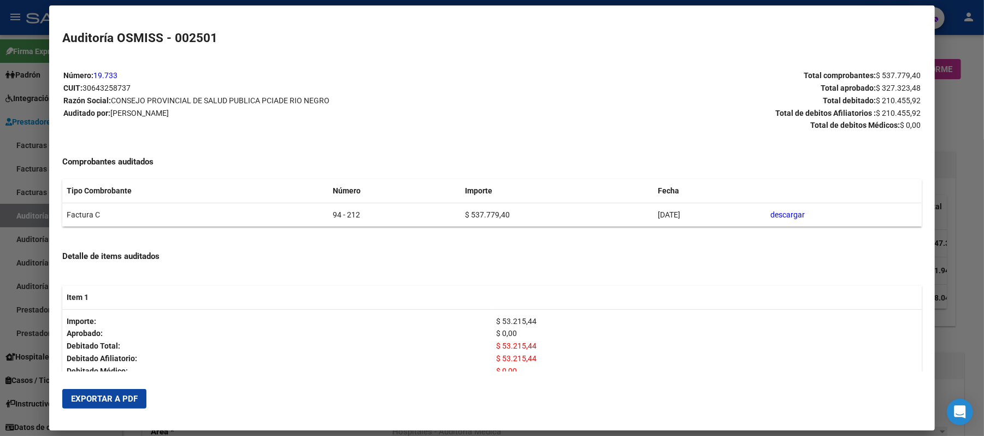
drag, startPoint x: 322, startPoint y: 220, endPoint x: 286, endPoint y: 222, distance: 35.6
click at [286, 222] on tr "Factura C 94 - 212 $ 537.779,40 [DATE] descargar" at bounding box center [491, 215] width 859 height 24
copy tr "94 - 212"
click at [105, 397] on span "Exportar a PDF" at bounding box center [104, 399] width 67 height 10
click at [467, 103] on div at bounding box center [492, 218] width 984 height 436
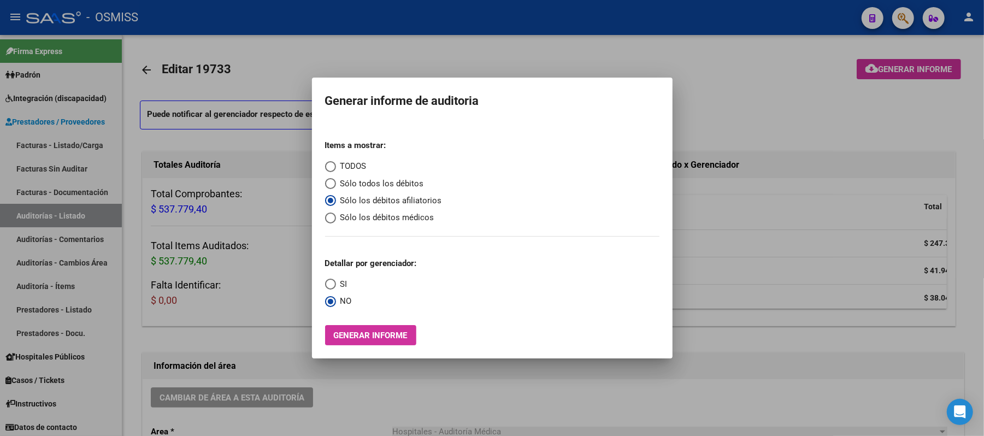
click at [467, 125] on div at bounding box center [492, 218] width 984 height 436
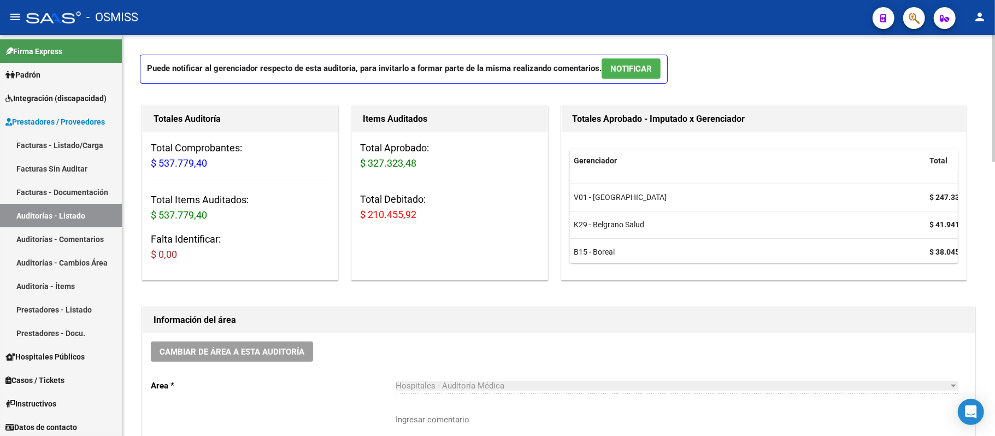
scroll to position [145, 0]
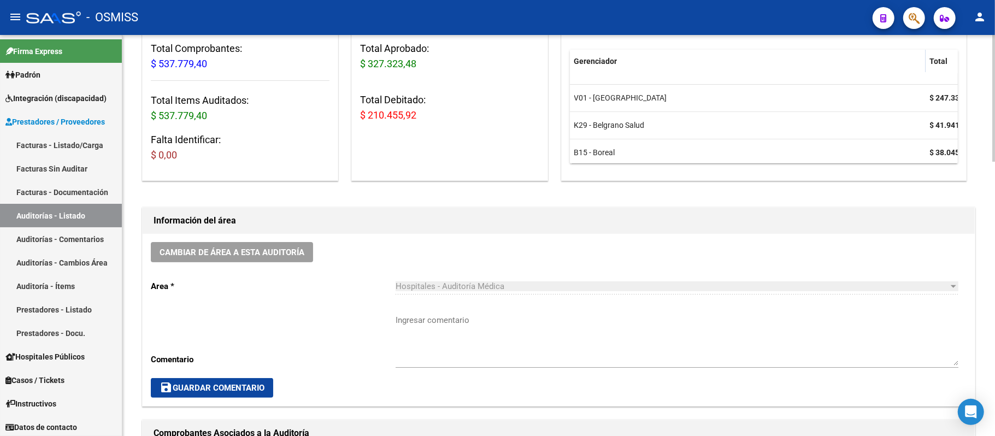
click at [455, 239] on div "Cambiar de área a esta auditoría Area * Hospitales - Auditoría Médica Seleccion…" at bounding box center [559, 320] width 832 height 172
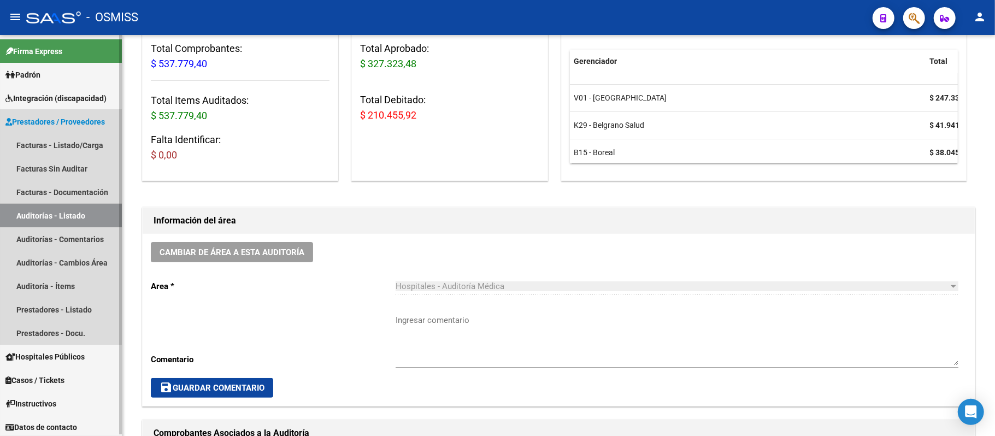
click at [93, 213] on link "Auditorías - Listado" at bounding box center [61, 215] width 122 height 23
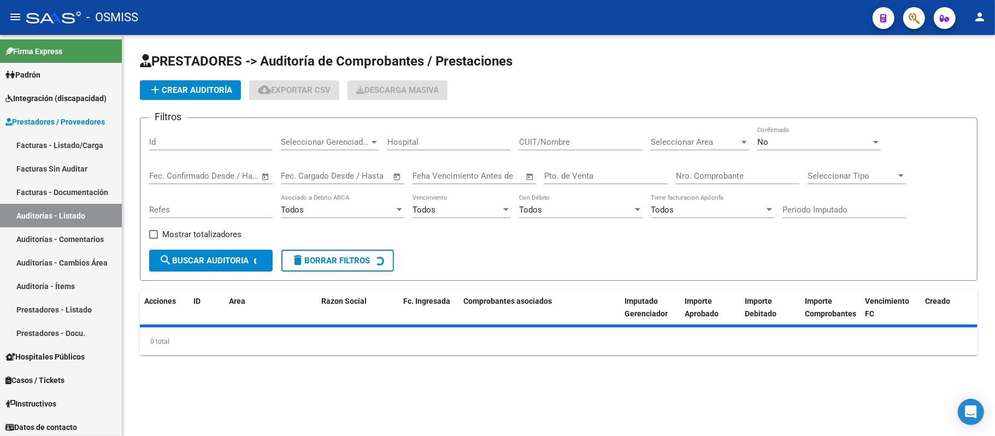
click at [180, 96] on button "add Crear Auditoría" at bounding box center [190, 90] width 101 height 20
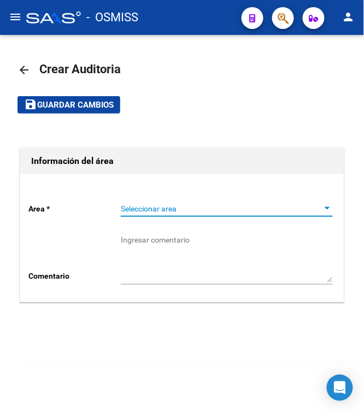
click at [175, 209] on span "Seleccionar area" at bounding box center [222, 208] width 202 height 9
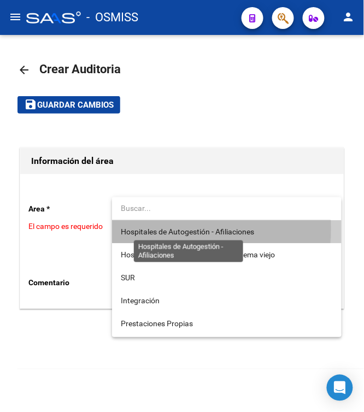
click at [149, 228] on span "Hospitales de Autogestión - Afiliaciones" at bounding box center [187, 231] width 133 height 9
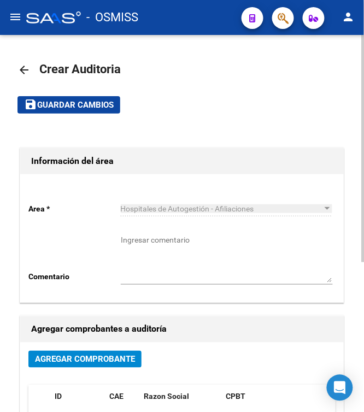
click at [253, 154] on h1 "Información del área" at bounding box center [182, 160] width 302 height 17
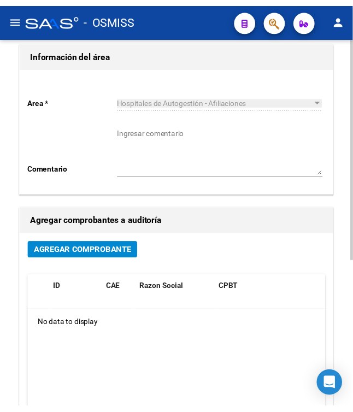
scroll to position [104, 0]
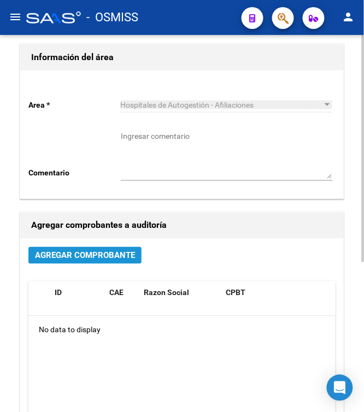
click at [101, 256] on span "Agregar Comprobante" at bounding box center [85, 256] width 100 height 10
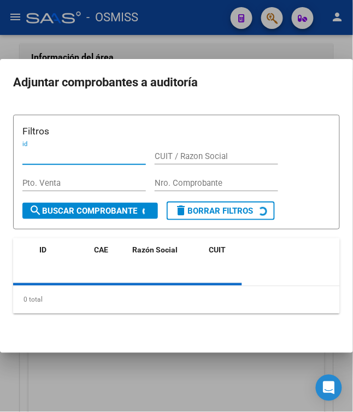
click at [186, 186] on form "Filtros id CUIT / Razon Social Pto. Venta Nro. Comprobante search Buscar Compro…" at bounding box center [176, 172] width 327 height 114
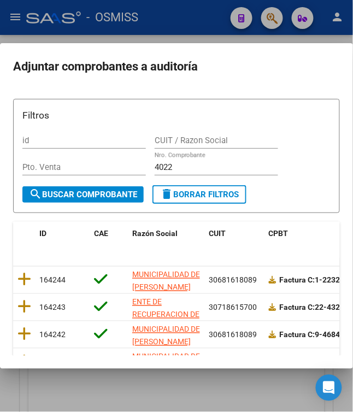
click at [215, 172] on input "4022" at bounding box center [216, 167] width 123 height 10
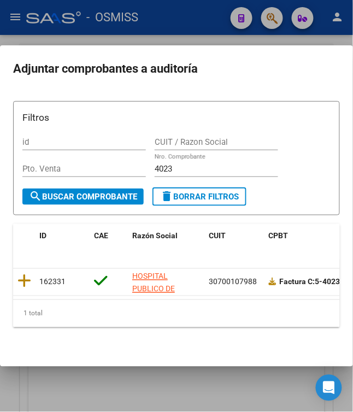
drag, startPoint x: 254, startPoint y: 337, endPoint x: 209, endPoint y: 315, distance: 50.1
click at [254, 337] on mat-dialog-content "Filtros id CUIT / Razon Social Pto. Venta 4023 Nro. Comprobante search Buscar C…" at bounding box center [176, 222] width 353 height 264
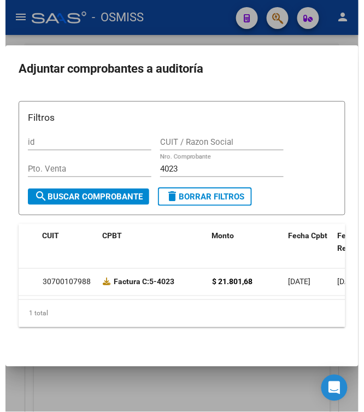
scroll to position [0, 0]
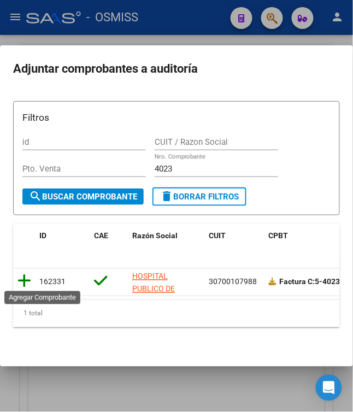
click at [17, 279] on icon at bounding box center [24, 281] width 14 height 15
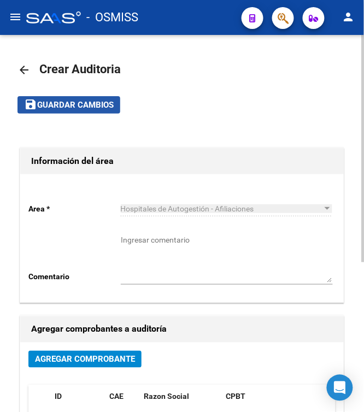
click at [94, 104] on span "Guardar cambios" at bounding box center [75, 106] width 76 height 10
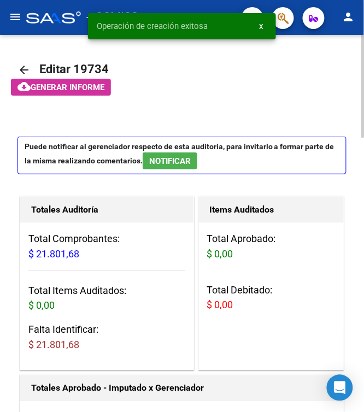
click at [245, 91] on app-informe-auditoria "cloud_download Generar informe" at bounding box center [194, 87] width 367 height 17
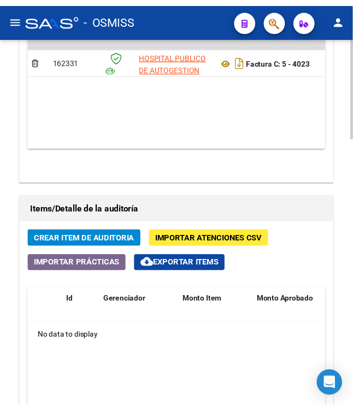
scroll to position [728, 0]
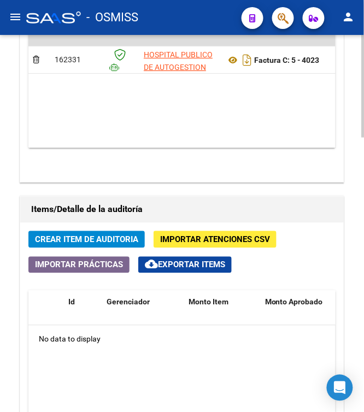
click at [81, 240] on span "Crear Item de Auditoria" at bounding box center [86, 240] width 103 height 10
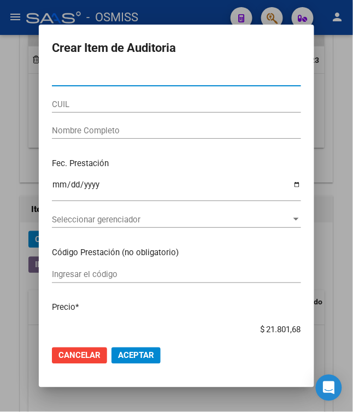
click at [135, 86] on div "Nro Documento" at bounding box center [176, 82] width 249 height 27
click at [108, 82] on input "Nro Documento" at bounding box center [176, 78] width 249 height 10
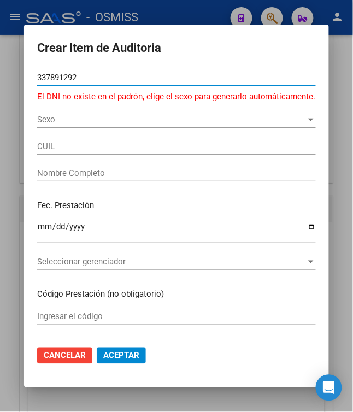
drag, startPoint x: 80, startPoint y: 81, endPoint x: -28, endPoint y: 73, distance: 108.5
click at [0, 73] on html "menu - OSMISS person Firma Express Padrón Padrón Ágil Análisis Afiliado Integra…" at bounding box center [176, 206] width 353 height 412
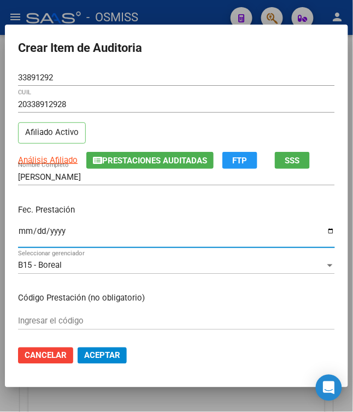
click at [20, 234] on input "Ingresar la fecha" at bounding box center [176, 235] width 317 height 17
click at [164, 220] on div "Fec. Prestación [DATE] Ingresar la fecha" at bounding box center [176, 227] width 317 height 62
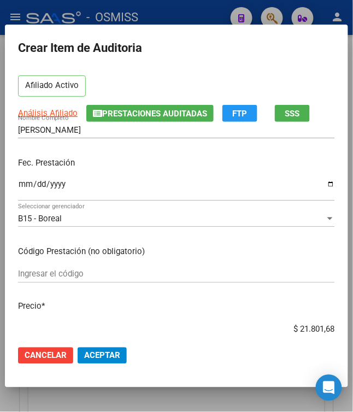
scroll to position [73, 0]
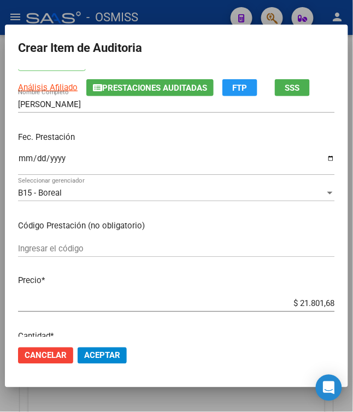
drag, startPoint x: 291, startPoint y: 308, endPoint x: 365, endPoint y: 307, distance: 73.8
click at [353, 307] on html "menu - OSMISS person Firma Express Padrón Padrón Ágil Análisis Afiliado Integra…" at bounding box center [176, 206] width 353 height 412
click at [230, 282] on p "Precio *" at bounding box center [176, 281] width 317 height 13
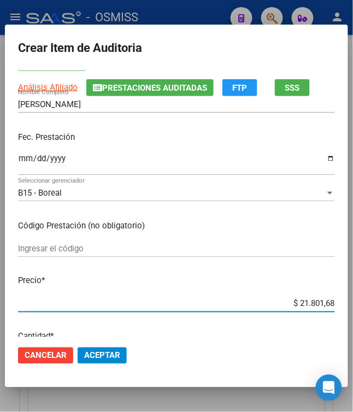
drag, startPoint x: 294, startPoint y: 306, endPoint x: 361, endPoint y: 306, distance: 67.2
click at [353, 306] on html "menu - OSMISS person Firma Express Padrón Padrón Ágil Análisis Afiliado Integra…" at bounding box center [176, 206] width 353 height 412
click at [284, 333] on p "Cantidad *" at bounding box center [176, 337] width 317 height 13
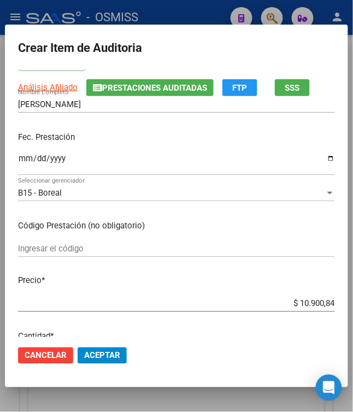
click at [58, 284] on p "Precio *" at bounding box center [176, 281] width 317 height 13
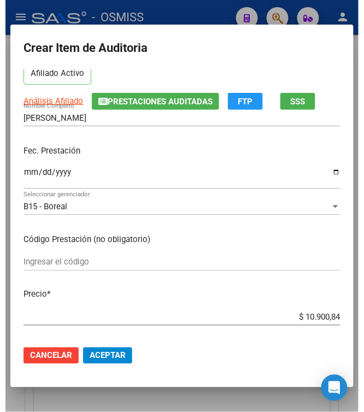
scroll to position [145, 0]
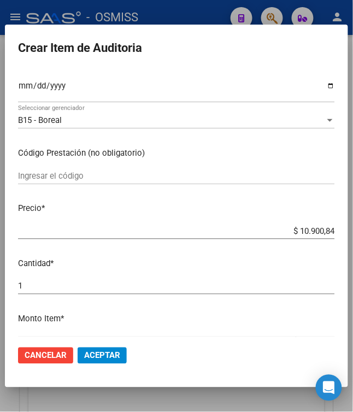
click at [105, 351] on span "Aceptar" at bounding box center [102, 356] width 36 height 10
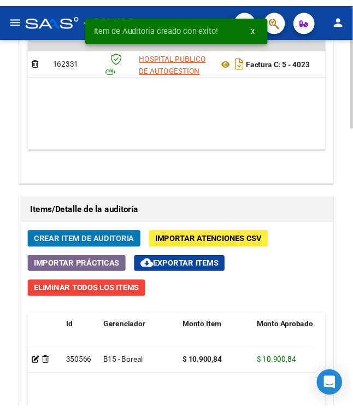
scroll to position [1023, 0]
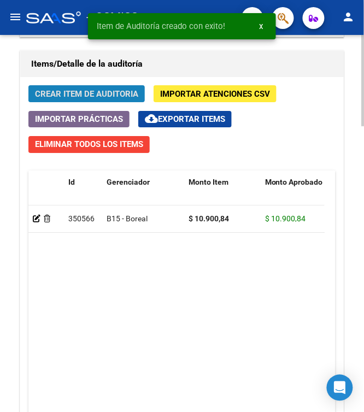
click at [96, 98] on span "Crear Item de Auditoria" at bounding box center [86, 94] width 103 height 10
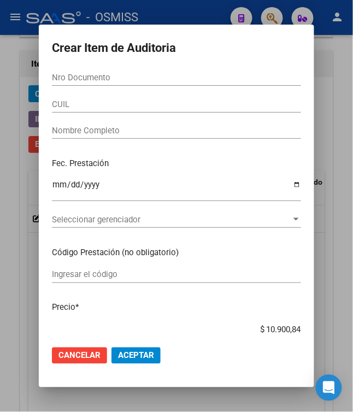
drag, startPoint x: 71, startPoint y: 90, endPoint x: 86, endPoint y: 80, distance: 17.7
click at [71, 90] on div "Nro Documento" at bounding box center [176, 82] width 249 height 27
click at [86, 79] on input "Nro Documento" at bounding box center [176, 78] width 249 height 10
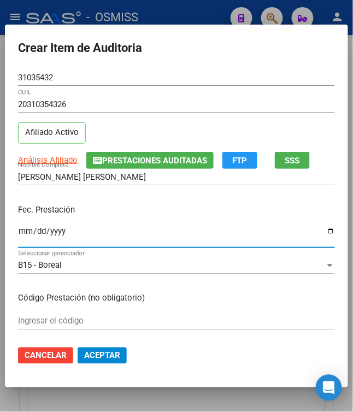
click at [18, 232] on input "Ingresar la fecha" at bounding box center [176, 235] width 317 height 17
click at [136, 220] on div "Fec. Prestación Ingresar la fecha" at bounding box center [176, 227] width 317 height 62
click at [18, 230] on input "Ingresar la fecha" at bounding box center [176, 235] width 317 height 17
click at [209, 210] on p "Fec. Prestación" at bounding box center [176, 210] width 317 height 13
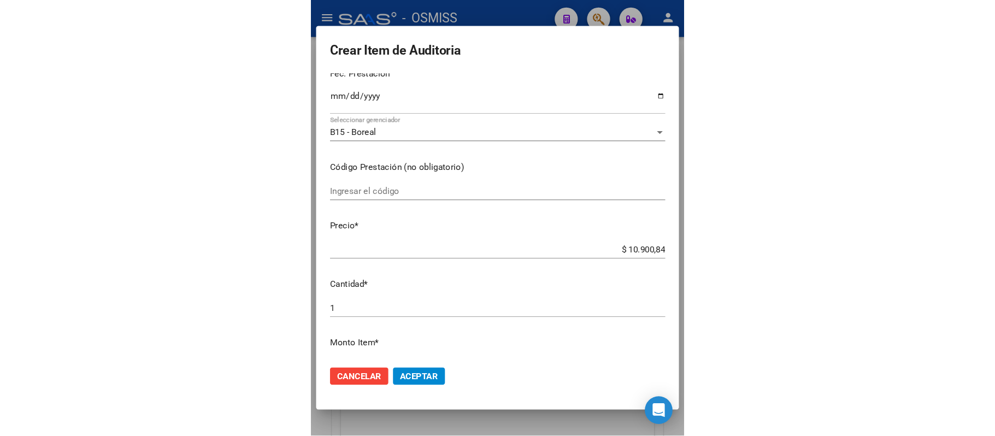
scroll to position [145, 0]
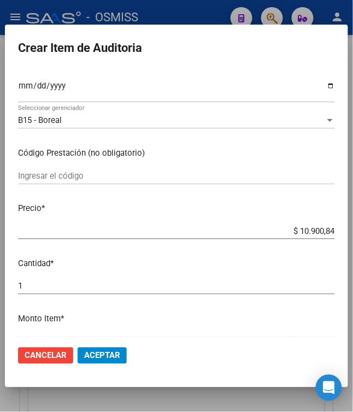
click at [91, 355] on span "Aceptar" at bounding box center [102, 356] width 36 height 10
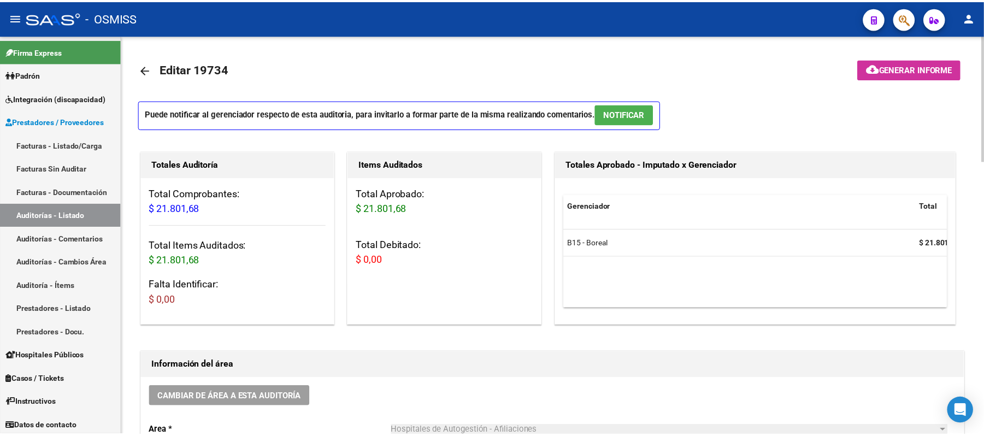
scroll to position [73, 0]
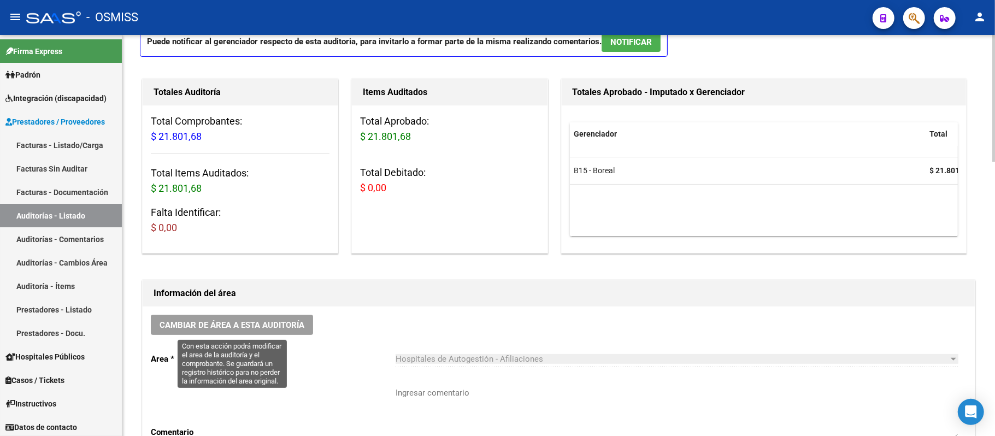
click at [287, 320] on span "Cambiar de área a esta auditoría" at bounding box center [232, 325] width 145 height 10
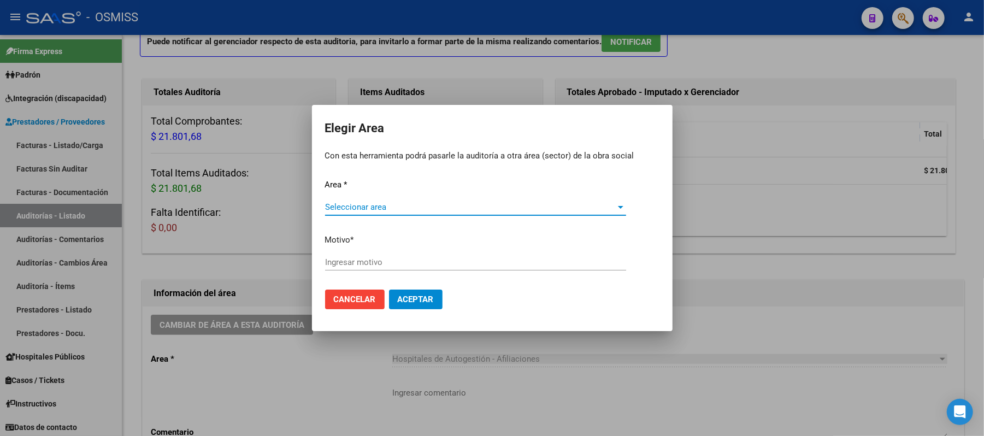
click at [440, 204] on span "Seleccionar area" at bounding box center [470, 207] width 291 height 10
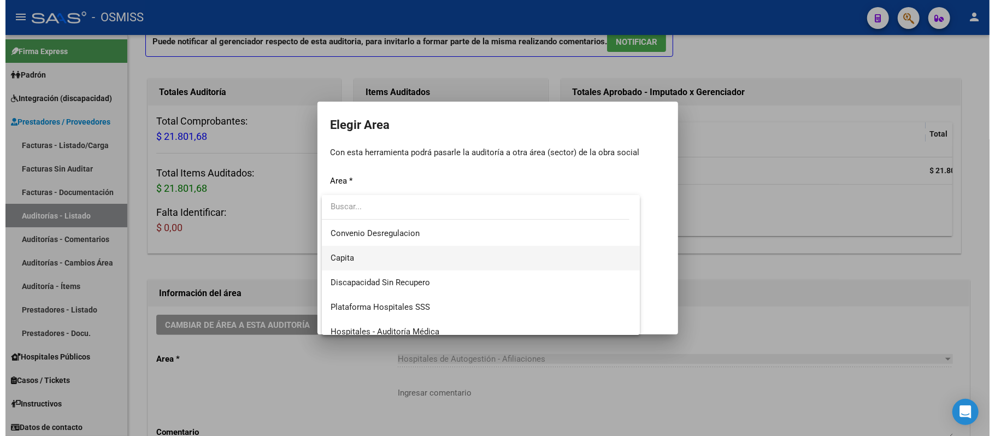
scroll to position [145, 0]
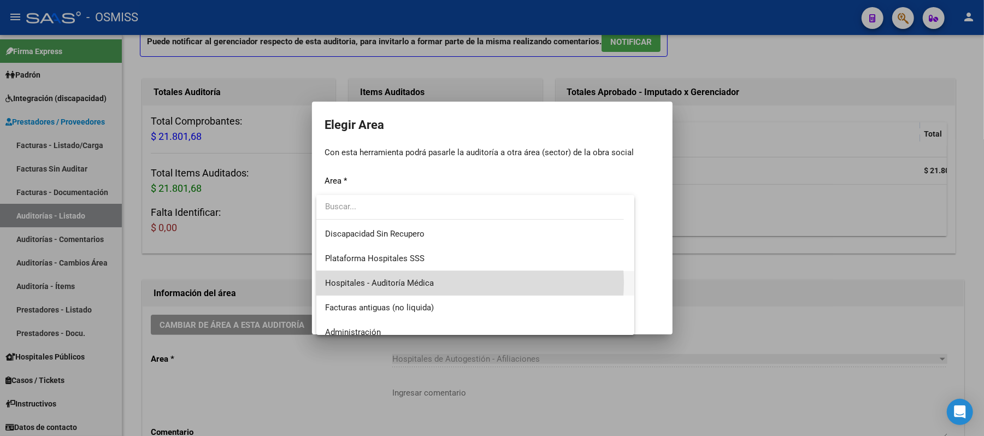
click at [464, 283] on span "Hospitales - Auditoría Médica" at bounding box center [475, 283] width 301 height 25
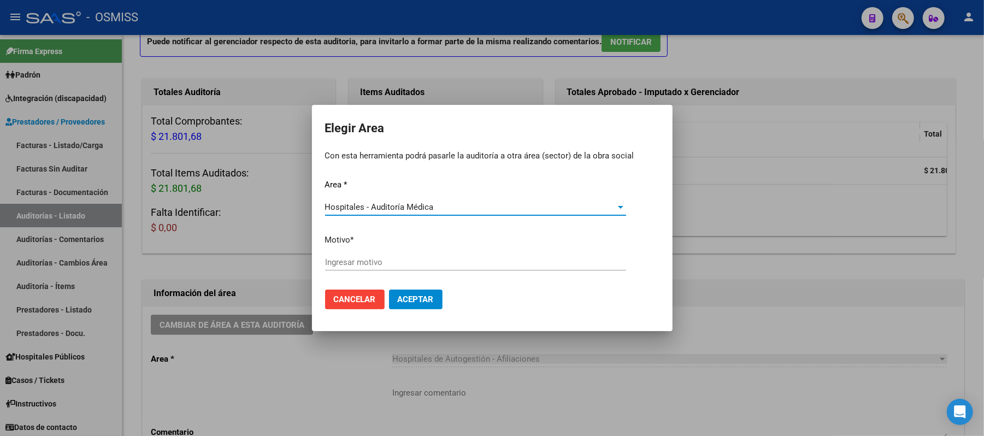
click at [466, 265] on input "Ingresar motivo" at bounding box center [475, 262] width 301 height 10
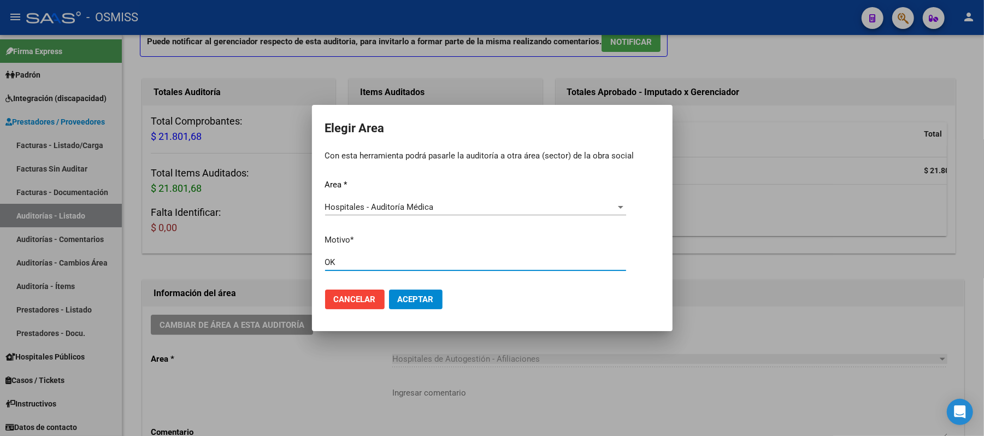
click at [398, 300] on span "Aceptar" at bounding box center [416, 299] width 36 height 10
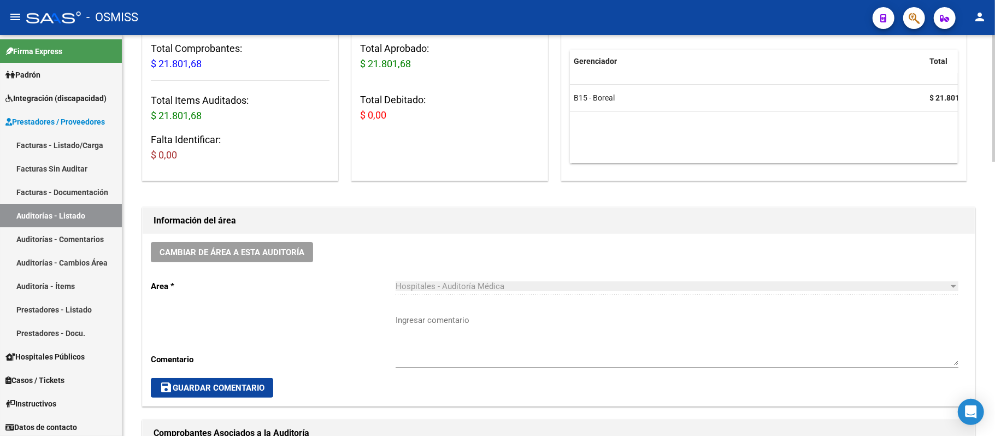
click at [467, 138] on datatable-body "B15 - Boreal $ 21.801,68" at bounding box center [789, 124] width 438 height 79
click at [83, 217] on link "Auditorías - Listado" at bounding box center [61, 215] width 122 height 23
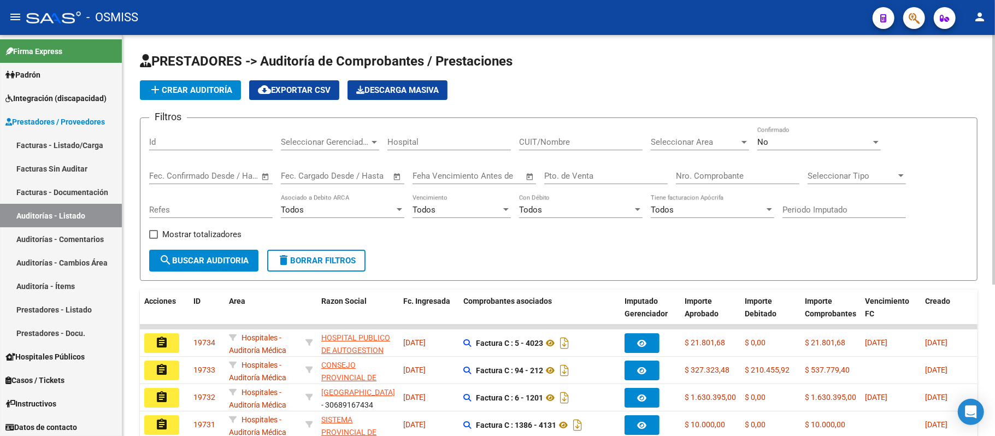
click at [206, 87] on span "add Crear Auditoría" at bounding box center [191, 90] width 84 height 10
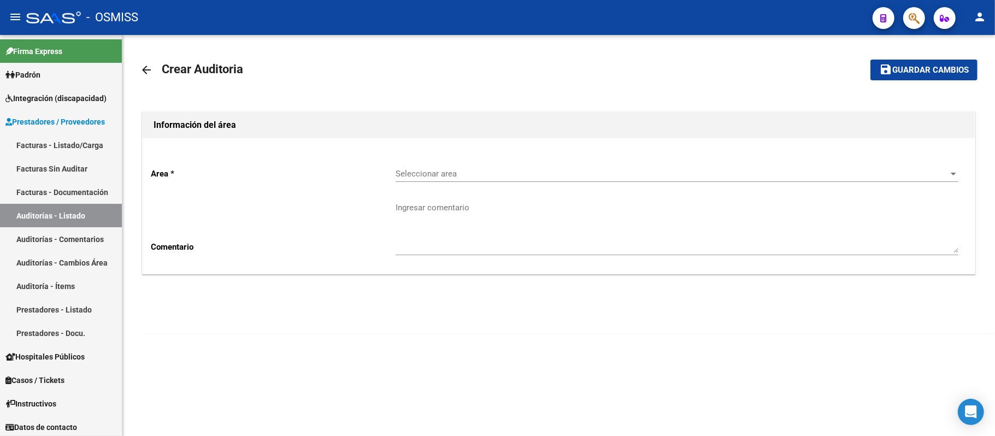
click at [458, 173] on span "Seleccionar area" at bounding box center [672, 174] width 553 height 10
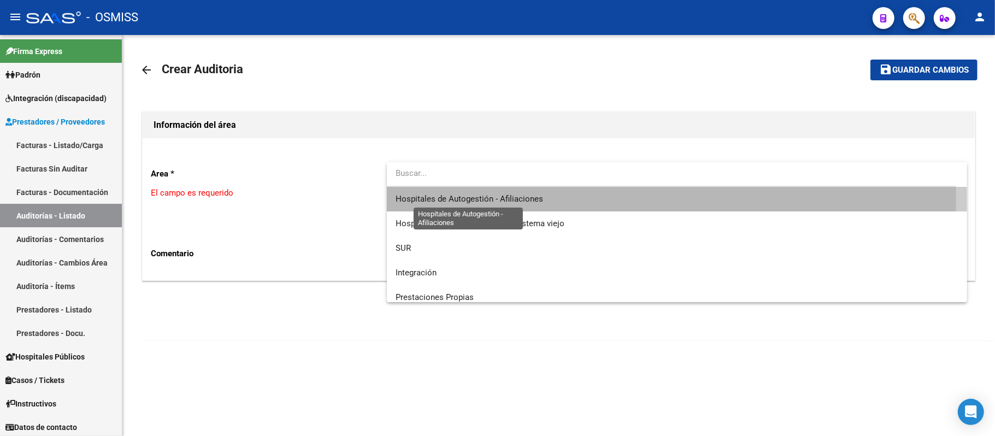
click at [461, 197] on span "Hospitales de Autogestión - Afiliaciones" at bounding box center [470, 199] width 148 height 10
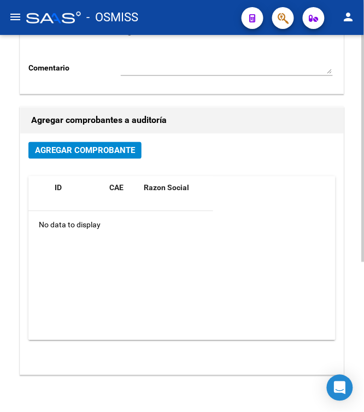
scroll to position [177, 0]
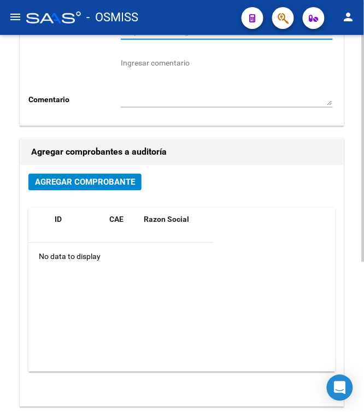
click at [98, 186] on span "Agregar Comprobante" at bounding box center [85, 183] width 100 height 10
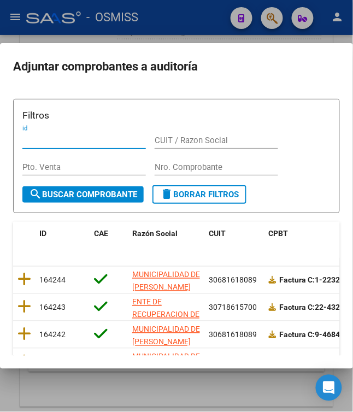
click at [210, 167] on input "Nro. Comprobante" at bounding box center [216, 167] width 123 height 10
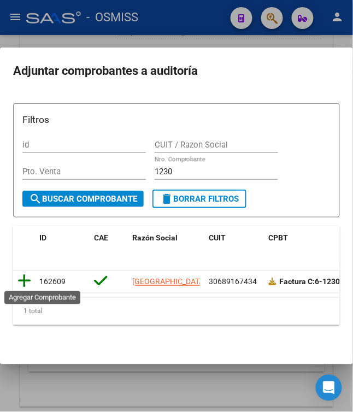
click at [20, 276] on icon at bounding box center [24, 281] width 14 height 15
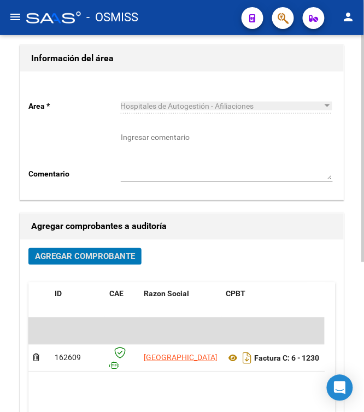
scroll to position [0, 0]
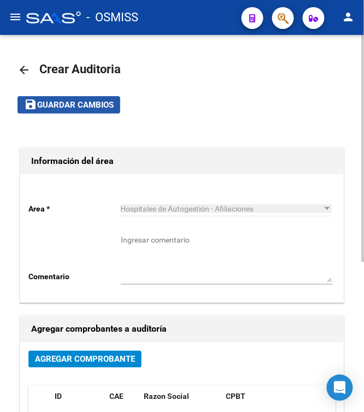
click at [98, 103] on span "Guardar cambios" at bounding box center [75, 106] width 76 height 10
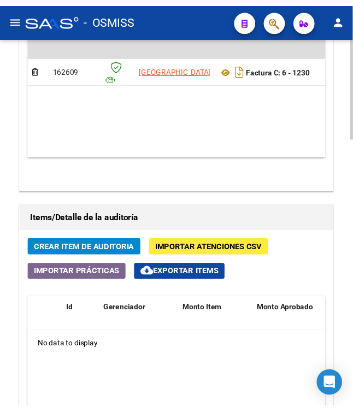
scroll to position [864, 0]
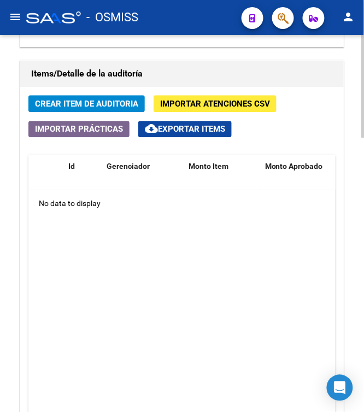
click at [154, 263] on datatable-body "No data to display" at bounding box center [181, 303] width 307 height 226
click at [99, 107] on span "Crear Item de Auditoria" at bounding box center [86, 104] width 103 height 10
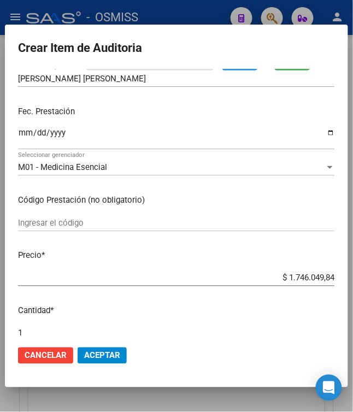
scroll to position [291, 0]
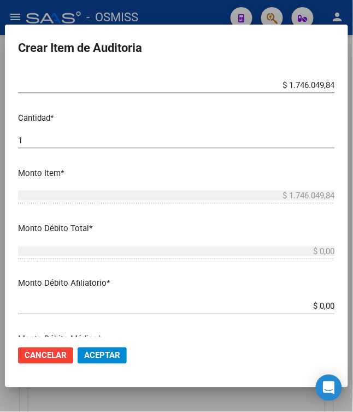
click at [174, 304] on input "$ 0,00" at bounding box center [176, 307] width 317 height 10
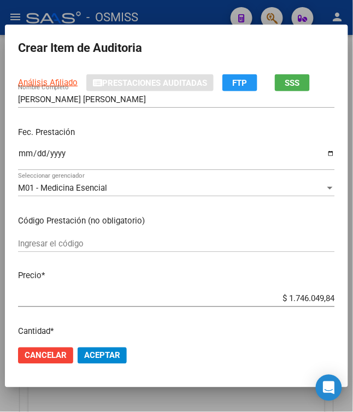
scroll to position [73, 0]
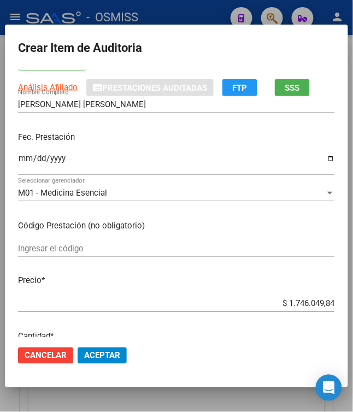
click at [18, 151] on div "Ingresar la fecha" at bounding box center [176, 162] width 317 height 23
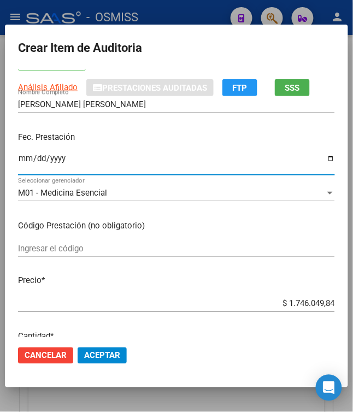
click at [134, 156] on input "[DATE]" at bounding box center [176, 162] width 317 height 17
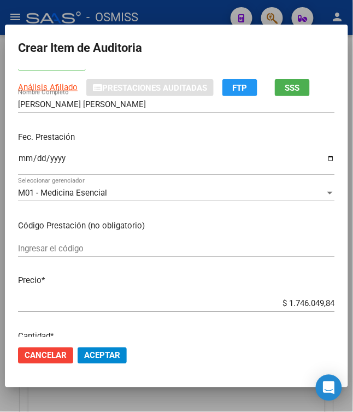
click at [143, 138] on p "Fec. Prestación" at bounding box center [176, 137] width 317 height 13
click at [125, 133] on p "Fec. Prestación" at bounding box center [176, 137] width 317 height 13
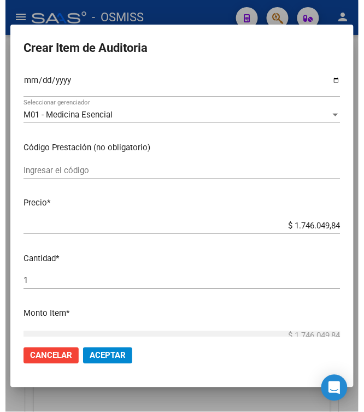
scroll to position [291, 0]
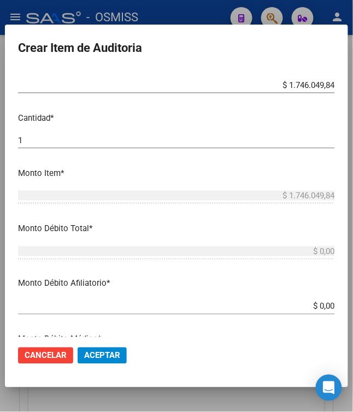
click at [103, 355] on span "Aceptar" at bounding box center [102, 356] width 36 height 10
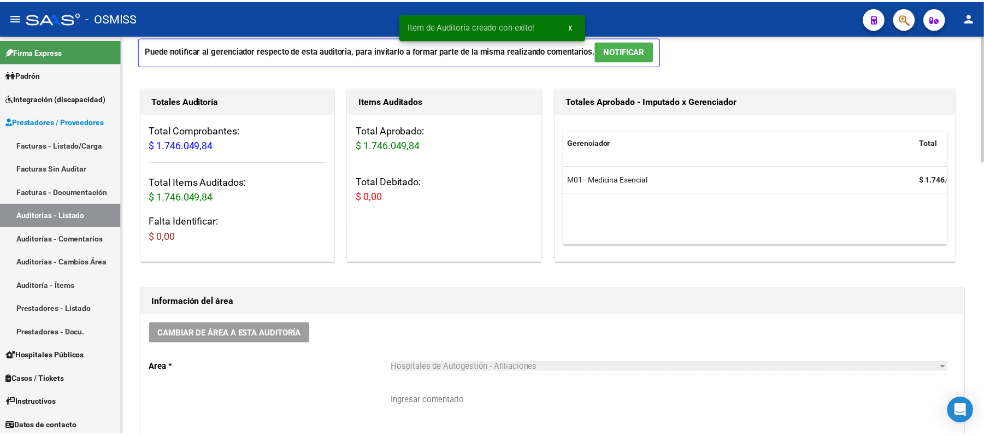
scroll to position [145, 0]
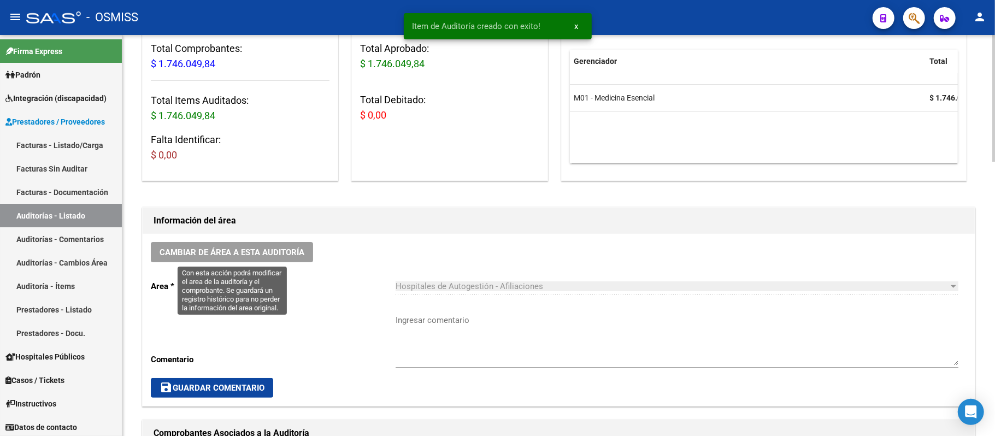
click at [209, 249] on span "Cambiar de área a esta auditoría" at bounding box center [232, 252] width 145 height 10
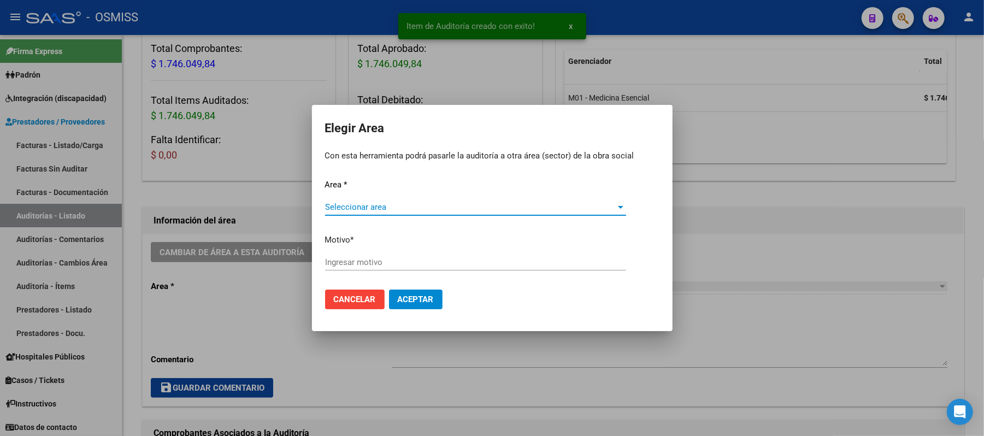
click at [363, 210] on span "Seleccionar area" at bounding box center [470, 207] width 291 height 10
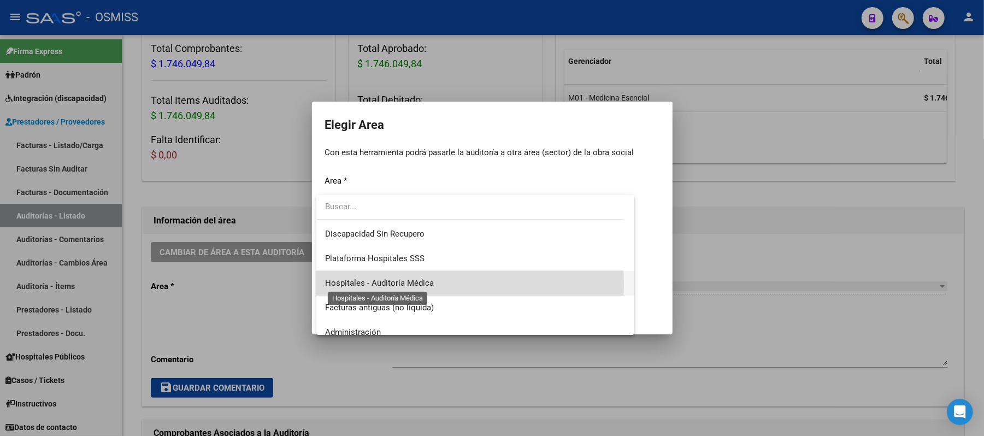
click at [414, 284] on span "Hospitales - Auditoría Médica" at bounding box center [379, 283] width 109 height 10
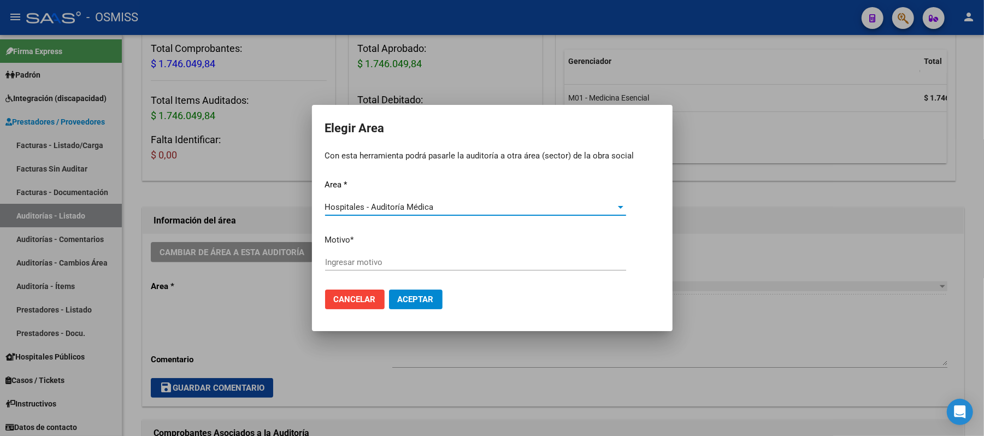
click at [413, 260] on input "Ingresar motivo" at bounding box center [475, 262] width 301 height 10
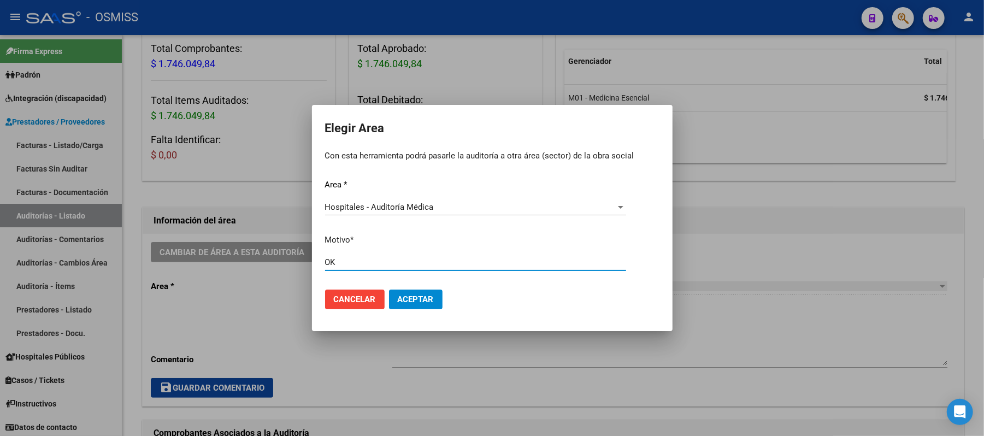
click at [426, 290] on button "Aceptar" at bounding box center [416, 300] width 54 height 20
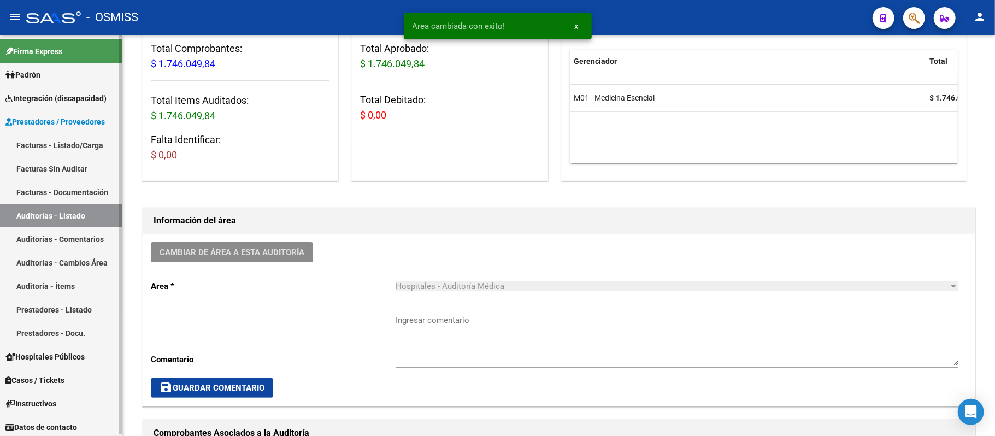
click at [68, 216] on link "Auditorías - Listado" at bounding box center [61, 215] width 122 height 23
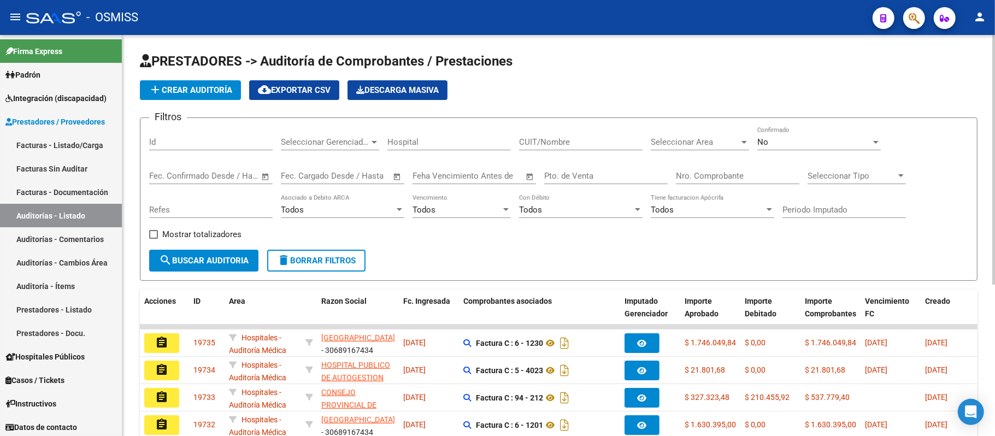
click at [467, 111] on app-list-header "PRESTADORES -> Auditoría de Comprobantes / Prestaciones add Crear Auditoría clo…" at bounding box center [558, 166] width 837 height 228
click at [467, 142] on span "Seleccionar Area" at bounding box center [695, 142] width 89 height 10
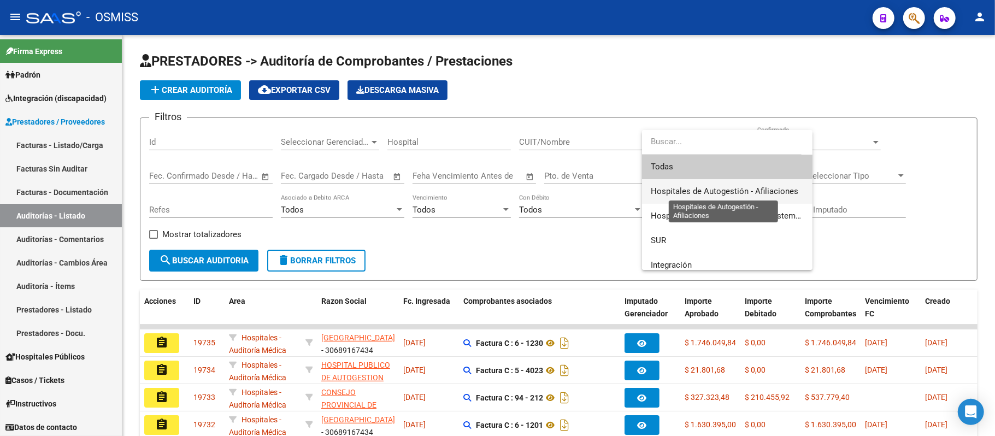
click at [467, 186] on span "Hospitales de Autogestión - Afiliaciones" at bounding box center [725, 191] width 148 height 10
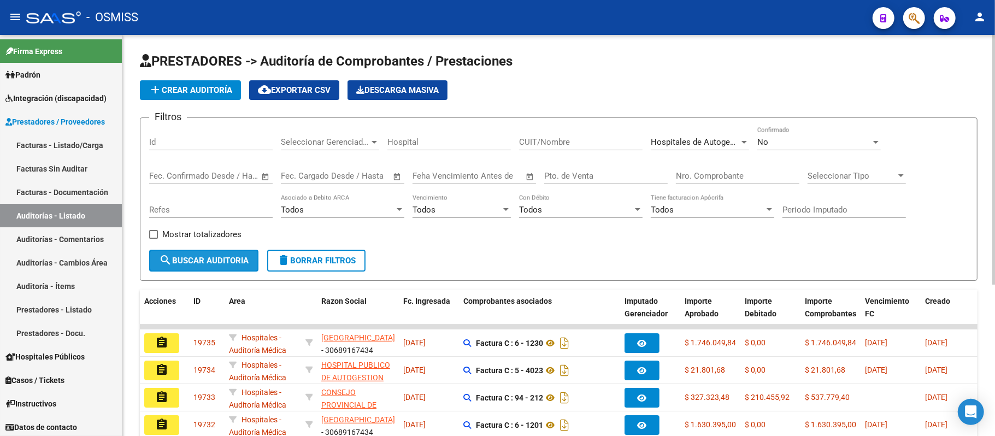
click at [202, 260] on span "search Buscar Auditoria" at bounding box center [204, 261] width 90 height 10
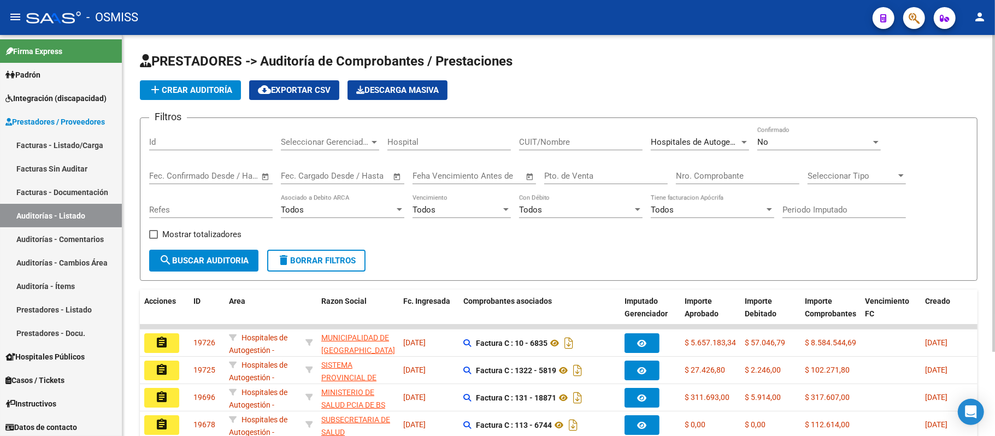
click at [316, 173] on input "text" at bounding box center [299, 176] width 36 height 10
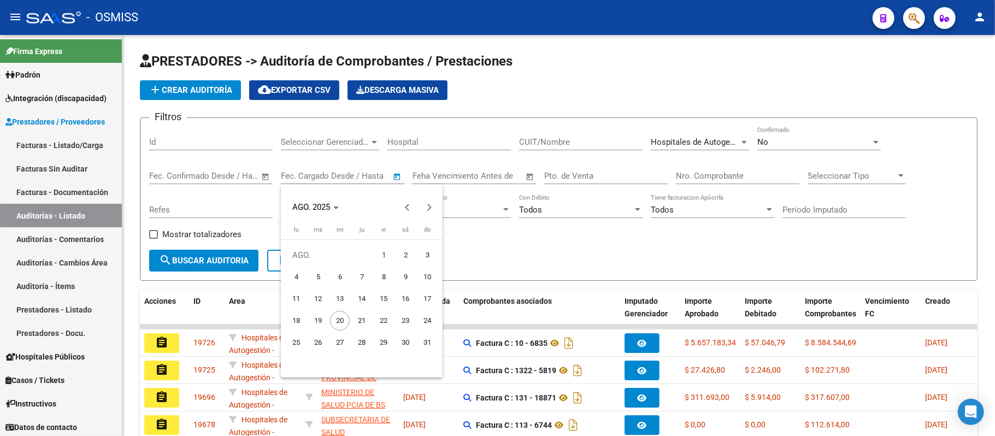
click at [467, 274] on div at bounding box center [497, 218] width 995 height 436
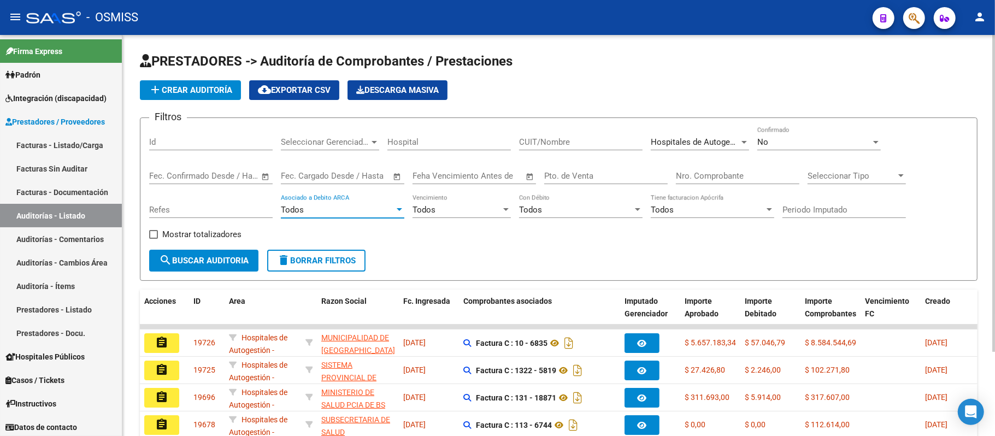
click at [289, 206] on span "Todos" at bounding box center [292, 210] width 23 height 10
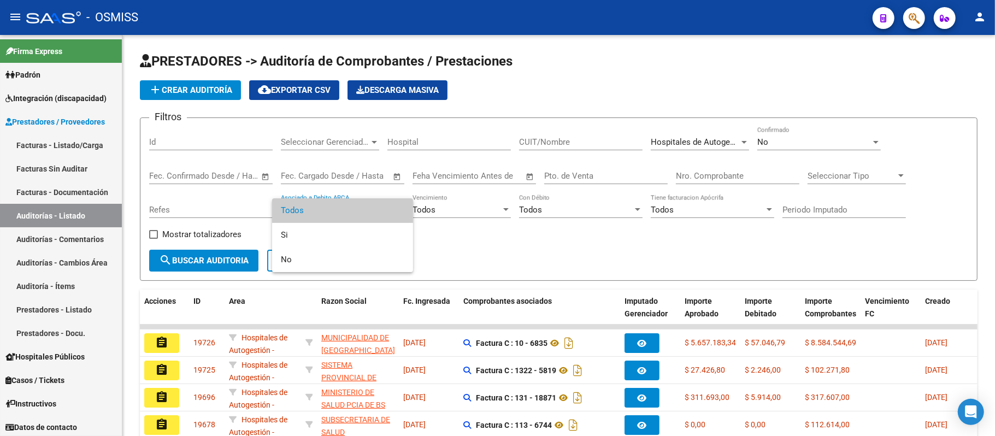
click at [290, 206] on span "Todos" at bounding box center [342, 210] width 123 height 25
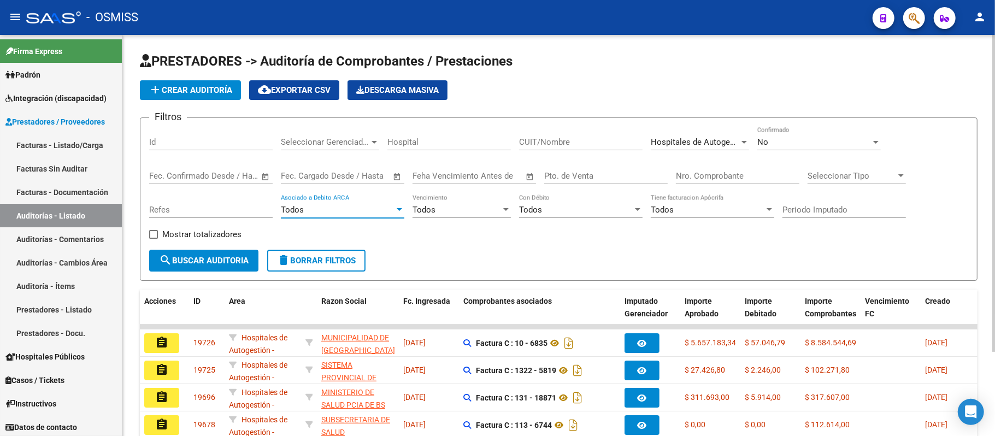
click at [216, 259] on span "search Buscar Auditoria" at bounding box center [204, 261] width 90 height 10
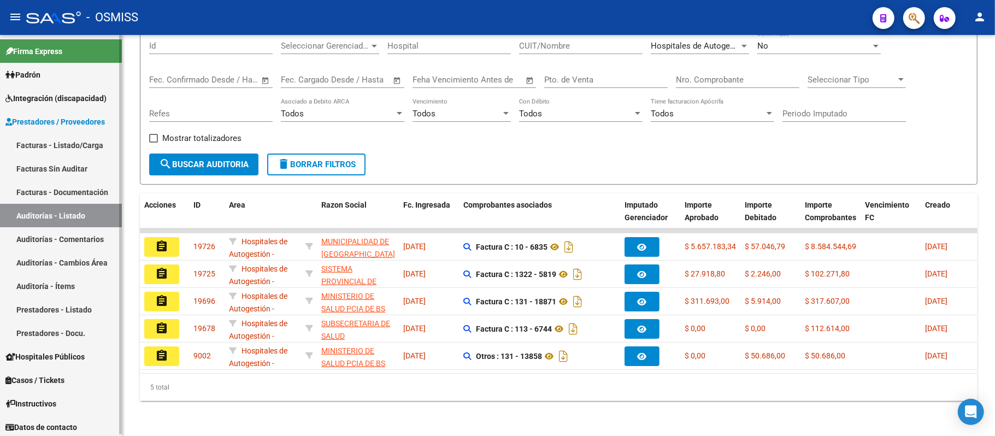
click at [69, 219] on link "Auditorías - Listado" at bounding box center [61, 215] width 122 height 23
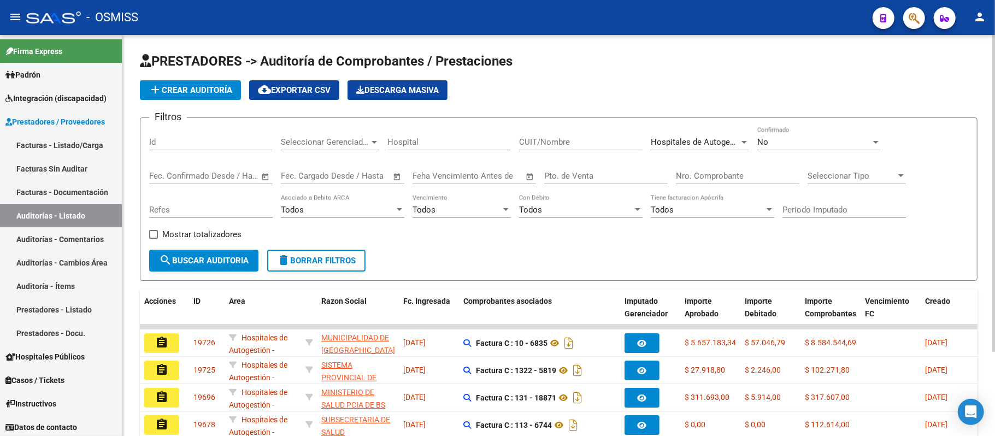
click at [191, 78] on app-list-header "PRESTADORES -> Auditoría de Comprobantes / Prestaciones add Crear Auditoría clo…" at bounding box center [558, 166] width 837 height 228
click at [191, 87] on span "add Crear Auditoría" at bounding box center [191, 90] width 84 height 10
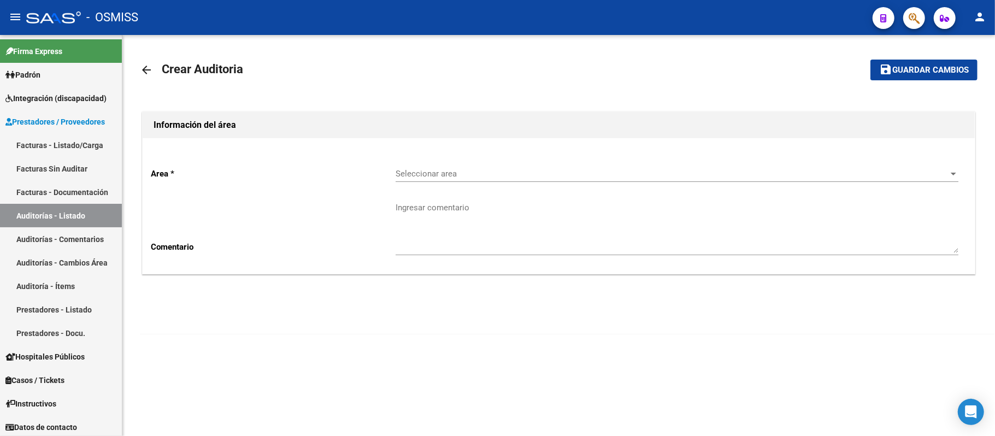
click at [445, 170] on span "Seleccionar area" at bounding box center [672, 174] width 553 height 10
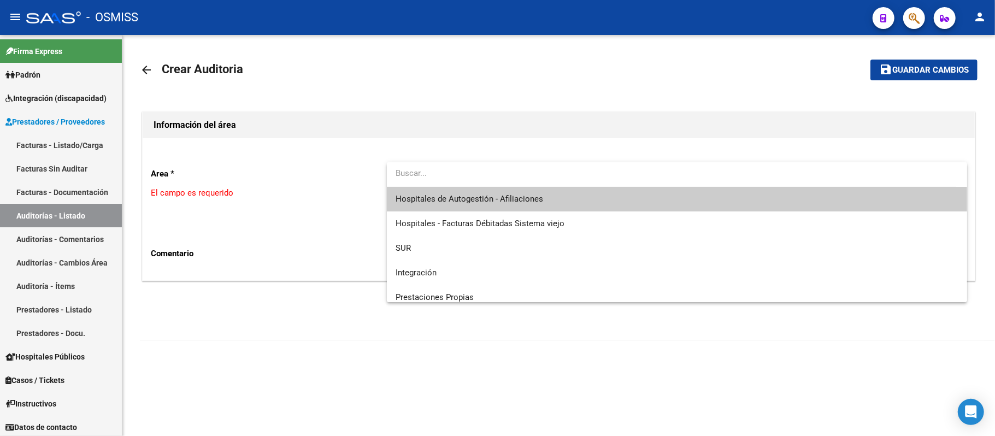
click at [457, 195] on span "Hospitales de Autogestión - Afiliaciones" at bounding box center [470, 199] width 148 height 10
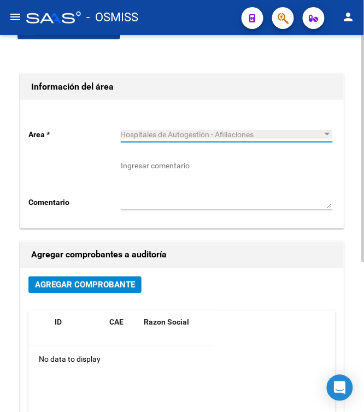
scroll to position [145, 0]
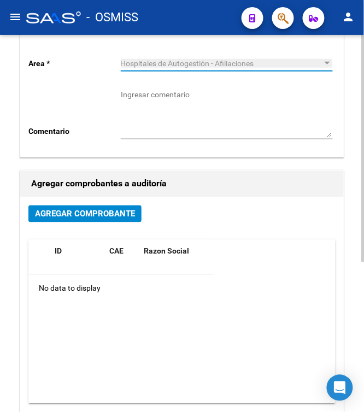
click at [99, 209] on span "Agregar Comprobante" at bounding box center [85, 214] width 100 height 10
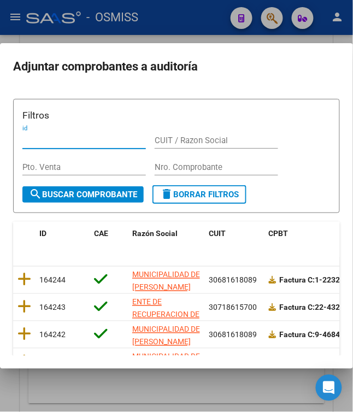
click at [177, 169] on input "Nro. Comprobante" at bounding box center [216, 167] width 123 height 10
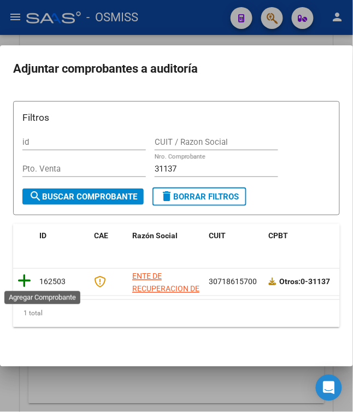
click at [21, 283] on icon at bounding box center [24, 281] width 14 height 15
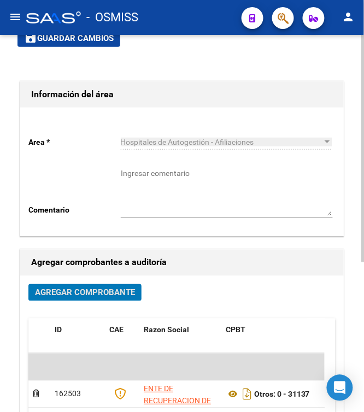
scroll to position [0, 0]
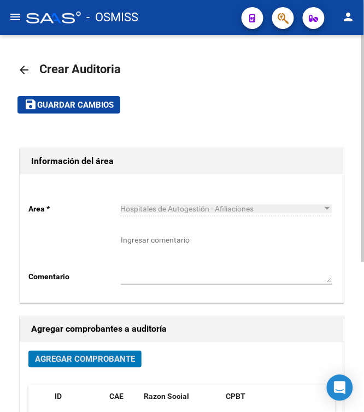
click at [79, 110] on button "save Guardar cambios" at bounding box center [68, 104] width 103 height 17
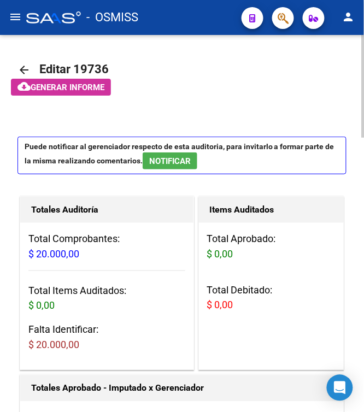
click at [268, 92] on app-informe-auditoria "cloud_download Generar informe" at bounding box center [194, 87] width 367 height 17
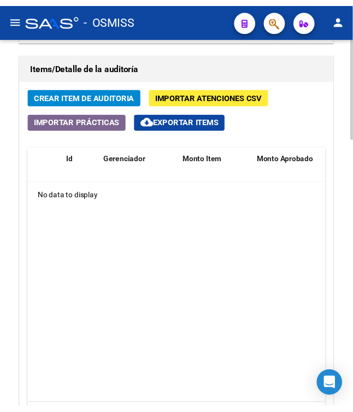
scroll to position [874, 0]
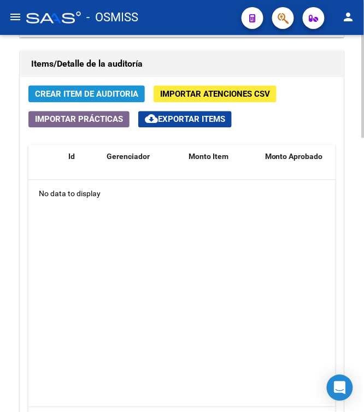
click at [85, 99] on span "Crear Item de Auditoria" at bounding box center [86, 94] width 103 height 10
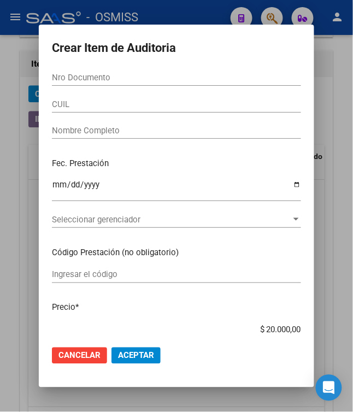
click at [142, 75] on input "Nro Documento" at bounding box center [176, 78] width 249 height 10
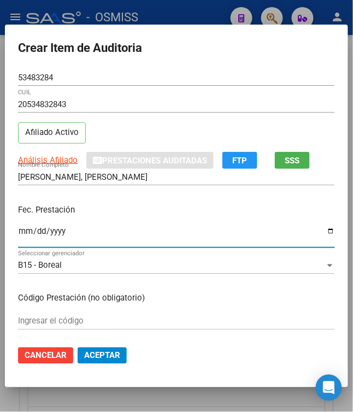
click at [20, 234] on input "Ingresar la fecha" at bounding box center [176, 235] width 317 height 17
click at [108, 214] on p "Fec. Prestación" at bounding box center [176, 210] width 317 height 13
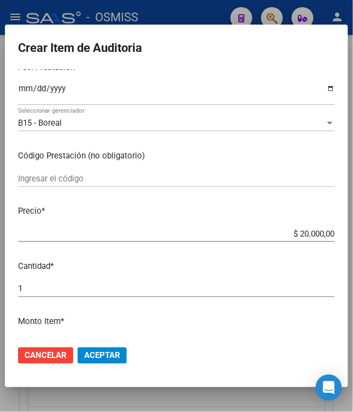
scroll to position [145, 0]
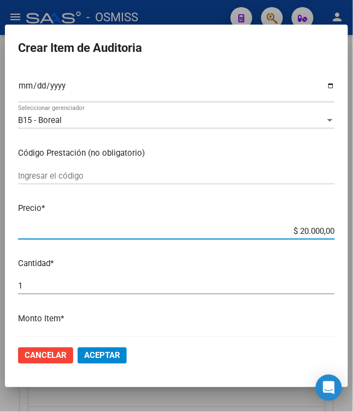
drag, startPoint x: 291, startPoint y: 234, endPoint x: 369, endPoint y: 228, distance: 78.3
click at [353, 228] on html "menu - OSMISS person Firma Express Padrón Padrón Ágil Análisis Afiliado Integra…" at bounding box center [176, 206] width 353 height 412
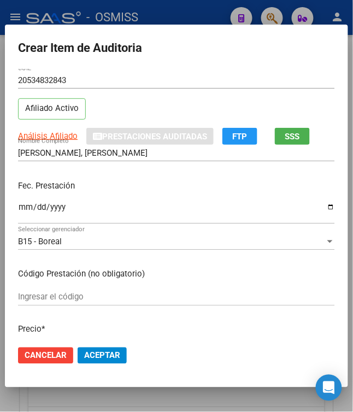
scroll to position [0, 0]
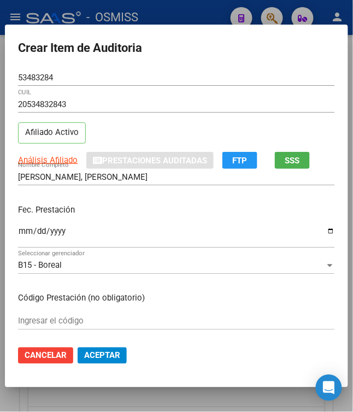
click at [123, 221] on div "Fec. Prestación [DATE] Ingresar la fecha" at bounding box center [176, 227] width 317 height 62
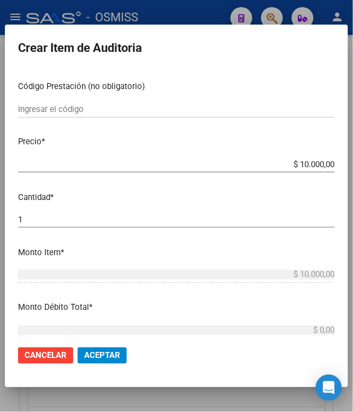
scroll to position [291, 0]
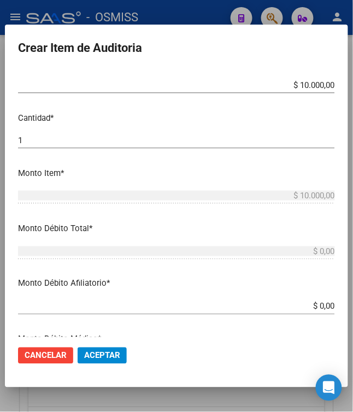
drag, startPoint x: 310, startPoint y: 304, endPoint x: 369, endPoint y: 306, distance: 59.0
click at [353, 306] on html "menu - OSMISS person Firma Express Padrón Padrón Ágil Análisis Afiliado Integra…" at bounding box center [176, 206] width 353 height 412
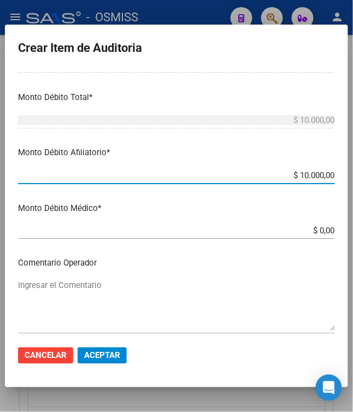
scroll to position [437, 0]
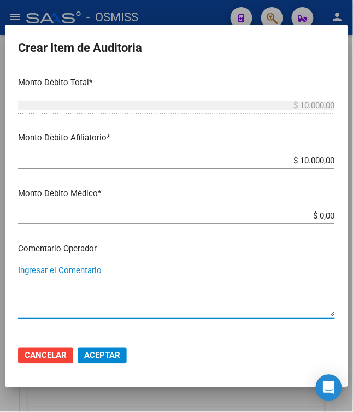
click at [197, 269] on textarea "Ingresar el Comentario" at bounding box center [176, 290] width 317 height 51
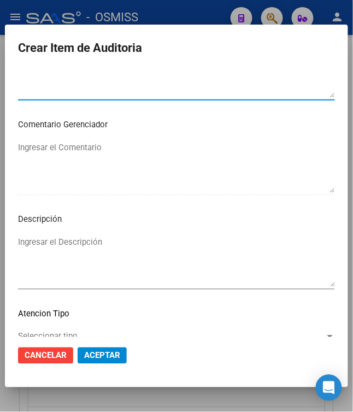
scroll to position [729, 0]
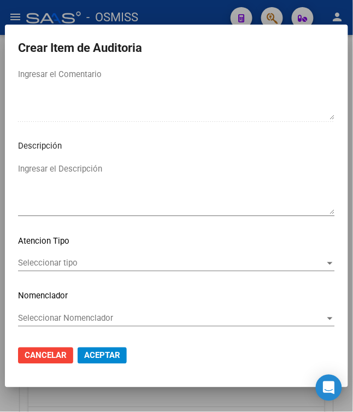
click at [177, 197] on textarea "Ingresar el Descripción" at bounding box center [176, 188] width 317 height 51
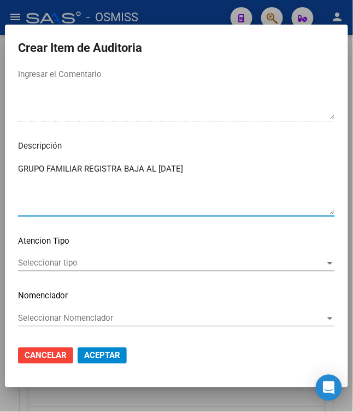
click at [287, 175] on textarea "GRUPO FAMILIAR REGISTRA BAJA AL [DATE]" at bounding box center [176, 188] width 317 height 51
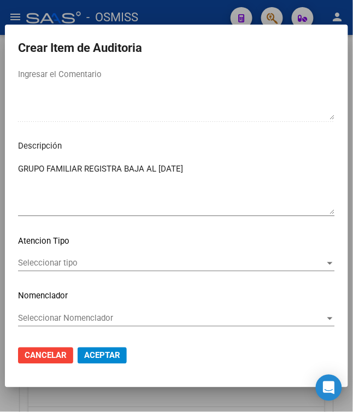
click at [239, 164] on textarea "GRUPO FAMILIAR REGISTRA BAJA AL [DATE]" at bounding box center [176, 188] width 317 height 51
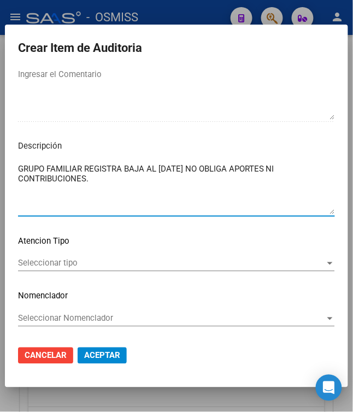
click at [173, 180] on textarea "GRUPO FAMILIAR REGISTRA BAJA AL [DATE] NO OBLIGA APORTES NI CONTRIBUCIONES." at bounding box center [176, 188] width 317 height 51
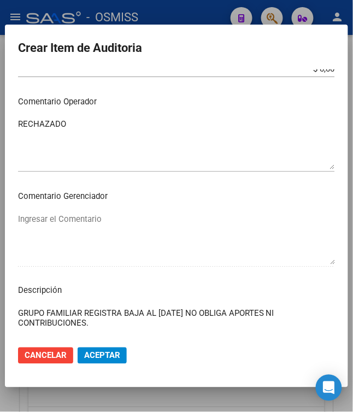
scroll to position [583, 0]
click at [167, 212] on div "Ingresar el Comentario" at bounding box center [176, 239] width 317 height 56
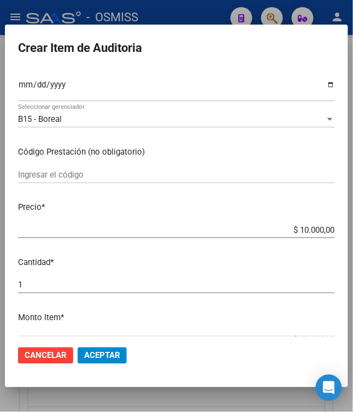
scroll to position [0, 0]
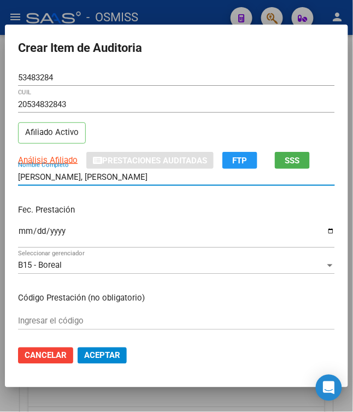
drag, startPoint x: 116, startPoint y: 178, endPoint x: -69, endPoint y: 175, distance: 185.2
click at [0, 175] on html "menu - OSMISS person Firma Express Padrón Padrón Ágil Análisis Afiliado Integra…" at bounding box center [176, 206] width 353 height 412
click at [151, 215] on p "Fec. Prestación" at bounding box center [176, 210] width 317 height 13
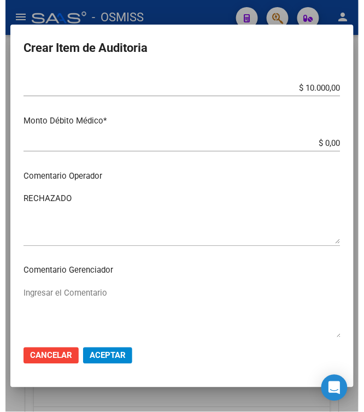
scroll to position [437, 0]
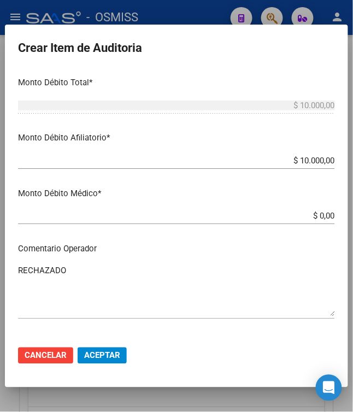
click at [90, 361] on span "Aceptar" at bounding box center [102, 356] width 36 height 10
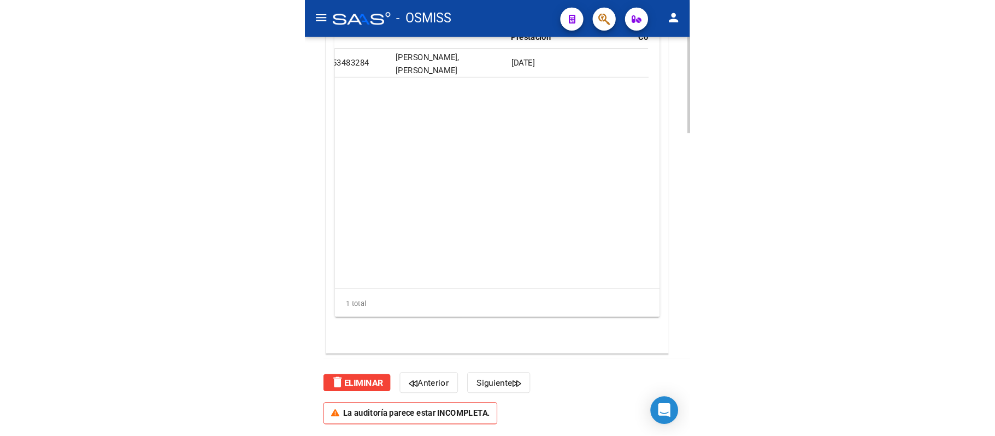
scroll to position [0, 972]
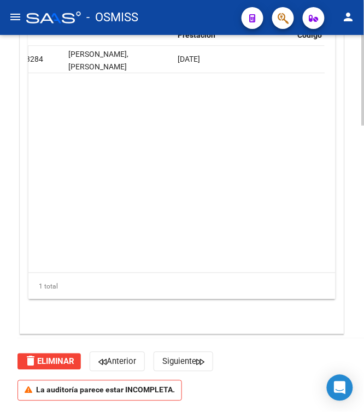
drag, startPoint x: 219, startPoint y: 261, endPoint x: 270, endPoint y: 260, distance: 50.8
click at [270, 260] on datatable-body "350585 B15 - Boreal $ 10.000,00 $ 0,00 $ 10.000,00 $ 0,00 $ 10.000,00 RECHAZADO…" at bounding box center [176, 159] width 296 height 226
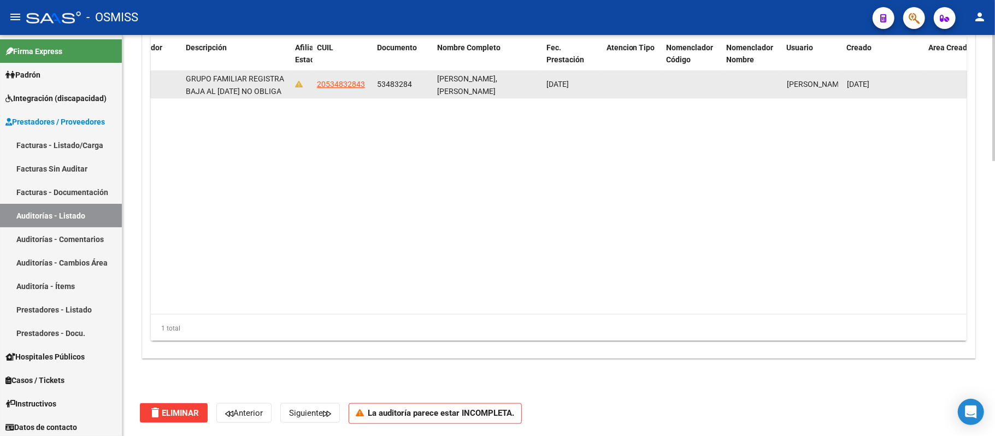
scroll to position [26, 0]
drag, startPoint x: 186, startPoint y: 75, endPoint x: 250, endPoint y: 93, distance: 65.9
click at [250, 93] on span "GRUPO FAMILIAR REGISTRA BAJA AL [DATE] NO OBLIGA APORTES NI CONTRIBUCIONES." at bounding box center [235, 71] width 98 height 46
copy span "GRUPO FAMILIAR REGISTRA BAJA AL [DATE] NO OBLIGA APORTES NI CONTRIBUCIONES"
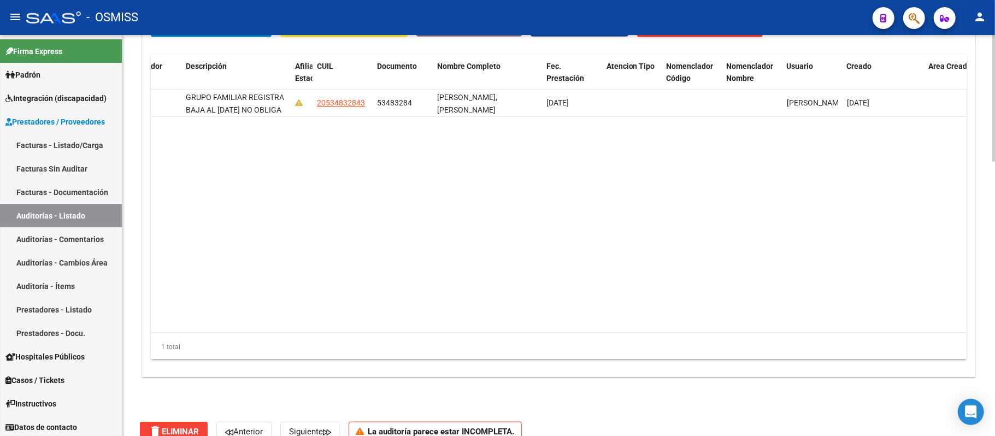
scroll to position [816, 0]
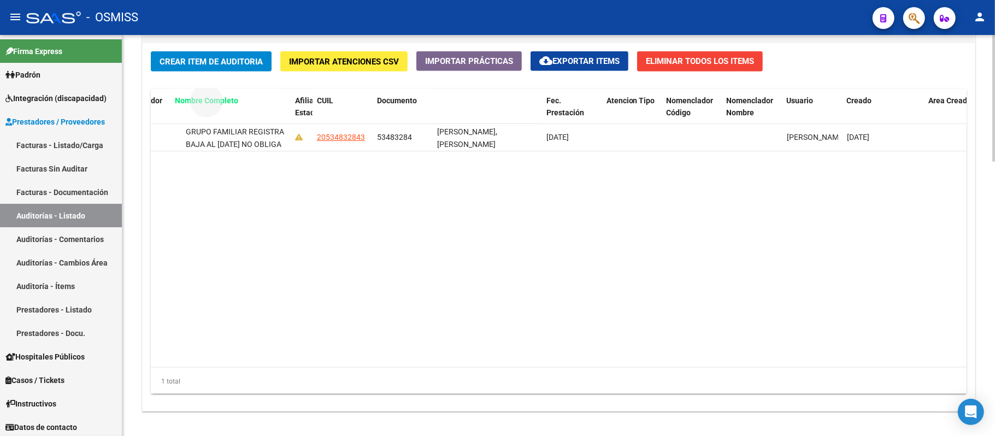
drag, startPoint x: 470, startPoint y: 47, endPoint x: 203, endPoint y: 108, distance: 273.4
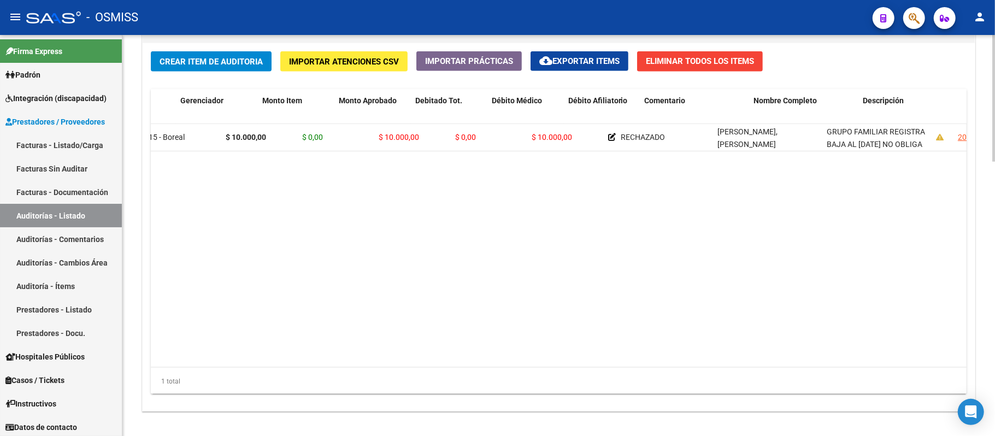
scroll to position [0, 49]
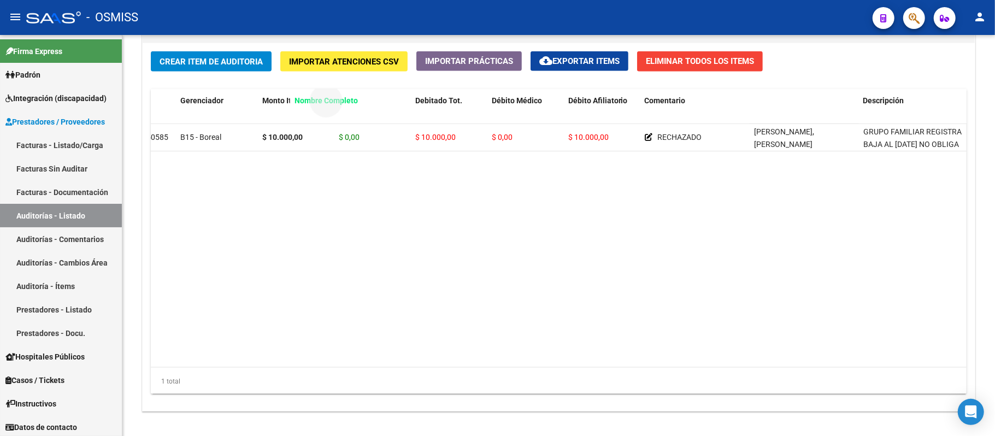
drag, startPoint x: 805, startPoint y: 99, endPoint x: 341, endPoint y: 123, distance: 464.4
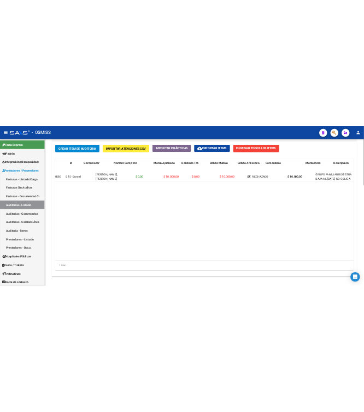
scroll to position [0, 0]
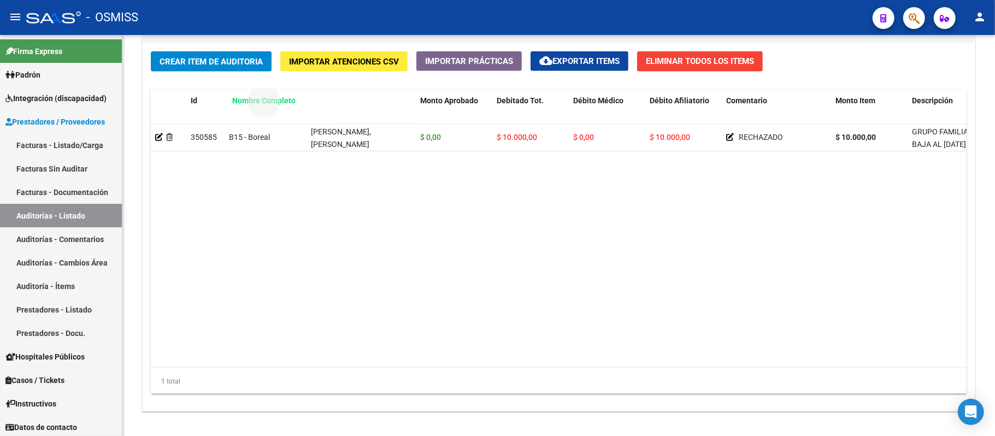
drag, startPoint x: 346, startPoint y: 99, endPoint x: 264, endPoint y: 104, distance: 81.5
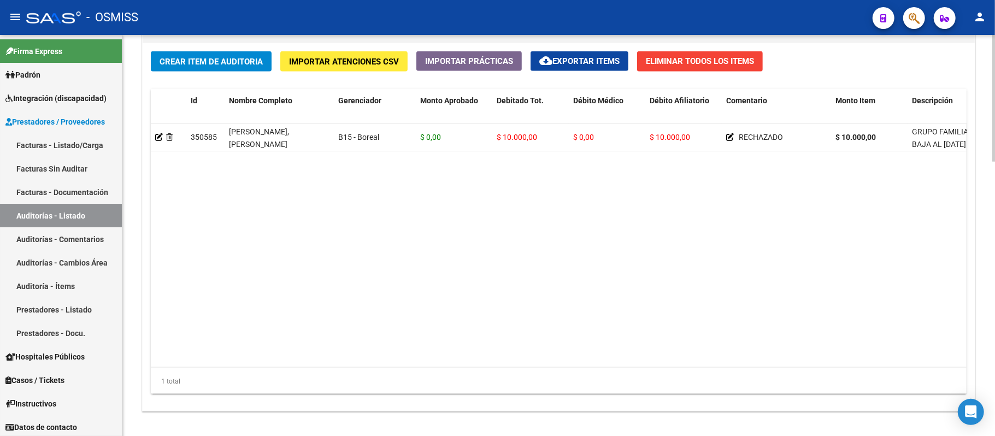
click at [341, 237] on datatable-body "350585 [PERSON_NAME], [PERSON_NAME] B15 - Boreal $ 0,00 $ 10.000,00 $ 0,00 $ 10…" at bounding box center [619, 245] width 937 height 243
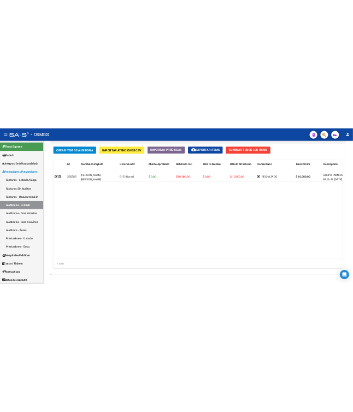
scroll to position [1058, 0]
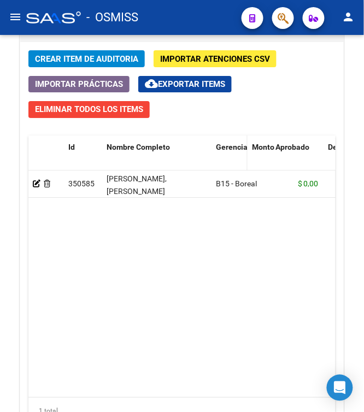
drag, startPoint x: 291, startPoint y: 151, endPoint x: 229, endPoint y: 155, distance: 61.3
click at [229, 155] on datatable-header-cell "Gerenciador" at bounding box center [229, 159] width 36 height 48
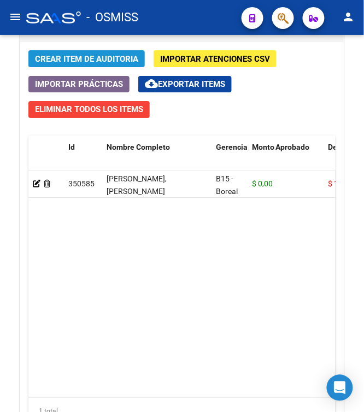
click at [97, 62] on span "Crear Item de Auditoria" at bounding box center [86, 59] width 103 height 10
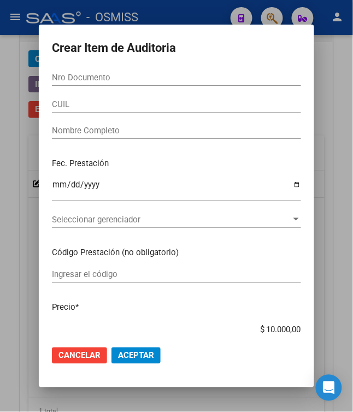
click at [112, 78] on input "Nro Documento" at bounding box center [176, 78] width 249 height 10
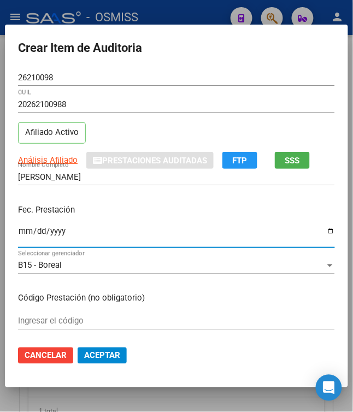
click at [18, 235] on input "Ingresar la fecha" at bounding box center [176, 235] width 317 height 17
click at [118, 223] on div "Fec. Prestación [DATE] Ingresar la fecha" at bounding box center [176, 227] width 317 height 62
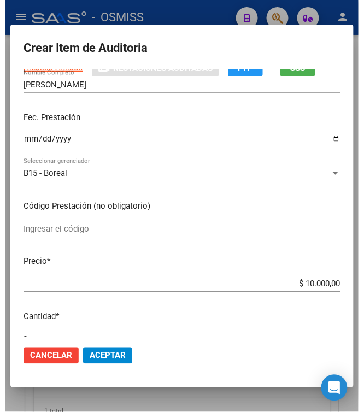
scroll to position [219, 0]
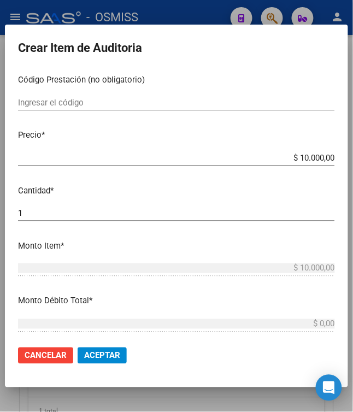
click at [109, 351] on span "Aceptar" at bounding box center [102, 356] width 36 height 10
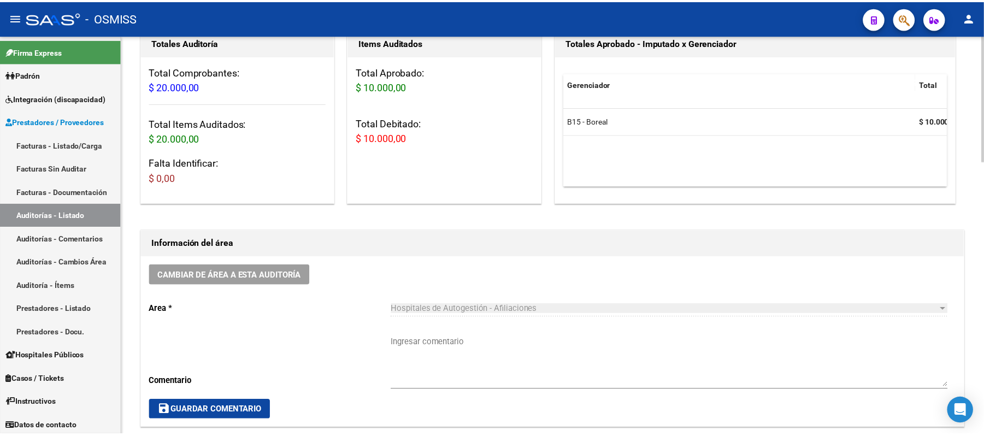
scroll to position [145, 0]
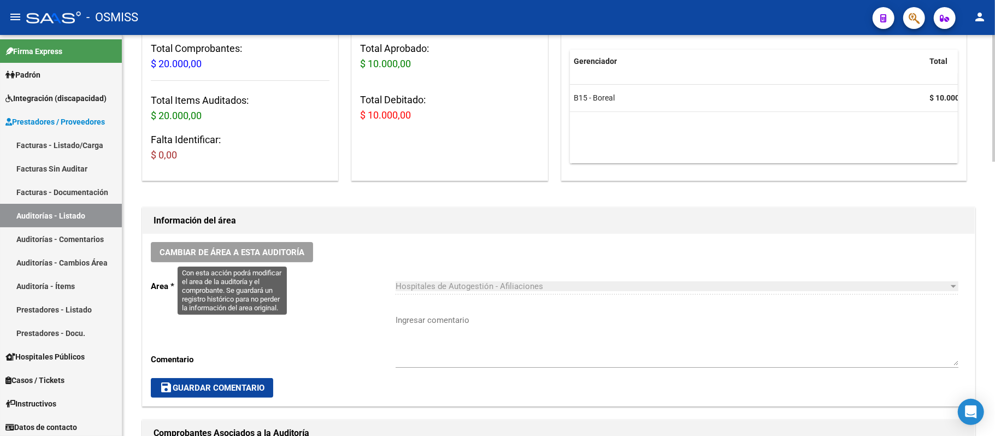
click at [272, 250] on span "Cambiar de área a esta auditoría" at bounding box center [232, 252] width 145 height 10
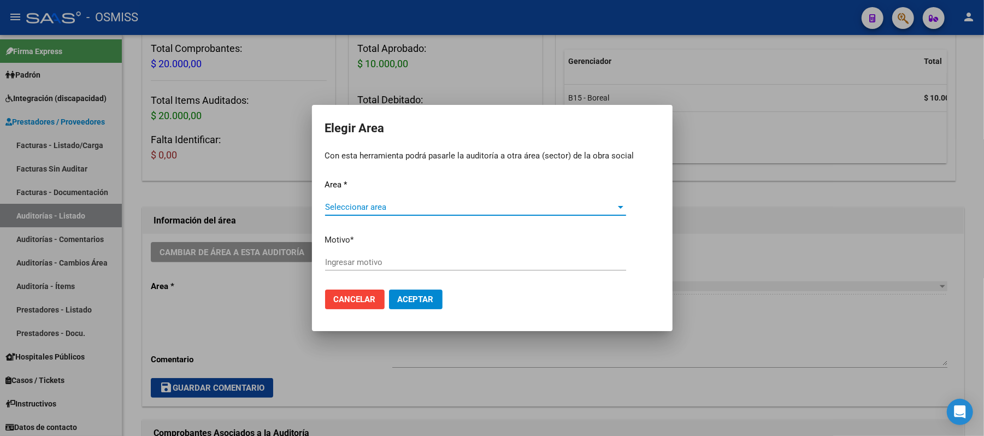
click at [359, 202] on span "Seleccionar area" at bounding box center [470, 207] width 291 height 10
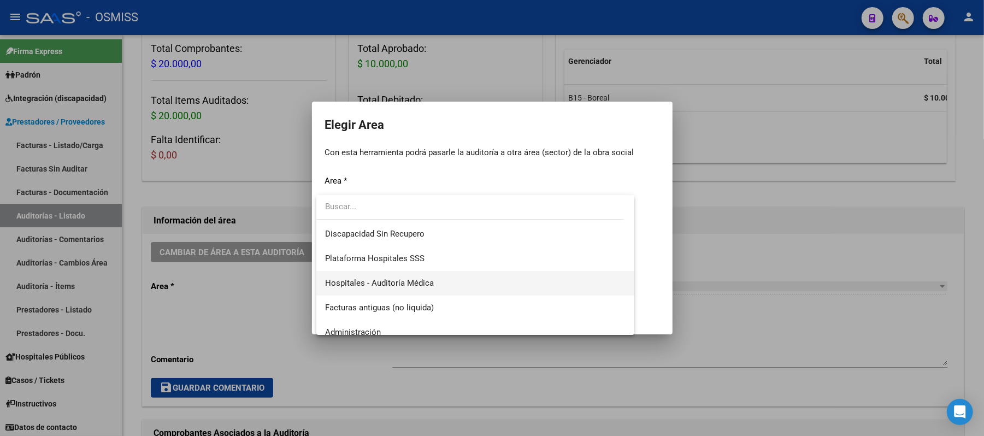
click at [433, 275] on span "Hospitales - Auditoría Médica" at bounding box center [475, 283] width 301 height 25
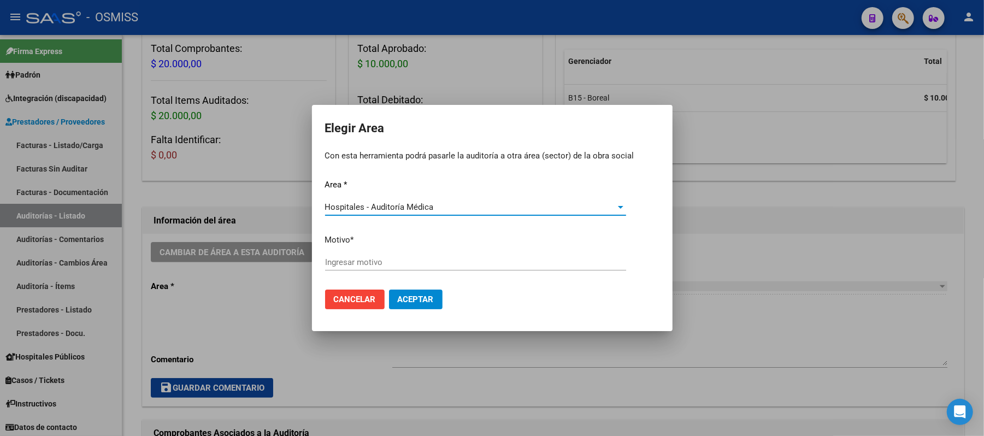
click at [433, 262] on input "Ingresar motivo" at bounding box center [475, 262] width 301 height 10
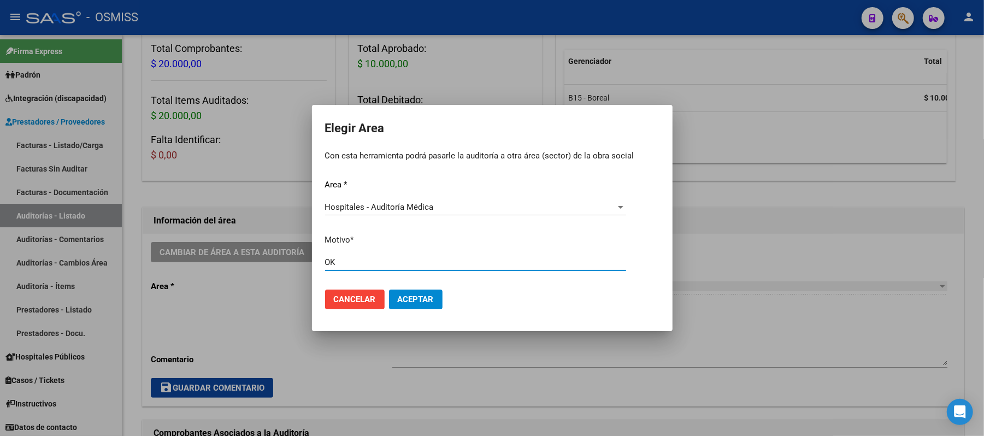
click at [420, 291] on button "Aceptar" at bounding box center [416, 300] width 54 height 20
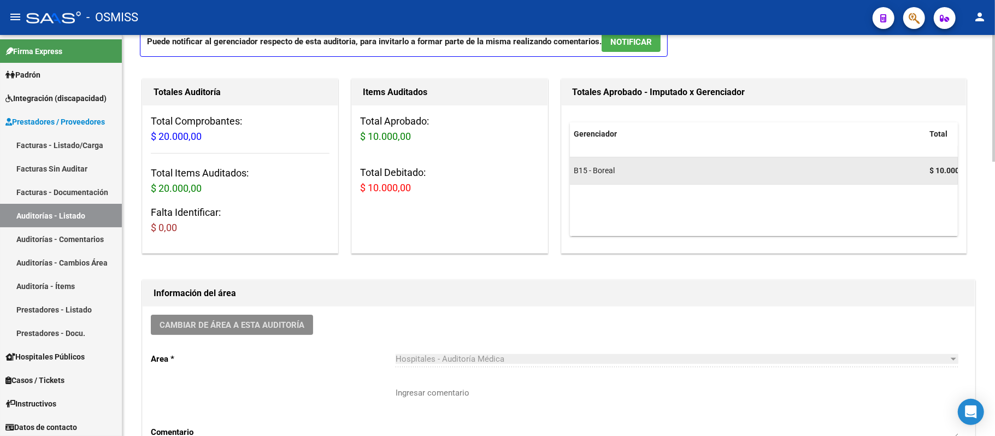
scroll to position [0, 0]
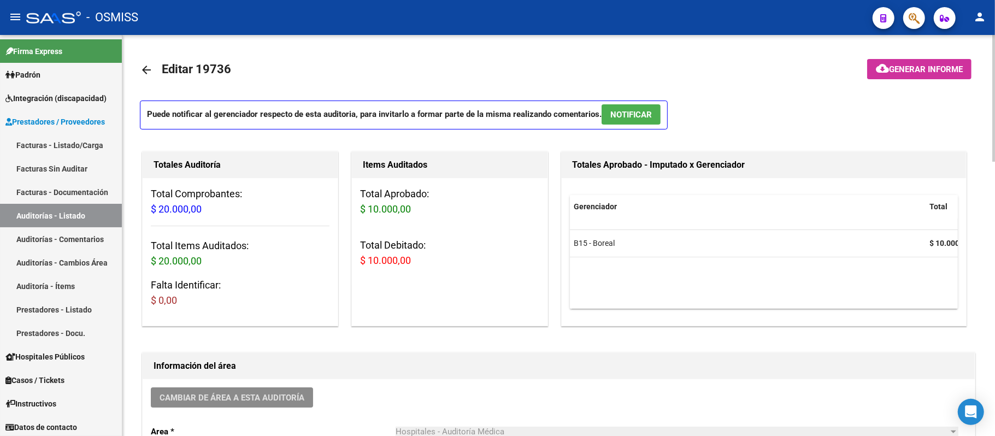
click at [467, 71] on span "Generar informe" at bounding box center [926, 69] width 74 height 10
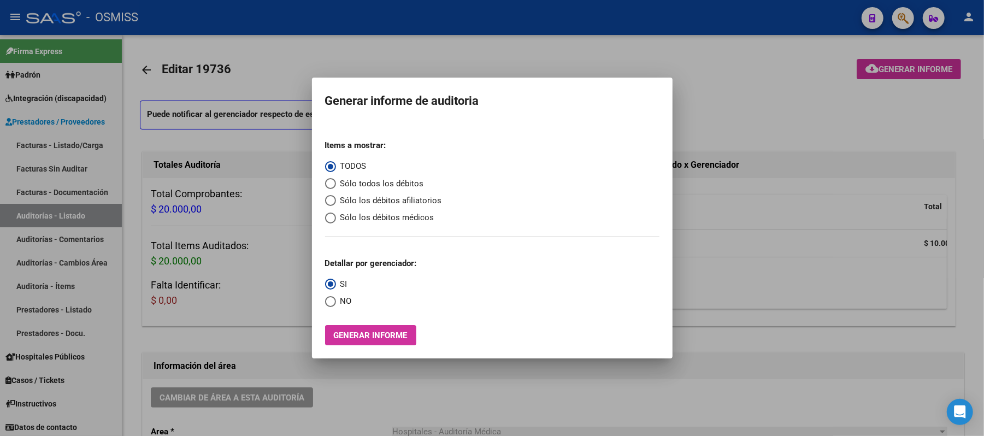
click at [414, 194] on mat-radio-button "Sólo los débitos afiliatorios" at bounding box center [383, 200] width 117 height 13
click at [411, 201] on span "Sólo los débitos afiliatorios" at bounding box center [389, 200] width 106 height 13
click at [336, 201] on input "Sólo los débitos afiliatorios" at bounding box center [330, 200] width 11 height 11
click at [338, 303] on span "NO" at bounding box center [344, 301] width 16 height 13
click at [336, 303] on input "NO" at bounding box center [330, 301] width 11 height 11
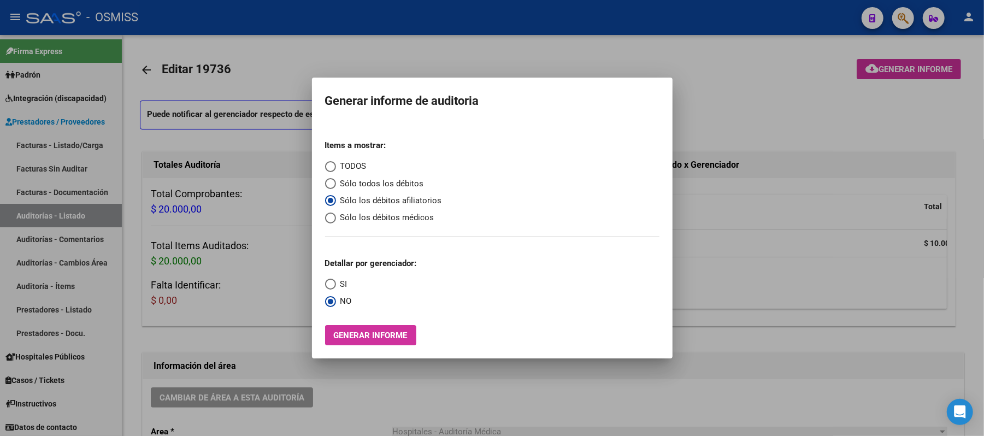
click at [356, 333] on span "Generar informe" at bounding box center [371, 336] width 74 height 10
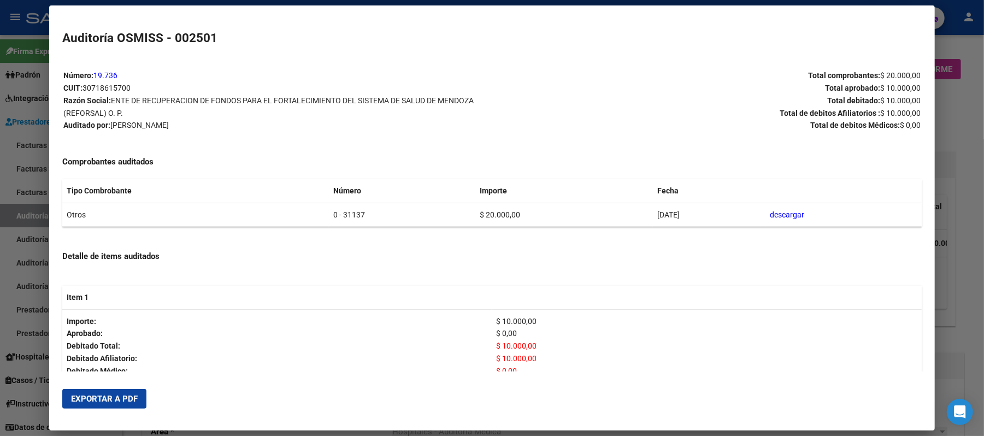
drag, startPoint x: 352, startPoint y: 219, endPoint x: 287, endPoint y: 208, distance: 65.9
click at [287, 208] on tr "Otros 0 - 31137 $ 20.000,00 [DATE] descargar" at bounding box center [491, 215] width 859 height 24
copy tr "0 - 31137"
click at [121, 398] on span "Exportar a PDF" at bounding box center [104, 399] width 67 height 10
click at [467, 97] on div at bounding box center [492, 218] width 984 height 436
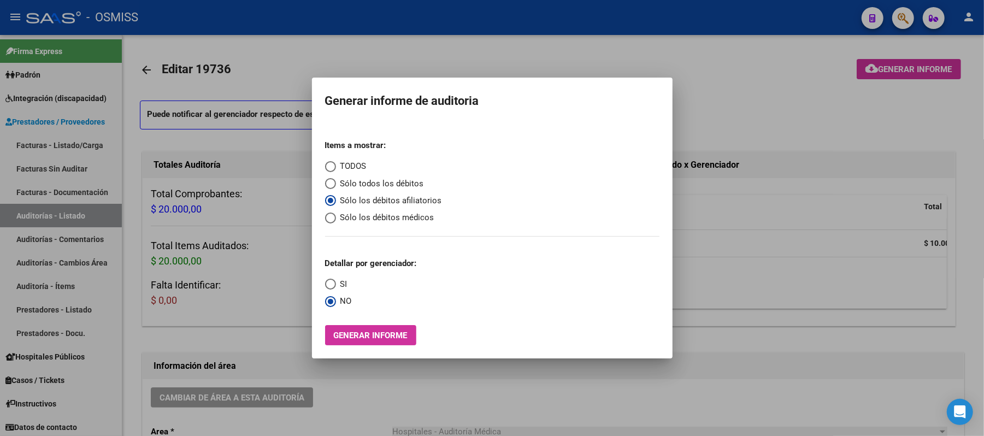
click at [467, 86] on div at bounding box center [492, 218] width 984 height 436
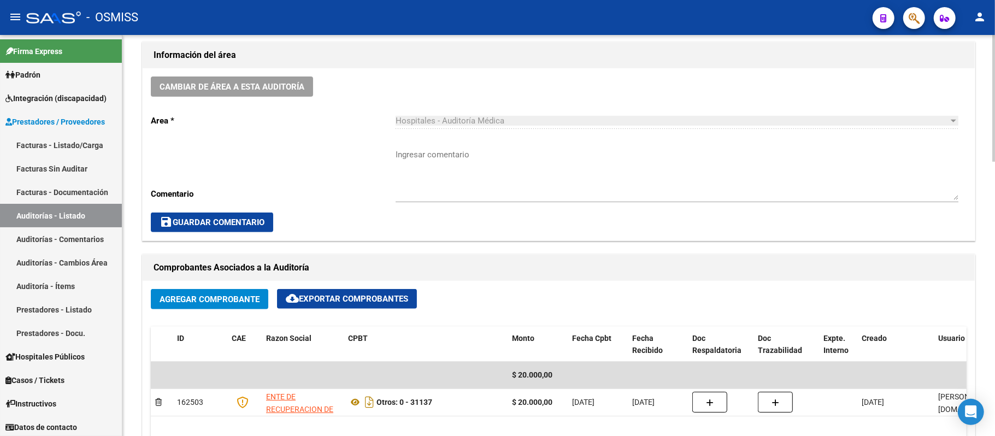
scroll to position [291, 0]
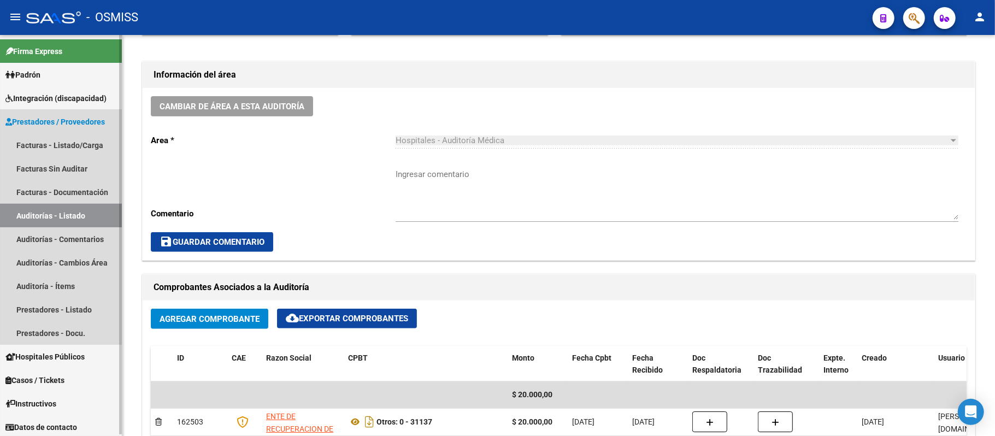
click at [83, 214] on link "Auditorías - Listado" at bounding box center [61, 215] width 122 height 23
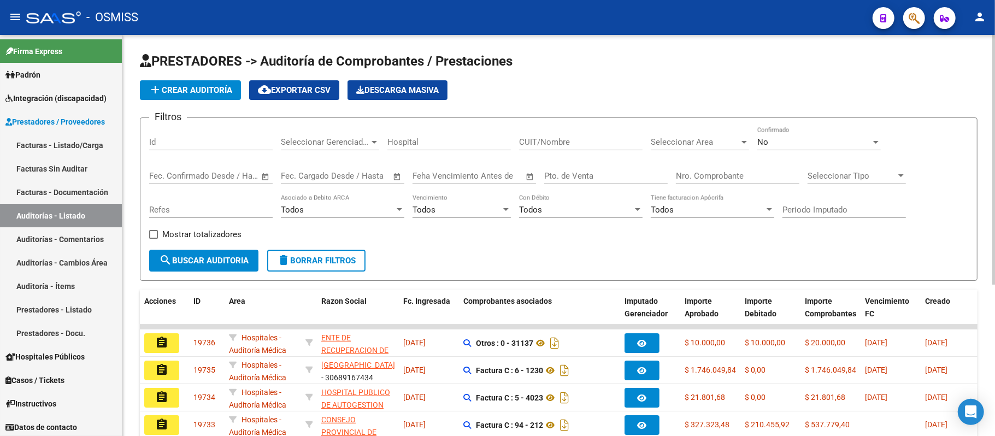
click at [467, 144] on span "Seleccionar Area" at bounding box center [695, 142] width 89 height 10
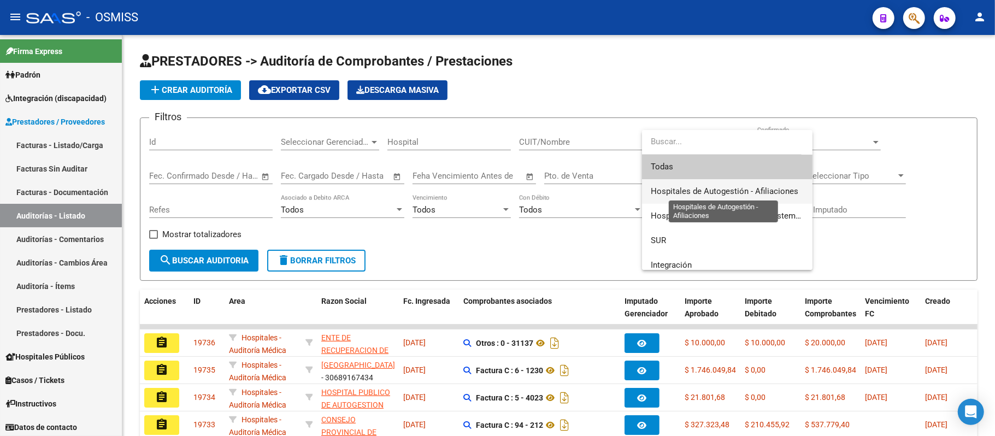
click at [467, 189] on span "Hospitales de Autogestión - Afiliaciones" at bounding box center [725, 191] width 148 height 10
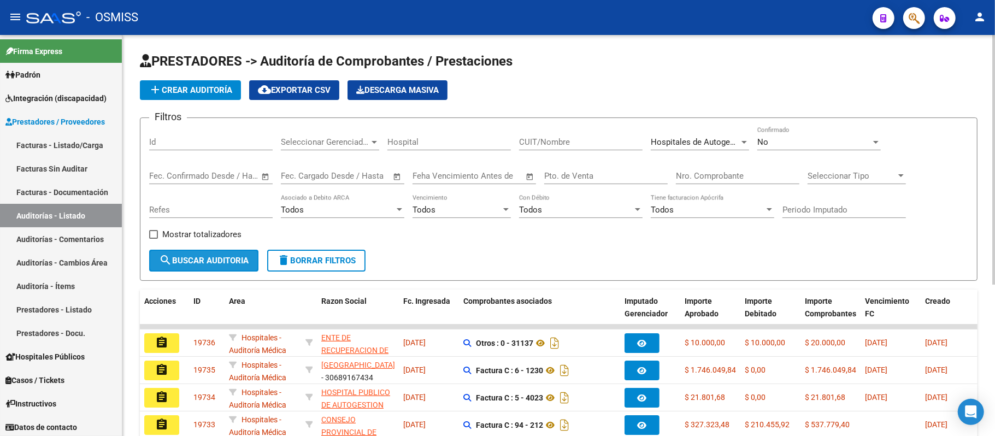
click at [234, 263] on span "search Buscar Auditoria" at bounding box center [204, 261] width 90 height 10
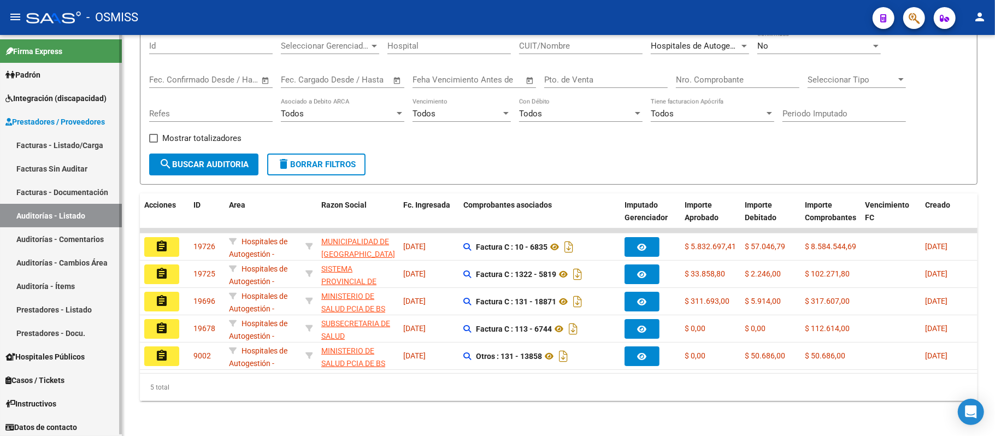
click at [32, 213] on link "Auditorías - Listado" at bounding box center [61, 215] width 122 height 23
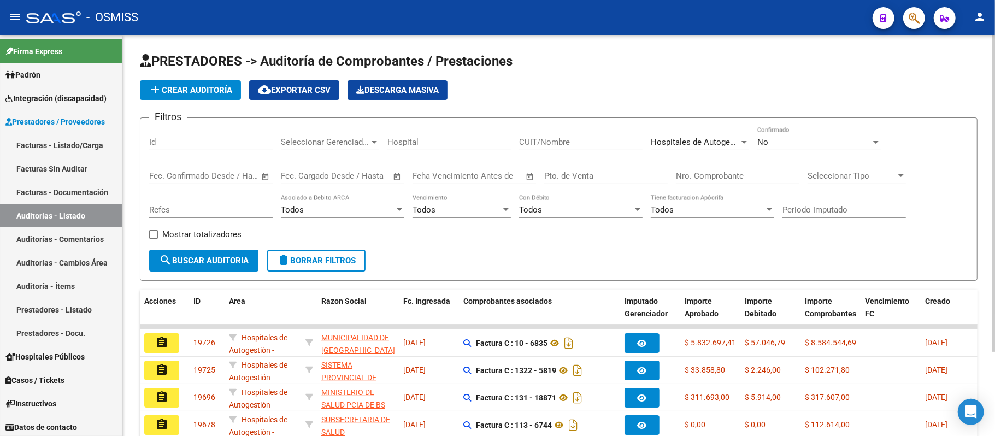
click at [190, 91] on span "add Crear Auditoría" at bounding box center [191, 90] width 84 height 10
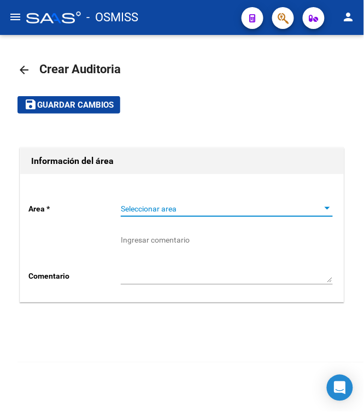
click at [162, 206] on span "Seleccionar area" at bounding box center [222, 208] width 202 height 9
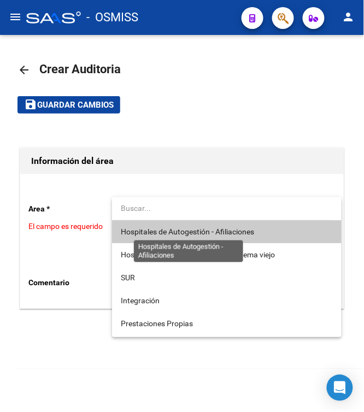
click at [163, 231] on span "Hospitales de Autogestión - Afiliaciones" at bounding box center [187, 231] width 133 height 9
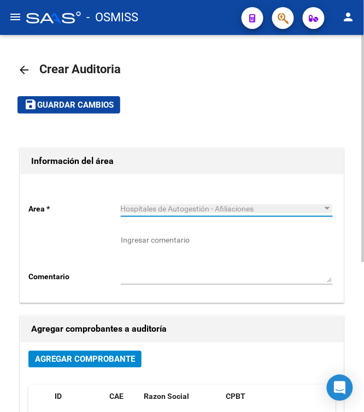
click at [85, 359] on span "Agregar Comprobante" at bounding box center [85, 360] width 100 height 10
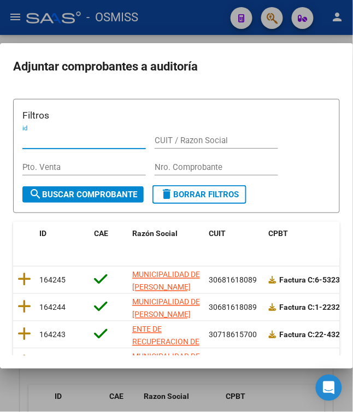
click at [192, 163] on input "Nro. Comprobante" at bounding box center [216, 167] width 123 height 10
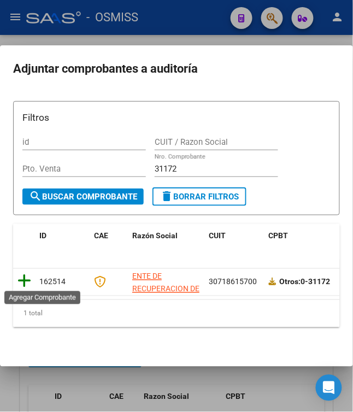
click at [20, 280] on icon at bounding box center [24, 281] width 14 height 15
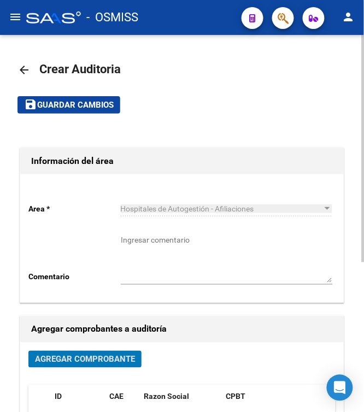
click at [57, 108] on span "Guardar cambios" at bounding box center [75, 106] width 76 height 10
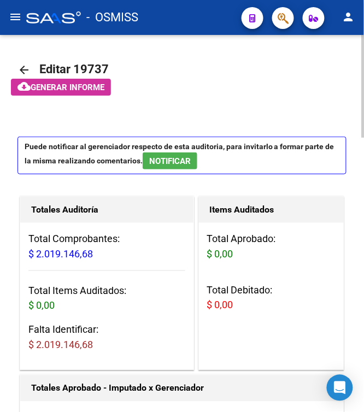
click at [219, 96] on mat-toolbar-row at bounding box center [181, 104] width 329 height 35
click at [259, 104] on mat-toolbar-row at bounding box center [181, 104] width 329 height 35
click at [247, 71] on mat-toolbar-row "arrow_back Editar 19737" at bounding box center [181, 69] width 329 height 35
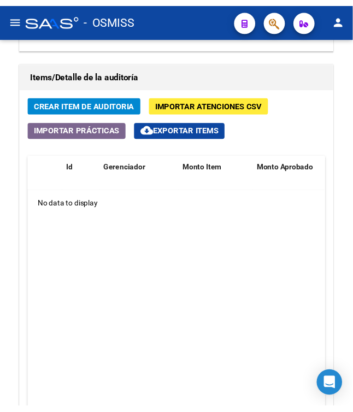
scroll to position [785, 0]
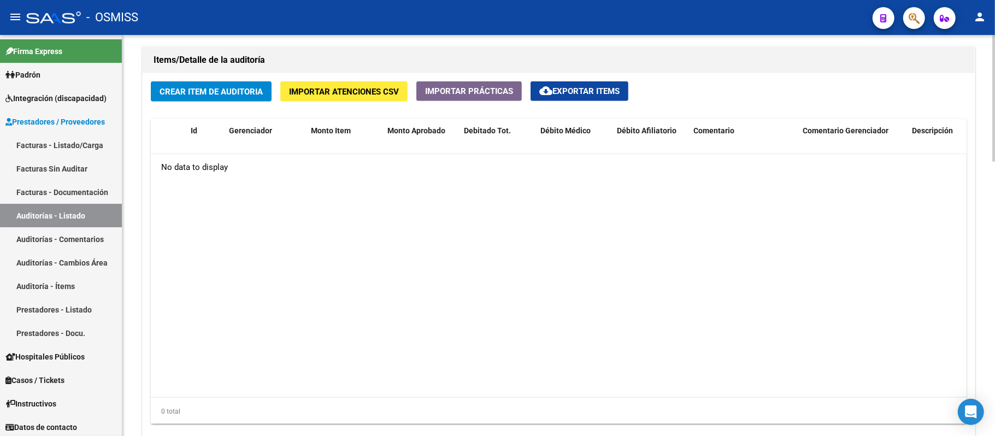
click at [187, 90] on span "Crear Item de Auditoria" at bounding box center [211, 92] width 103 height 10
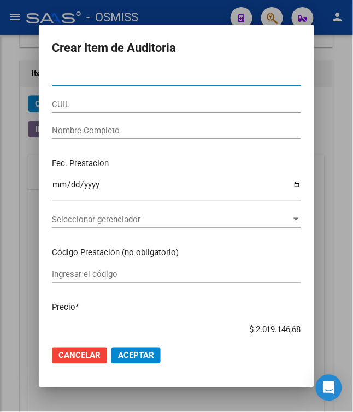
scroll to position [864, 0]
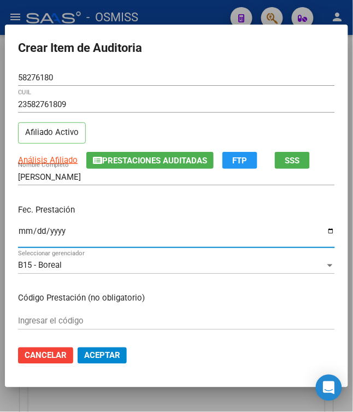
click at [20, 230] on input "Ingresar la fecha" at bounding box center [176, 235] width 317 height 17
drag, startPoint x: 111, startPoint y: 184, endPoint x: 114, endPoint y: 202, distance: 18.2
click at [111, 190] on div "[PERSON_NAME] Nombre Completo" at bounding box center [176, 182] width 317 height 27
click at [123, 215] on p "Fec. Prestación" at bounding box center [176, 210] width 317 height 13
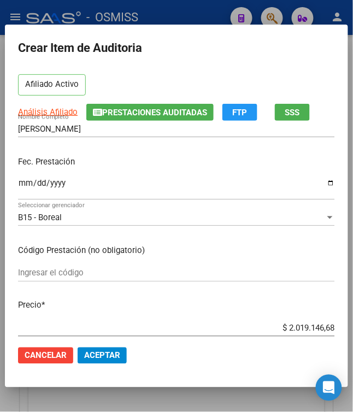
scroll to position [73, 0]
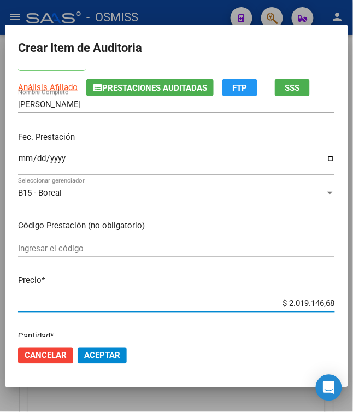
drag, startPoint x: 282, startPoint y: 303, endPoint x: 349, endPoint y: 298, distance: 66.2
click at [348, 298] on mat-dialog-content "58276180 Nro Documento 23582761809 CUIL Afiliado Activo Análisis Afiliado Prest…" at bounding box center [176, 203] width 343 height 268
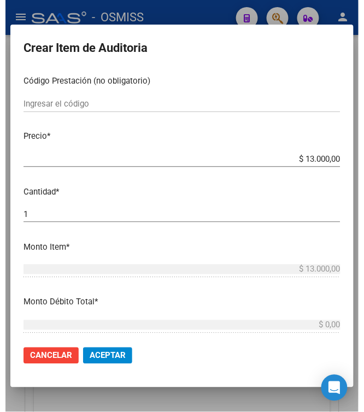
scroll to position [219, 0]
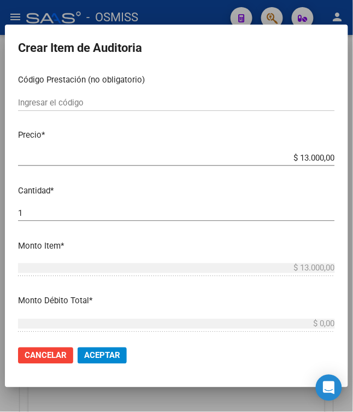
click at [92, 351] on span "Aceptar" at bounding box center [102, 356] width 36 height 10
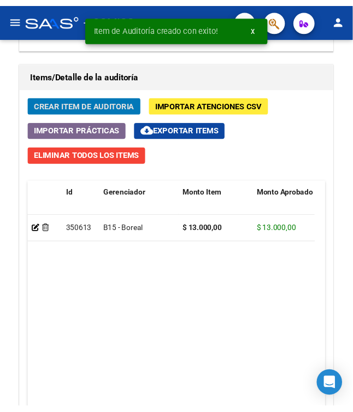
scroll to position [1013, 0]
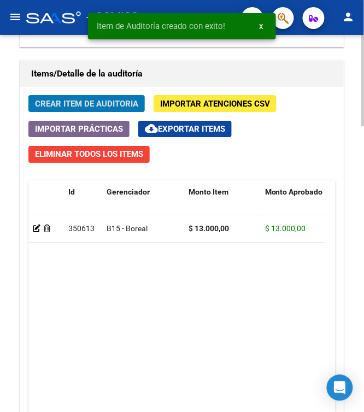
click at [92, 107] on span "Crear Item de Auditoria" at bounding box center [86, 104] width 103 height 10
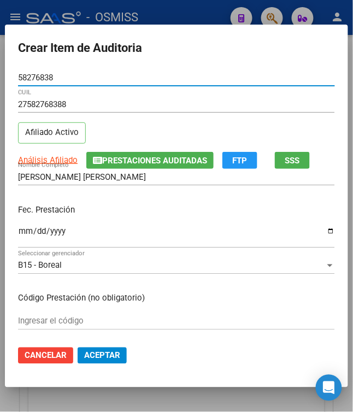
click at [21, 234] on input "Ingresar la fecha" at bounding box center [176, 235] width 317 height 17
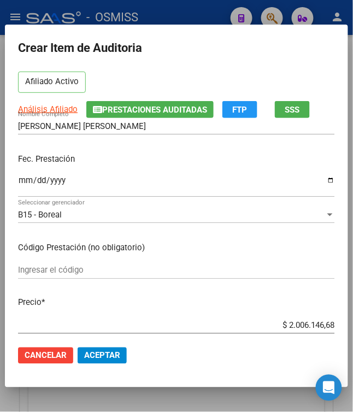
scroll to position [73, 0]
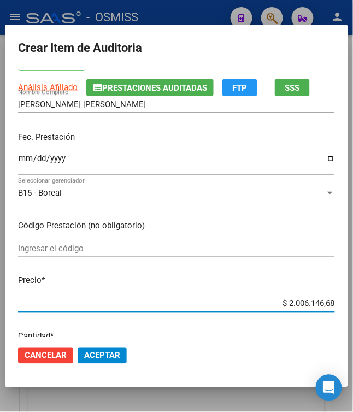
drag, startPoint x: 283, startPoint y: 306, endPoint x: 350, endPoint y: 306, distance: 67.2
click at [348, 306] on mat-dialog-content "58276838 Nro Documento 27582768388 CUIL Afiliado Activo Análisis Afiliado Prest…" at bounding box center [176, 203] width 343 height 268
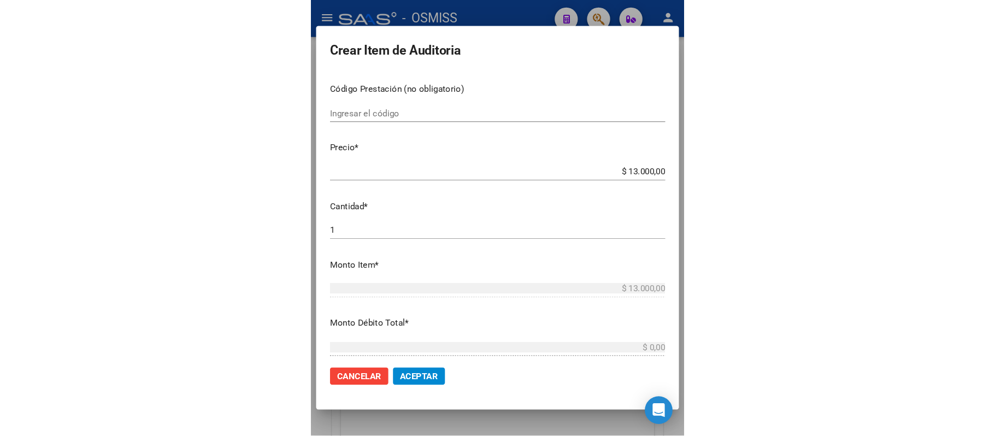
scroll to position [219, 0]
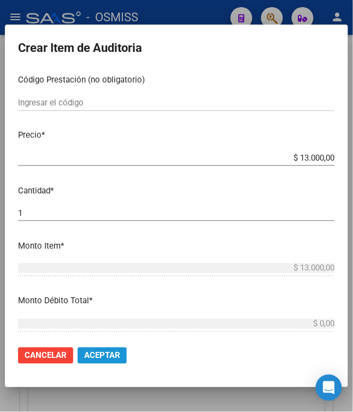
click at [103, 349] on button "Aceptar" at bounding box center [102, 355] width 49 height 16
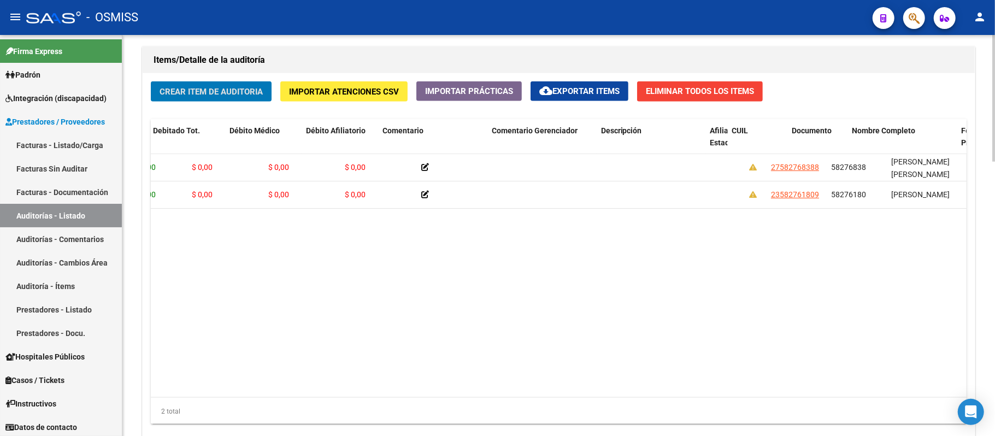
scroll to position [0, 328]
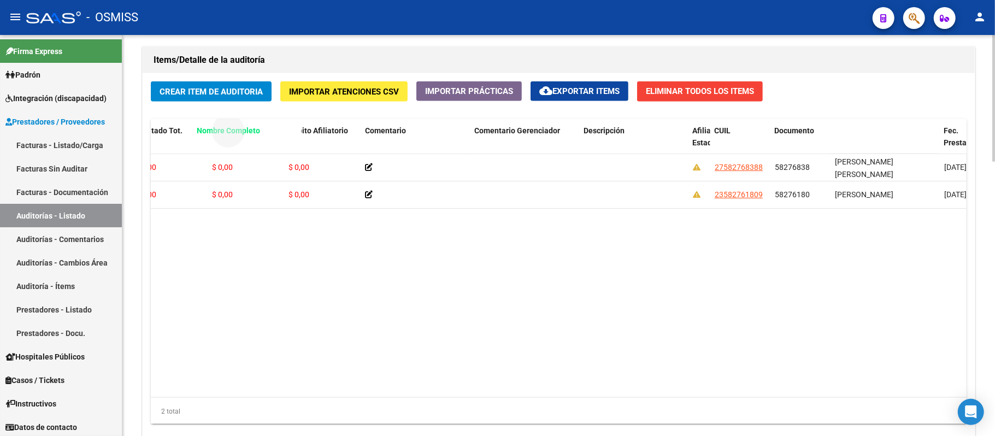
drag, startPoint x: 863, startPoint y: 131, endPoint x: 207, endPoint y: 127, distance: 656.7
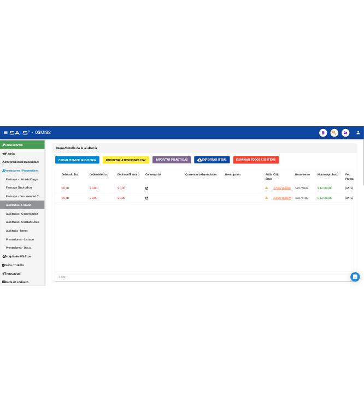
scroll to position [0, 0]
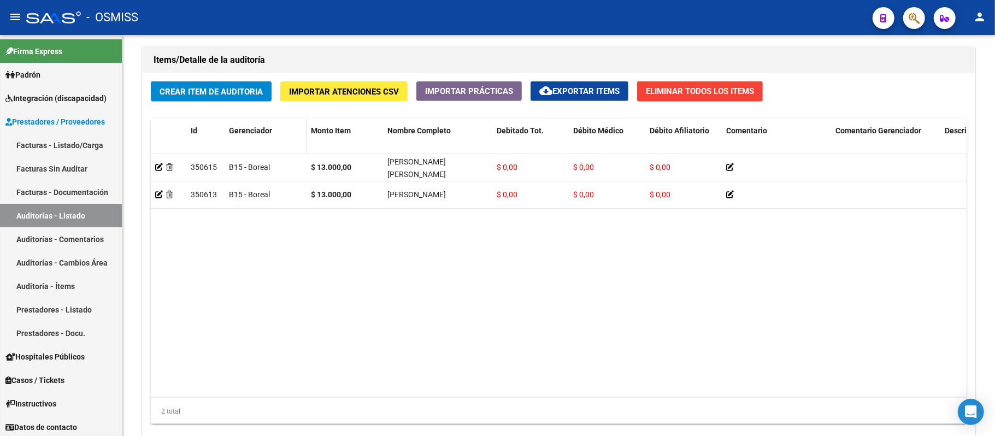
drag, startPoint x: 420, startPoint y: 133, endPoint x: 253, endPoint y: 138, distance: 166.1
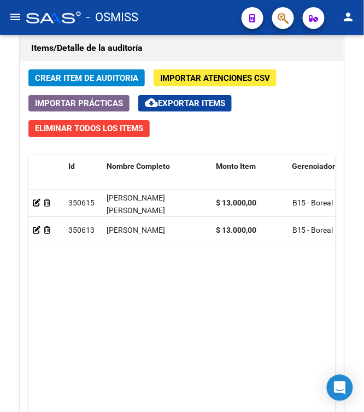
scroll to position [797, 0]
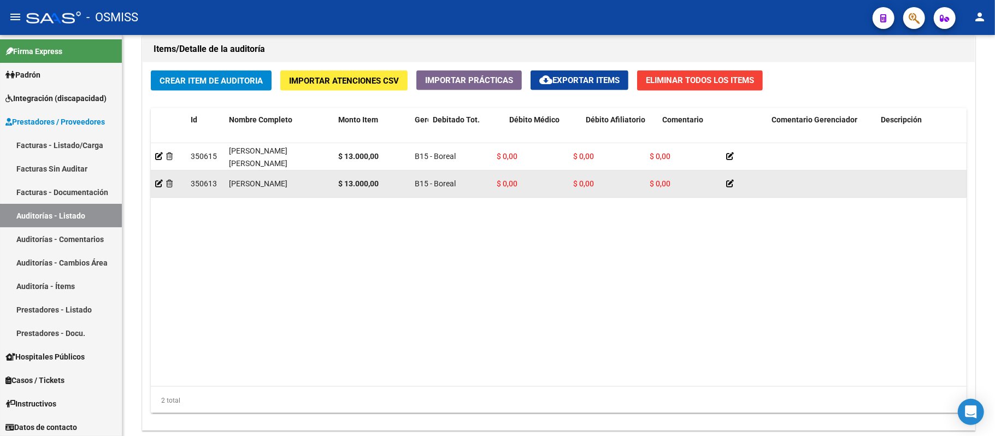
click at [405, 198] on div "350613 [PERSON_NAME] $ 13.000,00 B15 - Boreal $ 0,00 $ 0,00 $ 0,00 23582761809 …" at bounding box center [982, 183] width 1663 height 27
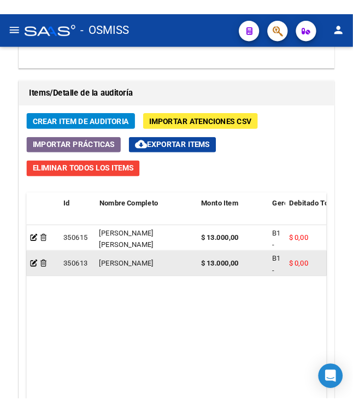
scroll to position [1039, 0]
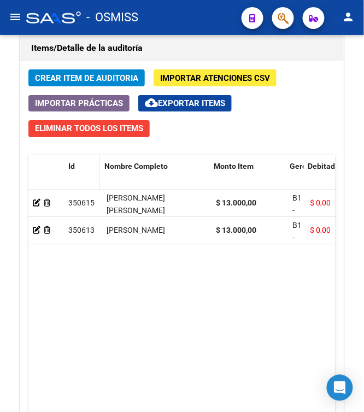
click at [98, 177] on span at bounding box center [97, 179] width 5 height 48
click at [208, 175] on span at bounding box center [206, 179] width 5 height 48
drag, startPoint x: 284, startPoint y: 175, endPoint x: 274, endPoint y: 172, distance: 10.4
click at [274, 172] on span at bounding box center [276, 179] width 5 height 48
click at [292, 105] on div "Crear Item de Auditoria Importar Atenciones CSV Importar Prácticas cloud_downlo…" at bounding box center [181, 269] width 323 height 416
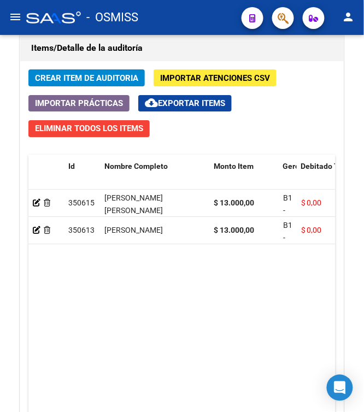
click at [81, 75] on span "Crear Item de Auditoria" at bounding box center [86, 78] width 103 height 10
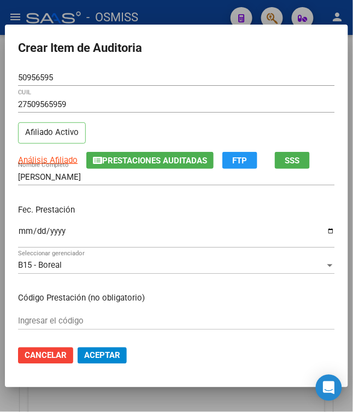
click at [18, 230] on input "Ingresar la fecha" at bounding box center [176, 235] width 317 height 17
click at [127, 219] on div "Fec. Prestación [DATE] Ingresar la fecha" at bounding box center [176, 227] width 317 height 62
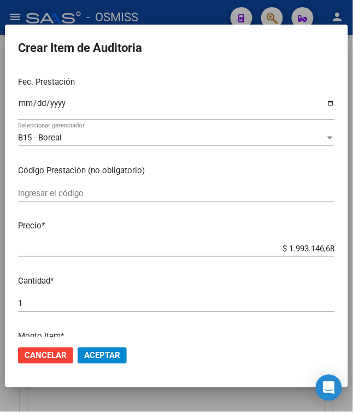
scroll to position [145, 0]
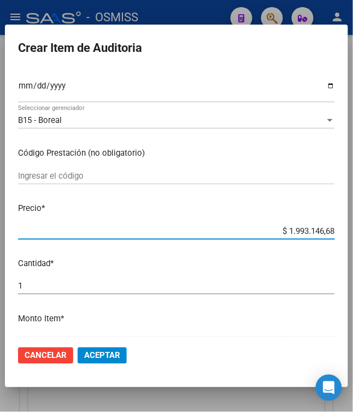
drag, startPoint x: 285, startPoint y: 230, endPoint x: 350, endPoint y: 228, distance: 65.0
click at [348, 228] on mat-dialog-content "50956595 Nro Documento 27509565959 CUIL Afiliado Activo Análisis Afiliado Prest…" at bounding box center [176, 203] width 343 height 268
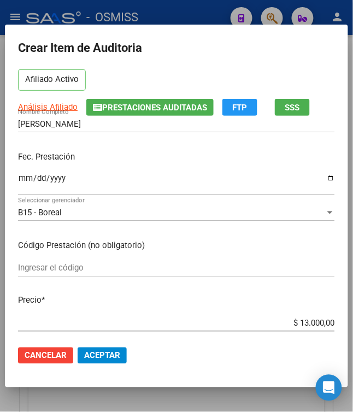
scroll to position [73, 0]
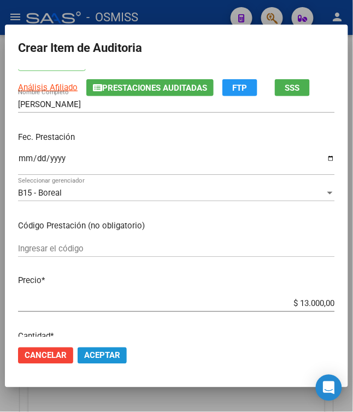
click at [109, 352] on span "Aceptar" at bounding box center [102, 356] width 36 height 10
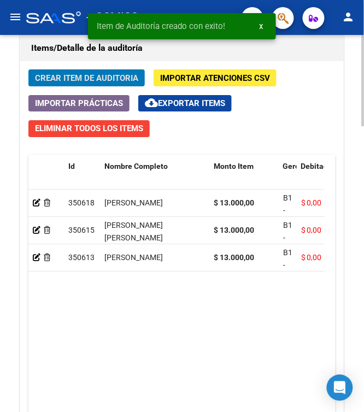
click at [60, 80] on span "Crear Item de Auditoria" at bounding box center [86, 78] width 103 height 10
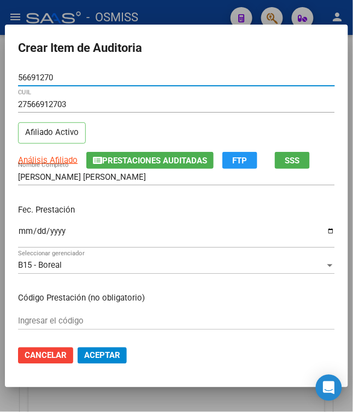
click at [18, 238] on input "Ingresar la fecha" at bounding box center [176, 235] width 317 height 17
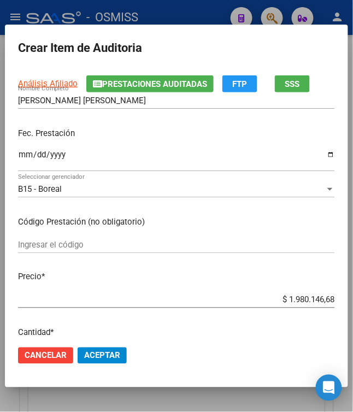
scroll to position [145, 0]
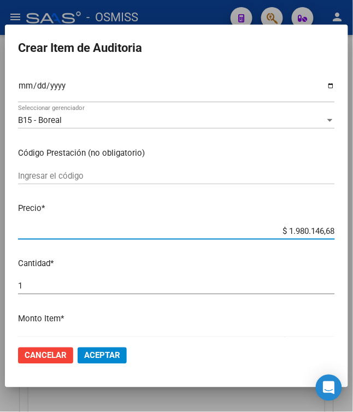
drag, startPoint x: 282, startPoint y: 230, endPoint x: 370, endPoint y: 231, distance: 87.4
click at [353, 231] on html "menu - OSMISS person Firma Express Padrón Padrón Ágil Análisis Afiliado Integra…" at bounding box center [176, 206] width 353 height 412
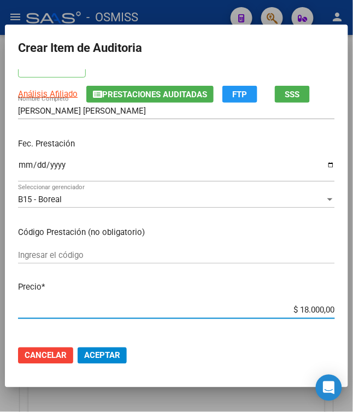
scroll to position [0, 0]
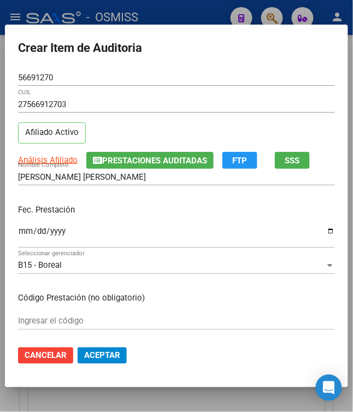
click at [145, 204] on p "Fec. Prestación" at bounding box center [176, 210] width 317 height 13
click at [168, 211] on p "Fec. Prestación" at bounding box center [176, 210] width 317 height 13
click at [156, 191] on div "[PERSON_NAME] [PERSON_NAME] Nombre Completo" at bounding box center [176, 182] width 317 height 27
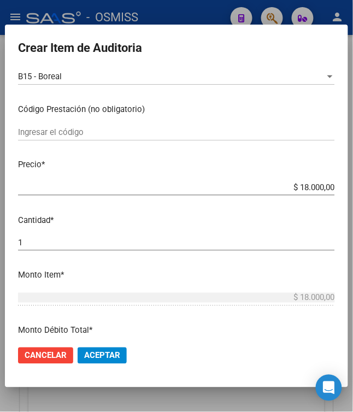
scroll to position [219, 0]
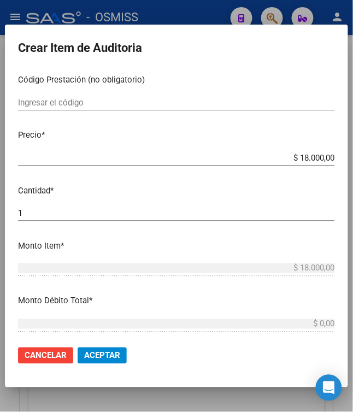
click at [103, 349] on button "Aceptar" at bounding box center [102, 355] width 49 height 16
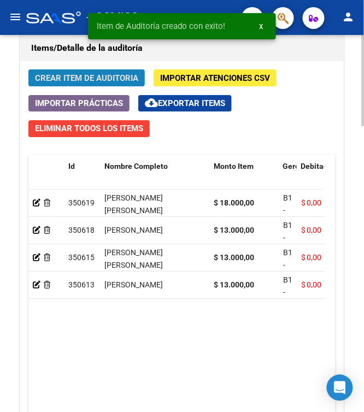
click at [70, 81] on span "Crear Item de Auditoria" at bounding box center [86, 78] width 103 height 10
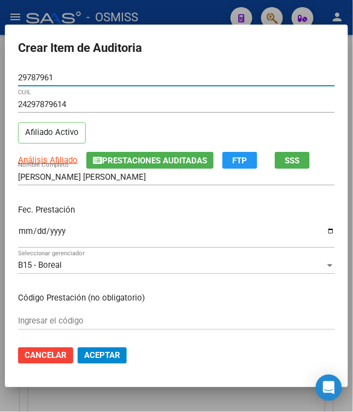
click at [22, 233] on input "Ingresar la fecha" at bounding box center [176, 235] width 317 height 17
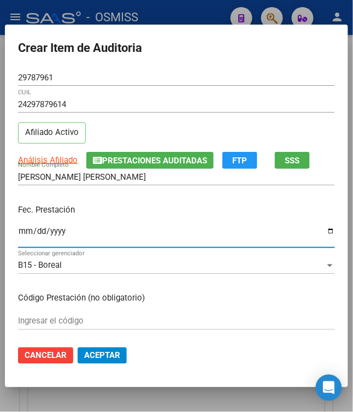
click at [120, 215] on p "Fec. Prestación" at bounding box center [176, 210] width 317 height 13
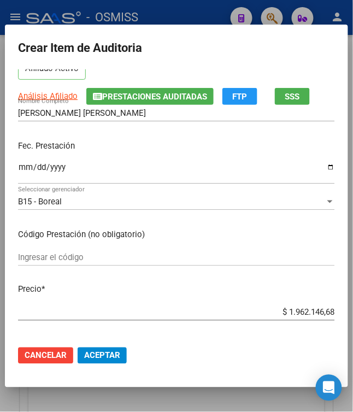
scroll to position [145, 0]
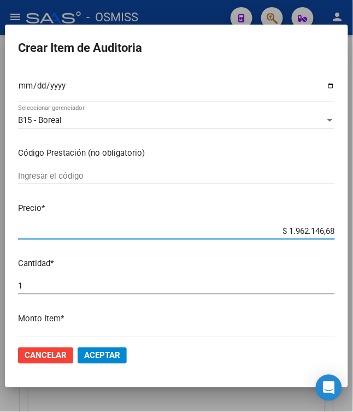
drag, startPoint x: 279, startPoint y: 232, endPoint x: 356, endPoint y: 240, distance: 78.0
click at [353, 240] on html "menu - OSMISS person Firma Express Padrón Padrón Ágil Análisis Afiliado Integra…" at bounding box center [176, 206] width 353 height 412
click at [92, 357] on span "Aceptar" at bounding box center [102, 356] width 36 height 10
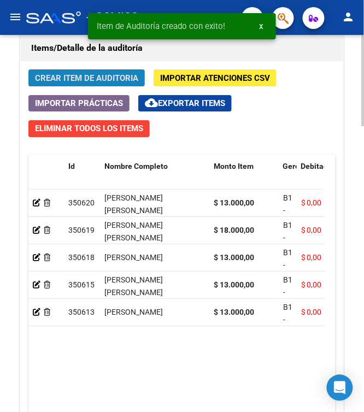
click at [74, 81] on span "Crear Item de Auditoria" at bounding box center [86, 78] width 103 height 10
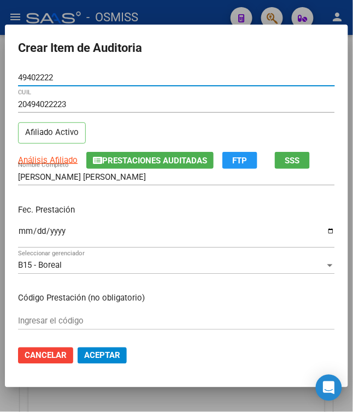
click at [18, 237] on input "Ingresar la fecha" at bounding box center [176, 235] width 317 height 17
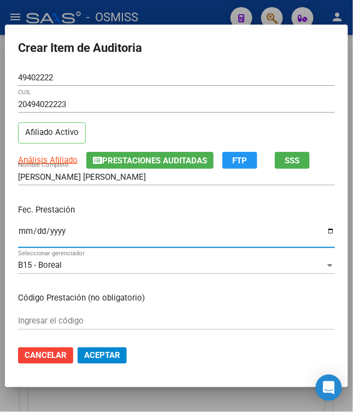
click at [125, 215] on p "Fec. Prestación" at bounding box center [176, 210] width 317 height 13
click at [173, 212] on p "Fec. Prestación" at bounding box center [176, 210] width 317 height 13
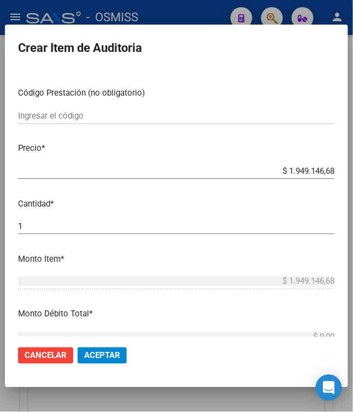
scroll to position [219, 0]
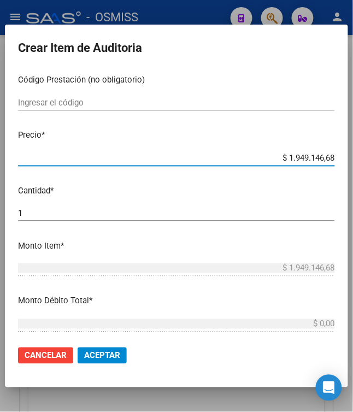
drag, startPoint x: 327, startPoint y: 160, endPoint x: 370, endPoint y: 162, distance: 43.2
click at [353, 162] on html "menu - OSMISS person Firma Express Padrón Padrón Ágil Análisis Afiliado Integra…" at bounding box center [176, 206] width 353 height 412
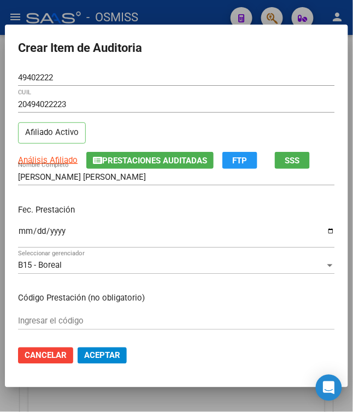
click at [216, 221] on div "Fec. Prestación [DATE] Ingresar la fecha" at bounding box center [176, 227] width 317 height 62
click at [101, 356] on span "Aceptar" at bounding box center [102, 356] width 36 height 10
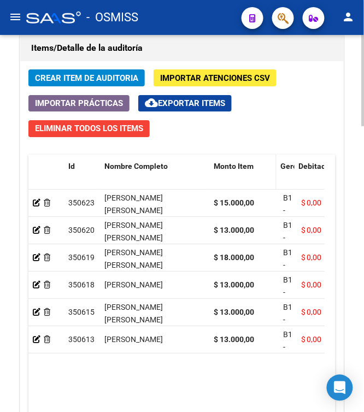
click at [272, 169] on span at bounding box center [274, 179] width 5 height 48
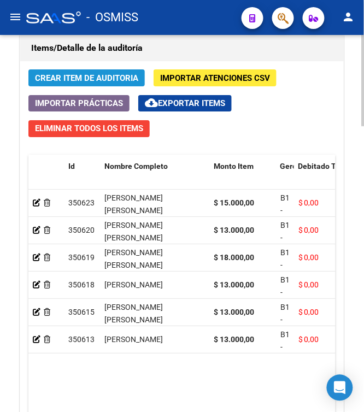
click at [59, 80] on span "Crear Item de Auditoria" at bounding box center [86, 78] width 103 height 10
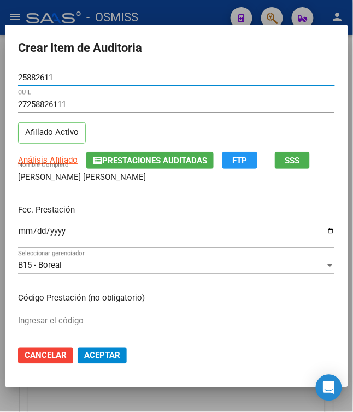
click at [22, 237] on input "Ingresar la fecha" at bounding box center [176, 235] width 317 height 17
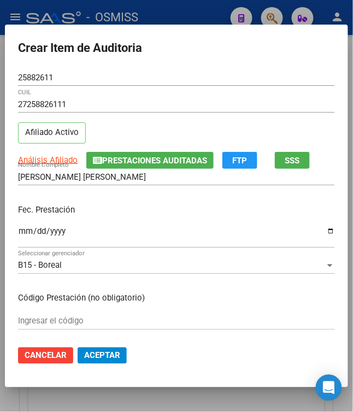
click at [114, 215] on p "Fec. Prestación" at bounding box center [176, 210] width 317 height 13
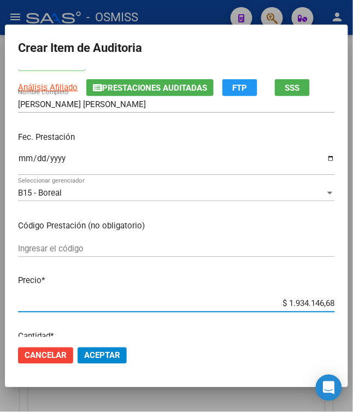
drag, startPoint x: 280, startPoint y: 303, endPoint x: 370, endPoint y: 313, distance: 90.2
click at [353, 313] on html "menu - OSMISS person Firma Express Padrón Padrón Ágil Análisis Afiliado Integra…" at bounding box center [176, 206] width 353 height 412
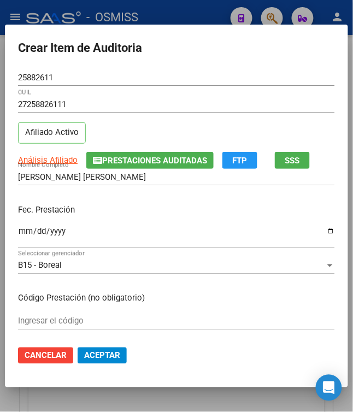
click at [115, 210] on p "Fec. Prestación" at bounding box center [176, 210] width 317 height 13
click at [138, 221] on div "Fec. Prestación [DATE] Ingresar la fecha" at bounding box center [176, 227] width 317 height 62
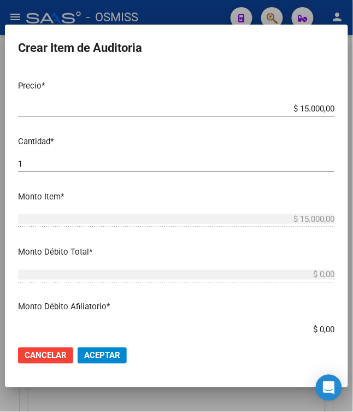
scroll to position [291, 0]
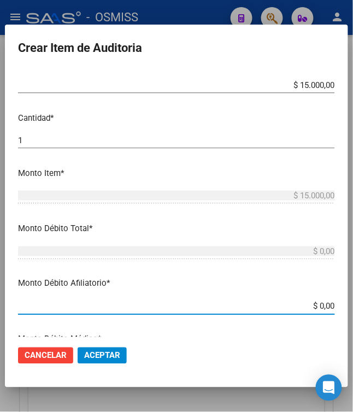
drag, startPoint x: 315, startPoint y: 307, endPoint x: 358, endPoint y: 305, distance: 43.2
click at [353, 306] on html "menu - OSMISS person Firma Express Padrón Padrón Ágil Análisis Afiliado Integra…" at bounding box center [176, 206] width 353 height 412
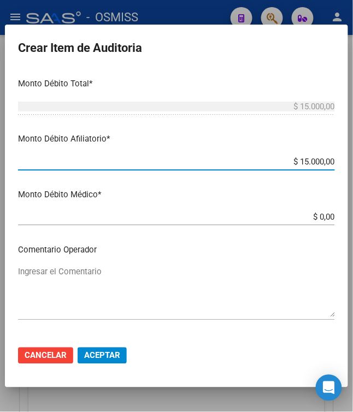
scroll to position [437, 0]
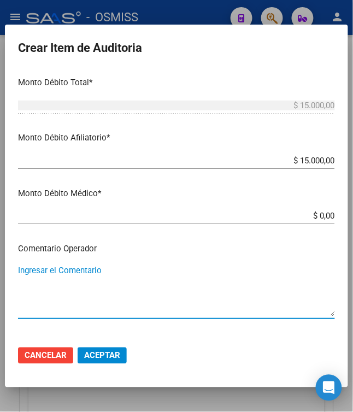
click at [158, 286] on textarea "Ingresar el Comentario" at bounding box center [176, 290] width 317 height 51
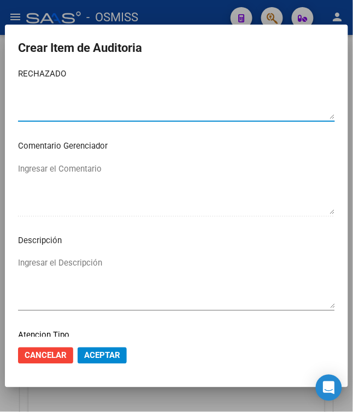
scroll to position [728, 0]
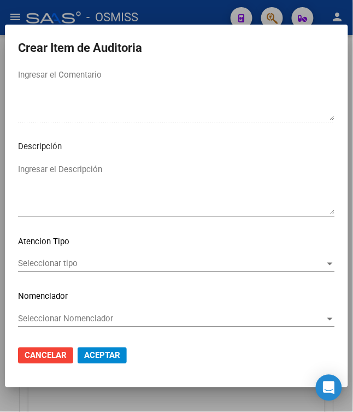
click at [156, 186] on textarea "Ingresar el Descripción" at bounding box center [176, 188] width 317 height 51
click at [151, 170] on textarea "BAJA AL [DATE]" at bounding box center [176, 188] width 317 height 51
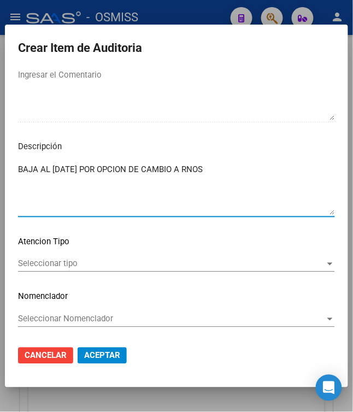
drag, startPoint x: 233, startPoint y: 167, endPoint x: 112, endPoint y: 172, distance: 120.8
click at [112, 172] on textarea "BAJA AL [DATE] POR OPCION DE CAMBIO A RNOS" at bounding box center [176, 188] width 317 height 51
click at [252, 175] on textarea "BAJA AL [DATE] POR MULTIPLE COBERTURA EN" at bounding box center [176, 188] width 317 height 51
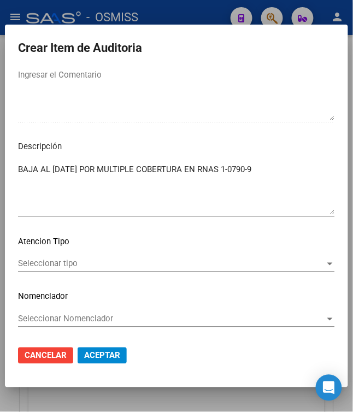
click at [299, 175] on textarea "BAJA AL [DATE] POR MULTIPLE COBERTURA EN RNAS 1-0790-9" at bounding box center [176, 188] width 317 height 51
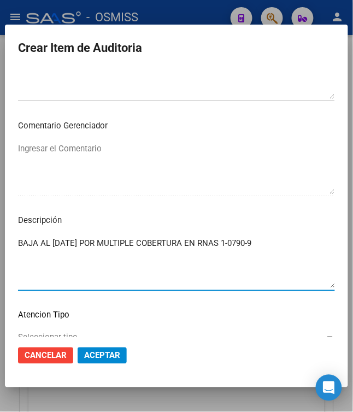
scroll to position [656, 0]
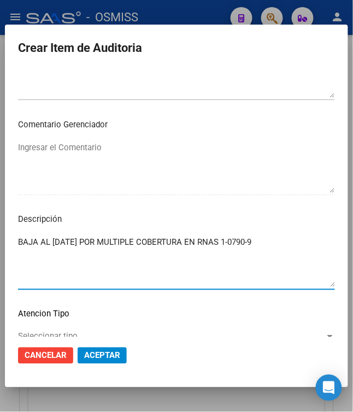
click at [280, 239] on textarea "BAJA AL [DATE] POR MULTIPLE COBERTURA EN RNAS 1-0790-9" at bounding box center [176, 261] width 317 height 51
paste textarea "OBRA SOCIAL DEL PERSONAL DE LA INDUSTRIA FIDEERA"
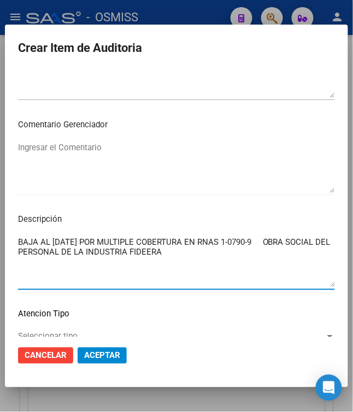
click at [254, 267] on textarea "BAJA AL [DATE] POR MULTIPLE COBERTURA EN RNAS 1-0790-9 OBRA SOCIAL DEL PERSONAL…" at bounding box center [176, 261] width 317 height 51
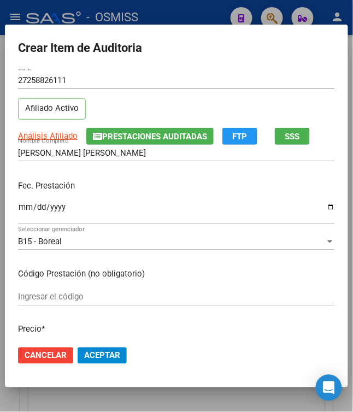
scroll to position [0, 0]
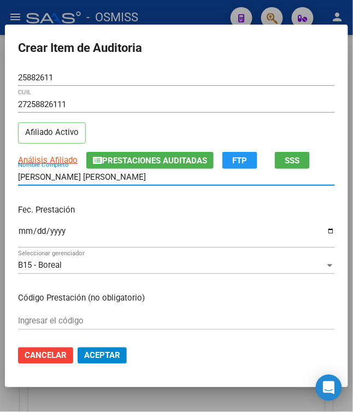
drag, startPoint x: 120, startPoint y: 180, endPoint x: -67, endPoint y: 170, distance: 187.6
click at [0, 170] on html "menu - OSMISS person Firma Express Padrón Padrón Ágil Análisis Afiliado Integra…" at bounding box center [176, 206] width 353 height 412
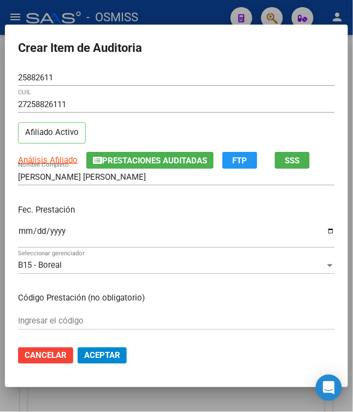
click at [167, 219] on div "Fec. Prestación [DATE] Ingresar la fecha" at bounding box center [176, 227] width 317 height 62
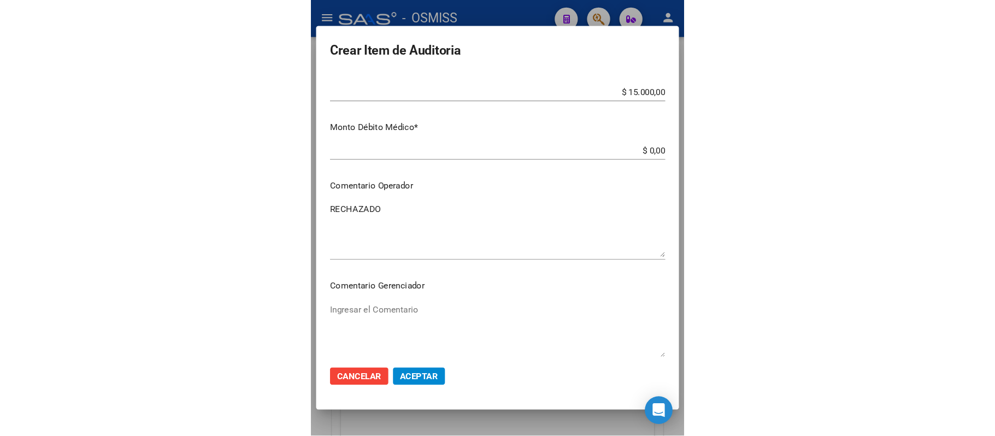
scroll to position [438, 0]
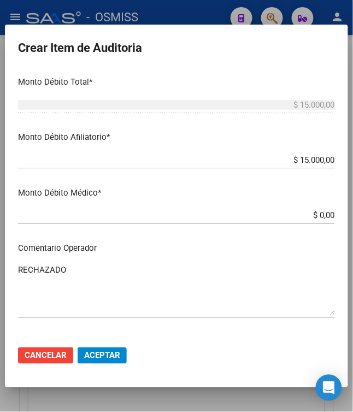
click at [103, 355] on span "Aceptar" at bounding box center [102, 356] width 36 height 10
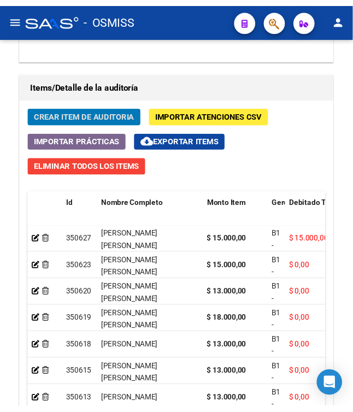
scroll to position [1039, 0]
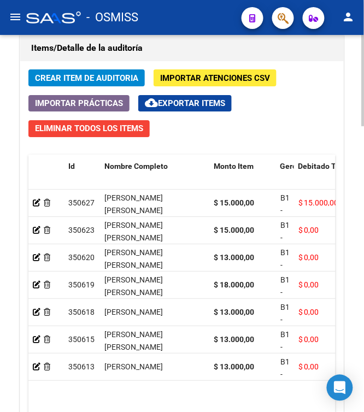
click at [94, 82] on span "Crear Item de Auditoria" at bounding box center [86, 78] width 103 height 10
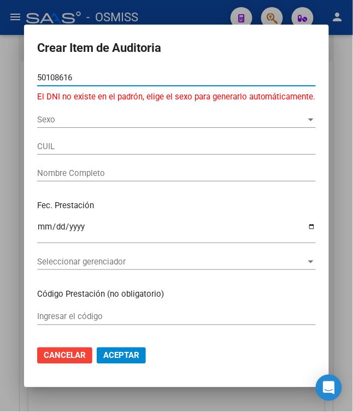
drag, startPoint x: 82, startPoint y: 77, endPoint x: -4, endPoint y: 79, distance: 86.3
click at [0, 79] on html "menu - OSMISS person Firma Express Padrón Padrón Ágil Análisis Afiliado Integra…" at bounding box center [176, 206] width 353 height 412
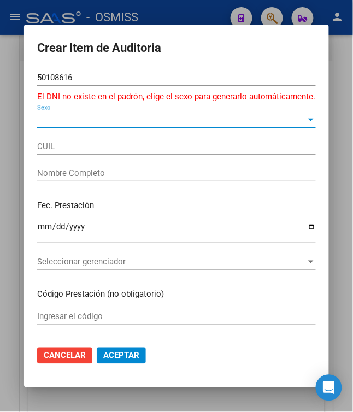
click at [64, 119] on span "Sexo" at bounding box center [171, 120] width 269 height 10
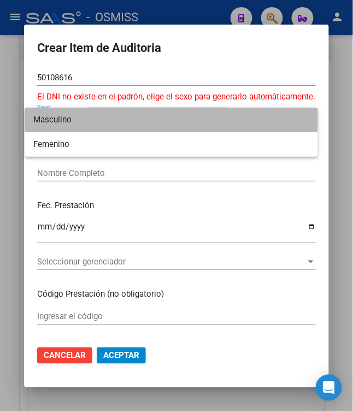
click at [64, 119] on span "Masculino" at bounding box center [171, 120] width 276 height 25
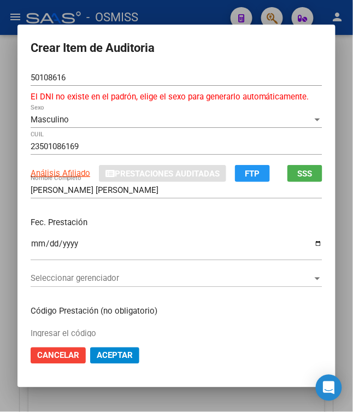
click at [179, 191] on input "[PERSON_NAME] [PERSON_NAME]" at bounding box center [177, 190] width 292 height 10
click at [31, 246] on input "Ingresar la fecha" at bounding box center [177, 247] width 292 height 17
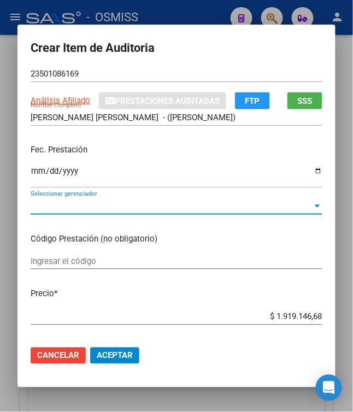
click at [57, 210] on span "Seleccionar gerenciador" at bounding box center [172, 206] width 282 height 10
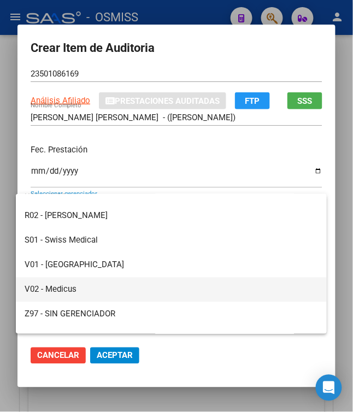
scroll to position [303, 0]
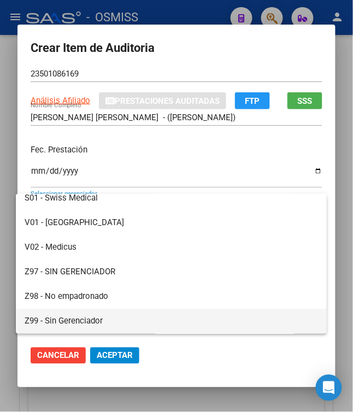
click at [77, 320] on span "Z99 - Sin Gerenciador" at bounding box center [171, 321] width 293 height 25
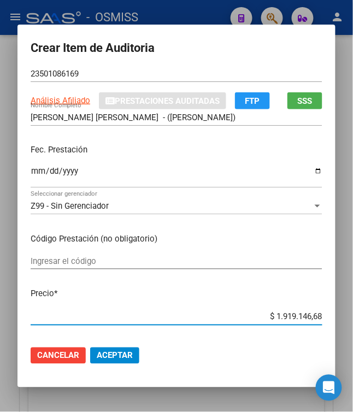
drag, startPoint x: 283, startPoint y: 317, endPoint x: 359, endPoint y: 317, distance: 75.9
click at [353, 317] on html "menu - OSMISS person Firma Express Padrón Padrón Ágil Análisis Afiliado Integra…" at bounding box center [176, 206] width 353 height 412
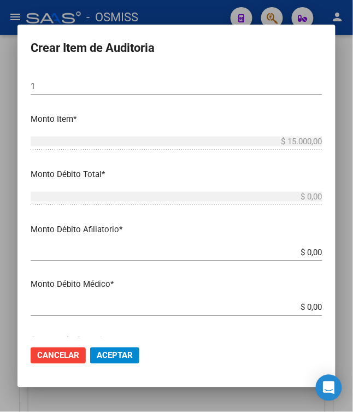
scroll to position [364, 0]
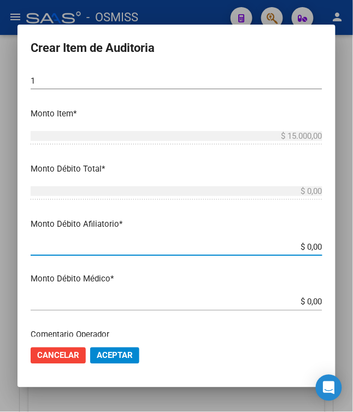
drag, startPoint x: 304, startPoint y: 244, endPoint x: 333, endPoint y: 248, distance: 29.8
click at [333, 248] on mat-dialog-content "50108616 Nro Documento El DNI no existe en el padrón, elige el sexo para genera…" at bounding box center [176, 203] width 318 height 268
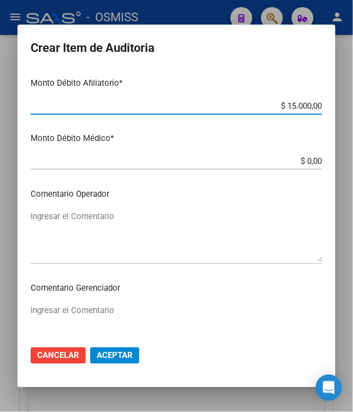
scroll to position [510, 0]
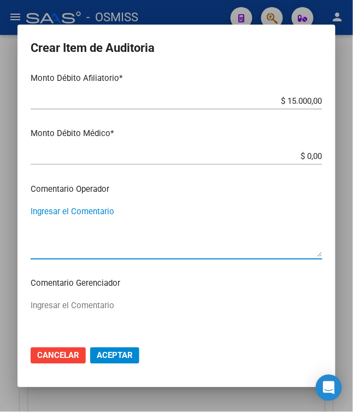
click at [160, 210] on textarea "Ingresar el Comentario" at bounding box center [177, 230] width 292 height 51
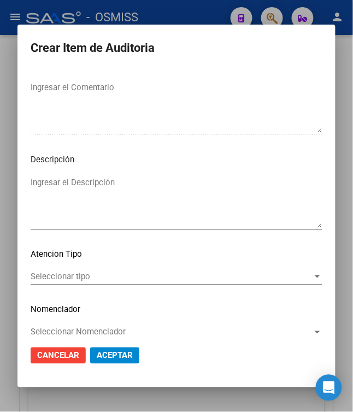
scroll to position [741, 0]
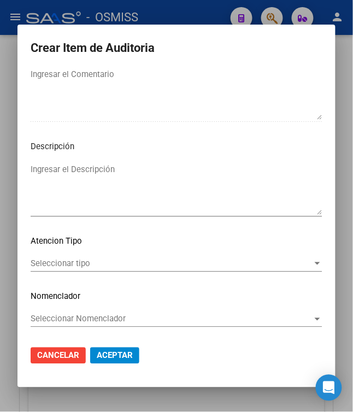
click at [169, 179] on textarea "Ingresar el Descripción" at bounding box center [177, 188] width 292 height 51
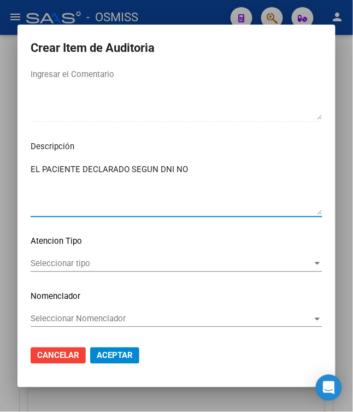
drag, startPoint x: 182, startPoint y: 169, endPoint x: 16, endPoint y: 184, distance: 167.2
click at [17, 184] on mat-dialog-content "50108616 Nro Documento El DNI no existe en el padrón, elige el sexo para genera…" at bounding box center [176, 203] width 318 height 268
click at [189, 176] on textarea "EL DNI DECLARADO CORRESPONDE A" at bounding box center [177, 188] width 292 height 51
paste textarea "[PERSON_NAME]"
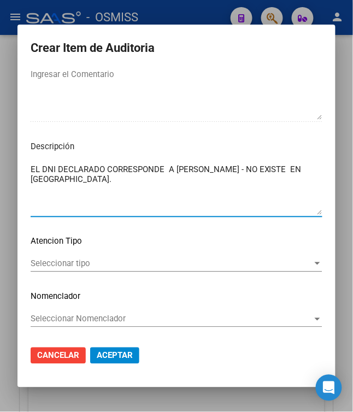
click at [99, 169] on textarea "EL DNI DECLARADO CORRESPONDE A [PERSON_NAME] - NO EXISTE EN [GEOGRAPHIC_DATA]." at bounding box center [177, 188] width 292 height 51
click at [185, 182] on textarea "EL DNI DECLARADO SEGUN LA SSS CORRESPONDE A [PERSON_NAME] - NO EXISTE EN PADRON." at bounding box center [177, 188] width 292 height 51
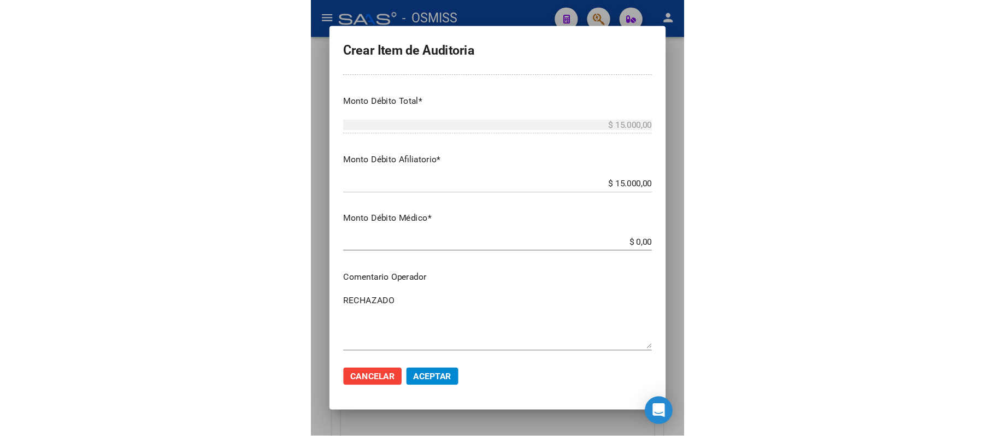
scroll to position [582, 0]
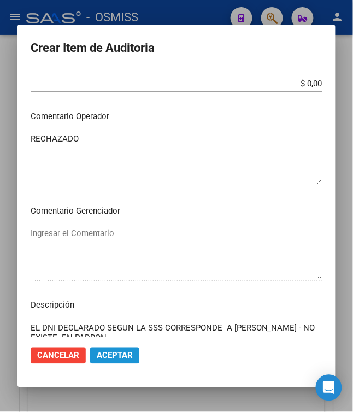
click at [114, 351] on span "Aceptar" at bounding box center [115, 356] width 36 height 10
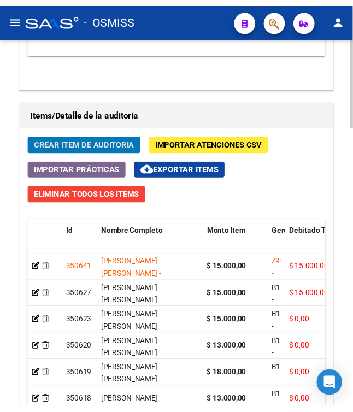
scroll to position [966, 0]
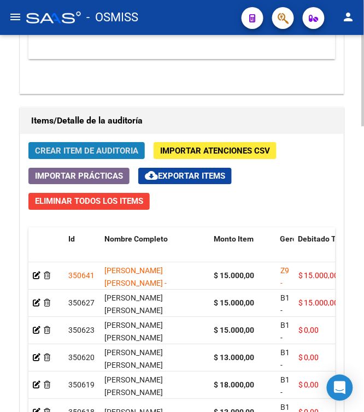
click at [92, 150] on span "Crear Item de Auditoria" at bounding box center [86, 151] width 103 height 10
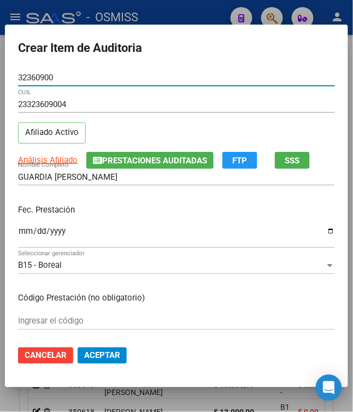
click at [18, 237] on input "Ingresar la fecha" at bounding box center [176, 235] width 317 height 17
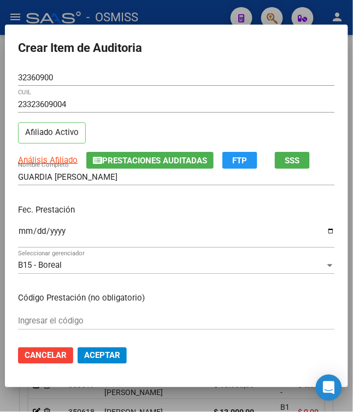
click at [131, 213] on p "Fec. Prestación" at bounding box center [176, 210] width 317 height 13
click at [29, 232] on input "[DATE]" at bounding box center [176, 235] width 317 height 17
click at [149, 225] on div "[DATE] Ingresar la fecha" at bounding box center [176, 235] width 317 height 23
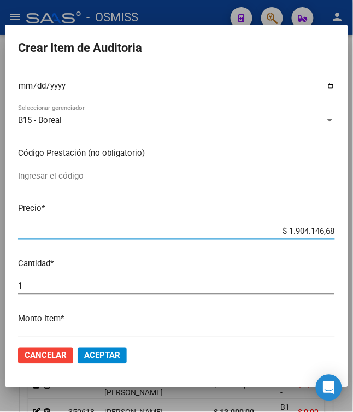
drag, startPoint x: 278, startPoint y: 229, endPoint x: 350, endPoint y: 236, distance: 71.9
click at [348, 236] on mat-dialog-content "32360900 Nro Documento 23323609004 CUIL Afiliado Activo Análisis Afiliado Prest…" at bounding box center [176, 203] width 343 height 268
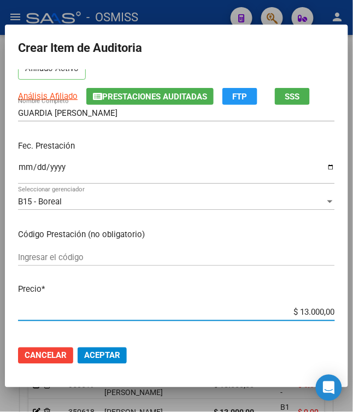
scroll to position [0, 0]
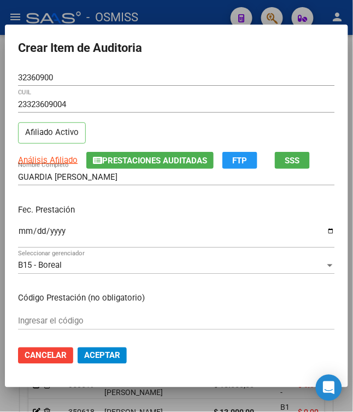
click at [53, 199] on div "Fec. Prestación [DATE] Ingresar la fecha" at bounding box center [176, 227] width 317 height 62
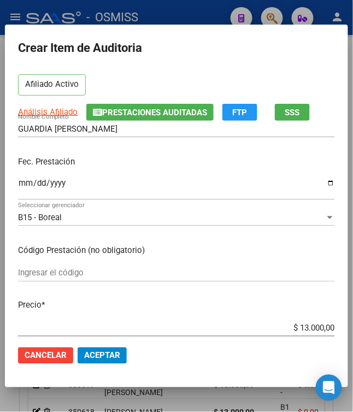
scroll to position [73, 0]
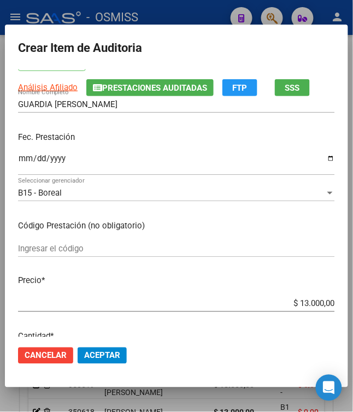
click at [101, 355] on span "Aceptar" at bounding box center [102, 356] width 36 height 10
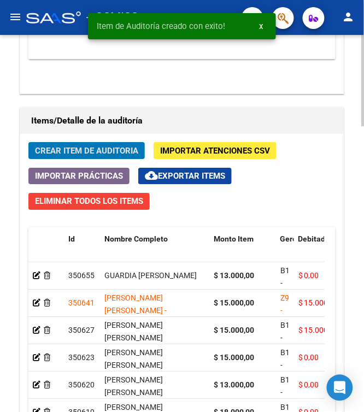
click at [74, 154] on span "Crear Item de Auditoria" at bounding box center [86, 151] width 103 height 10
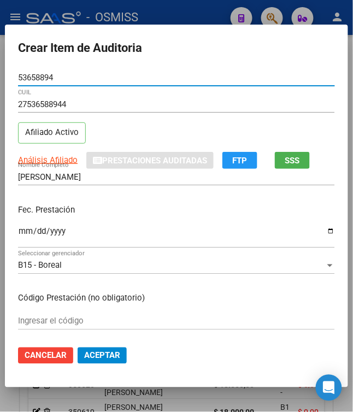
click at [18, 236] on input "Ingresar la fecha" at bounding box center [176, 235] width 317 height 17
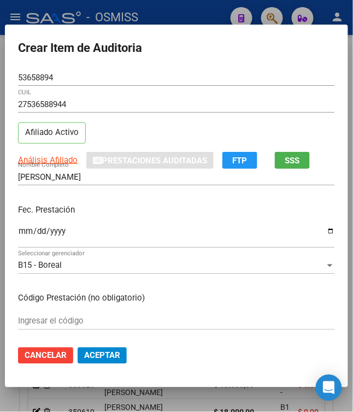
click at [99, 213] on p "Fec. Prestación" at bounding box center [176, 210] width 317 height 13
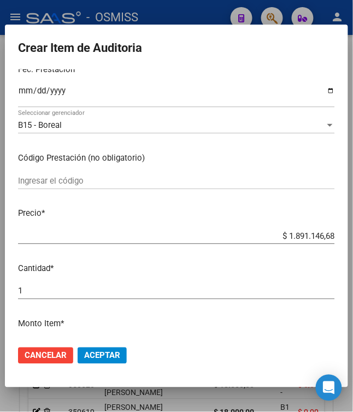
scroll to position [145, 0]
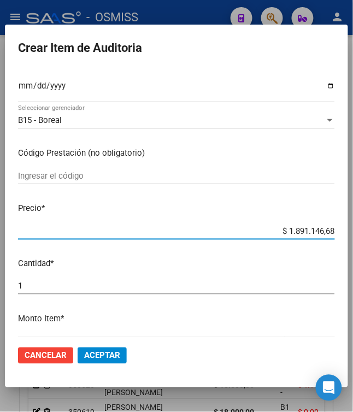
drag, startPoint x: 281, startPoint y: 232, endPoint x: 352, endPoint y: 230, distance: 71.6
click at [348, 230] on mat-dialog-content "53658894 Nro Documento 27536588944 CUIL Afiliado Activo Análisis Afiliado Prest…" at bounding box center [176, 203] width 343 height 268
click at [259, 256] on mat-dialog-content "53658894 Nro Documento 27536588944 CUIL Afiliado Activo Análisis Afiliado Prest…" at bounding box center [176, 203] width 343 height 268
click at [97, 353] on span "Aceptar" at bounding box center [102, 356] width 36 height 10
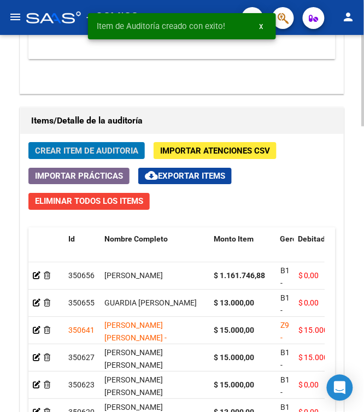
click at [71, 149] on span "Crear Item de Auditoria" at bounding box center [86, 151] width 103 height 10
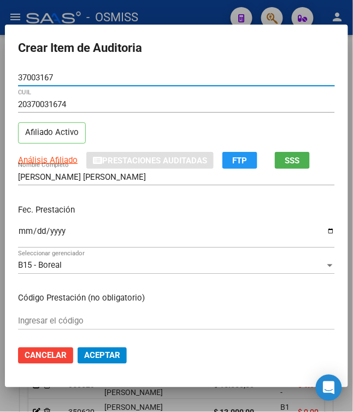
click at [18, 234] on input "Ingresar la fecha" at bounding box center [176, 235] width 317 height 17
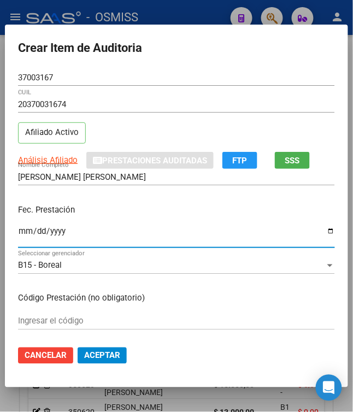
click at [116, 213] on p "Fec. Prestación" at bounding box center [176, 210] width 317 height 13
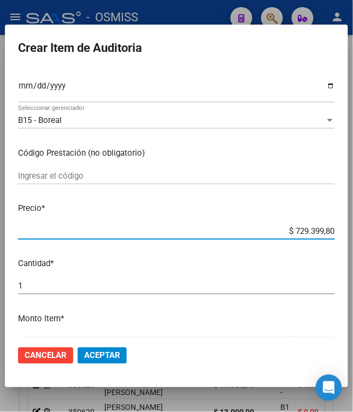
drag, startPoint x: 286, startPoint y: 232, endPoint x: 351, endPoint y: 232, distance: 64.5
click at [348, 234] on mat-dialog-content "37003167 Nro Documento 20370031674 CUIL Afiliado Activo Análisis Afiliado Prest…" at bounding box center [176, 203] width 343 height 268
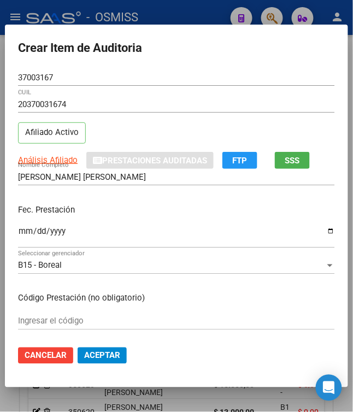
scroll to position [73, 0]
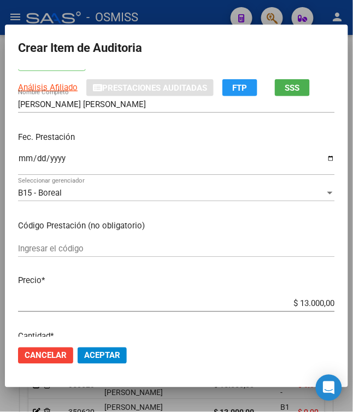
click at [114, 356] on span "Aceptar" at bounding box center [102, 356] width 36 height 10
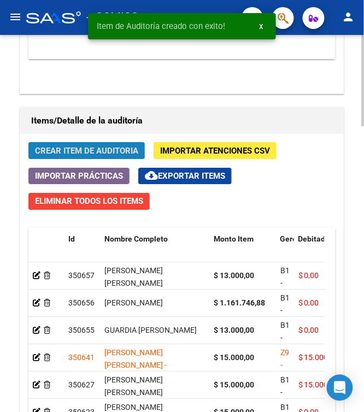
click at [102, 156] on span "Crear Item de Auditoria" at bounding box center [86, 151] width 103 height 10
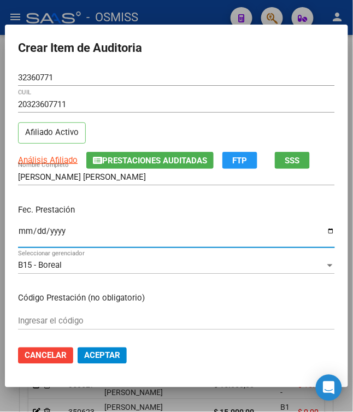
click at [19, 234] on input "Ingresar la fecha" at bounding box center [176, 235] width 317 height 17
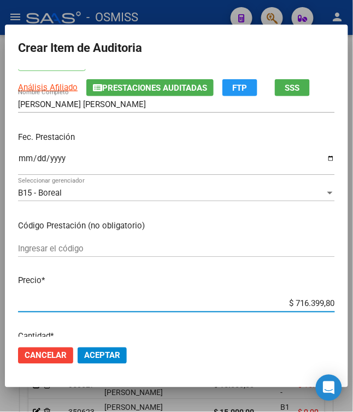
drag, startPoint x: 285, startPoint y: 306, endPoint x: 352, endPoint y: 302, distance: 67.3
click at [348, 302] on mat-dialog-content "32360771 Nro Documento 20323607711 CUIL Afiliado Activo Análisis Afiliado Prest…" at bounding box center [176, 203] width 343 height 268
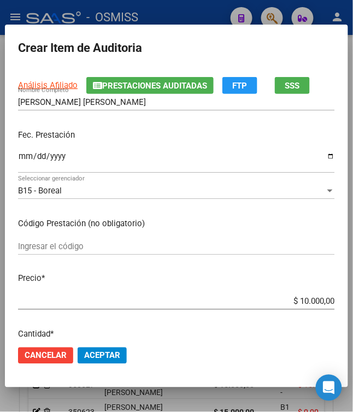
scroll to position [145, 0]
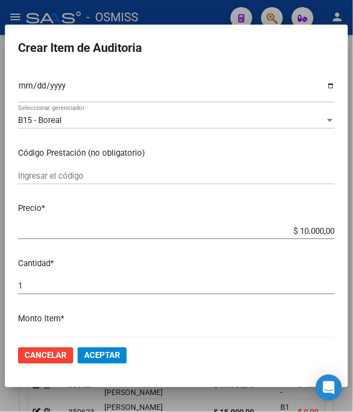
click at [85, 350] on button "Aceptar" at bounding box center [102, 355] width 49 height 16
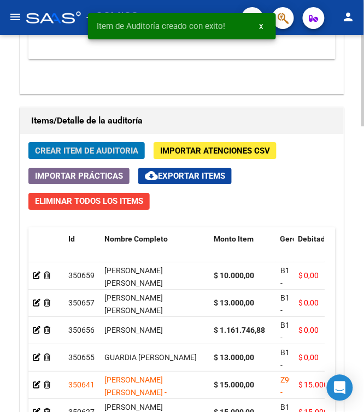
click at [81, 152] on span "Crear Item de Auditoria" at bounding box center [86, 151] width 103 height 10
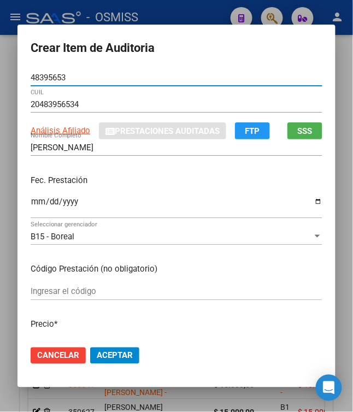
click at [32, 210] on input "Ingresar la fecha" at bounding box center [177, 205] width 292 height 17
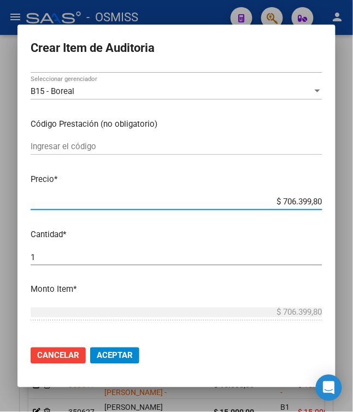
drag, startPoint x: 278, startPoint y: 197, endPoint x: 334, endPoint y: 197, distance: 56.8
click at [334, 197] on mat-dialog-content "48395653 Nro Documento 20483956534 CUIL Análisis Afiliado Prestaciones Auditada…" at bounding box center [176, 203] width 318 height 268
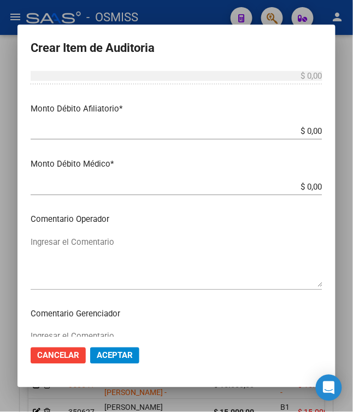
scroll to position [364, 0]
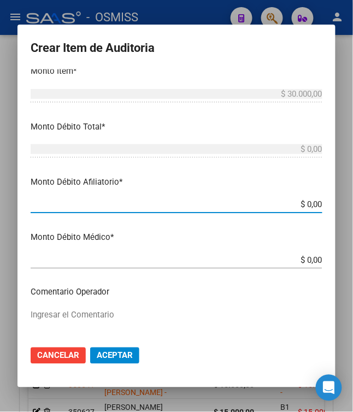
drag, startPoint x: 300, startPoint y: 208, endPoint x: 344, endPoint y: 197, distance: 45.0
click at [335, 205] on mat-dialog-content "48395653 Nro Documento 20483956534 CUIL Análisis Afiliado Prestaciones Auditada…" at bounding box center [176, 203] width 318 height 268
click at [97, 312] on textarea "Ingresar el Comentario" at bounding box center [177, 334] width 292 height 51
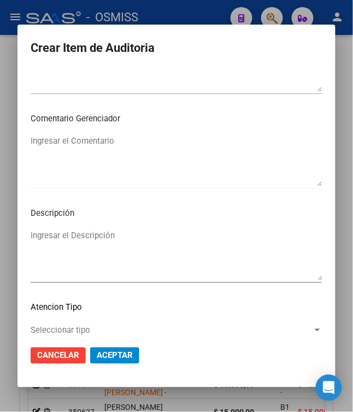
scroll to position [699, 0]
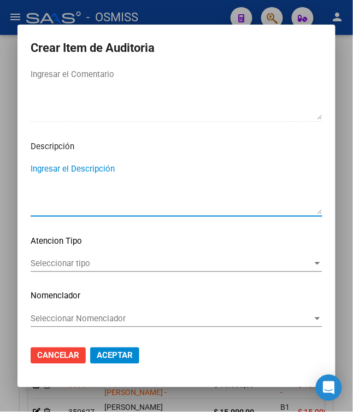
click at [103, 186] on textarea "Ingresar el Descripción" at bounding box center [177, 188] width 292 height 51
click at [204, 178] on textarea "BAJA AL [DATE]" at bounding box center [177, 188] width 292 height 51
click at [232, 176] on textarea "BAJA AL [DATE] SIN CONTINUIDAD LABORAL" at bounding box center [177, 188] width 292 height 51
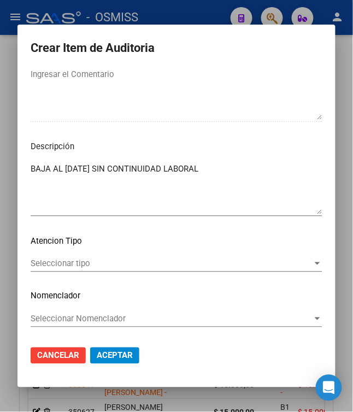
click at [267, 161] on div "BAJA AL [DATE] SIN CONTINUIDAD LABORAL Ingresar el Descripción" at bounding box center [177, 189] width 292 height 56
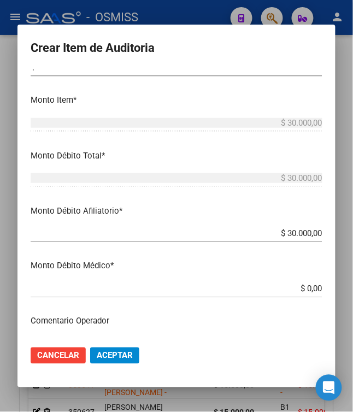
scroll to position [0, 0]
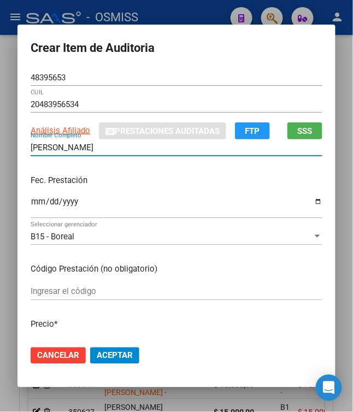
drag, startPoint x: 125, startPoint y: 151, endPoint x: 5, endPoint y: 147, distance: 119.7
click at [5, 147] on div "Crear Item de Auditoria 48395653 Nro Documento 20483956534 CUIL Análisis Afilia…" at bounding box center [176, 206] width 353 height 412
click at [190, 166] on div "[PERSON_NAME] Nombre Completo" at bounding box center [177, 152] width 292 height 27
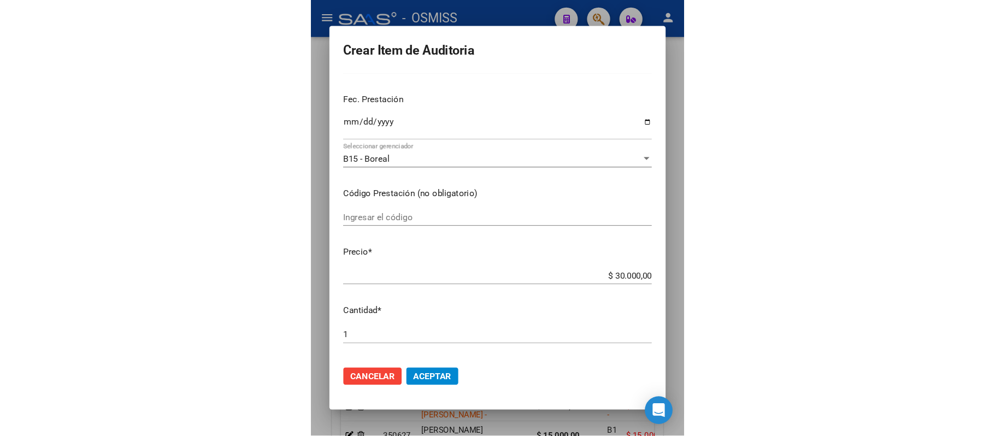
scroll to position [219, 0]
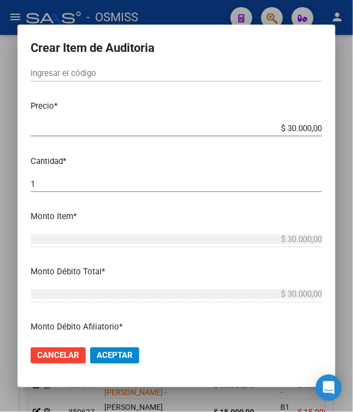
click at [103, 355] on span "Aceptar" at bounding box center [115, 356] width 36 height 10
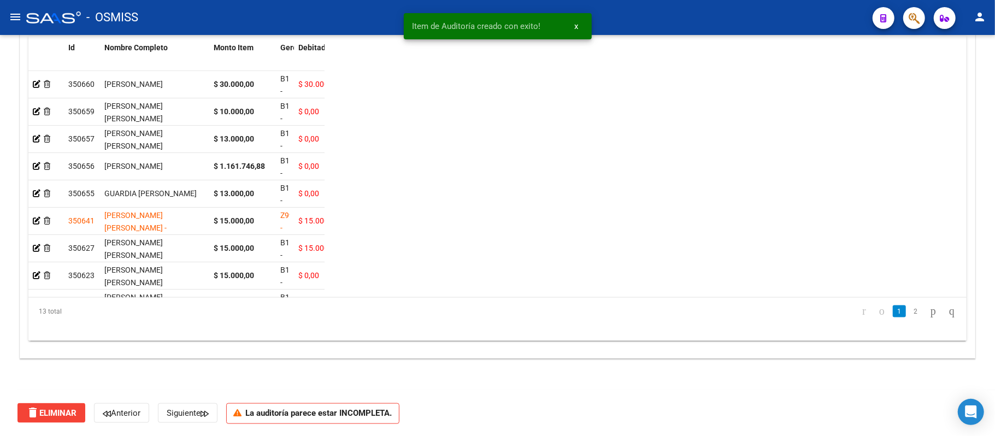
scroll to position [870, 0]
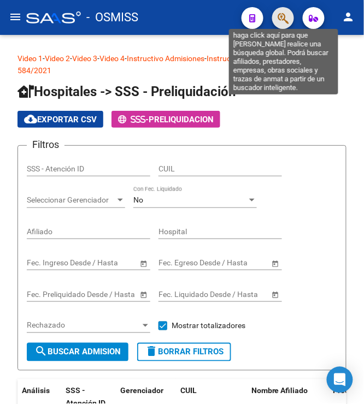
click at [288, 14] on icon "button" at bounding box center [283, 18] width 11 height 13
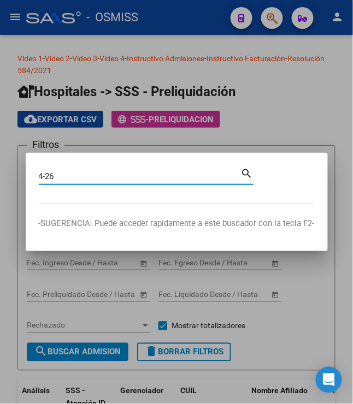
type input "4-26"
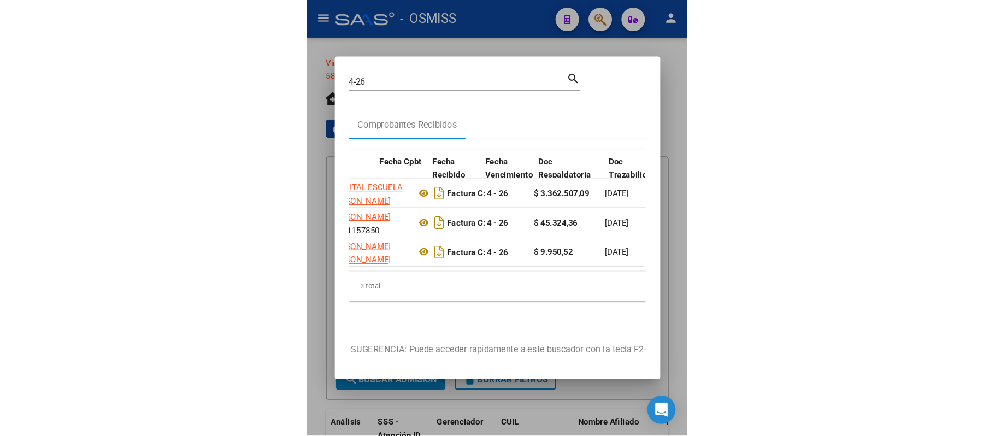
scroll to position [0, 729]
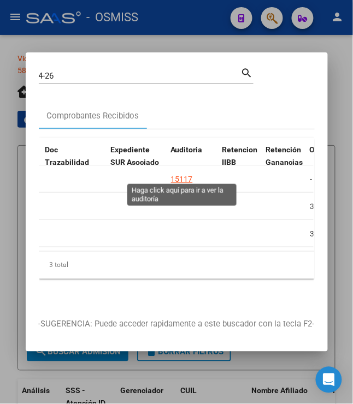
click at [182, 176] on div "15117" at bounding box center [182, 179] width 22 height 13
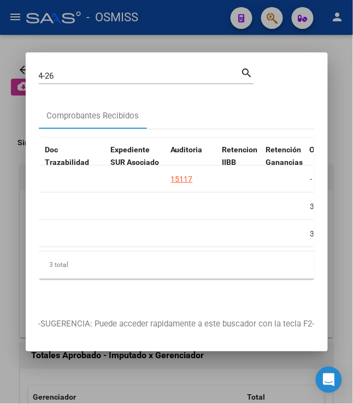
click at [187, 27] on div at bounding box center [176, 202] width 353 height 404
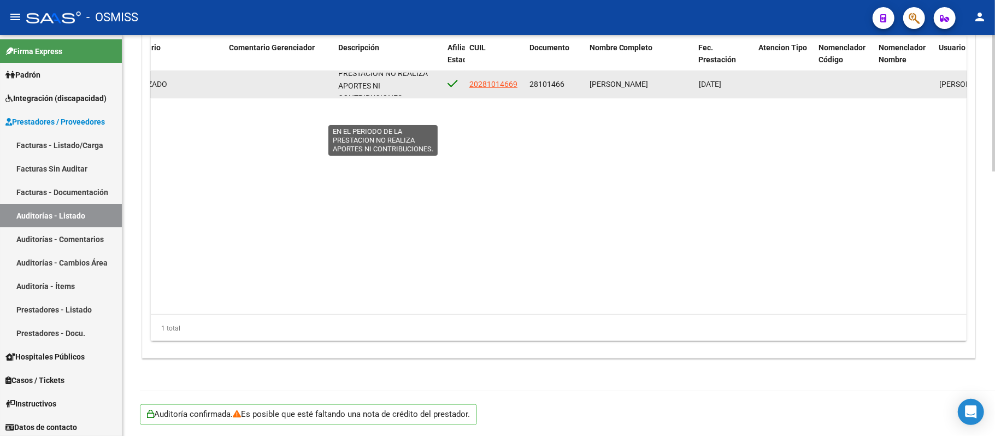
scroll to position [26, 0]
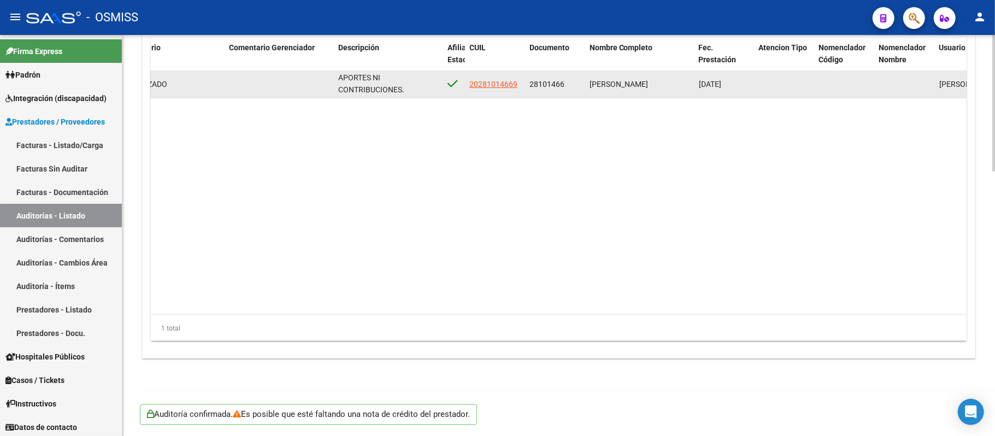
drag, startPoint x: 565, startPoint y: 86, endPoint x: 527, endPoint y: 84, distance: 38.3
click at [363, 84] on datatable-body-cell "28101466" at bounding box center [555, 84] width 60 height 27
copy span "28101466"
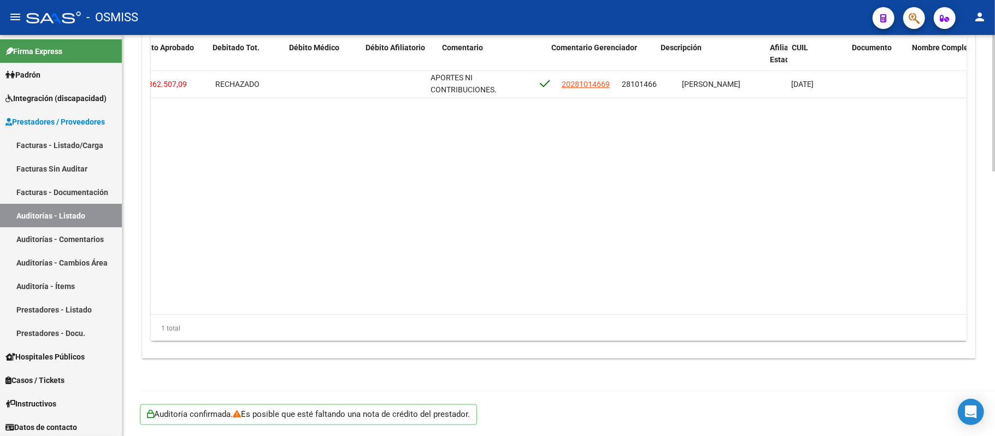
scroll to position [0, 0]
